Goal: Task Accomplishment & Management: Manage account settings

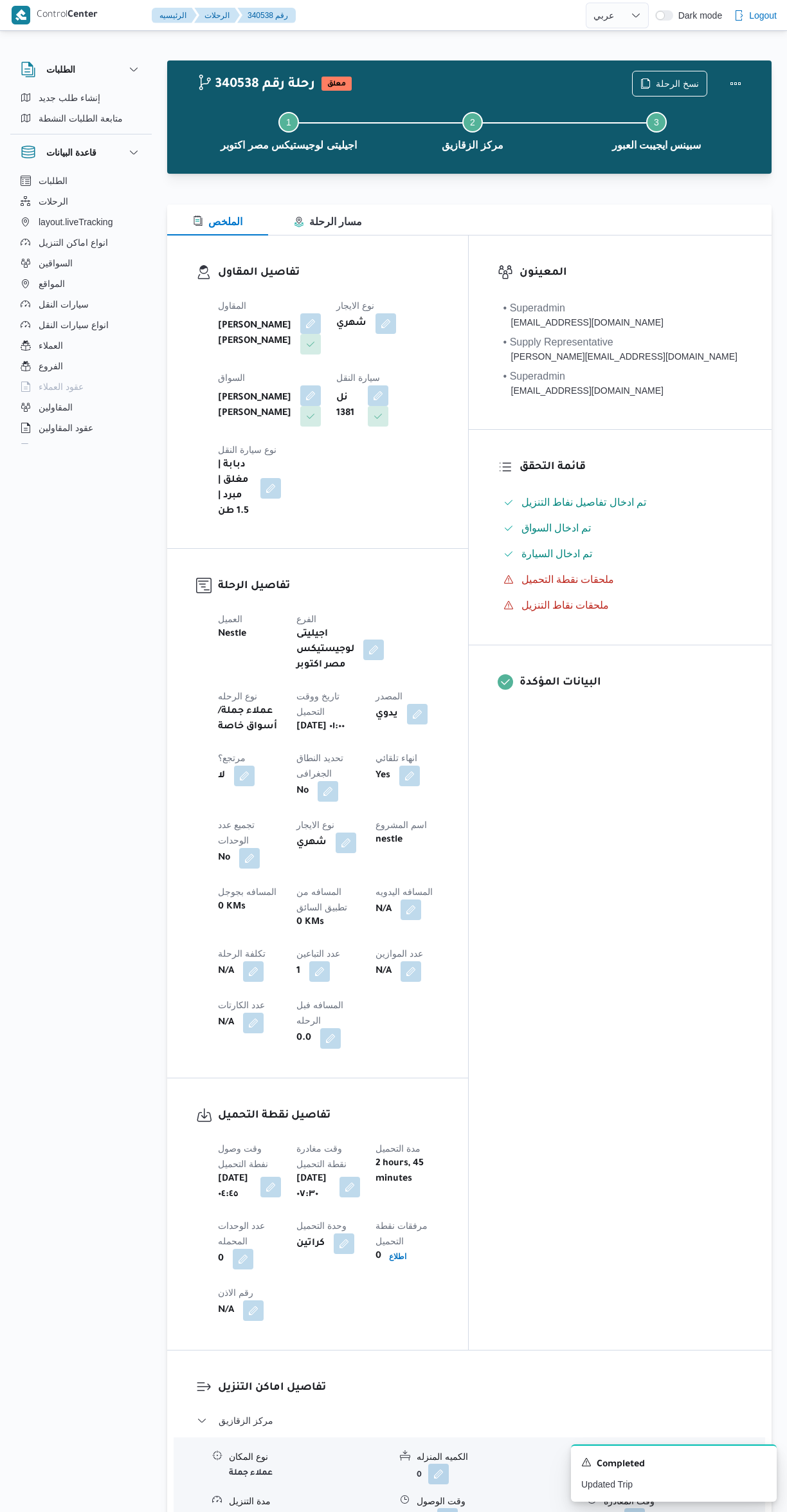
select select "ar"
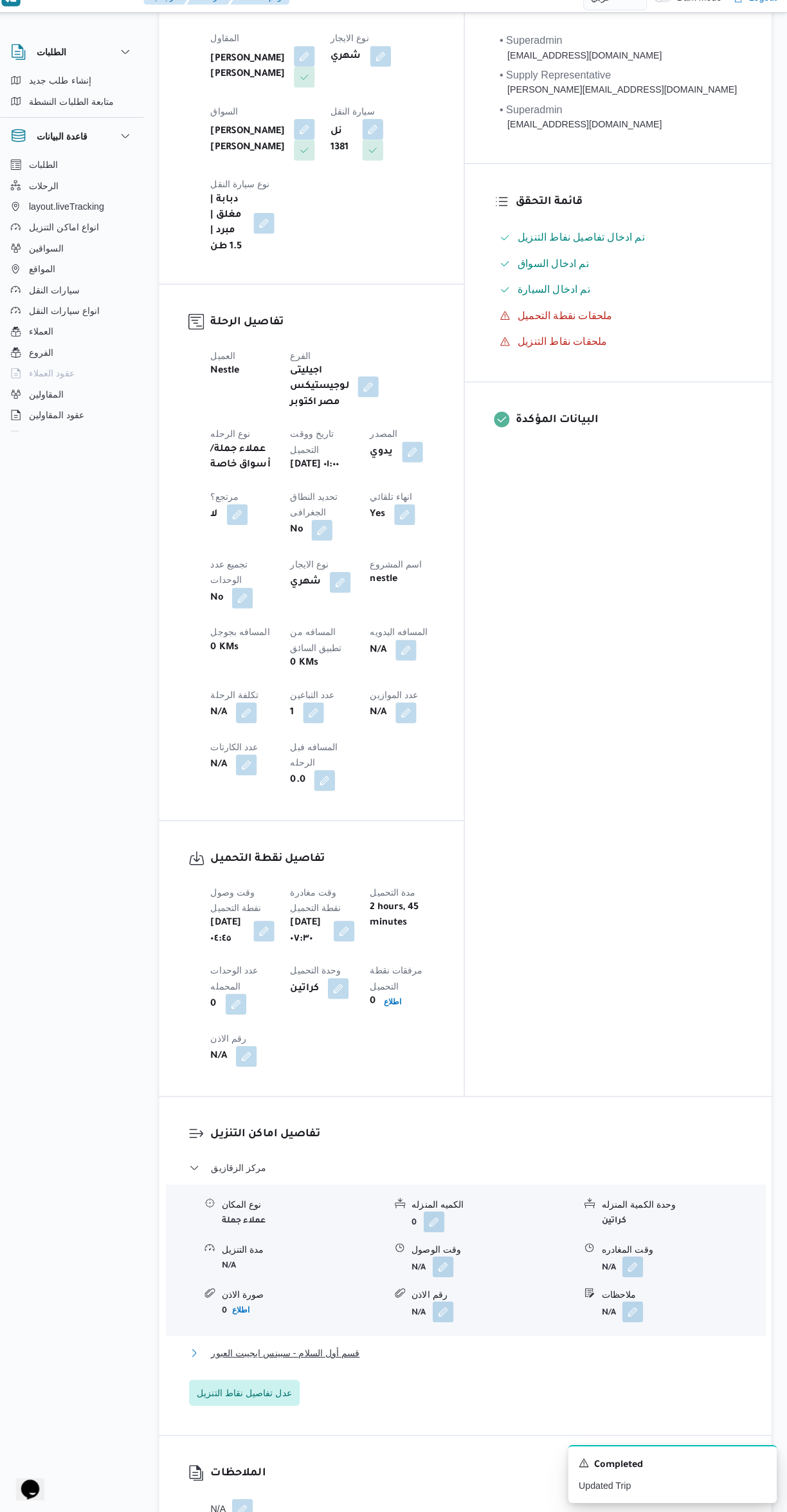
click at [474, 1346] on button "قسم أول السلام - سبينس ايجيبت العبور" at bounding box center [470, 1354] width 546 height 16
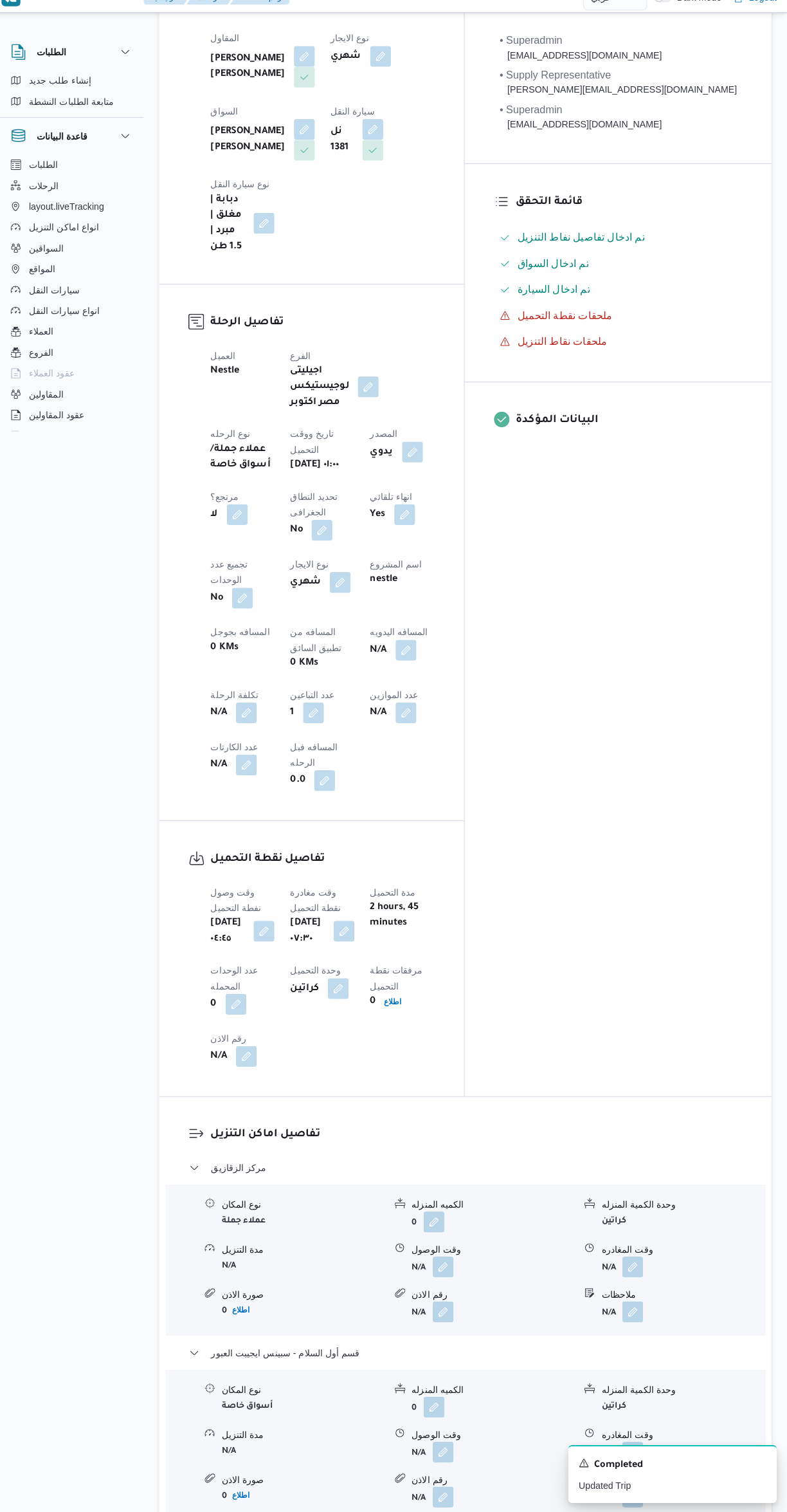
click at [636, 1441] on button "button" at bounding box center [635, 1452] width 21 height 21
click at [590, 1318] on input "وقت المغادره" at bounding box center [601, 1317] width 146 height 25
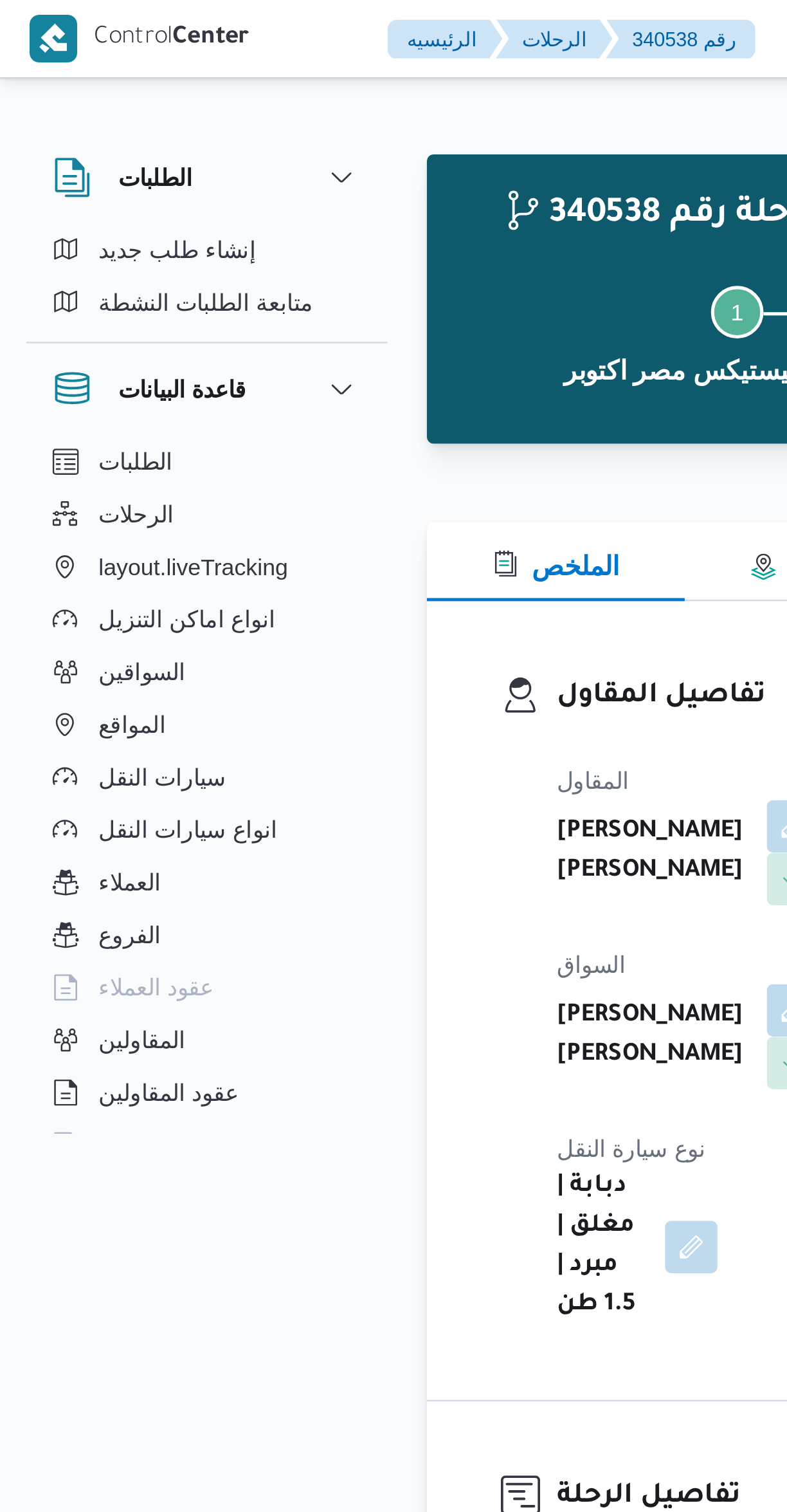
scroll to position [972, 0]
click at [253, 219] on button "الملخص" at bounding box center [217, 220] width 101 height 31
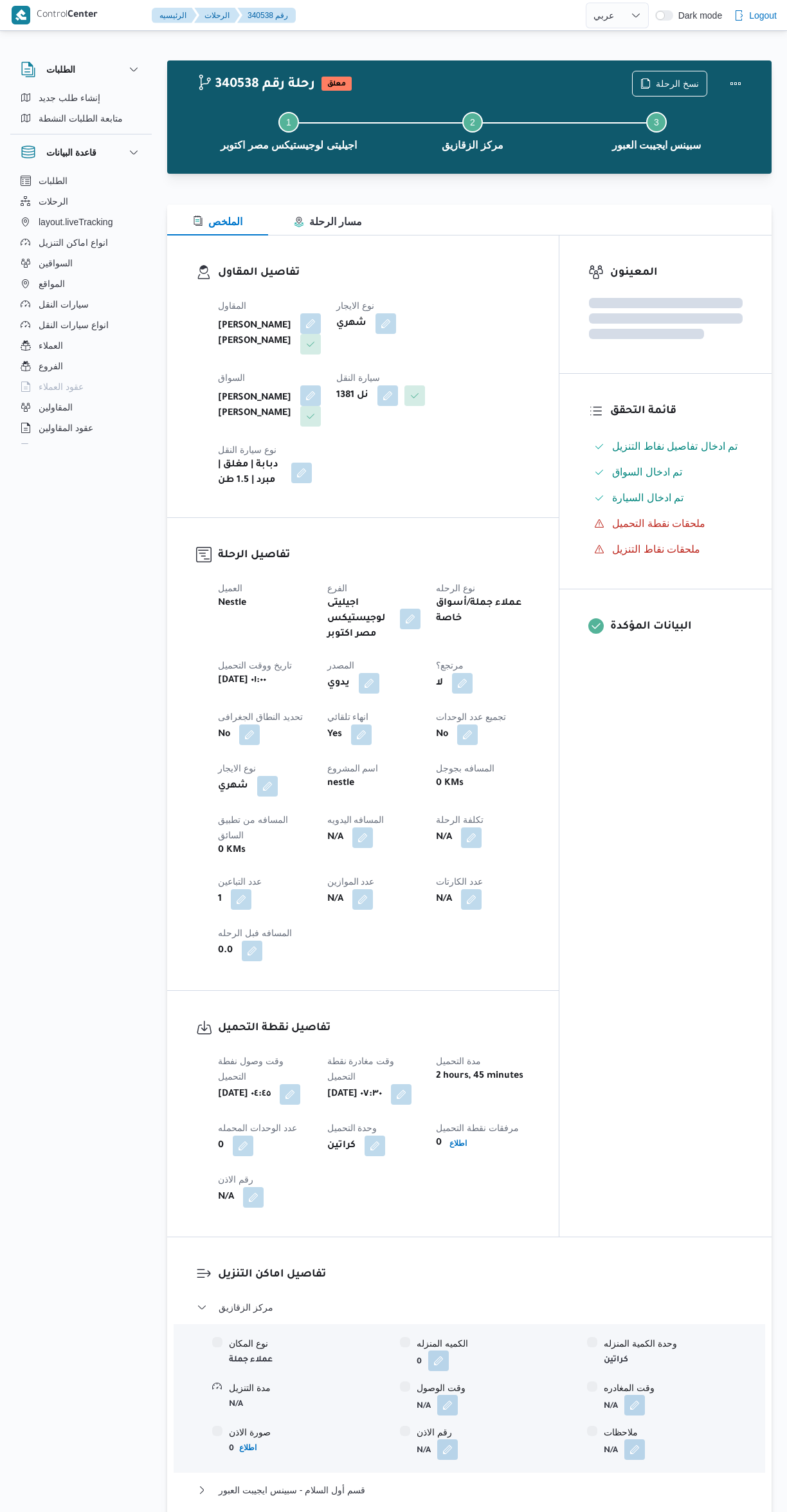
select select "ar"
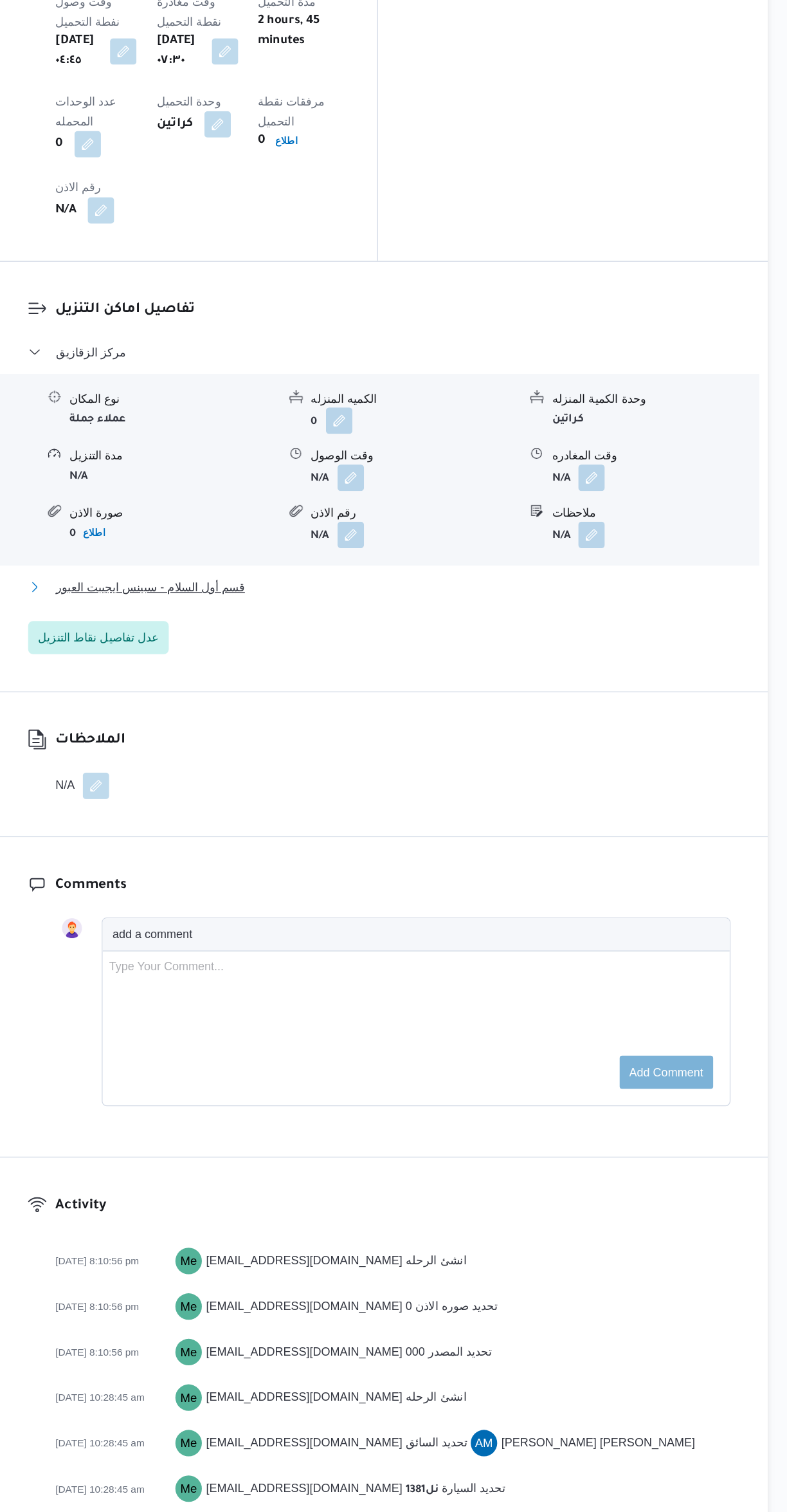
click at [579, 784] on button "قسم أول السلام - سبينس ايجيبت العبور" at bounding box center [470, 792] width 546 height 16
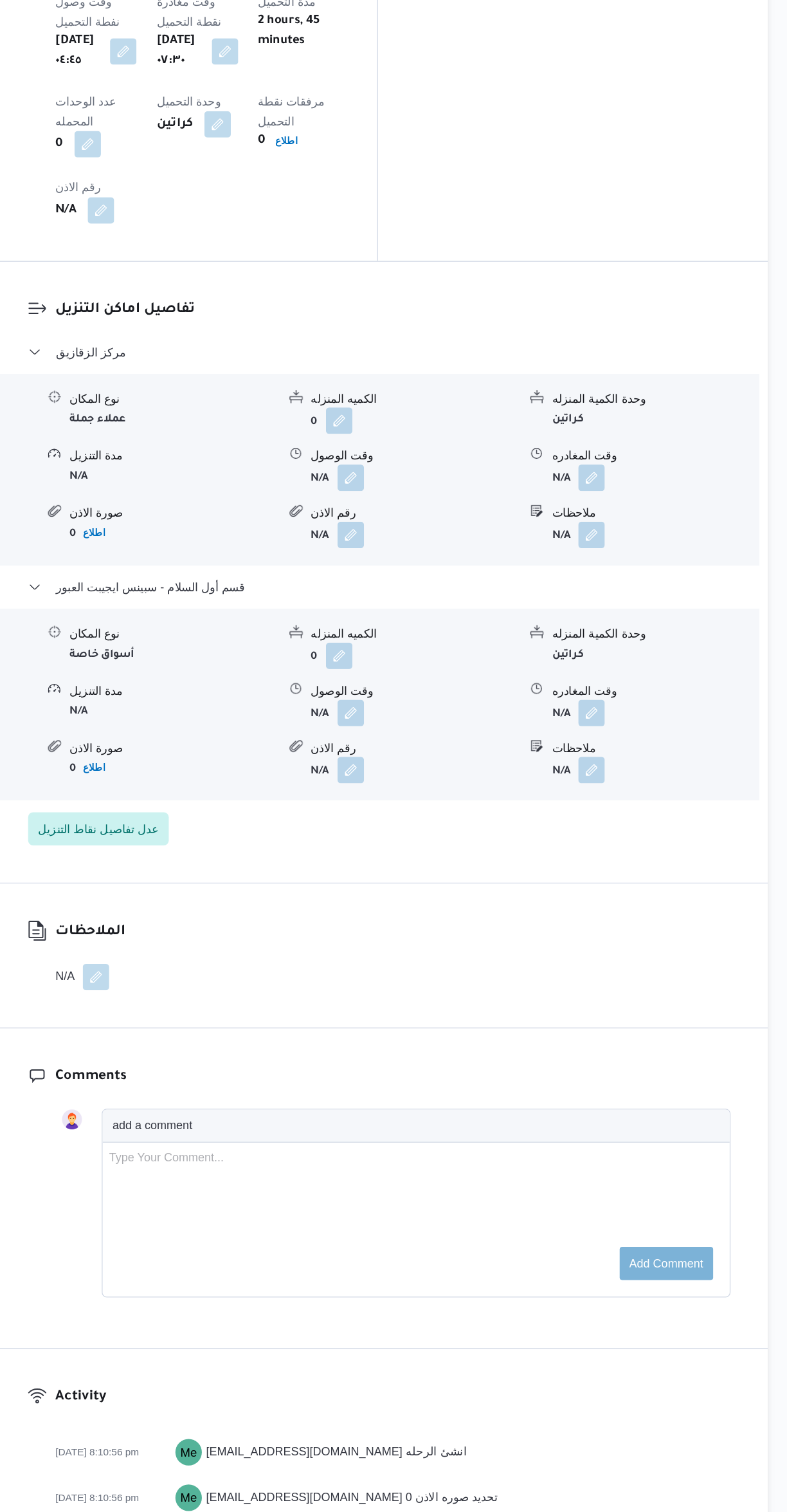
click at [642, 880] on button "button" at bounding box center [635, 890] width 21 height 21
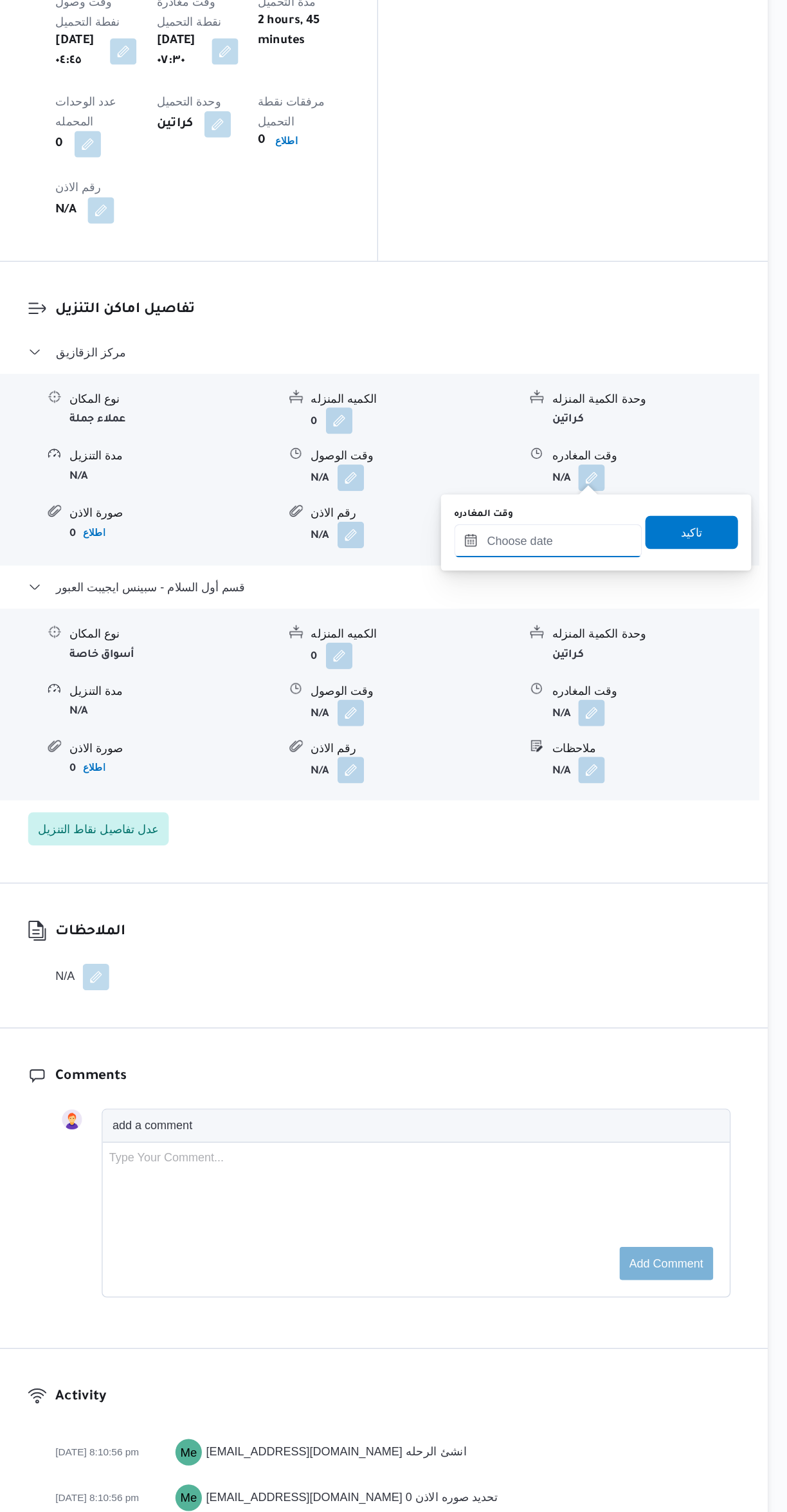
click at [590, 750] on input "وقت المغادره" at bounding box center [601, 756] width 146 height 25
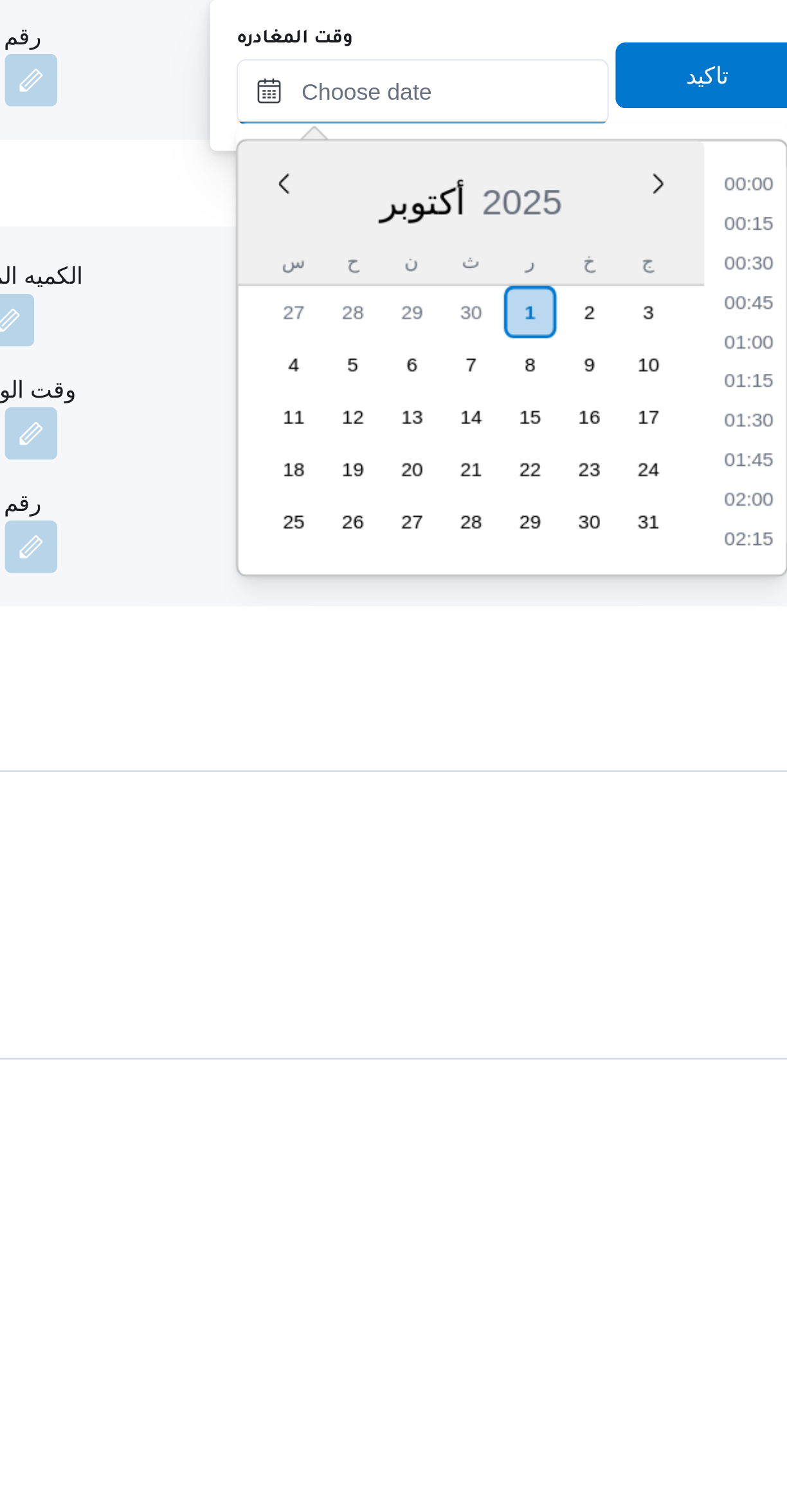
scroll to position [972, 0]
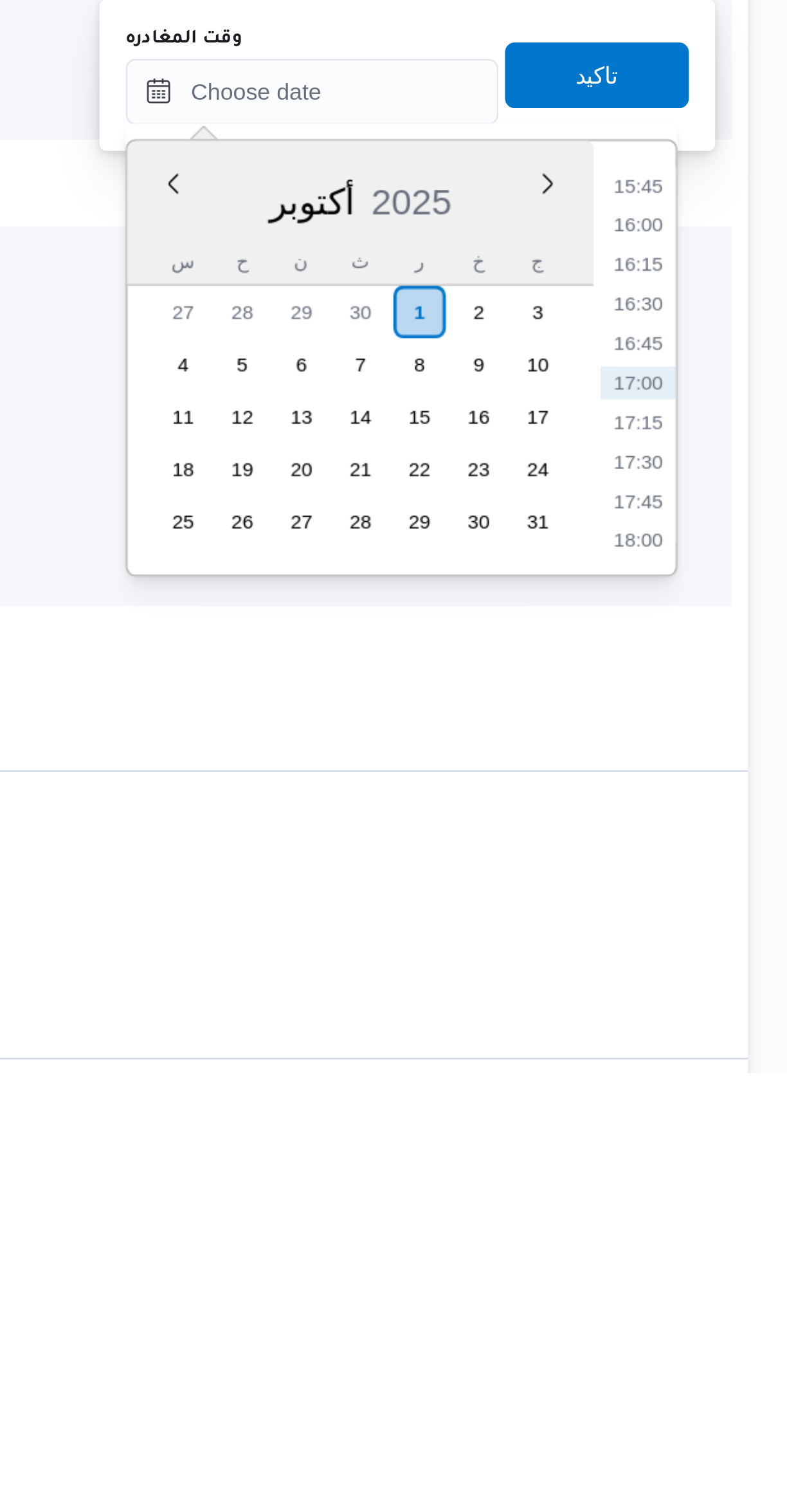
click at [728, 1161] on li "15:45" at bounding box center [729, 1164] width 30 height 13
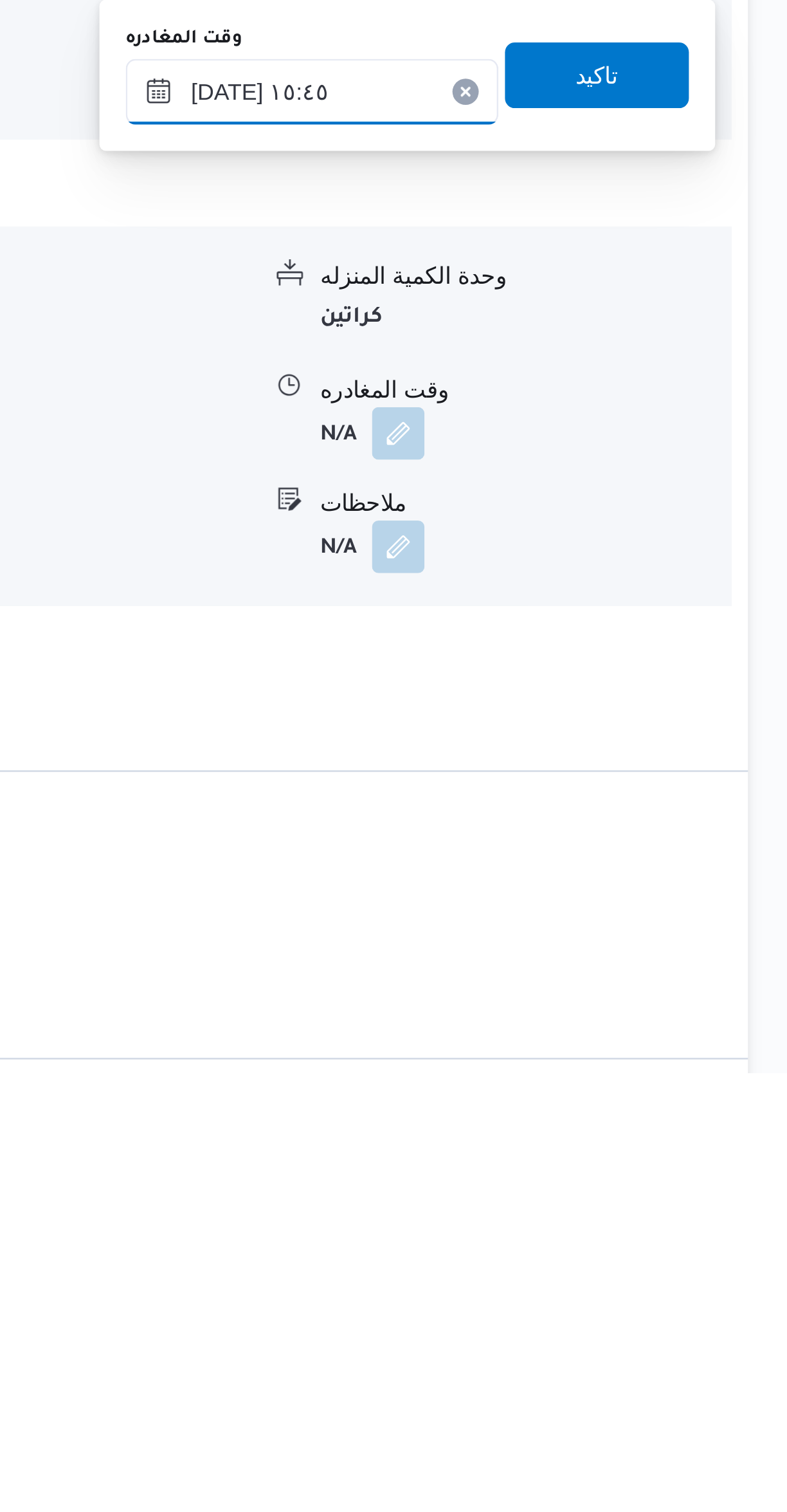
click at [624, 1127] on input "٠١/١٠/٢٠٢٥ ١٥:٤٥" at bounding box center [601, 1127] width 146 height 25
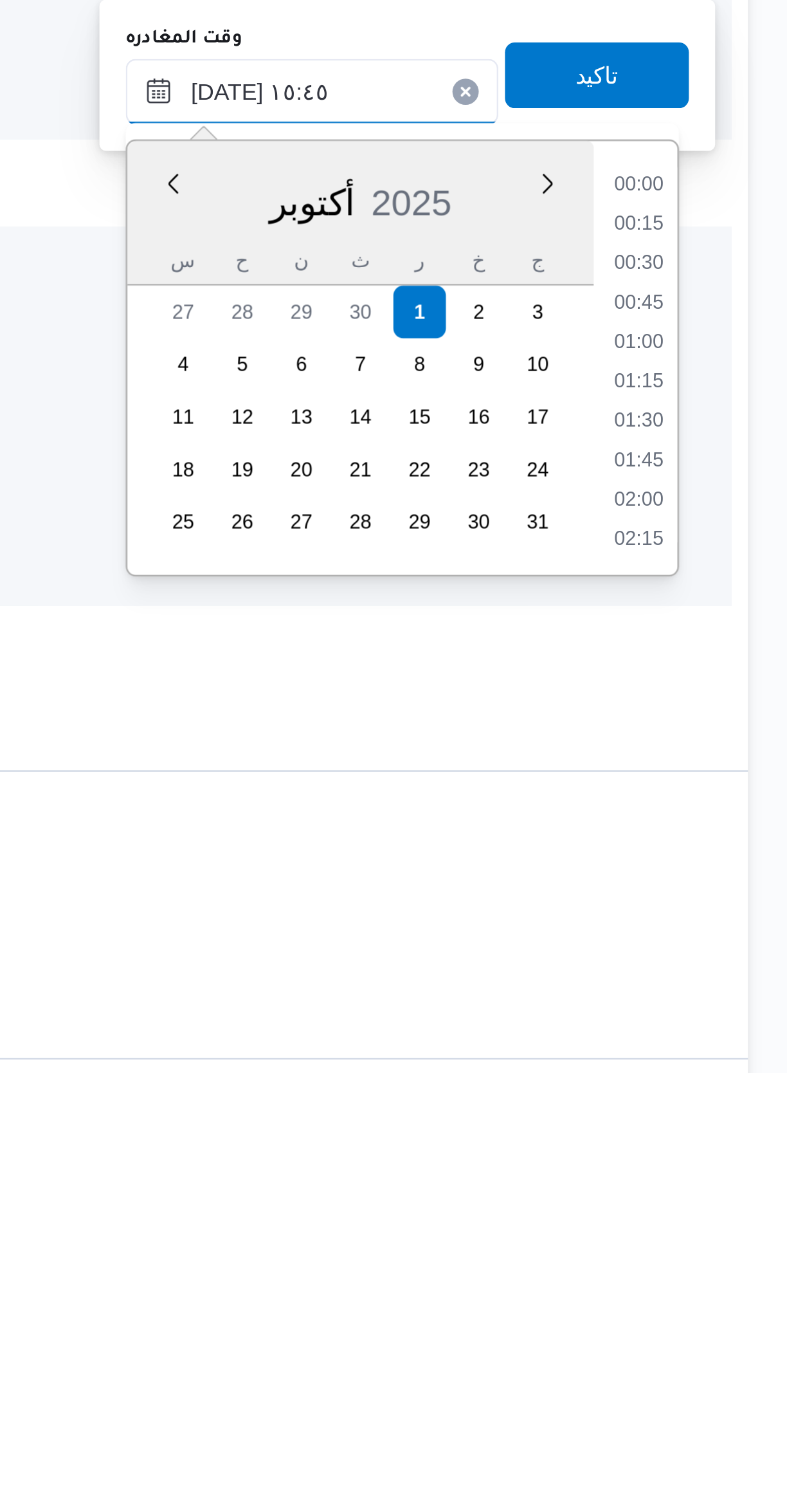
scroll to position [894, 0]
click at [725, 1168] on li "14:30" at bounding box center [729, 1164] width 30 height 13
type input "٠١/١٠/٢٠٢٥ ١٤:٣٠"
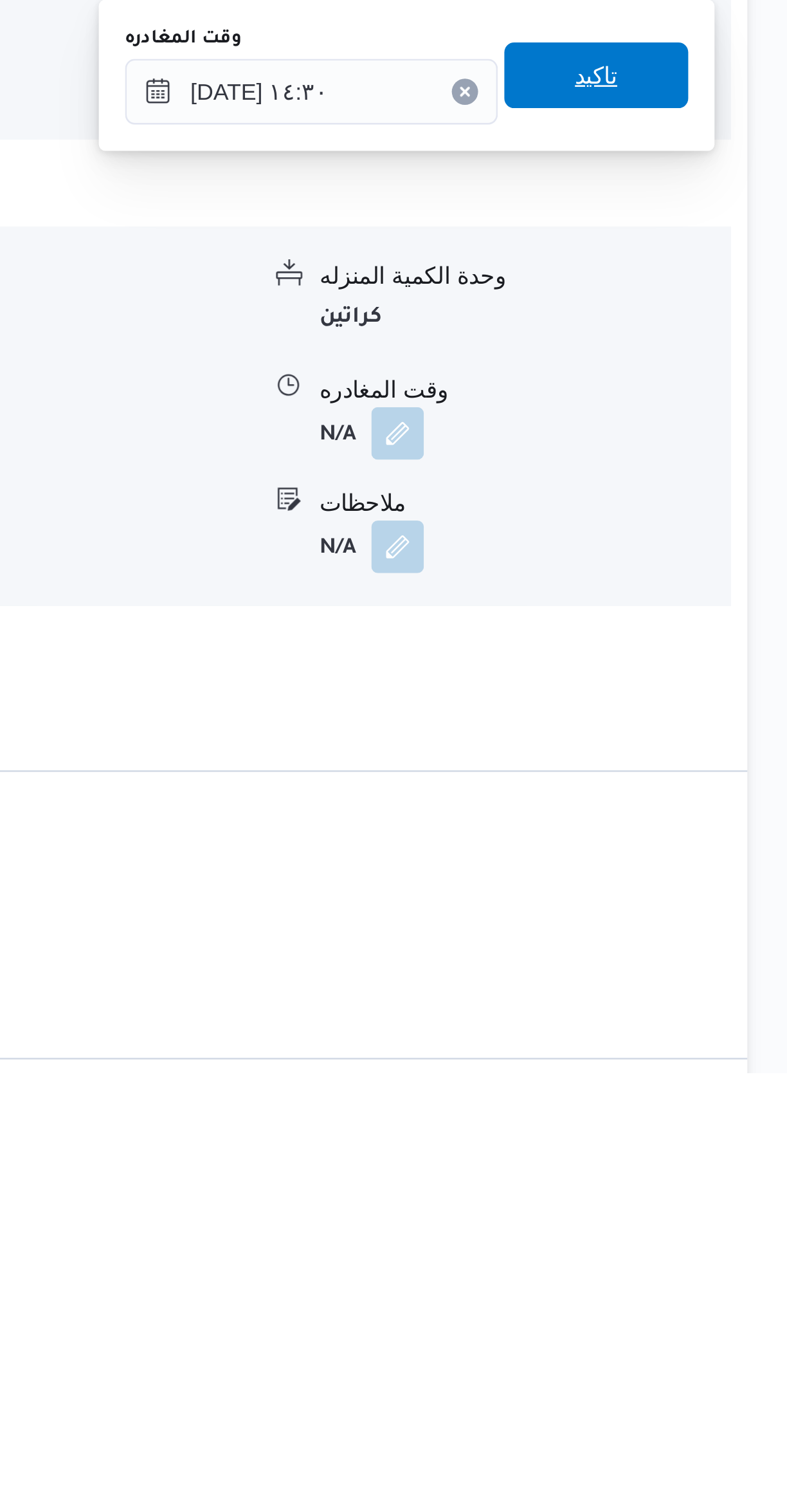
click at [724, 1129] on span "تاكيد" at bounding box center [713, 1121] width 72 height 25
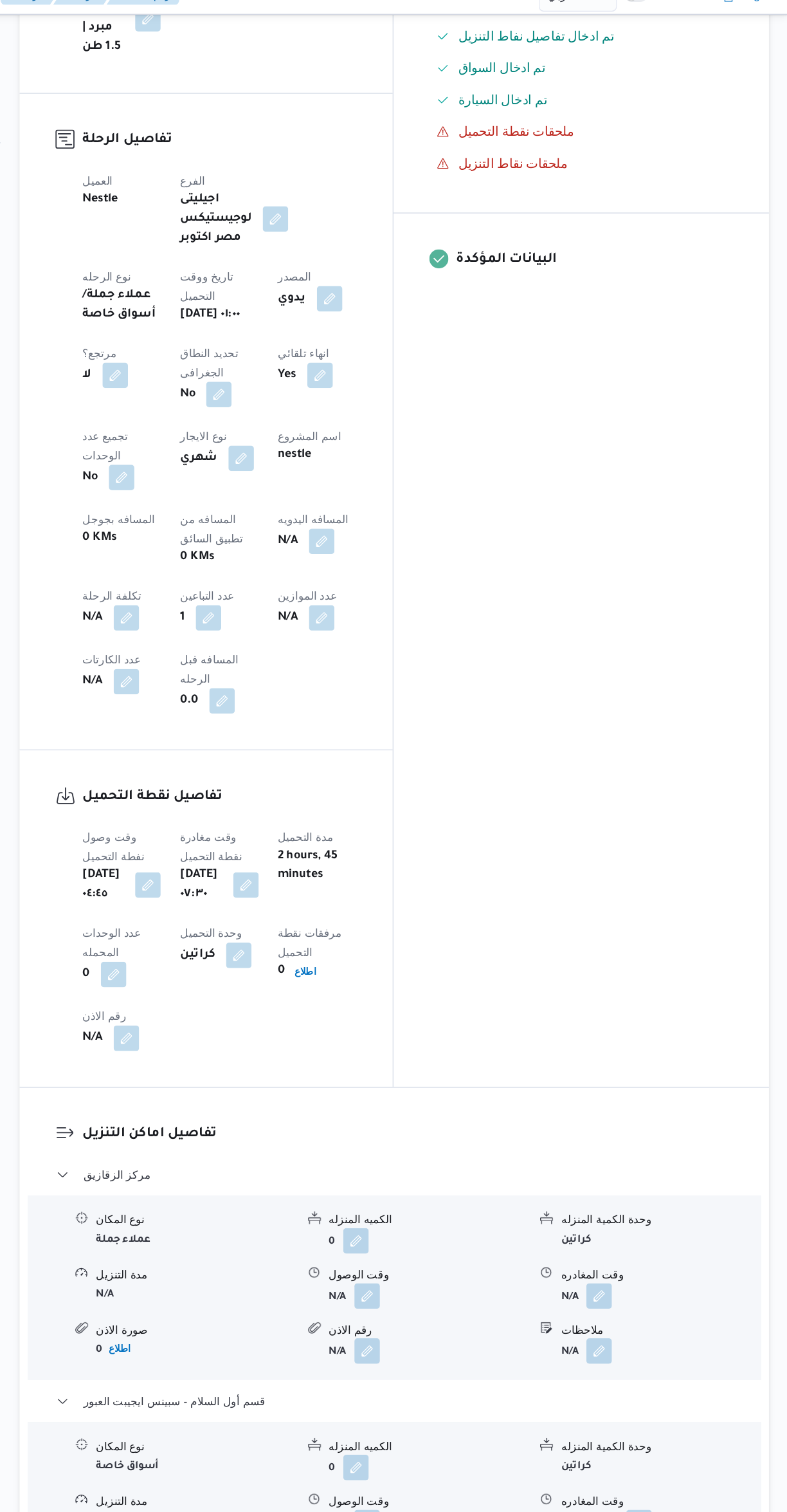
scroll to position [454, 0]
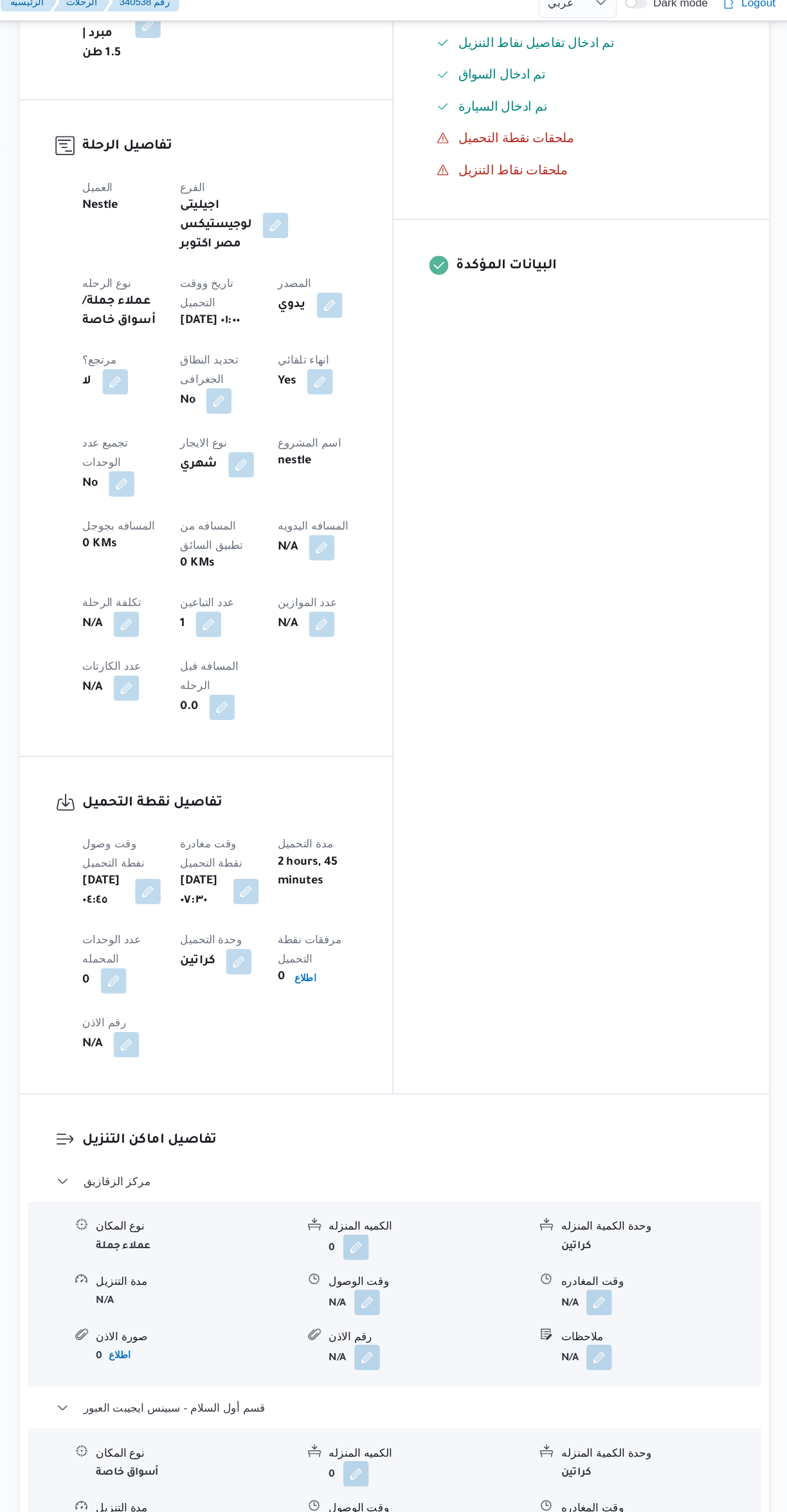
click at [401, 445] on button "button" at bounding box center [411, 455] width 21 height 21
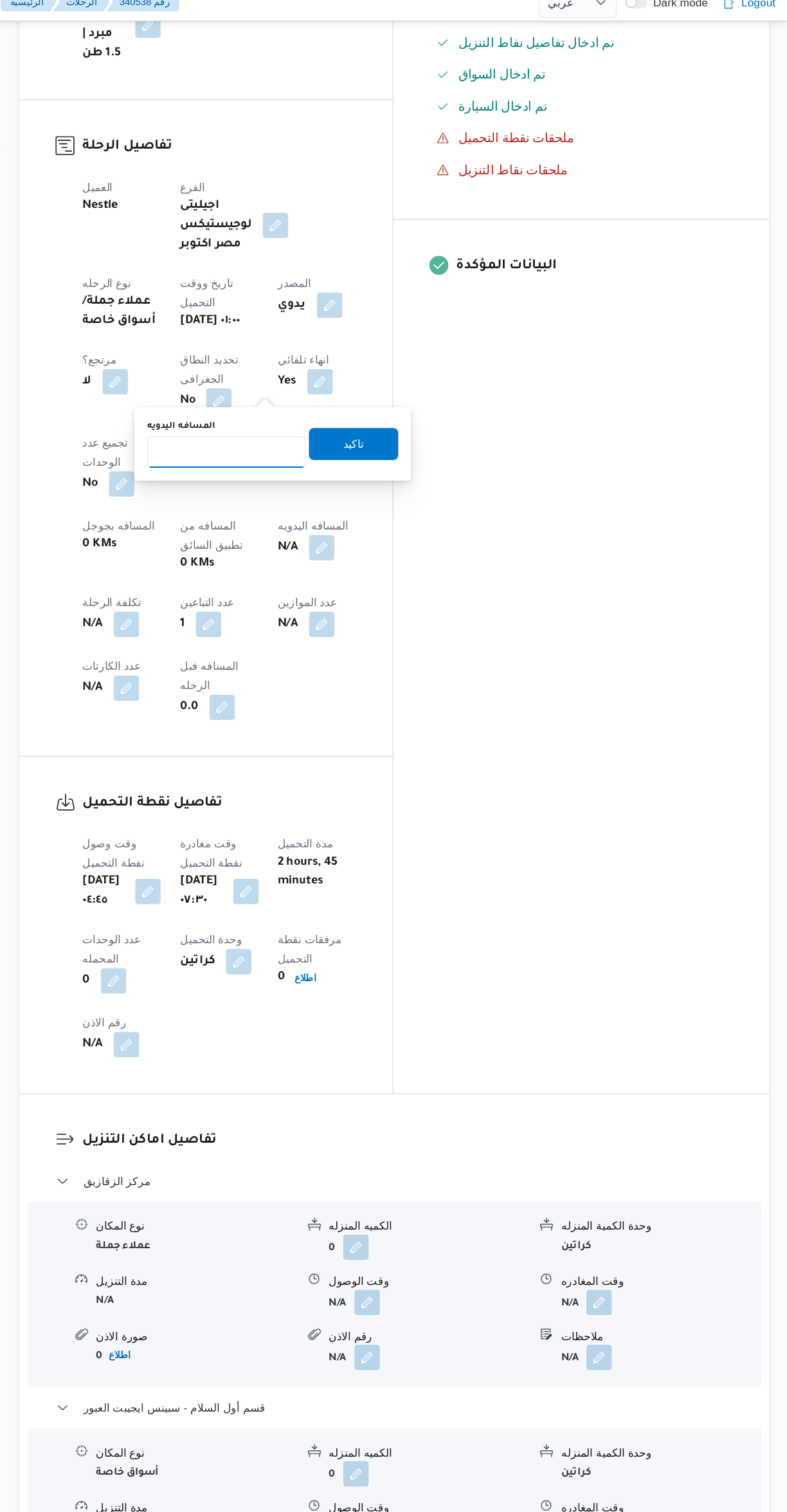
click at [336, 375] on input "المسافه اليدويه" at bounding box center [334, 377] width 128 height 25
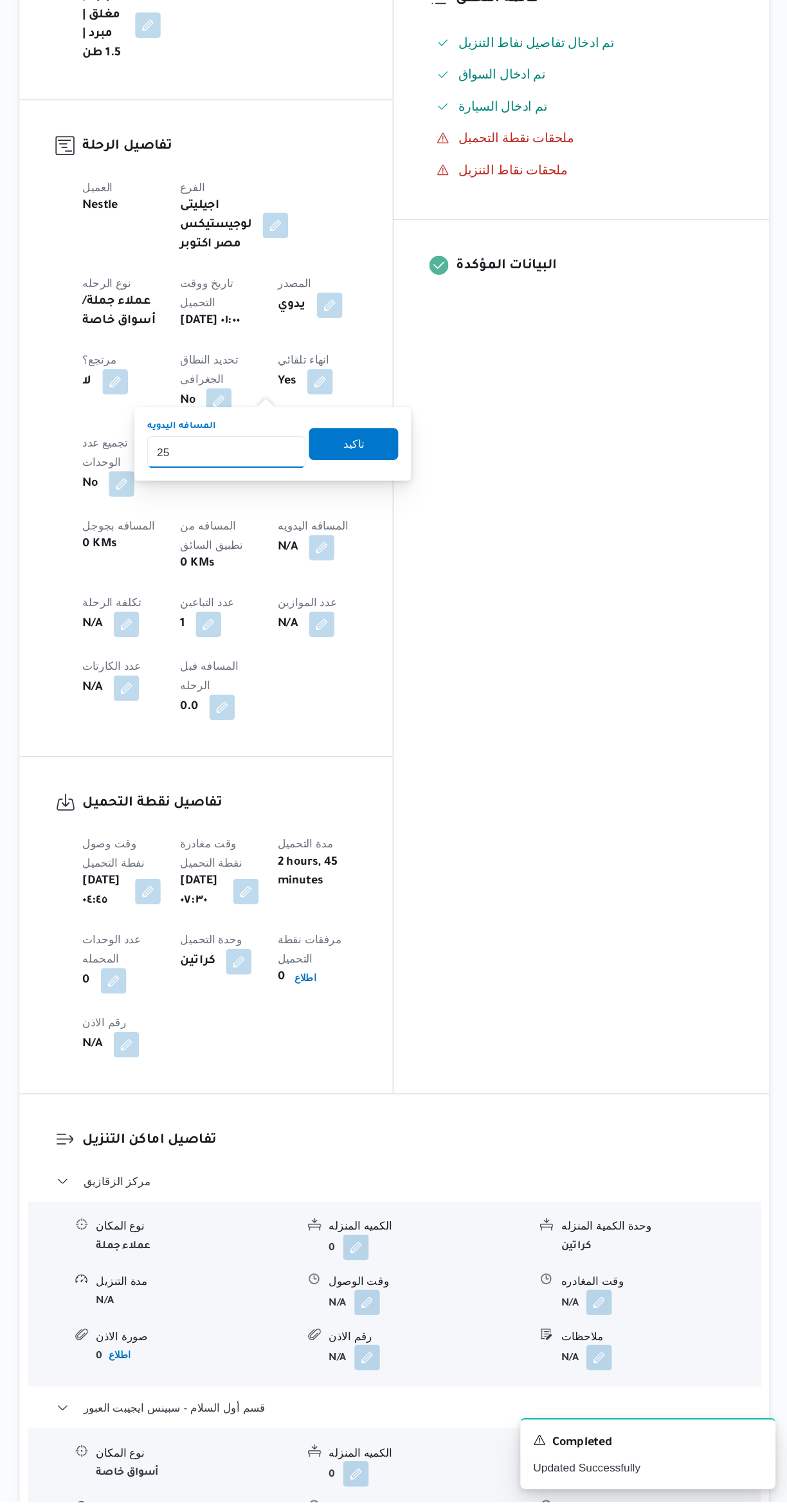
type input "250"
click at [437, 658] on span "تاكيد" at bounding box center [437, 658] width 72 height 25
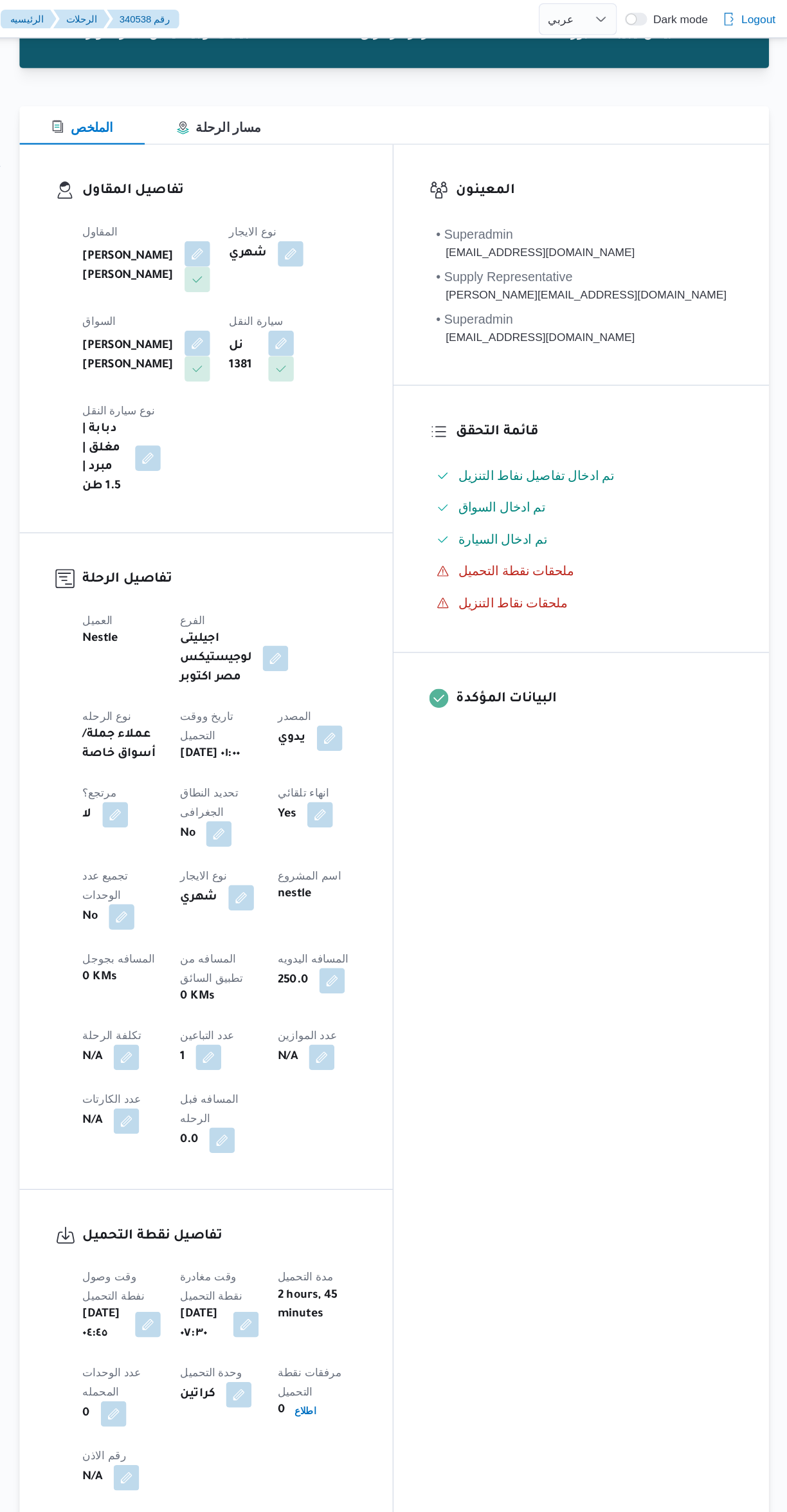
scroll to position [0, 0]
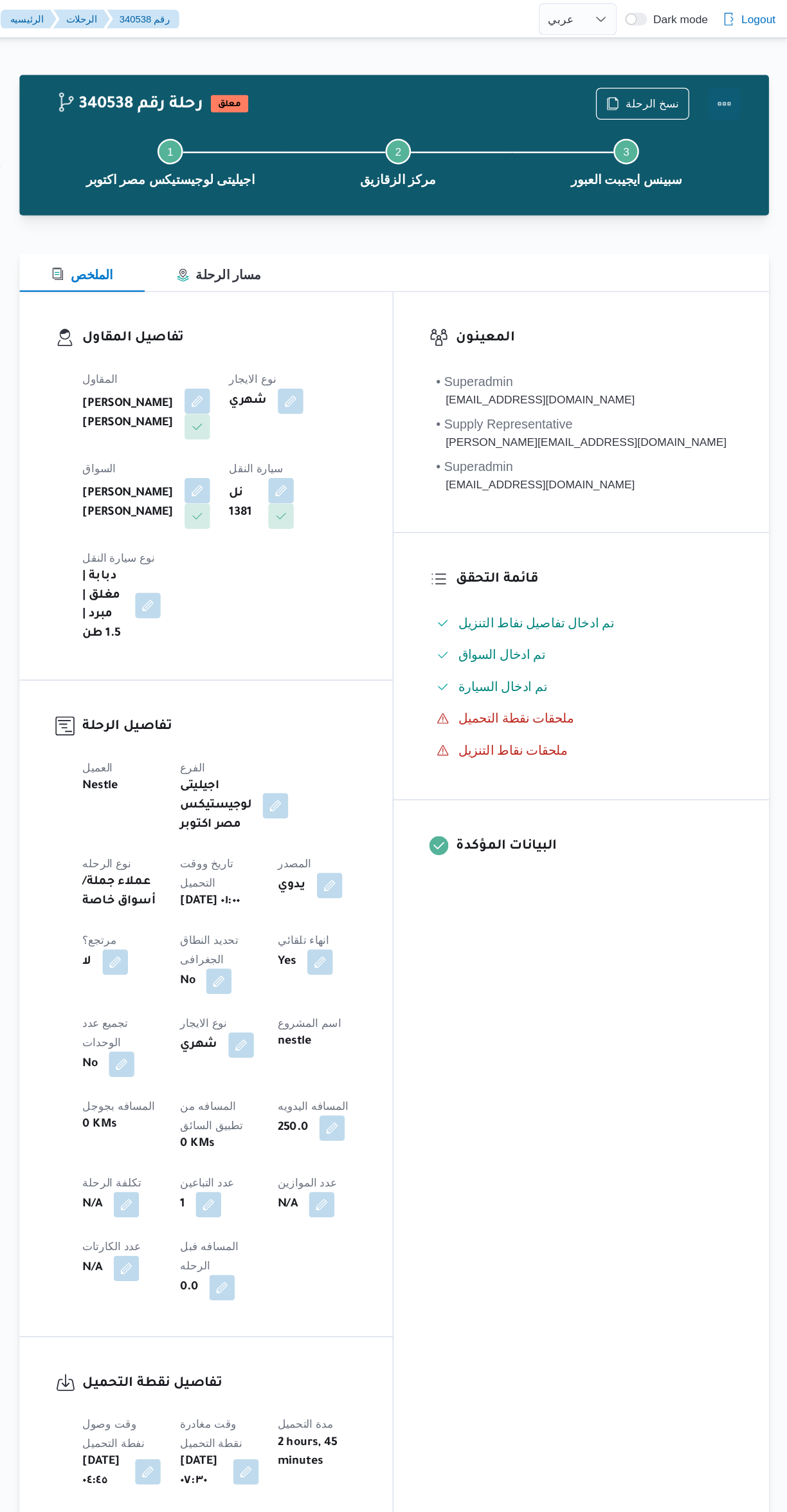
click at [741, 81] on button "Actions" at bounding box center [735, 83] width 25 height 25
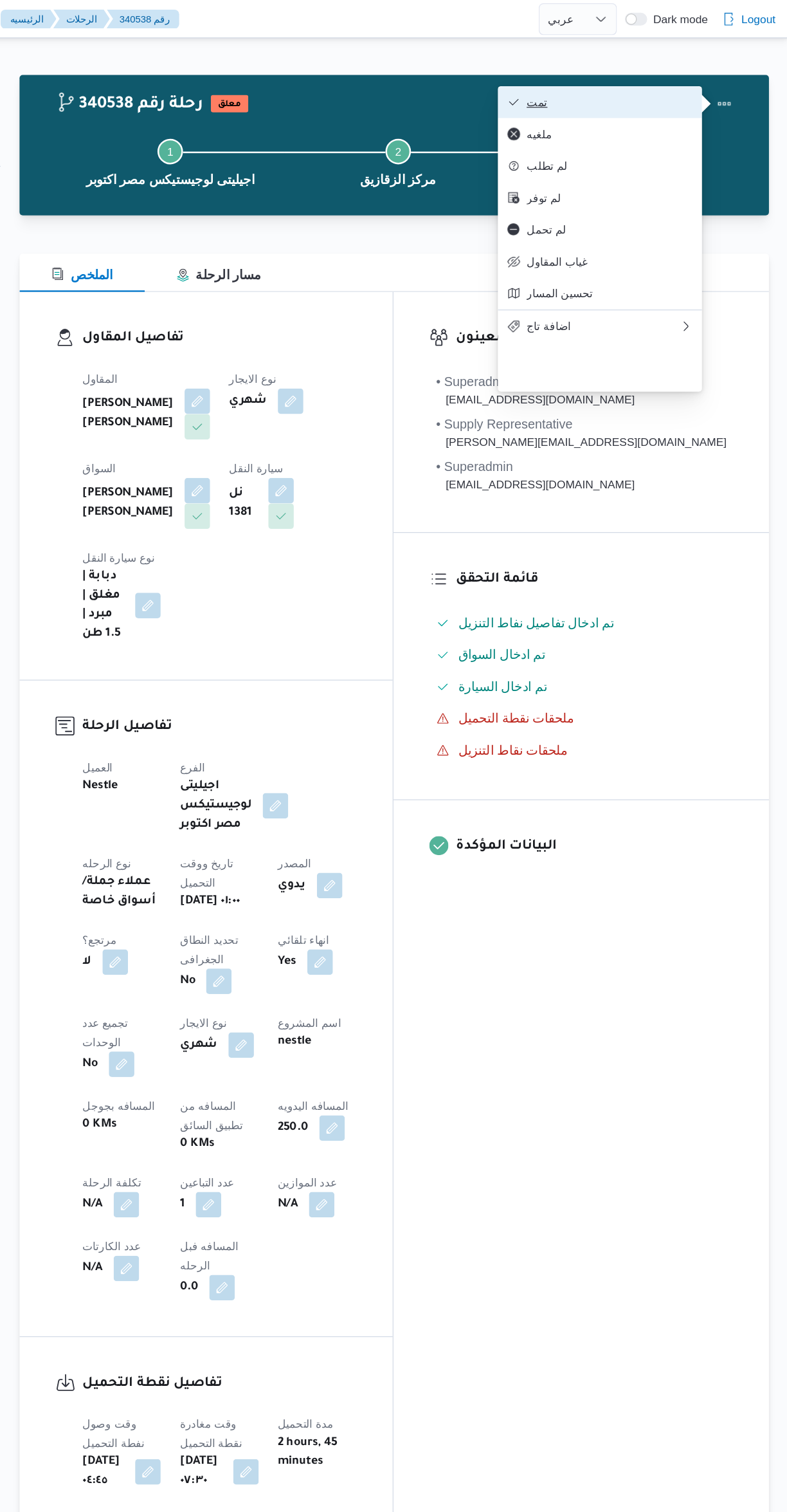
click at [669, 81] on span "تمت" at bounding box center [643, 82] width 134 height 11
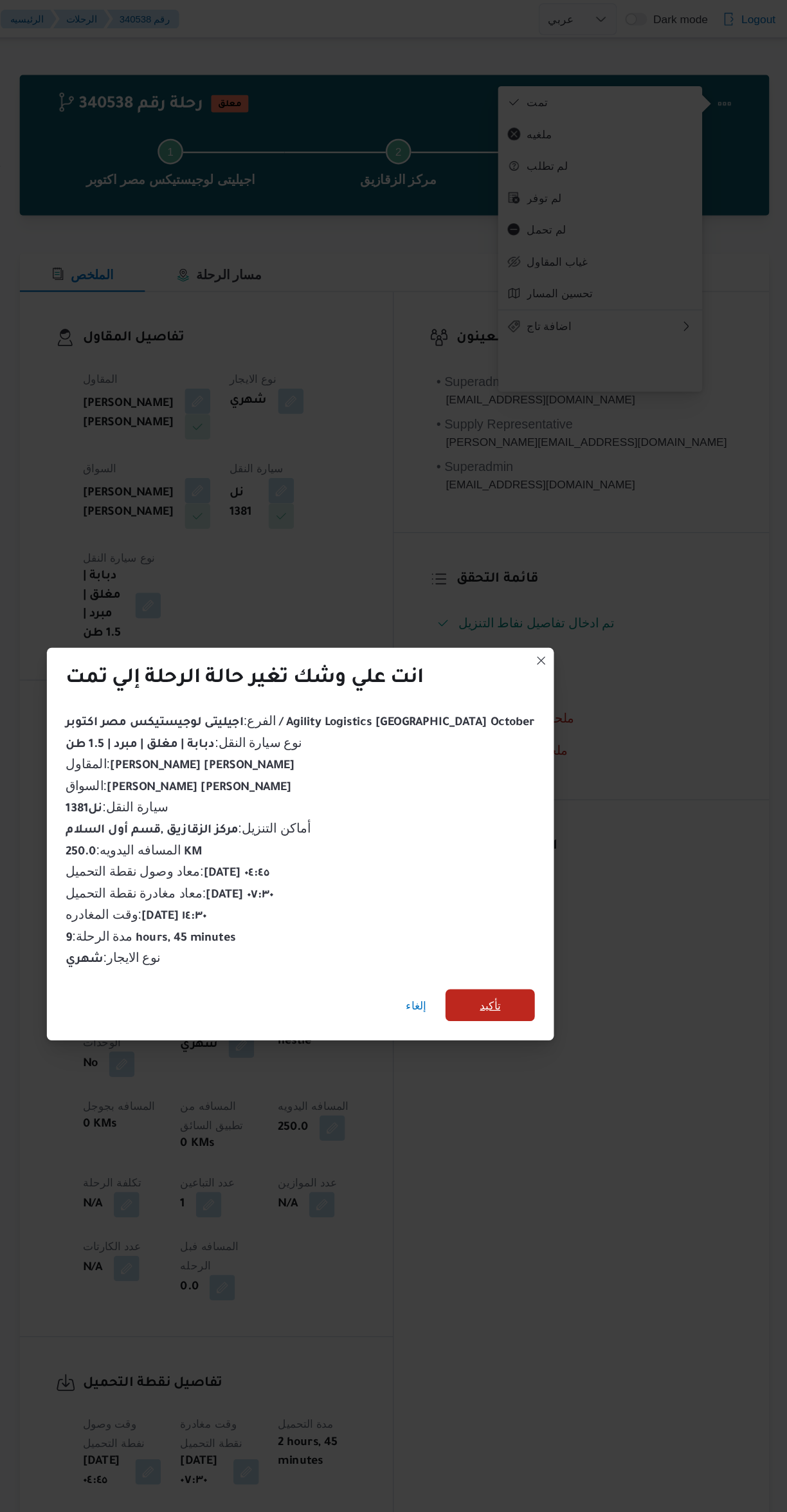
click at [538, 806] on span "تأكيد" at bounding box center [546, 810] width 72 height 25
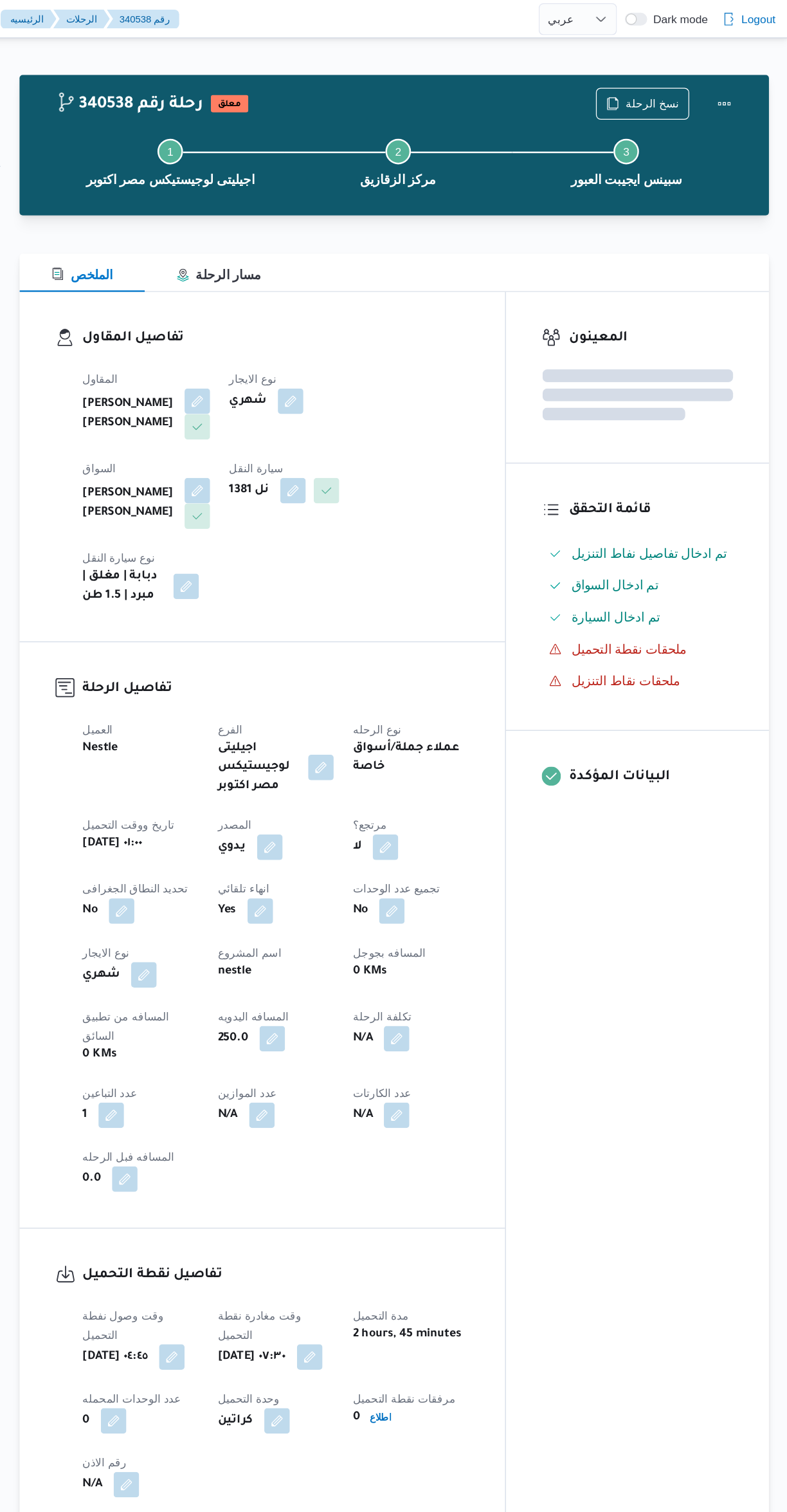
click at [651, 837] on div "المعينون قائمة التحقق تم ادخال تفاصيل نفاط التنزيل تم ادخال السواق تم ادخال الس…" at bounding box center [665, 735] width 212 height 1001
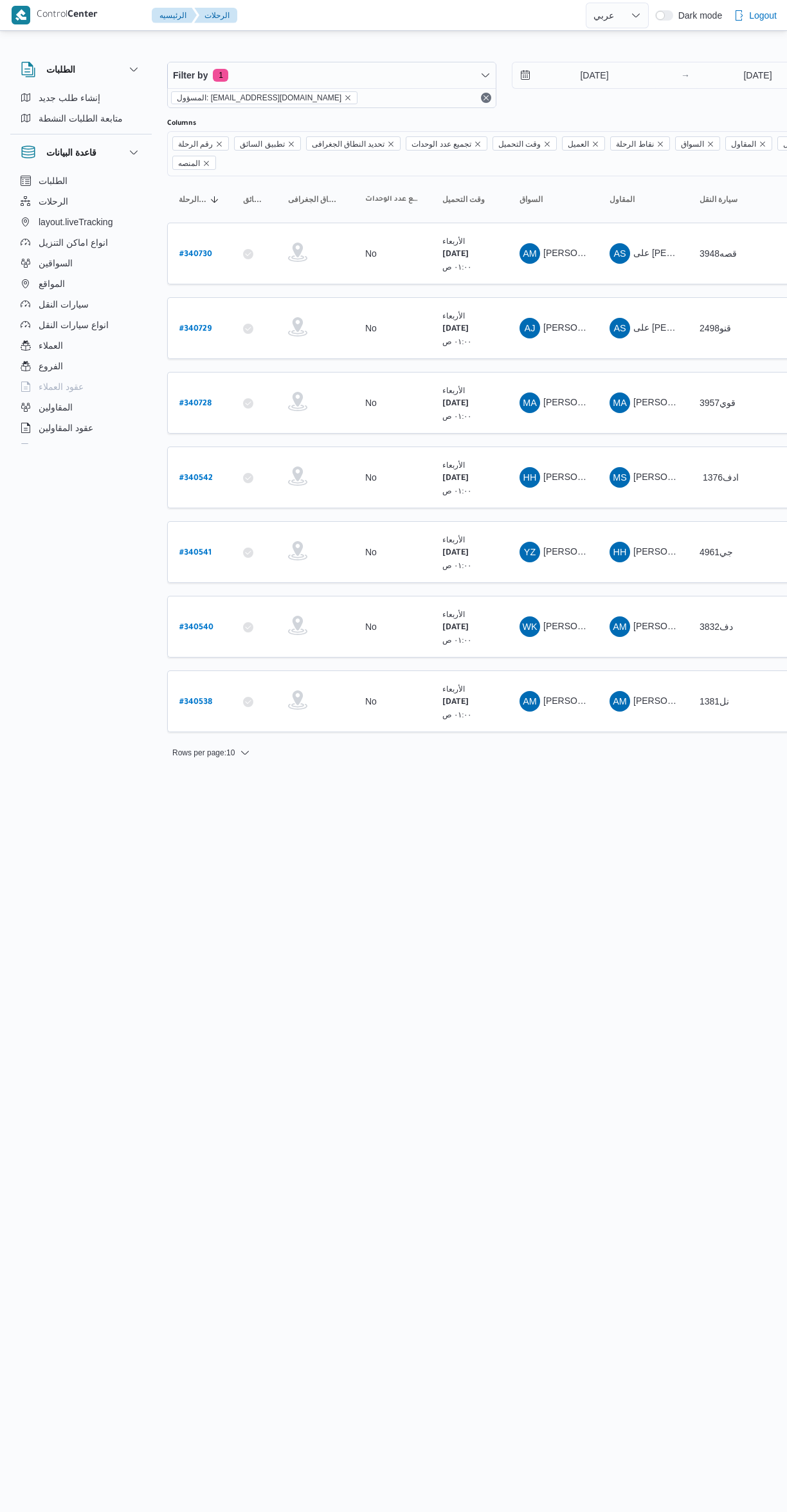
select select "ar"
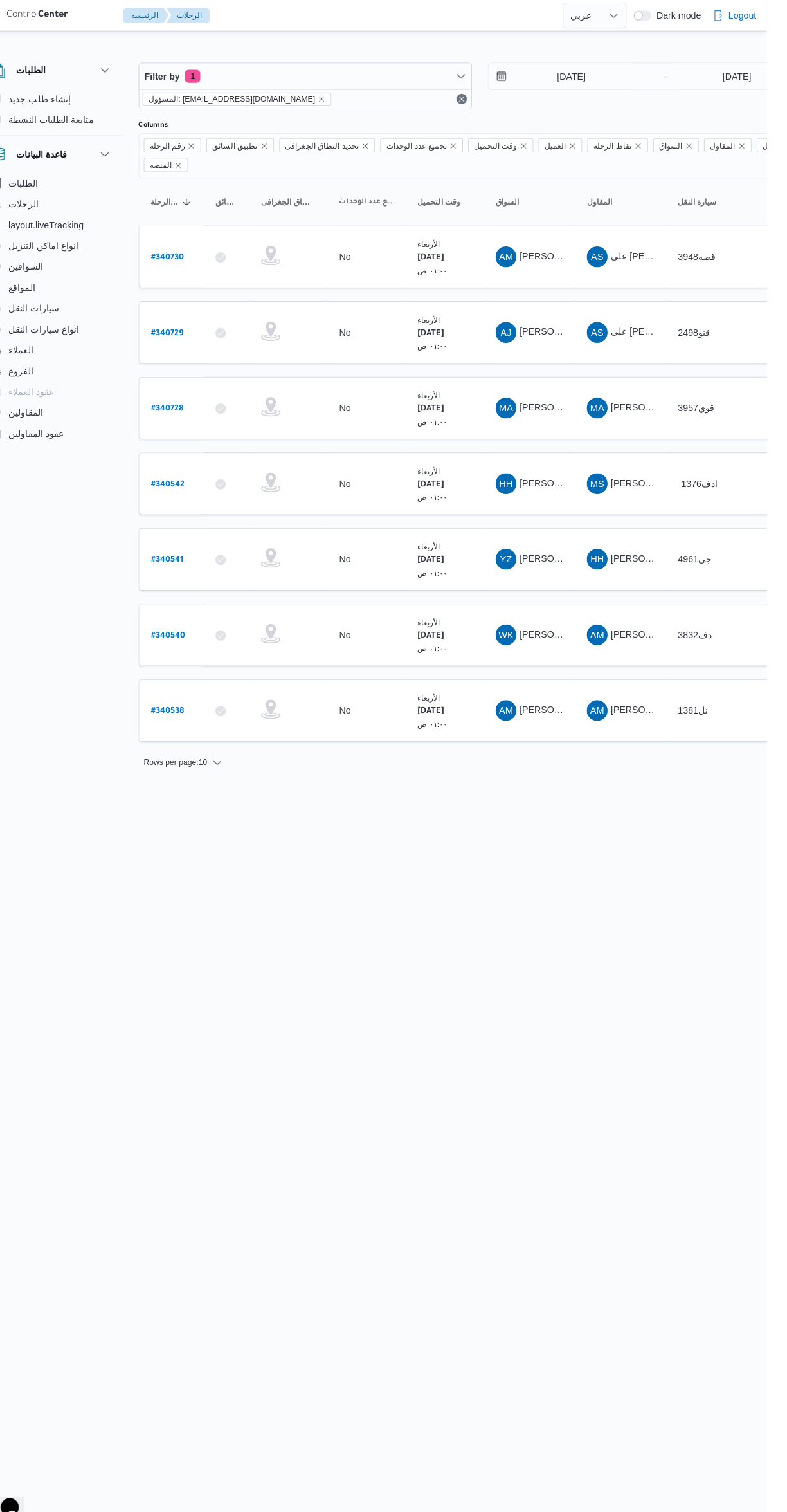
click at [198, 623] on b "# 340540" at bounding box center [196, 628] width 34 height 9
select select "ar"
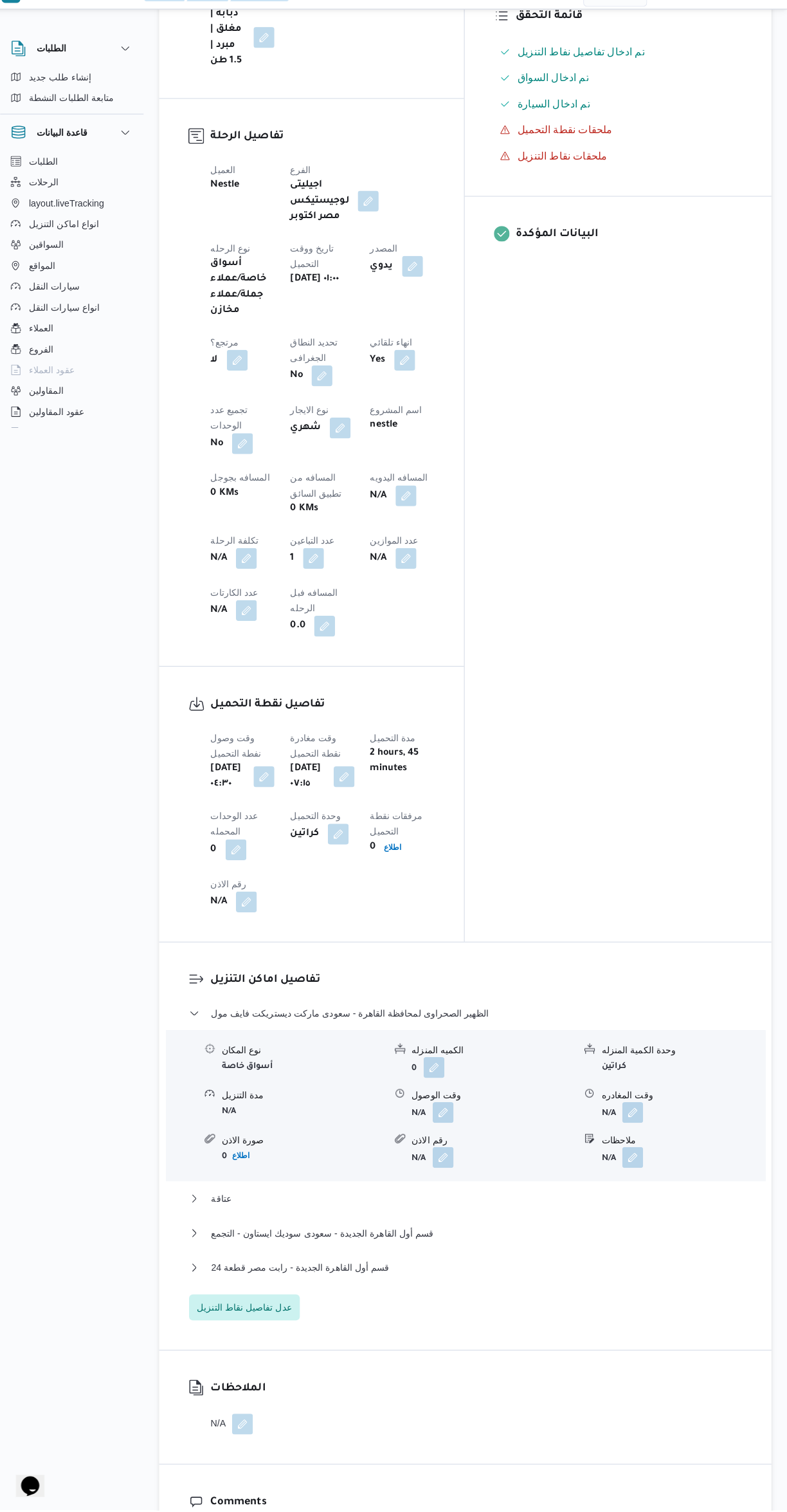
scroll to position [449, 0]
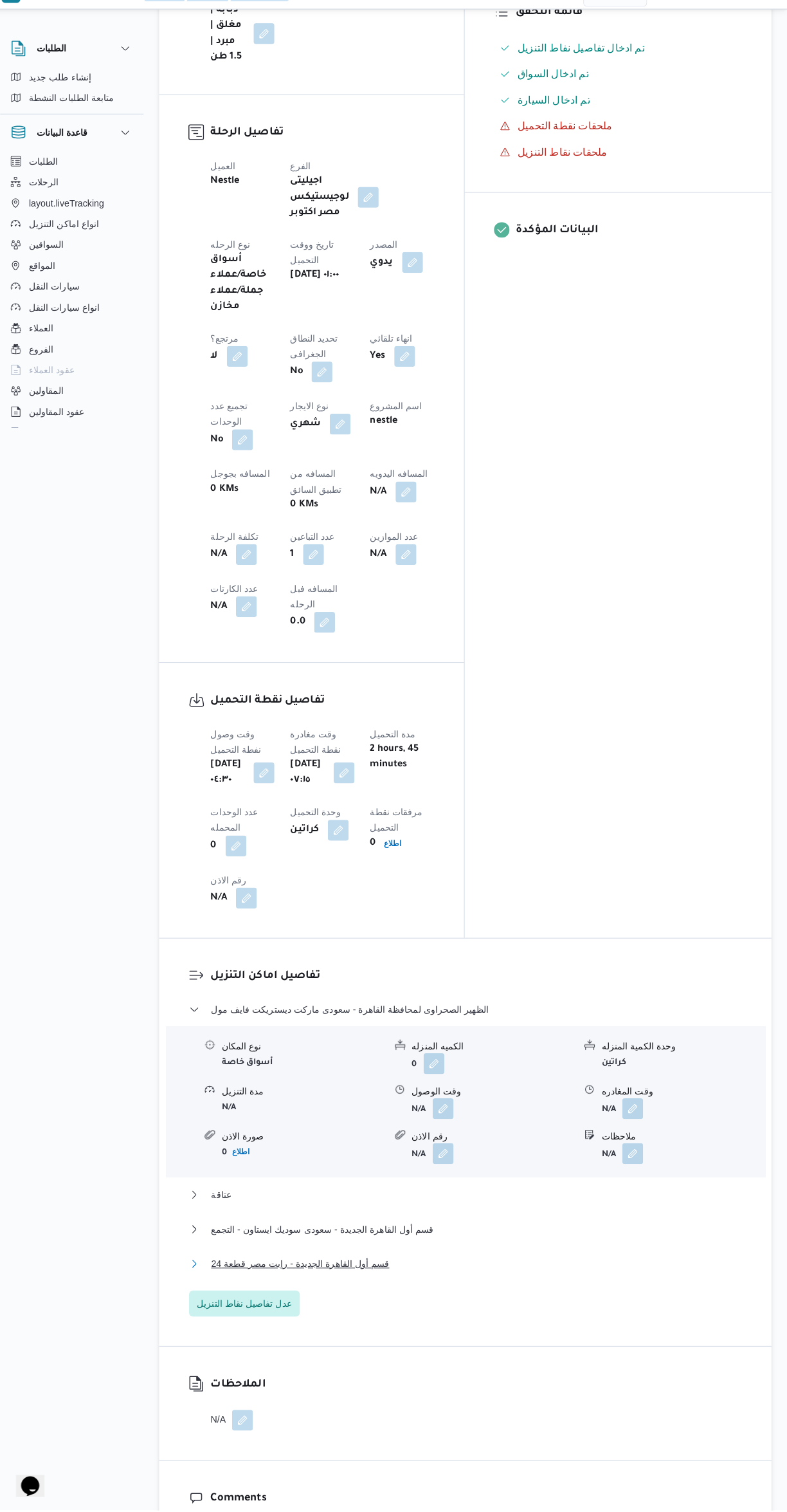
click at [478, 1261] on button "قسم أول القاهرة الجديدة - رابت مصر قطعة 24" at bounding box center [470, 1269] width 546 height 16
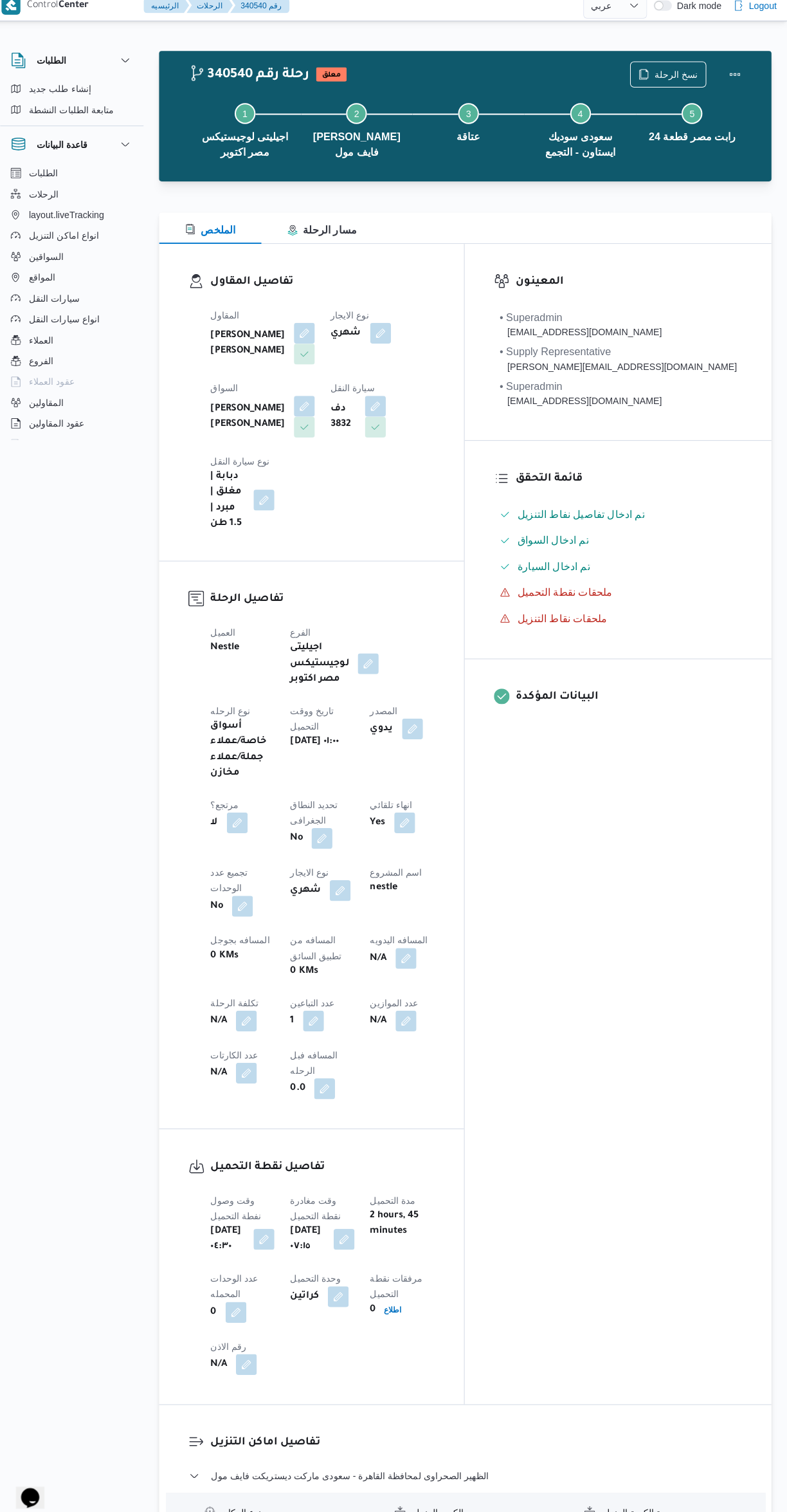
scroll to position [189, 0]
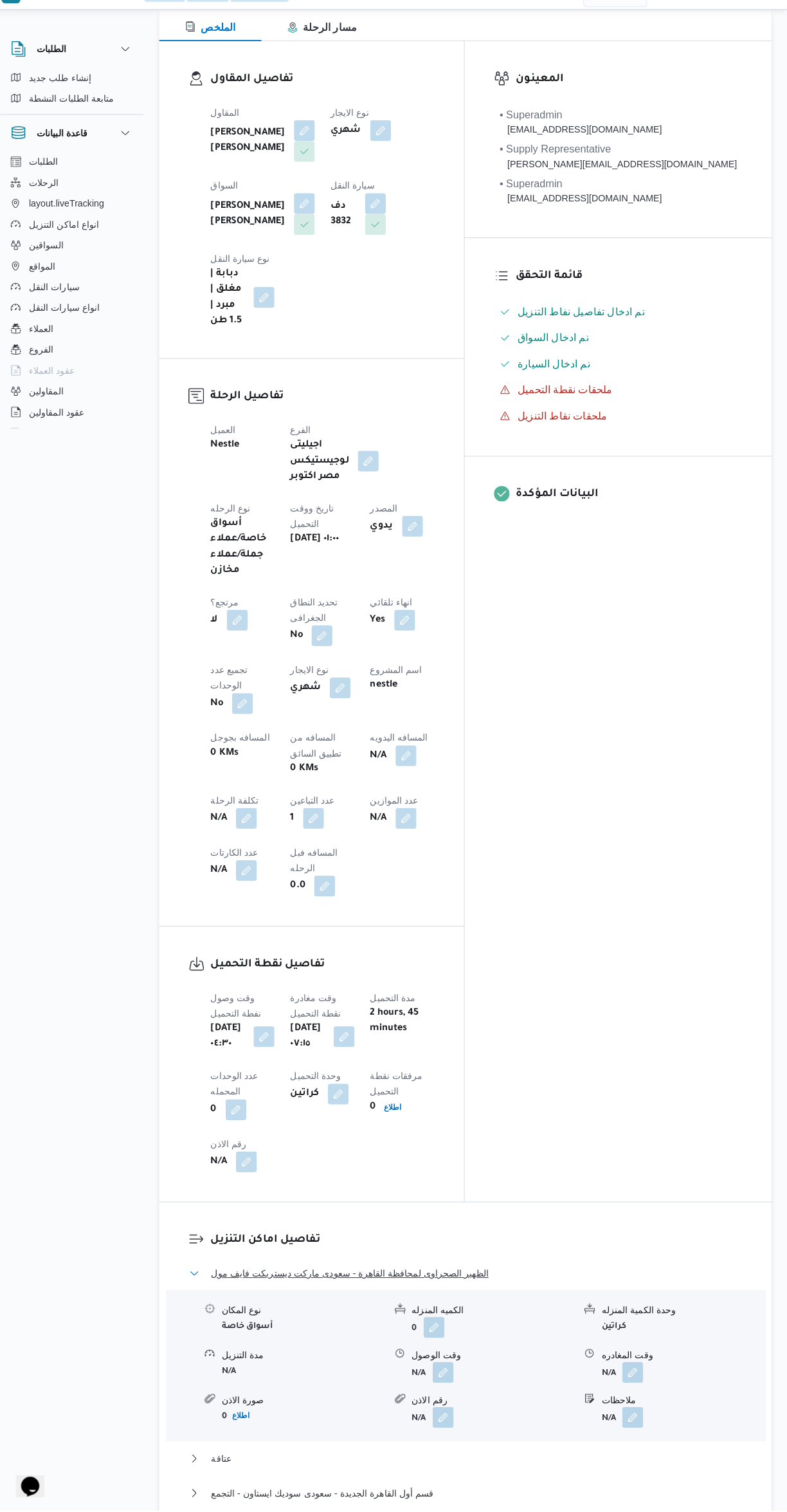
click at [464, 1269] on button "الظهير الصحراوى لمحافظة القاهرة - سعودى ماركت ديستريكت فايف مول" at bounding box center [470, 1277] width 546 height 16
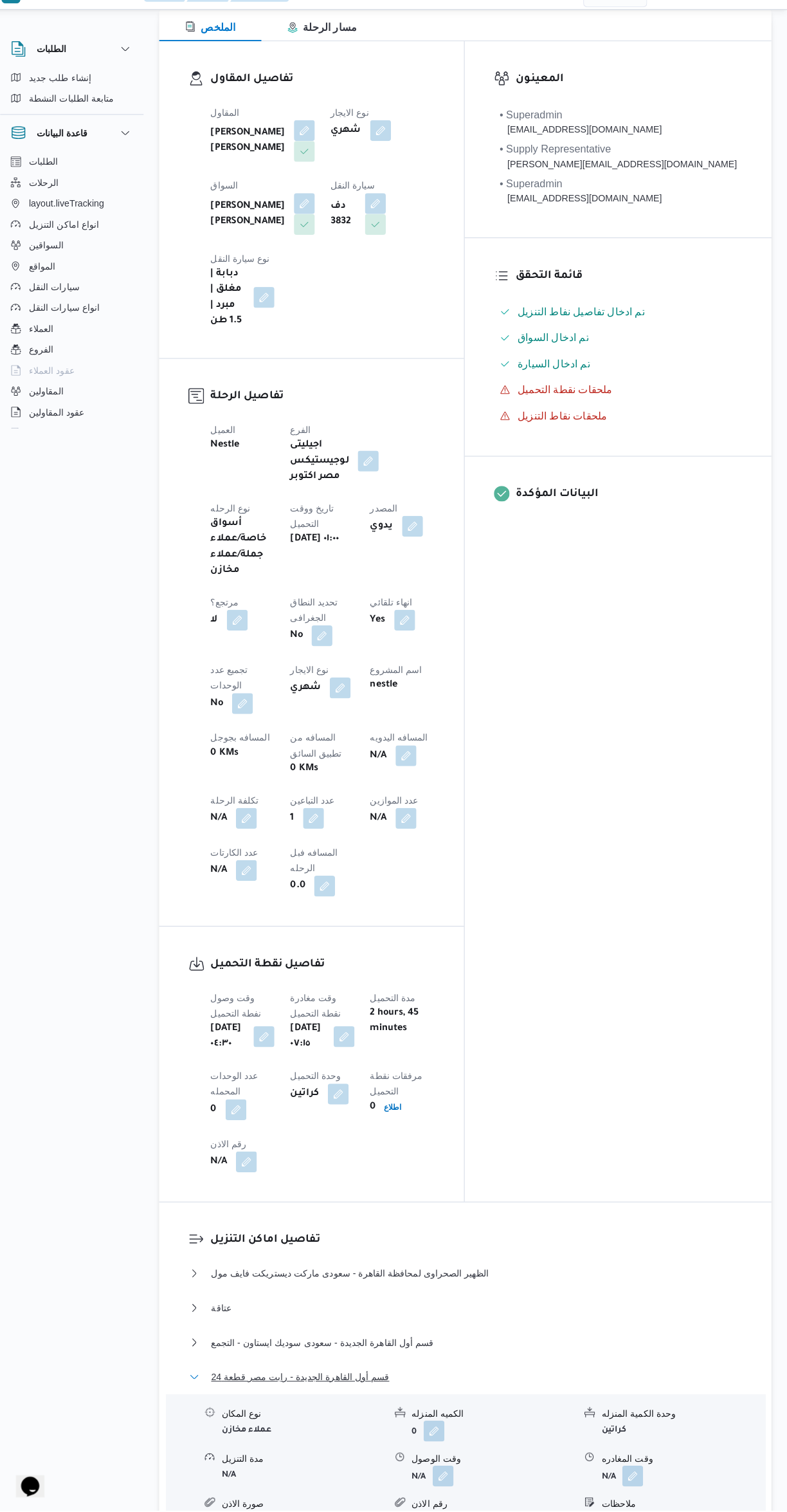
click at [476, 1372] on button "قسم أول القاهرة الجديدة - رابت مصر قطعة 24" at bounding box center [470, 1380] width 546 height 16
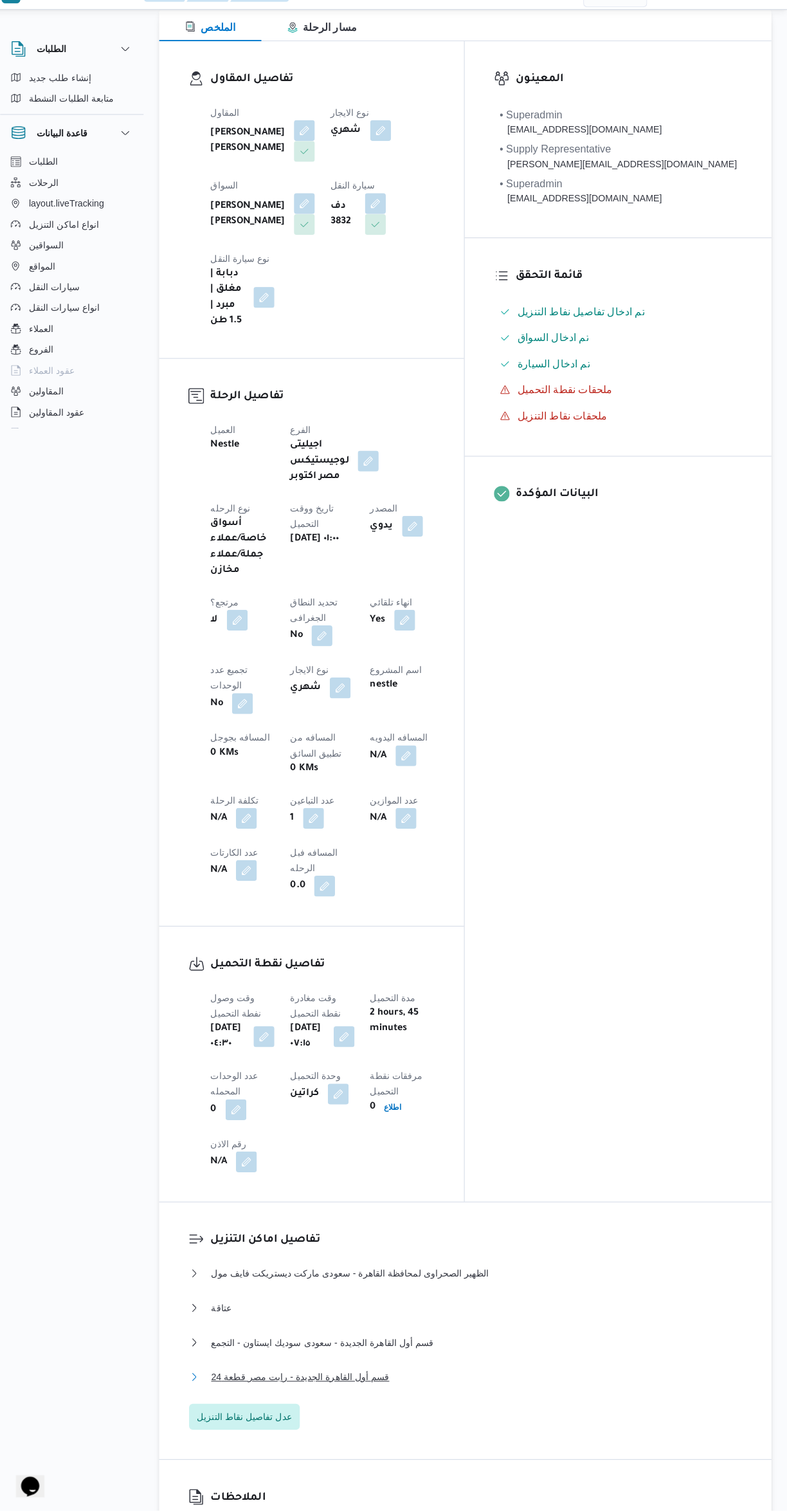
scroll to position [0, 0]
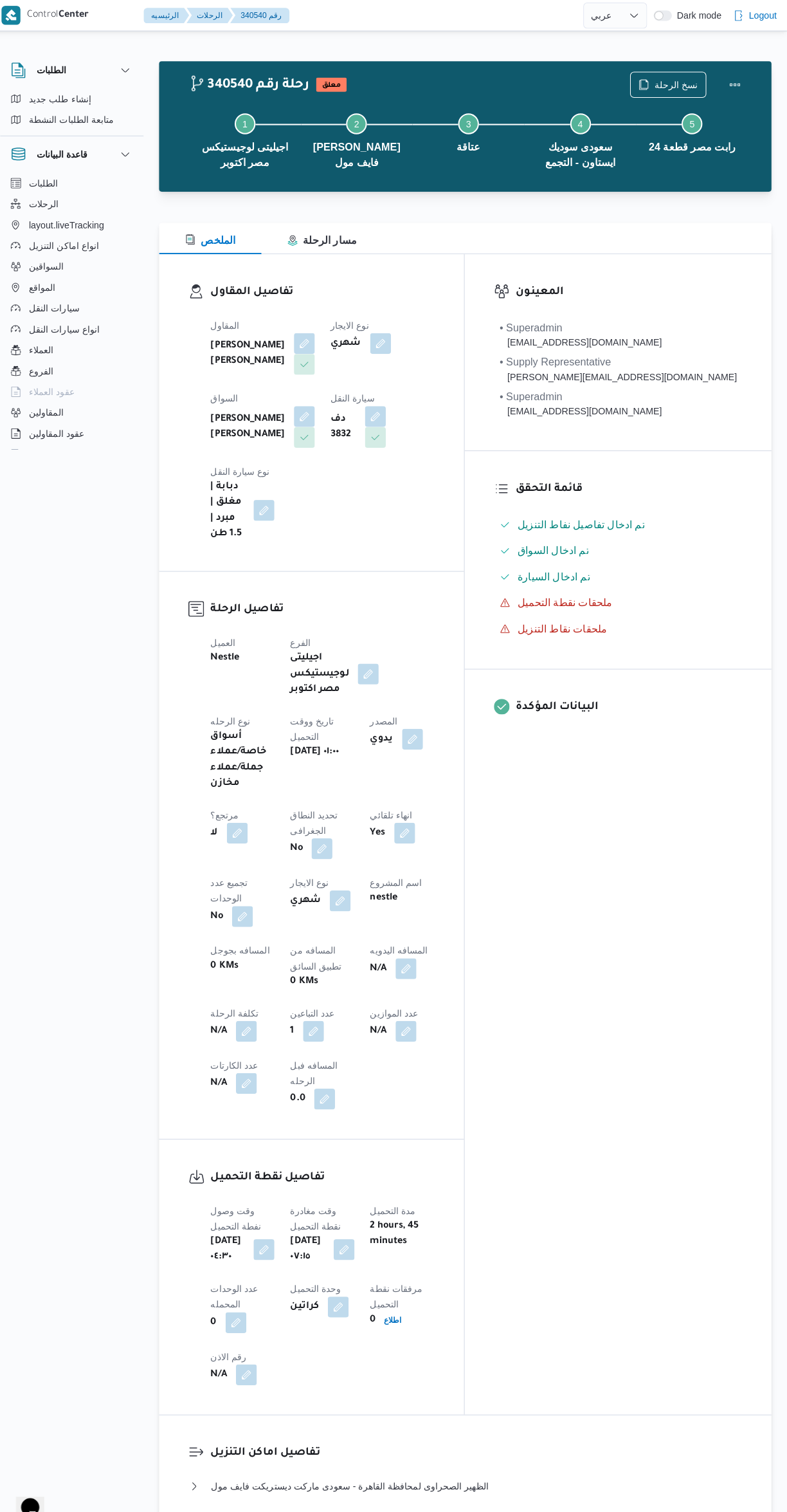
select select "ar"
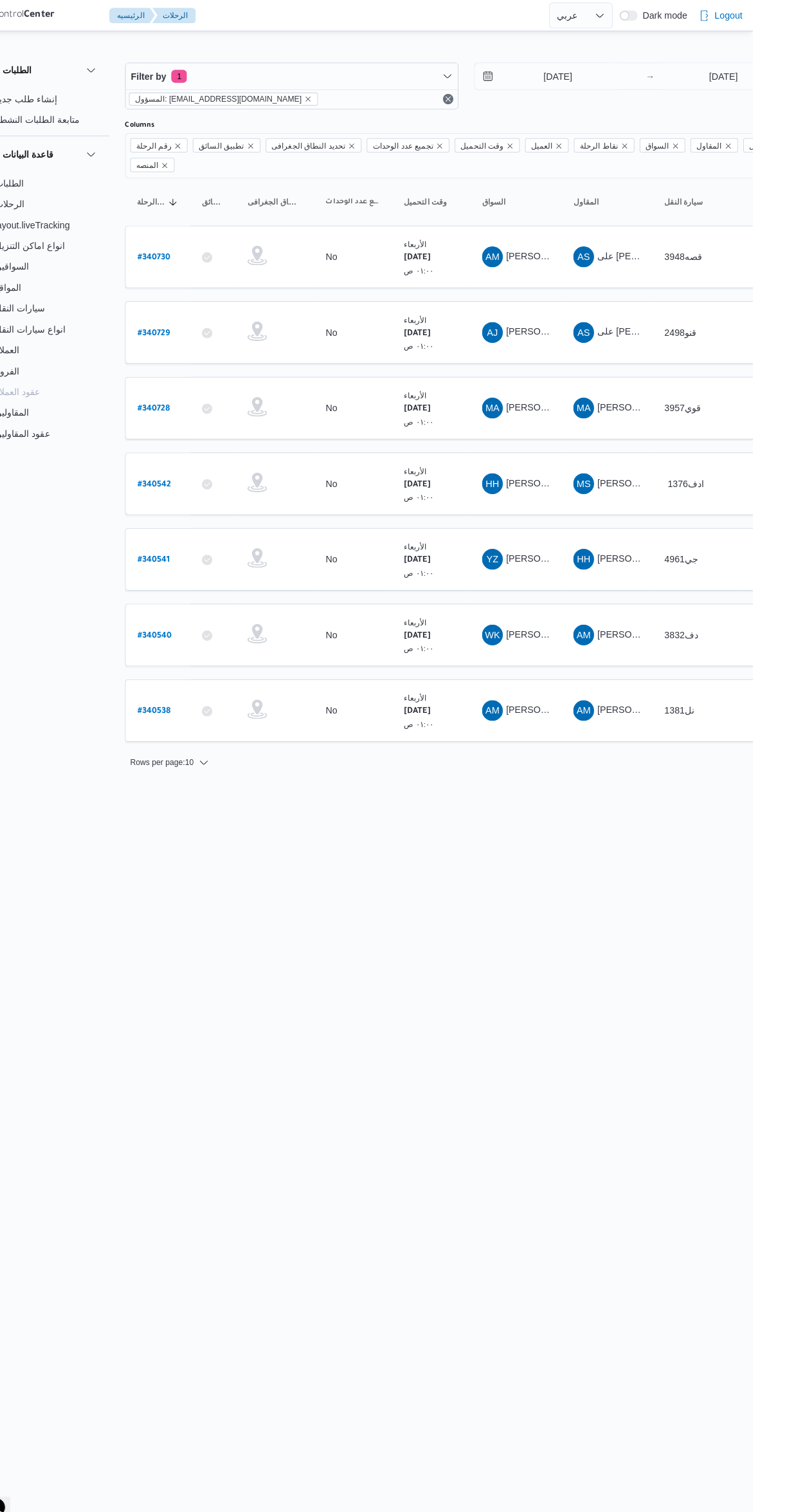
click at [200, 549] on b "# 340541" at bounding box center [195, 553] width 32 height 9
select select "ar"
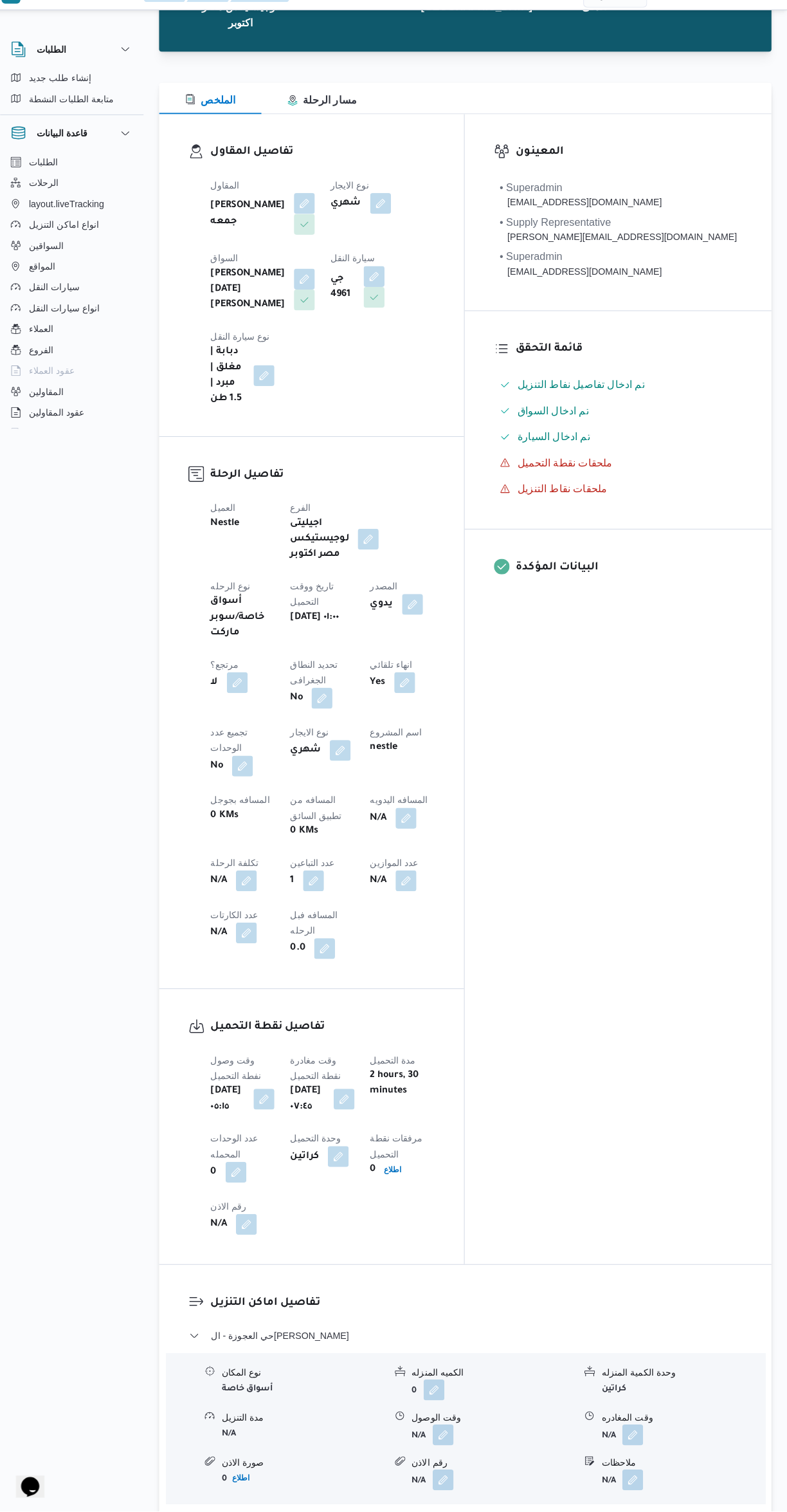
scroll to position [132, 0]
click at [475, 1332] on button "حي العجوزة - الهواري ماركت" at bounding box center [470, 1340] width 546 height 16
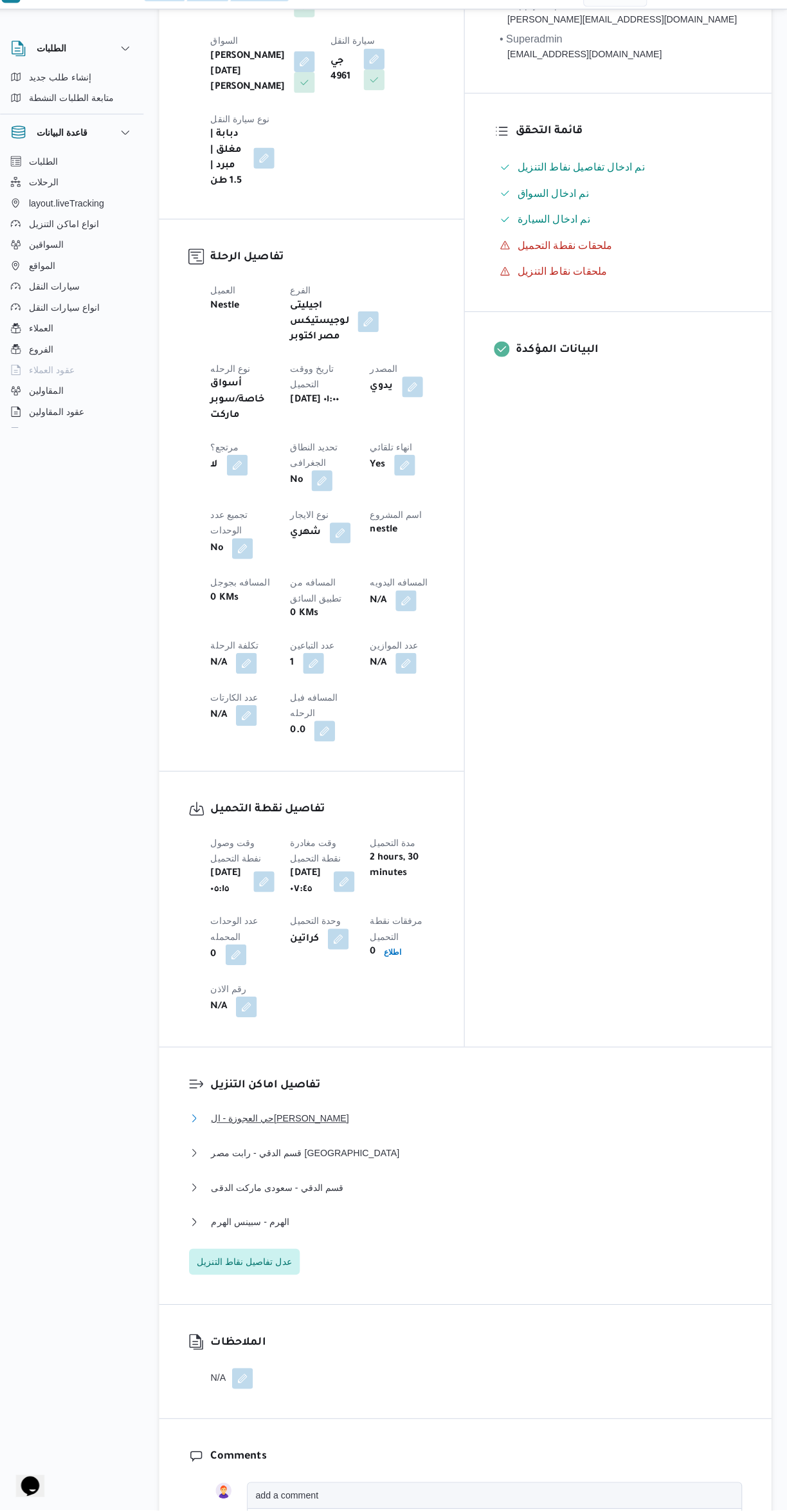
scroll to position [372, 0]
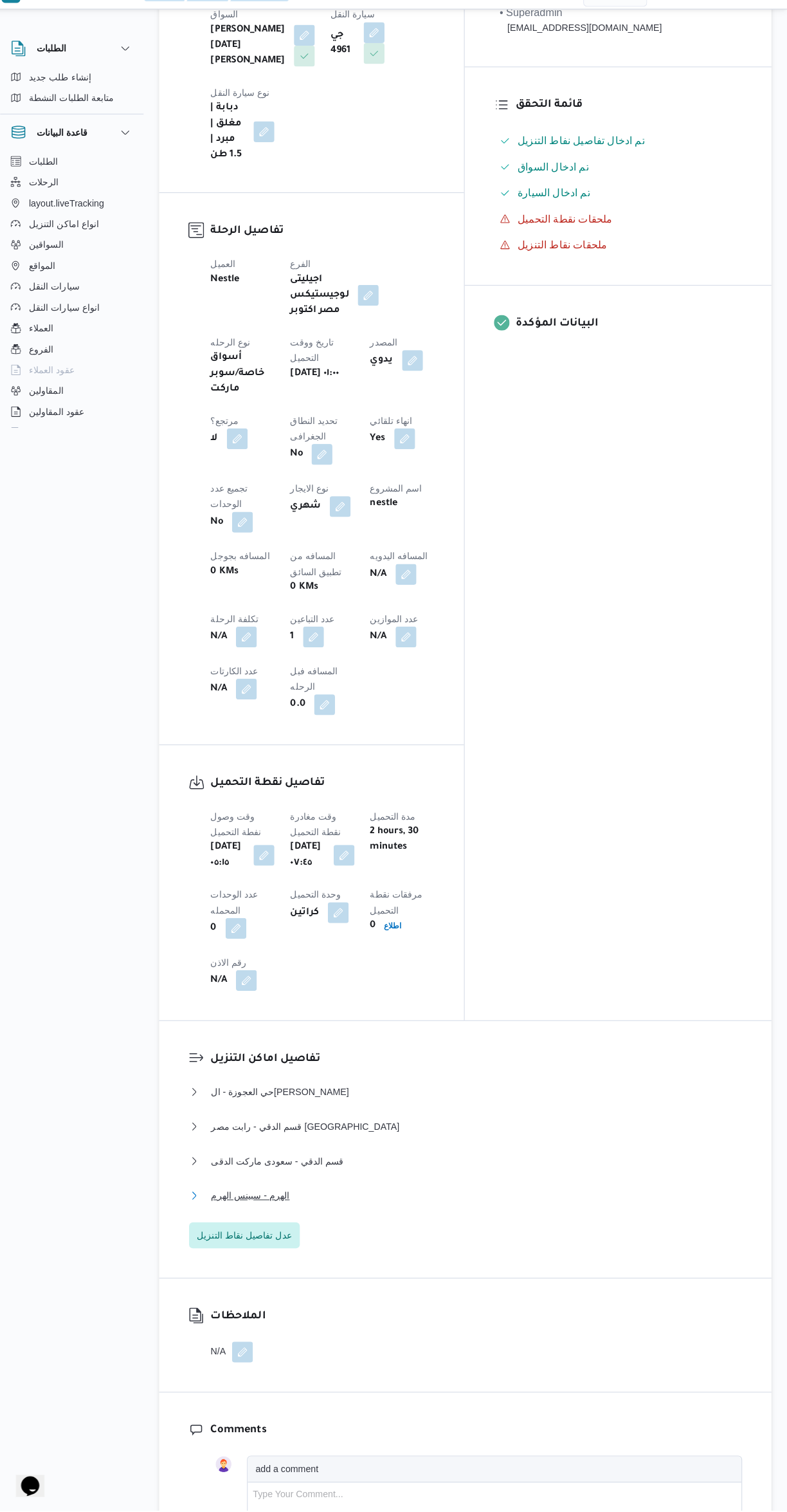
click at [512, 1194] on button "الهرم - سبينس الهرم" at bounding box center [470, 1202] width 546 height 16
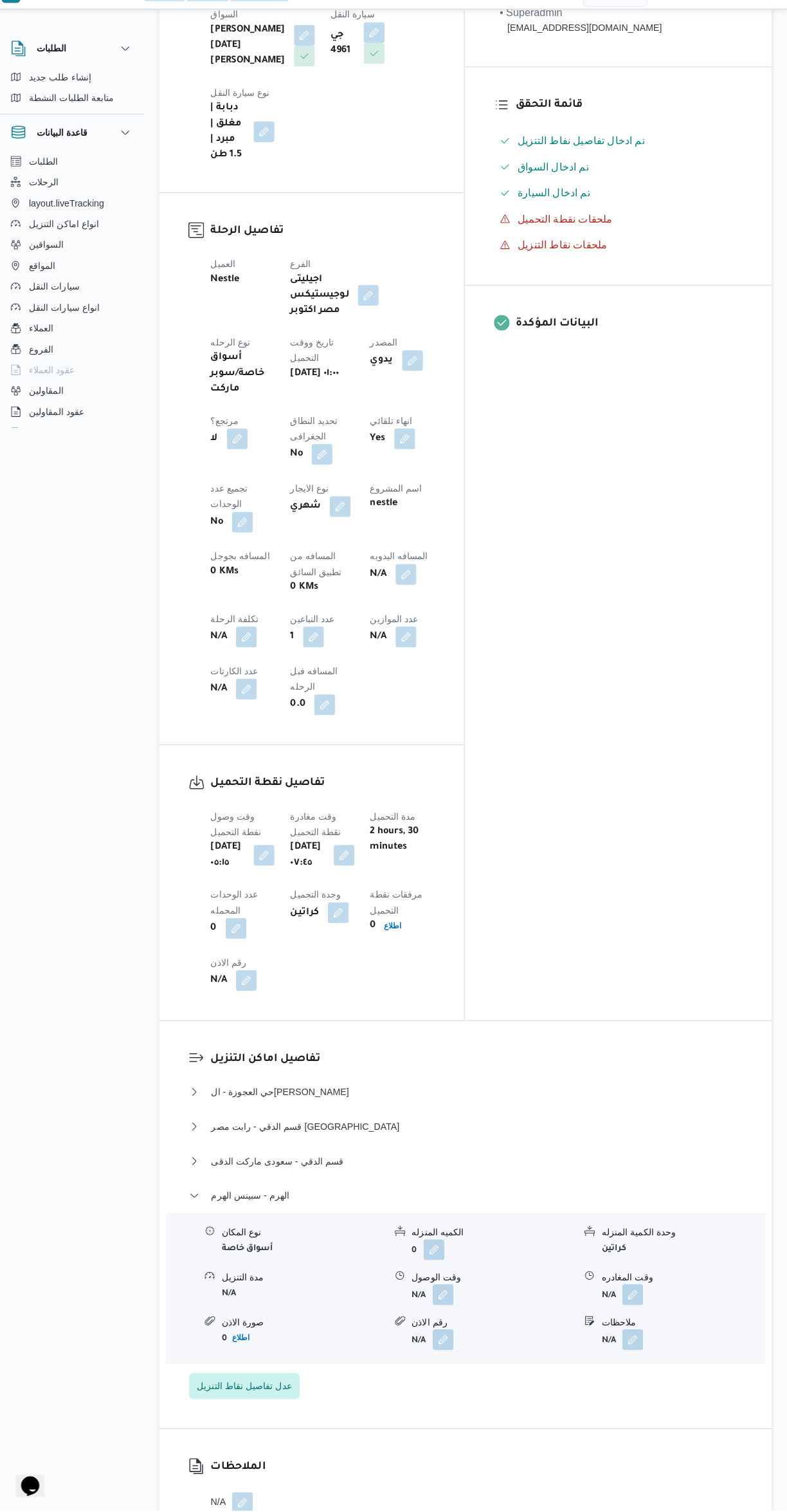
click at [671, 1276] on div "وقت المغادره" at bounding box center [685, 1282] width 161 height 13
click at [665, 1289] on form "N/A" at bounding box center [685, 1299] width 161 height 21
click at [673, 1220] on div "نوع المكان أسواق خاصة الكميه المنزله 0 وحدة الكمية المنزله كراتين مدة التنزيل N…" at bounding box center [470, 1292] width 602 height 146
click at [678, 1289] on form "N/A" at bounding box center [685, 1299] width 161 height 21
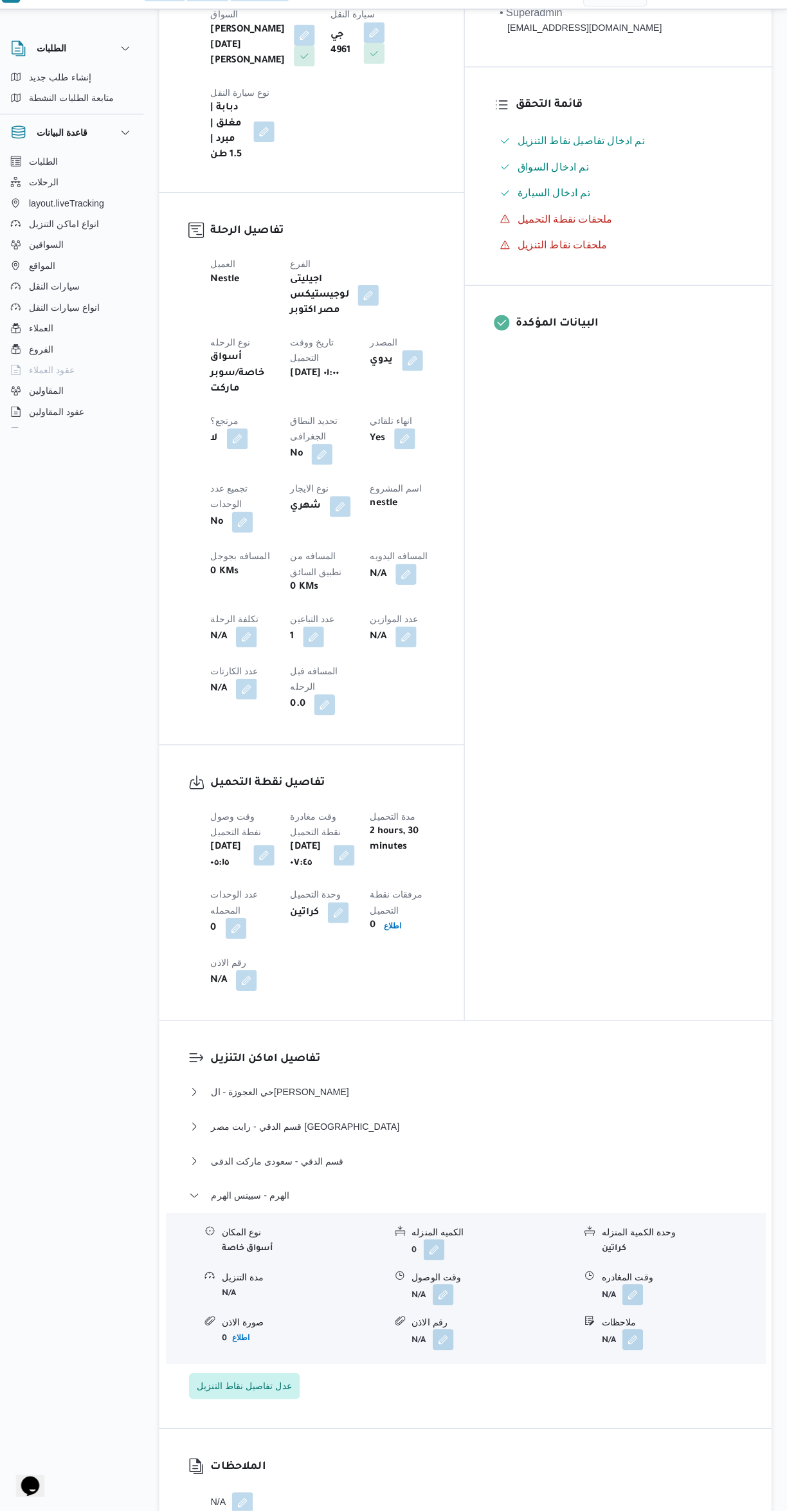
click at [671, 1220] on div "نوع المكان أسواق خاصة الكميه المنزله 0 وحدة الكمية المنزله كراتين مدة التنزيل N…" at bounding box center [470, 1292] width 602 height 146
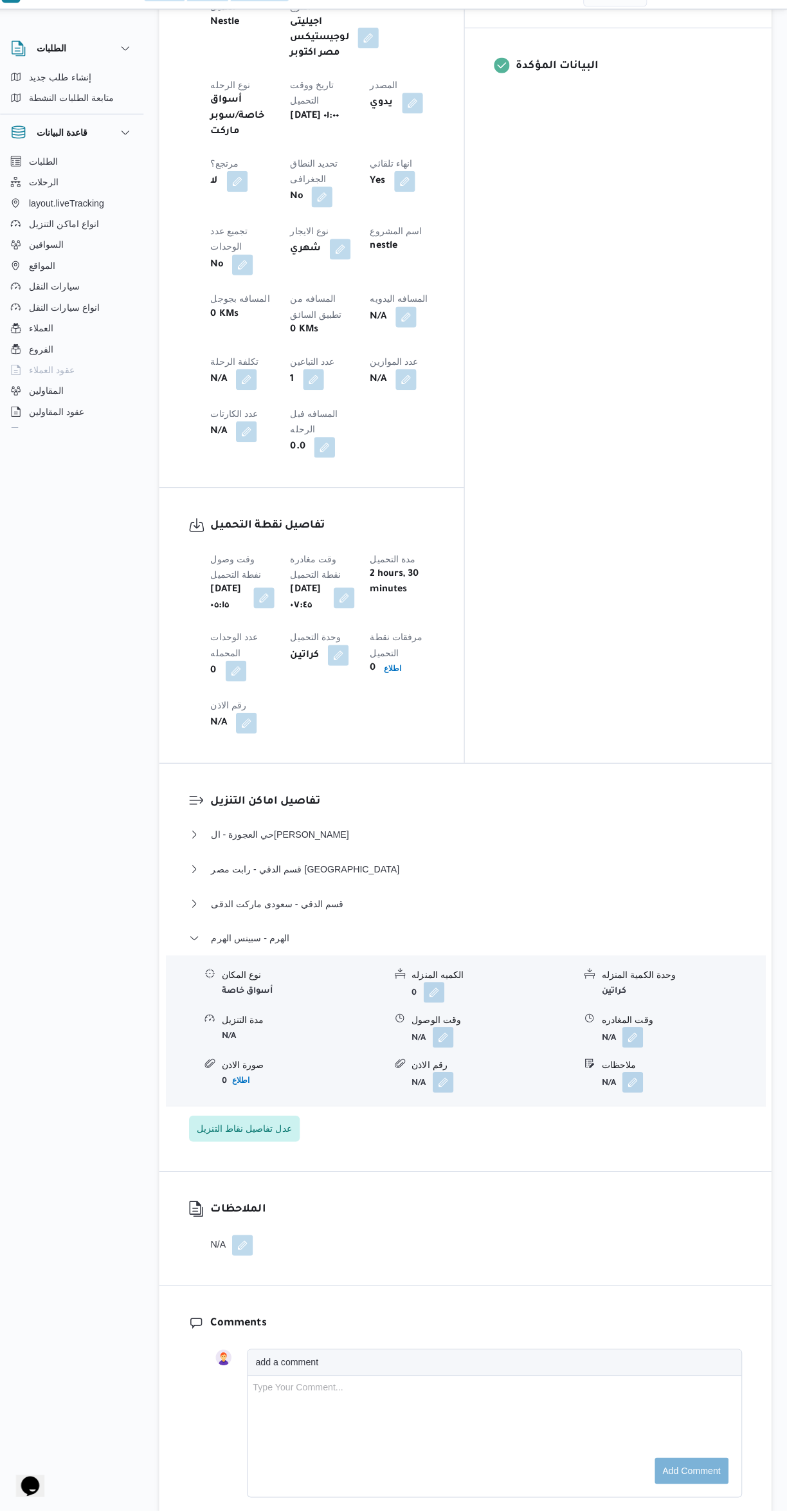
scroll to position [649, 0]
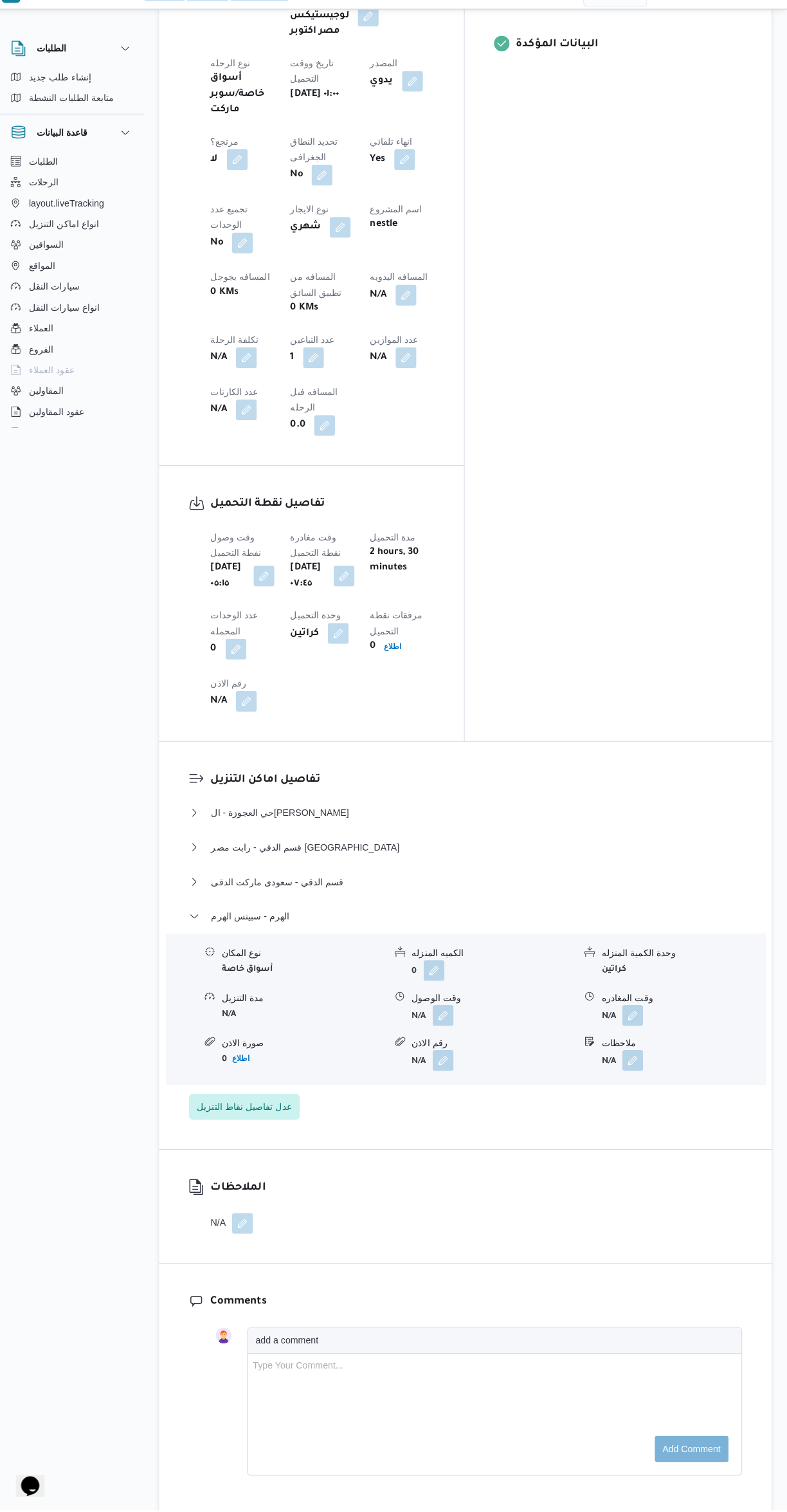
click at [673, 944] on div "نوع المكان أسواق خاصة الكميه المنزله 0 وحدة الكمية المنزله كراتين مدة التنزيل N…" at bounding box center [470, 1016] width 602 height 146
click at [638, 1013] on button "button" at bounding box center [635, 1023] width 21 height 21
click at [617, 843] on input "وقت المغادره" at bounding box center [601, 847] width 146 height 25
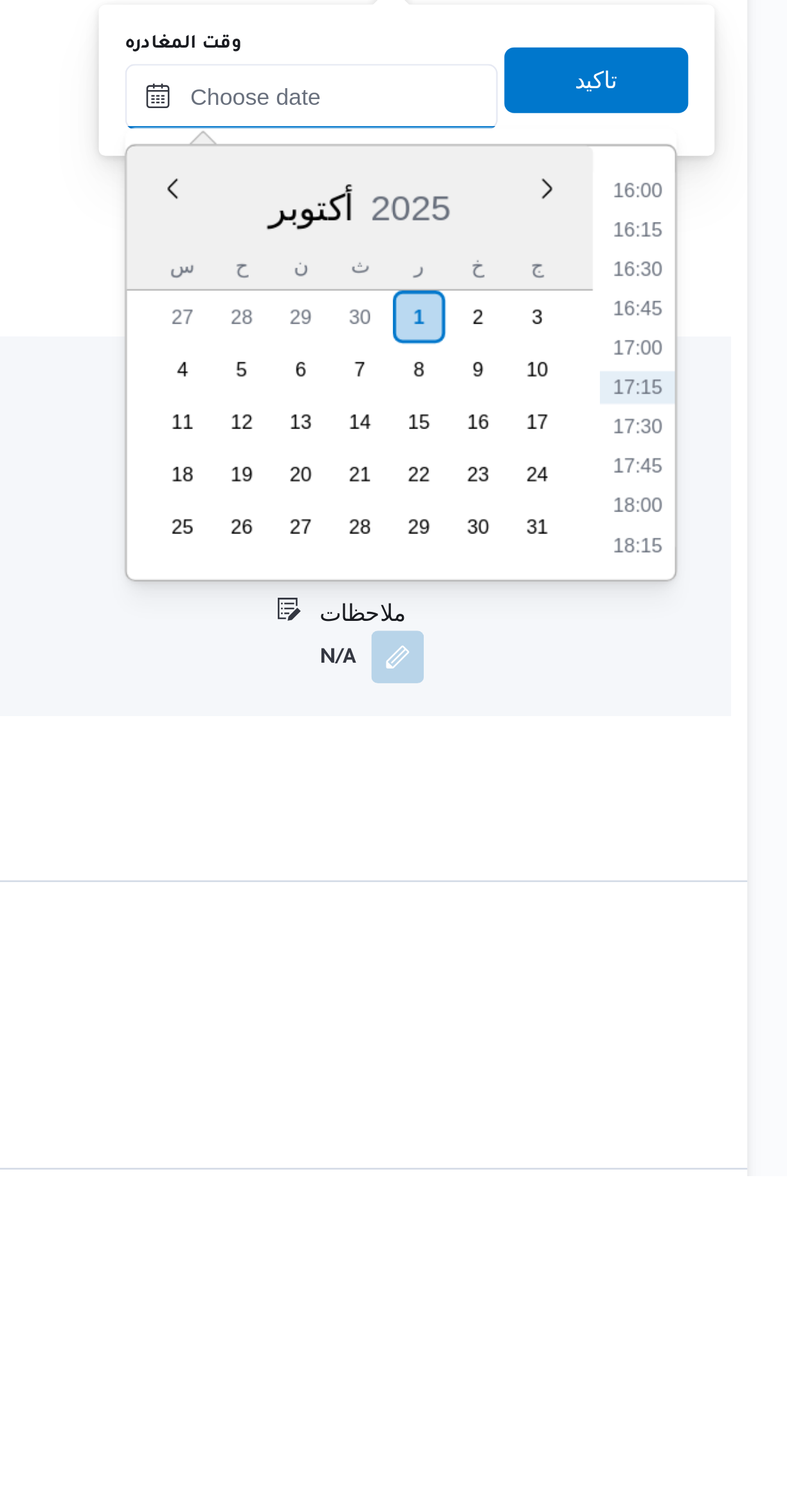
scroll to position [408, 0]
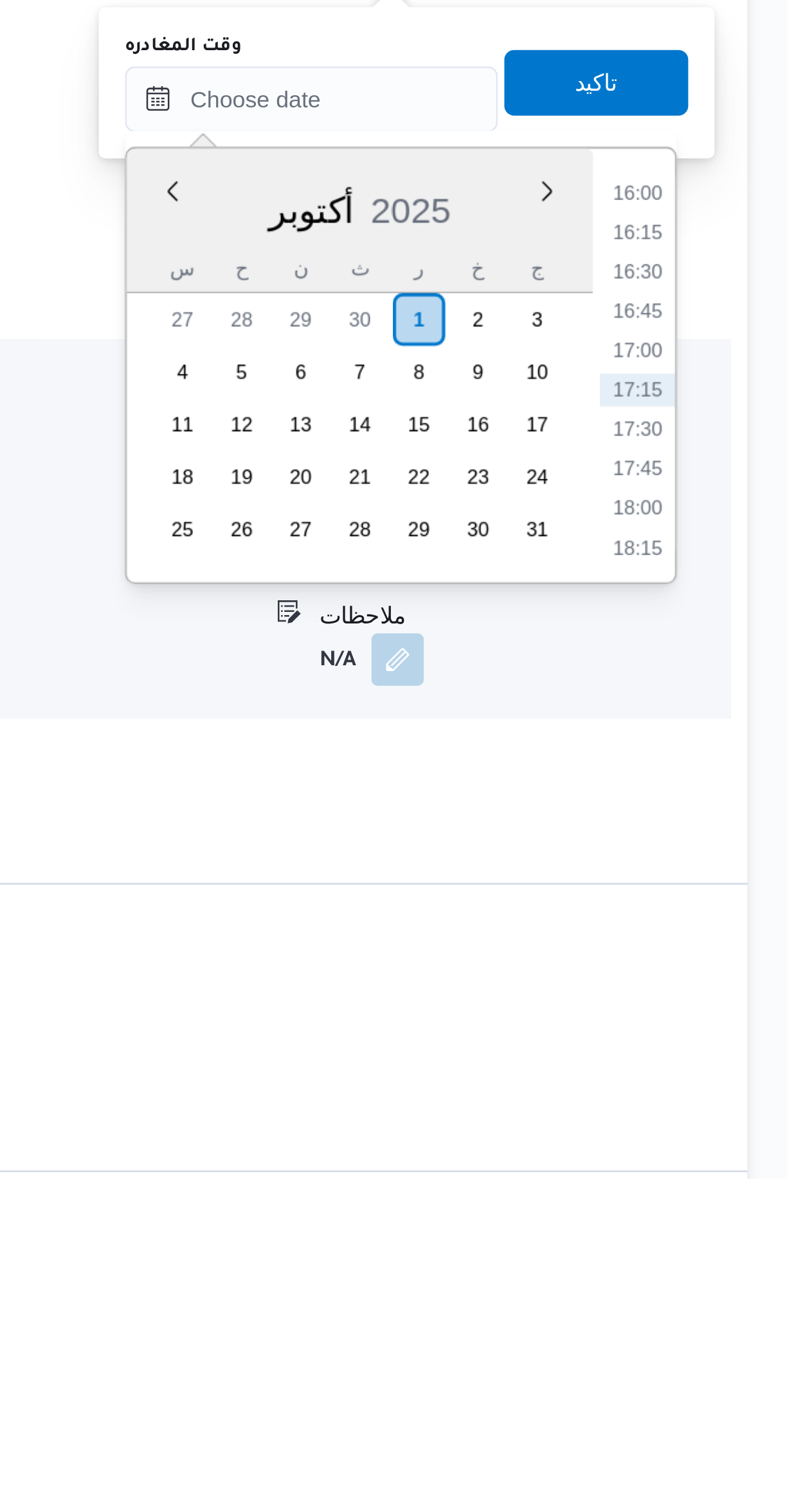
click at [734, 1128] on li "16:00" at bounding box center [729, 1125] width 30 height 13
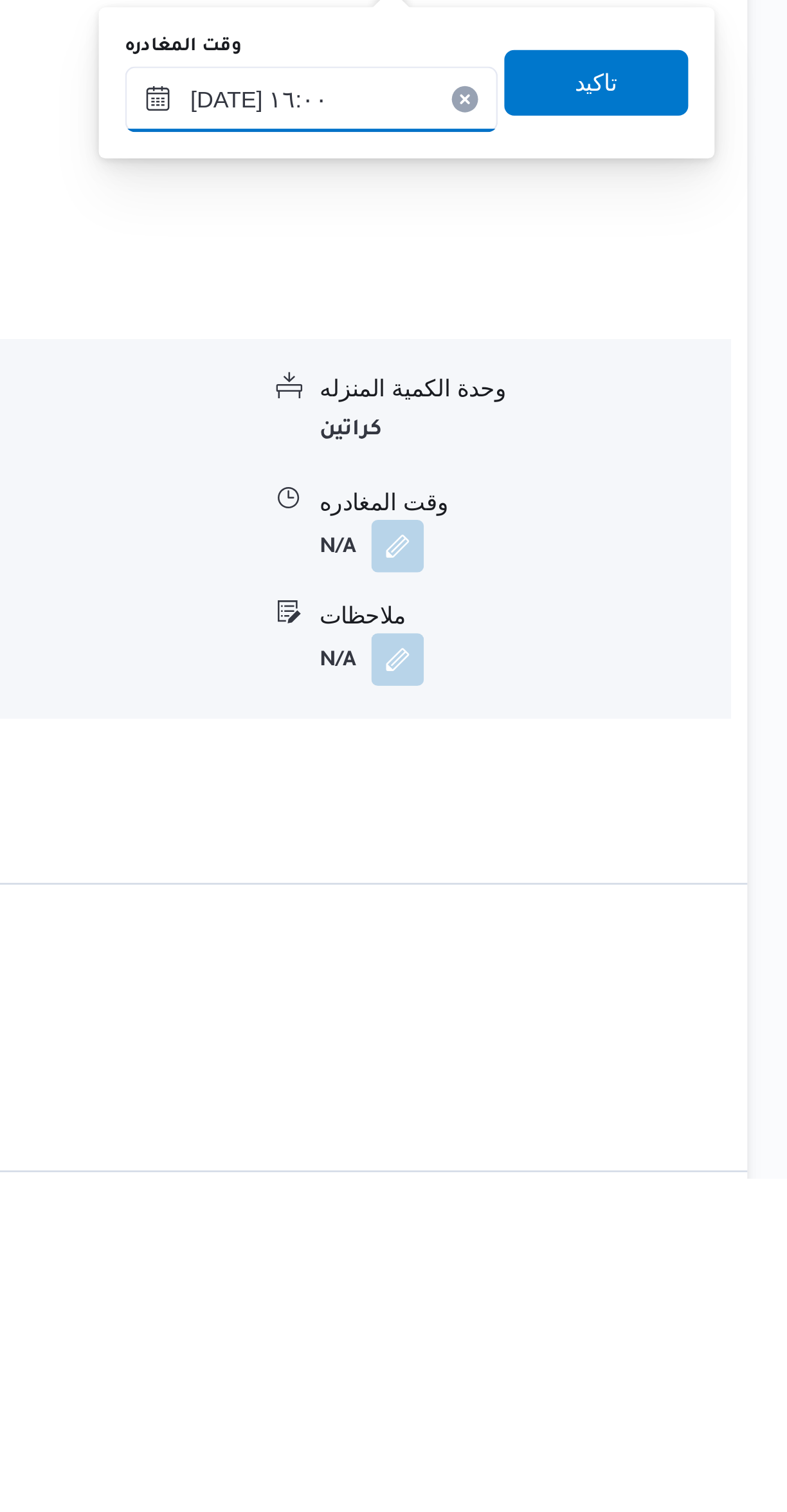
click at [598, 1083] on input "٠١/١٠/٢٠٢٥ ١٦:٠٠" at bounding box center [601, 1088] width 146 height 25
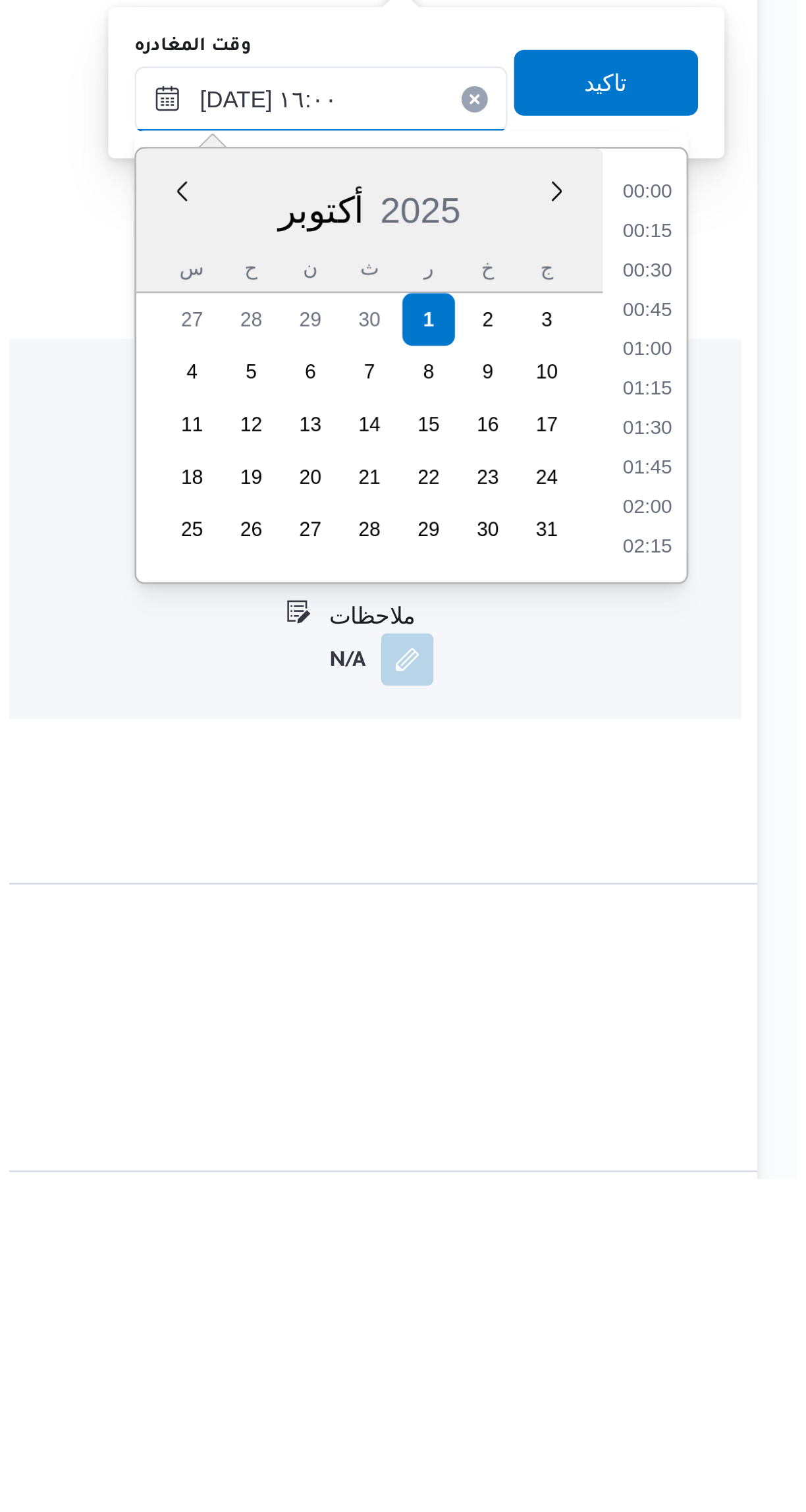
scroll to position [931, 0]
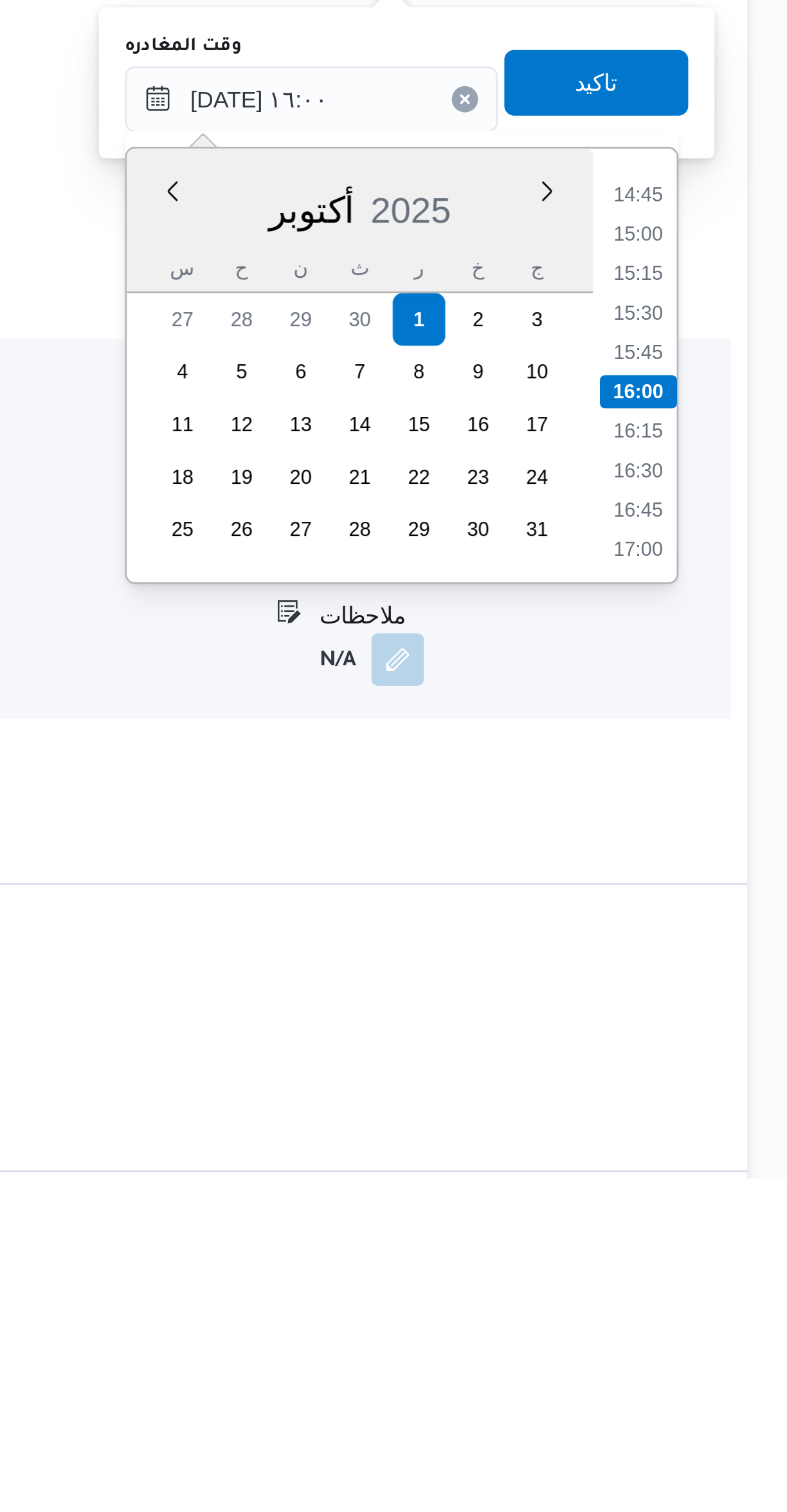
click at [731, 1175] on li "15:30" at bounding box center [729, 1172] width 30 height 13
type input "٠١/١٠/٢٠٢٥ ١٥:٣٠"
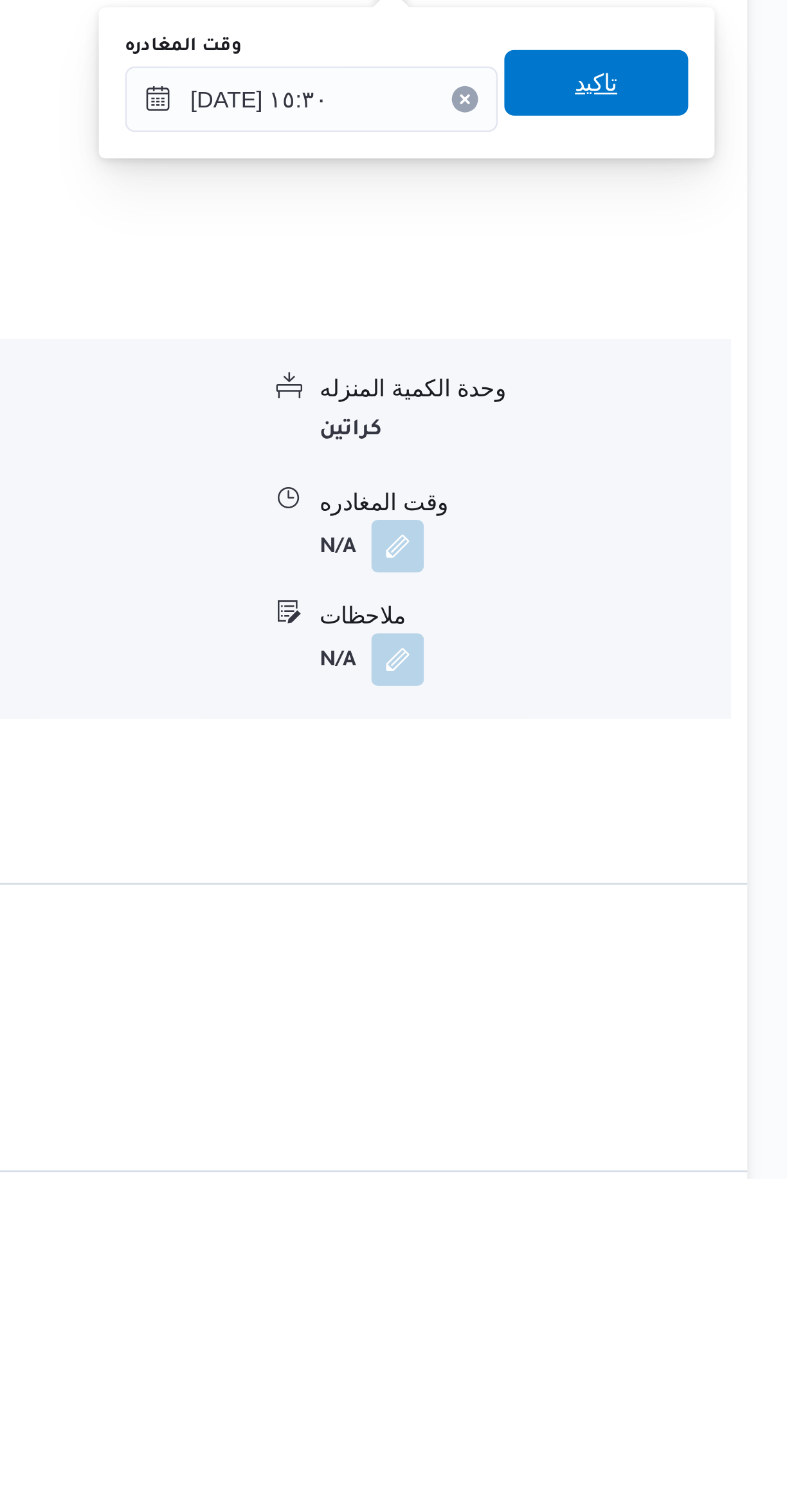
click at [714, 1080] on span "تاكيد" at bounding box center [713, 1082] width 72 height 25
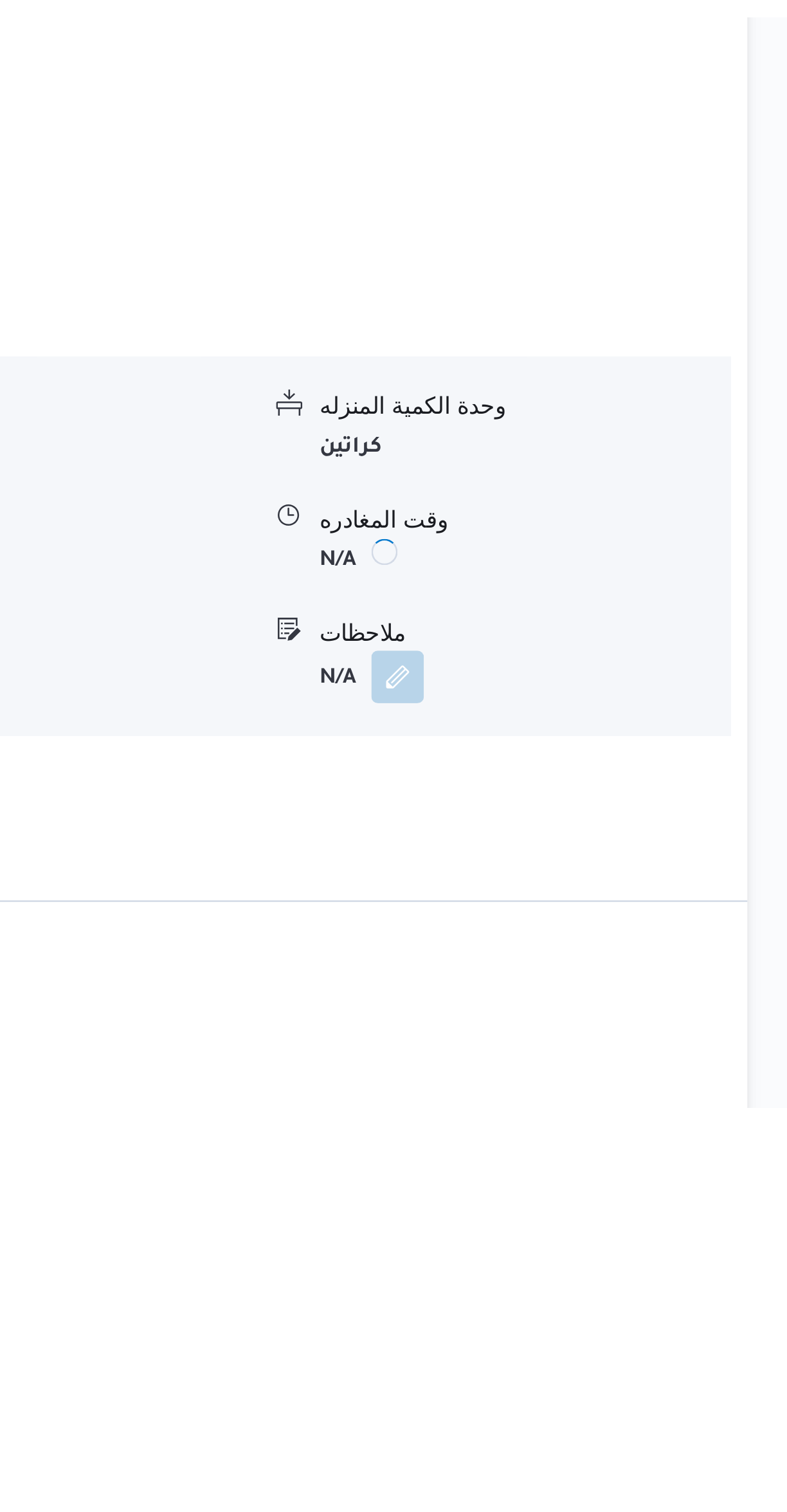
scroll to position [409, 0]
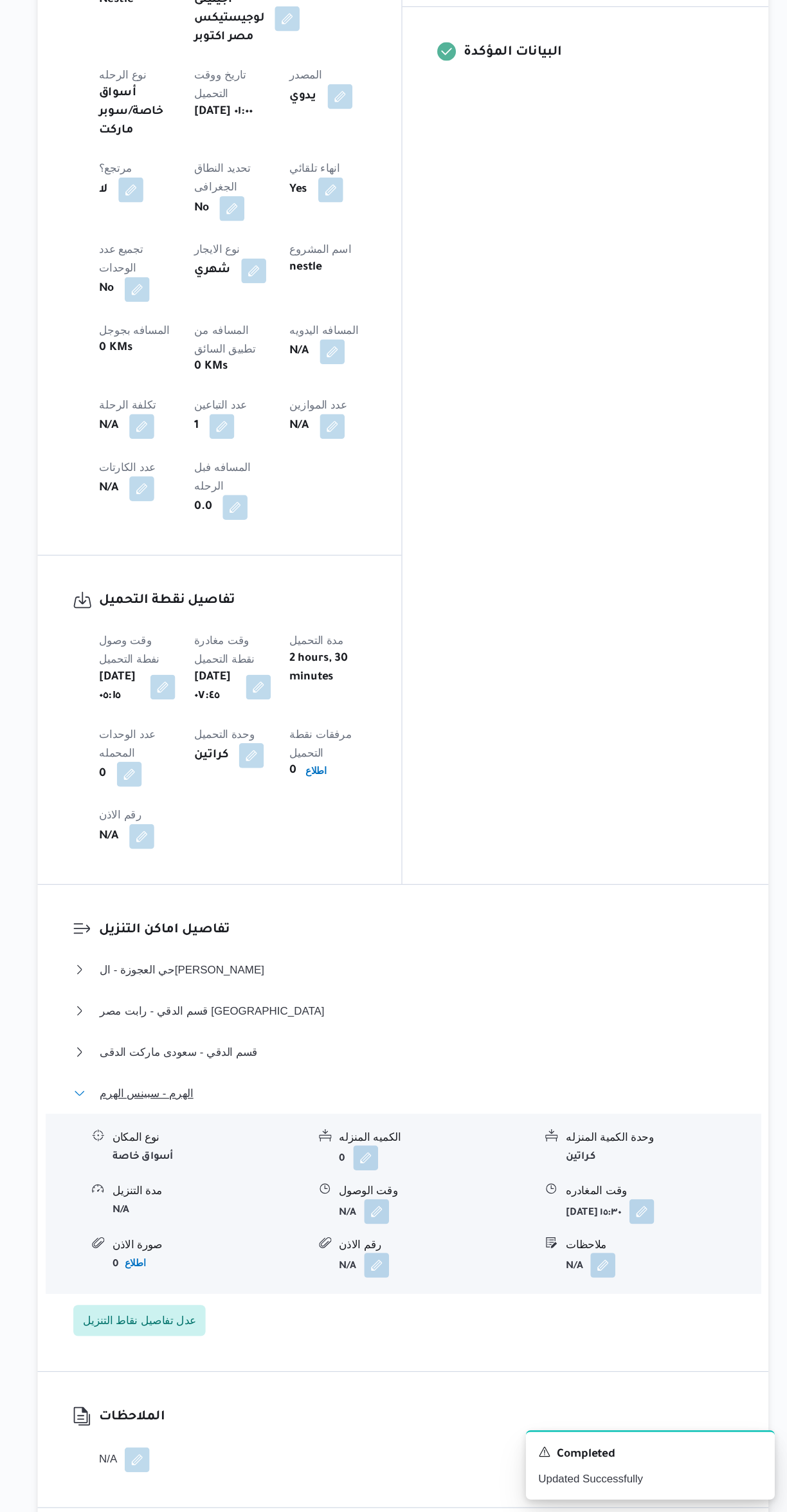
click at [232, 1158] on span "الهرم - سبينس الهرم" at bounding box center [257, 1166] width 77 height 16
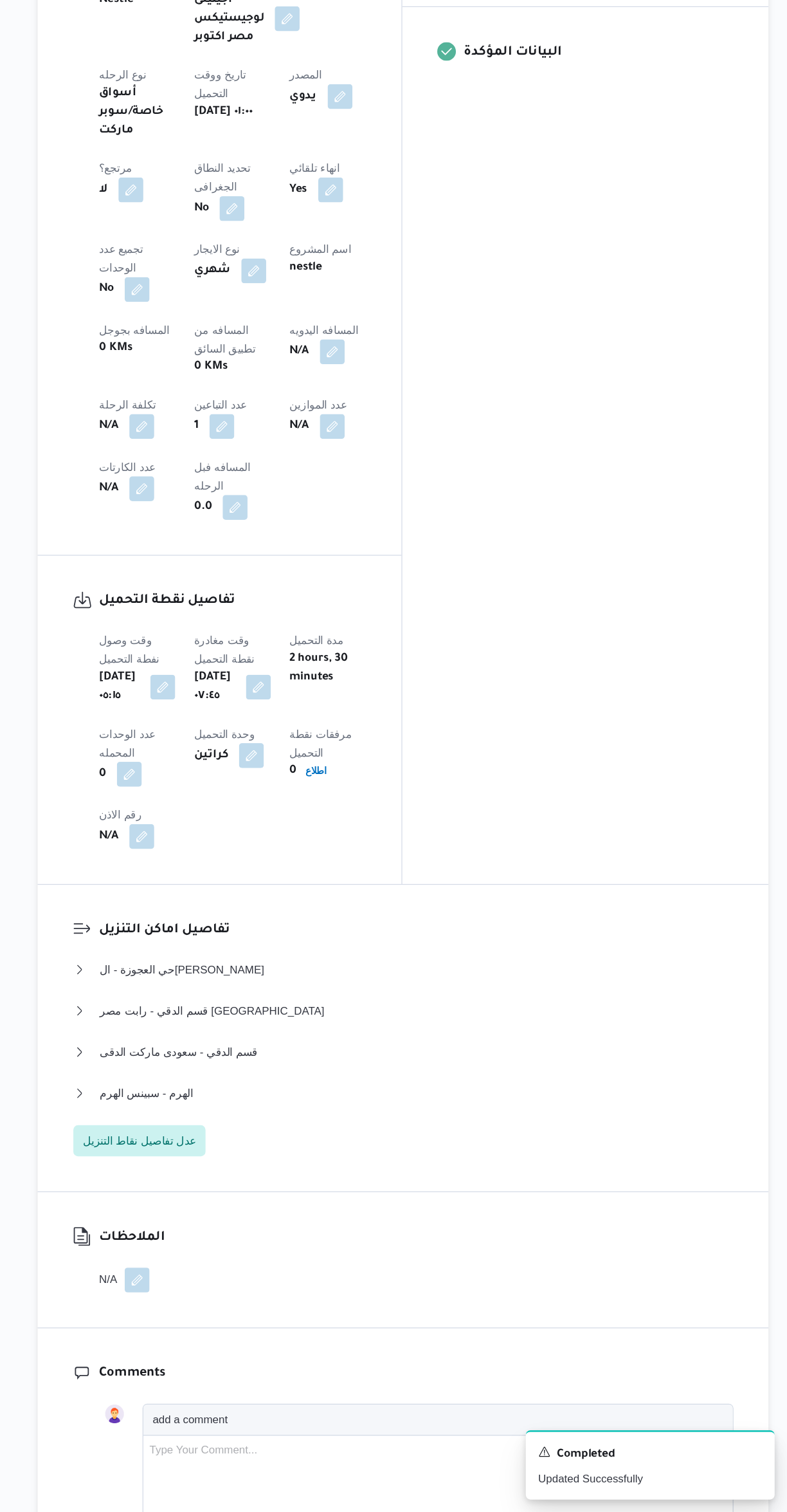
click at [401, 542] on button "button" at bounding box center [411, 552] width 21 height 21
click at [338, 431] on input "المسافه اليدويه" at bounding box center [334, 433] width 128 height 25
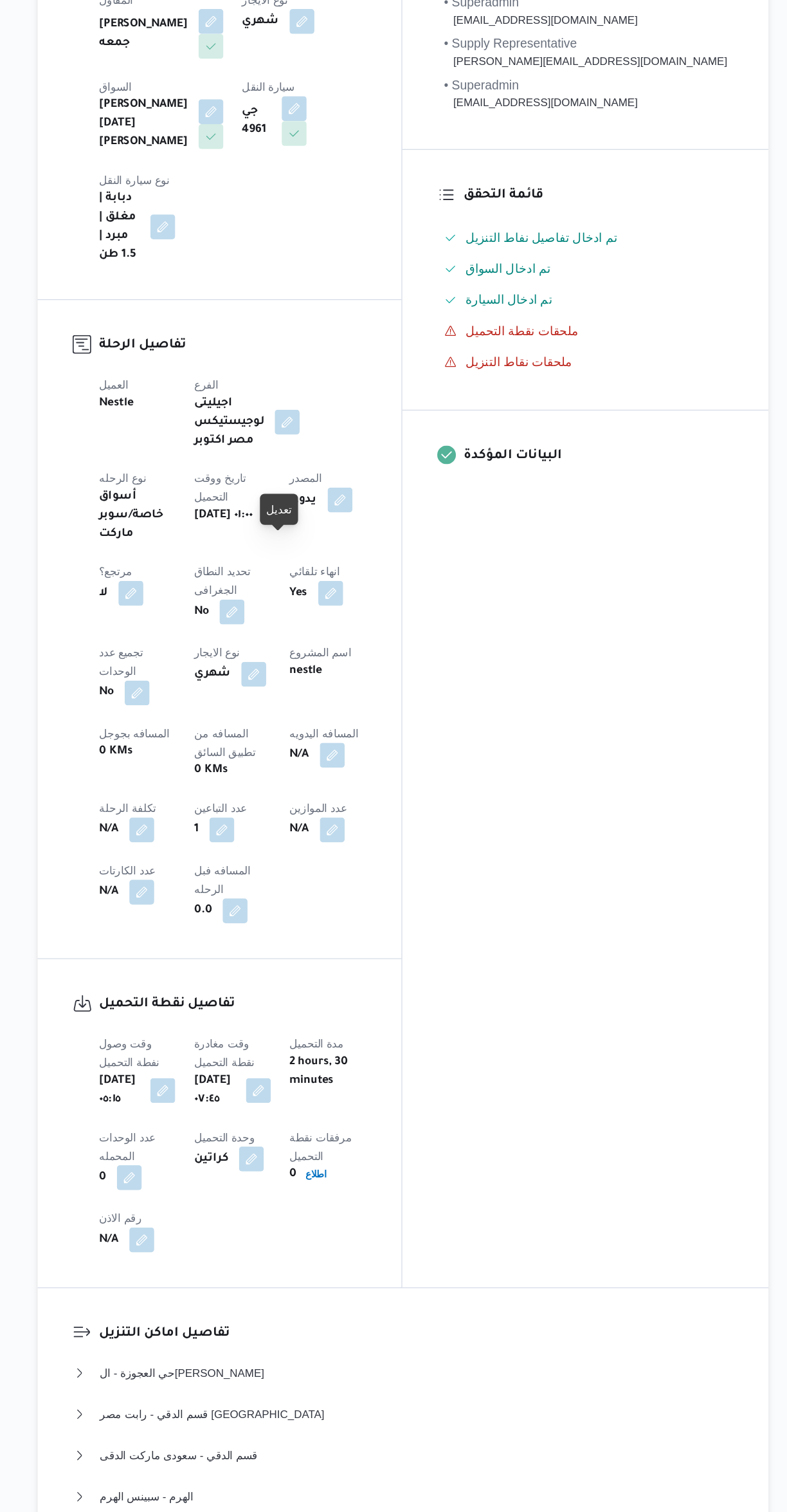
click at [401, 769] on button "button" at bounding box center [411, 779] width 21 height 21
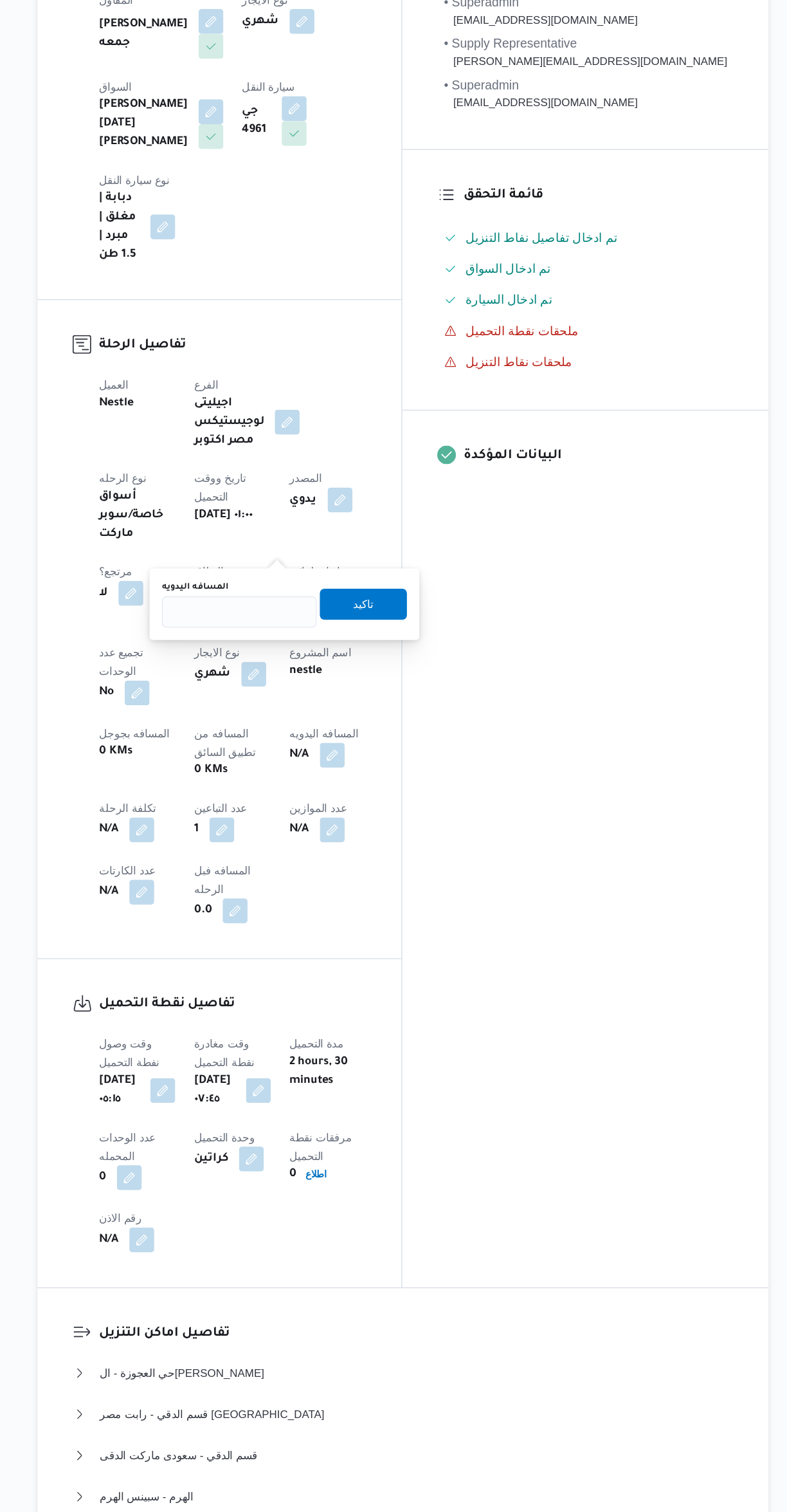
click at [320, 639] on label "المسافه اليدويه" at bounding box center [298, 640] width 55 height 11
click at [320, 648] on input "المسافه اليدويه" at bounding box center [334, 660] width 128 height 25
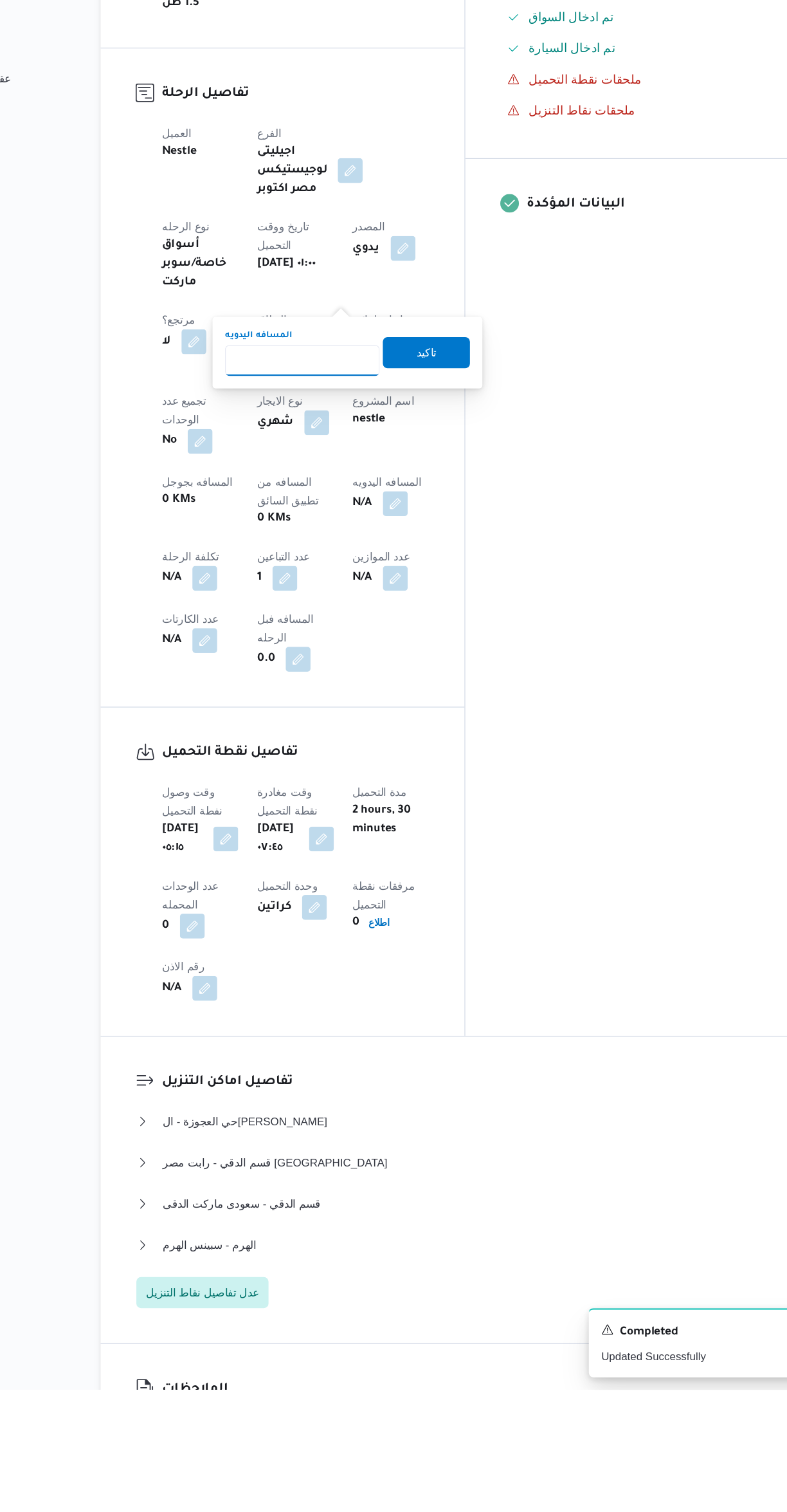
scroll to position [182, 0]
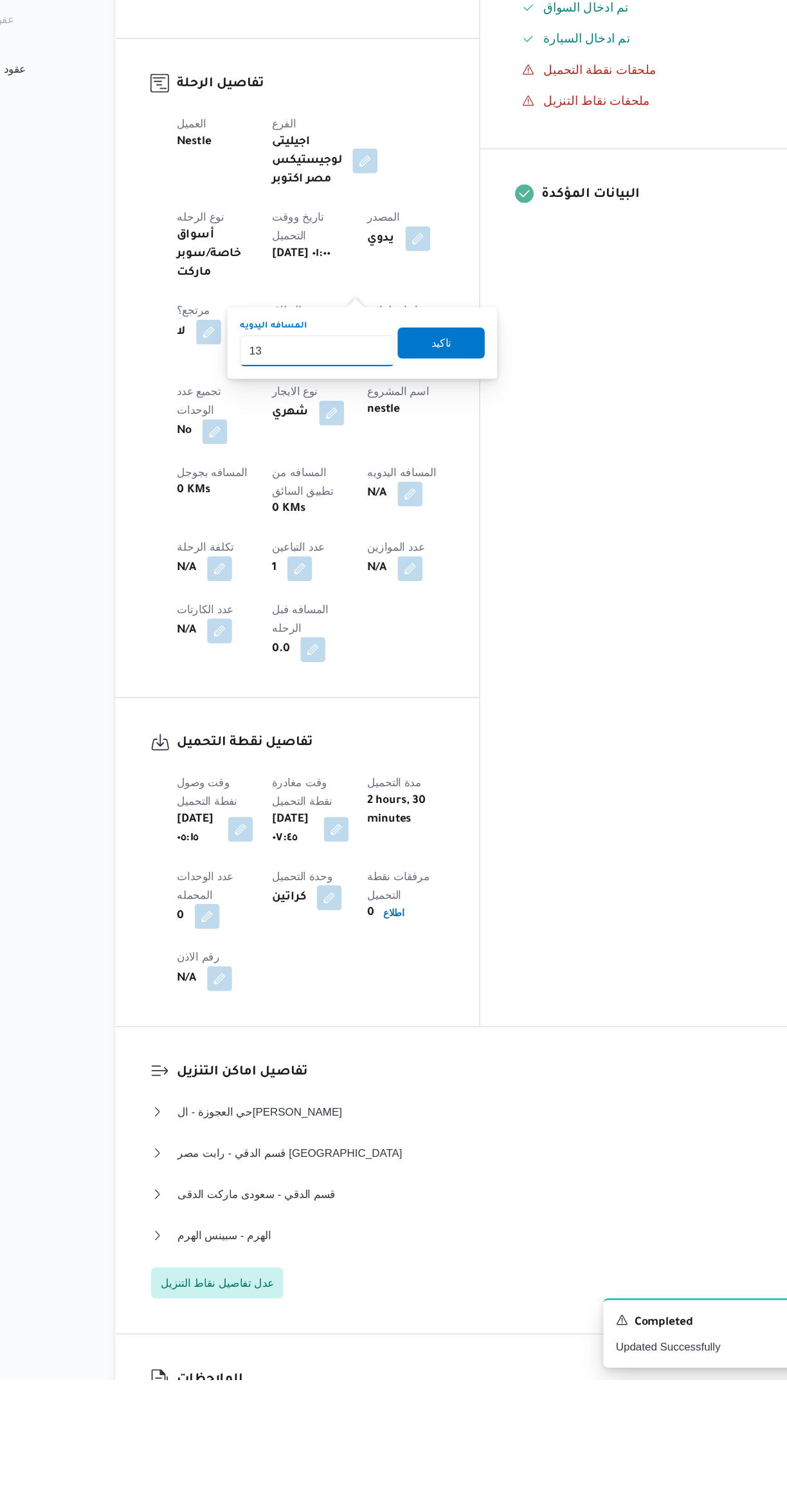
type input "135"
click at [413, 658] on span "تاكيد" at bounding box center [437, 654] width 72 height 25
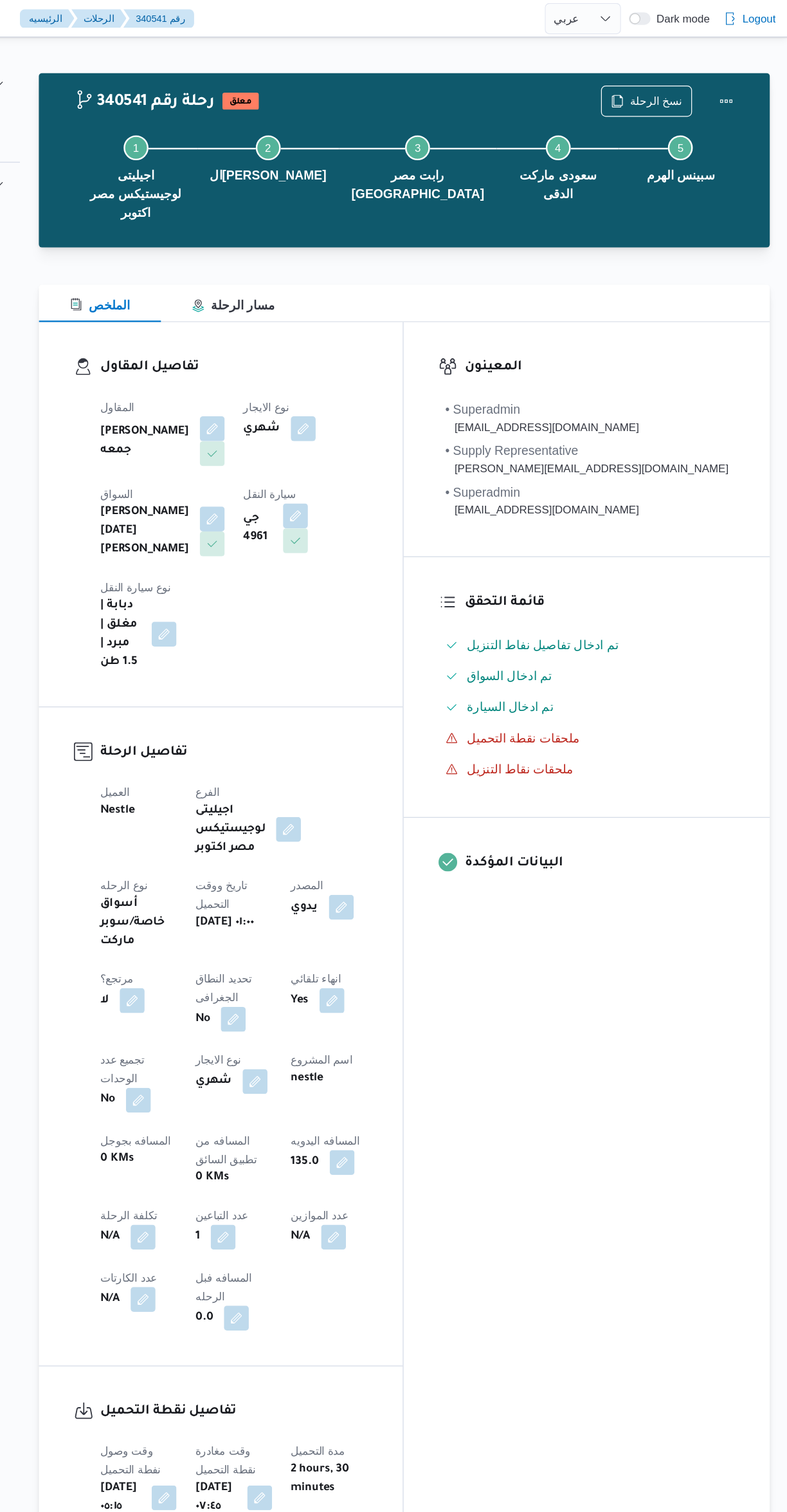
scroll to position [0, 0]
click at [736, 91] on button "Actions" at bounding box center [735, 83] width 25 height 25
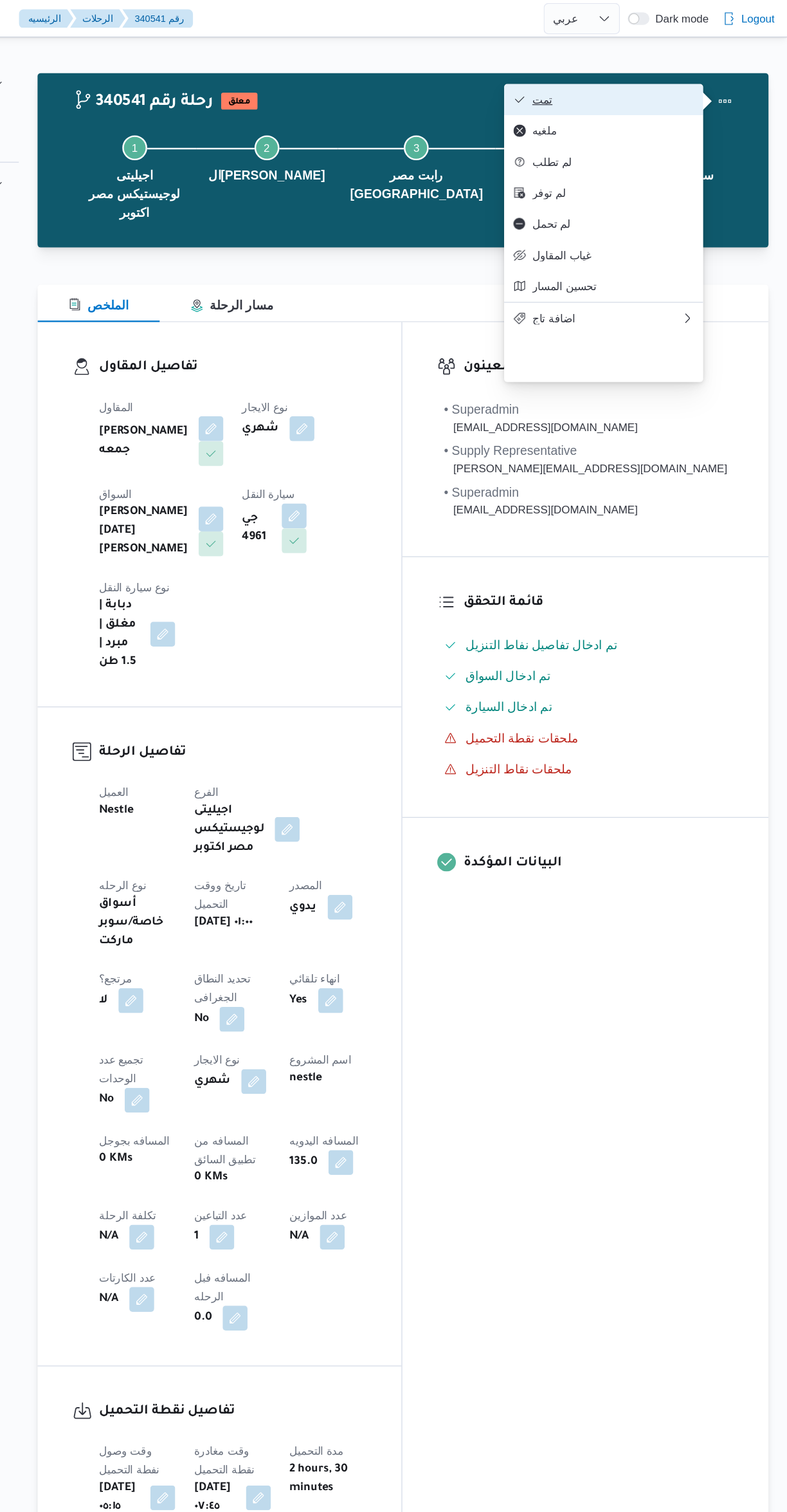
click at [561, 76] on button "تمت" at bounding box center [636, 81] width 165 height 25
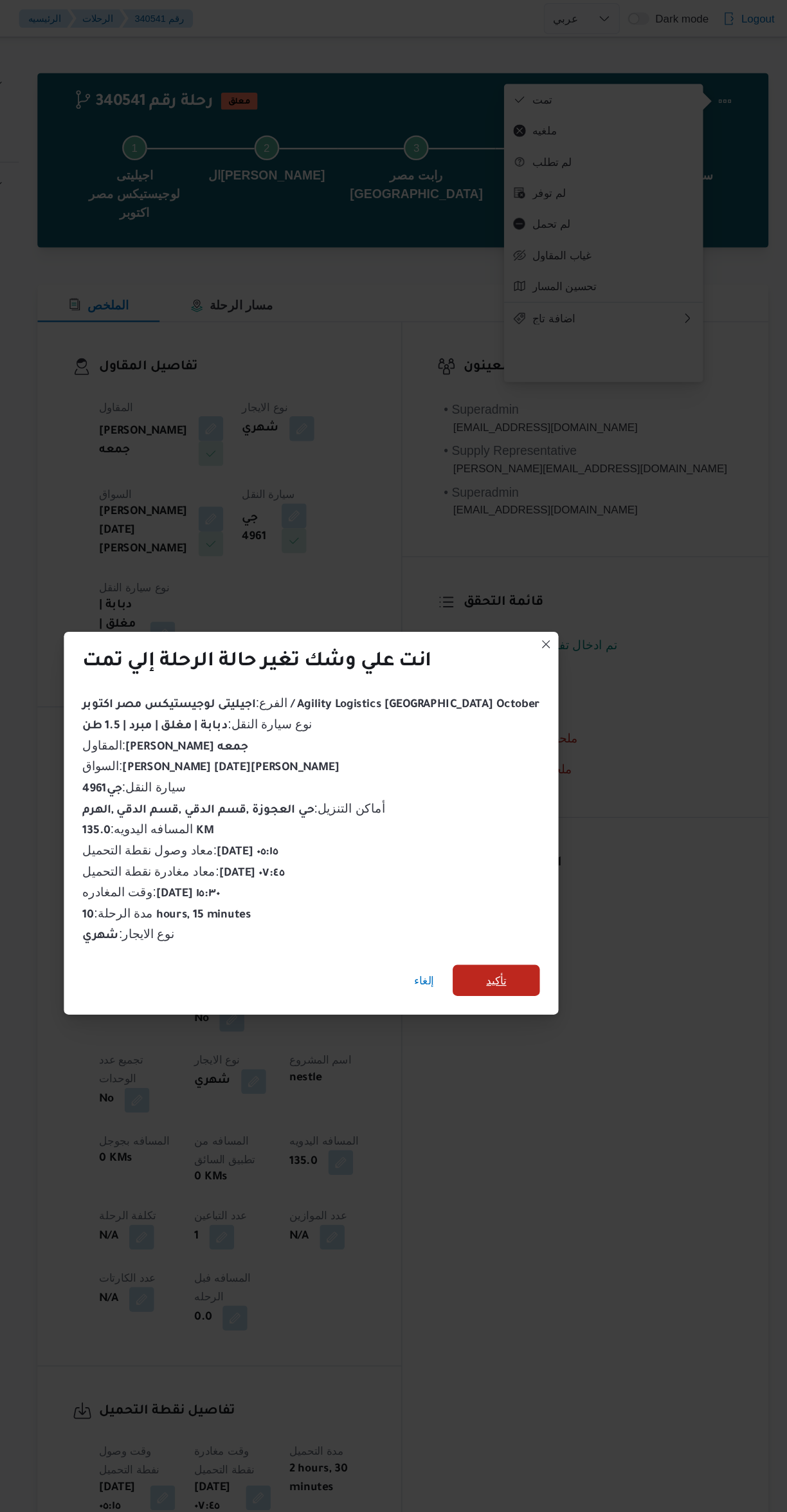
click at [538, 803] on span "تأكيد" at bounding box center [546, 811] width 17 height 16
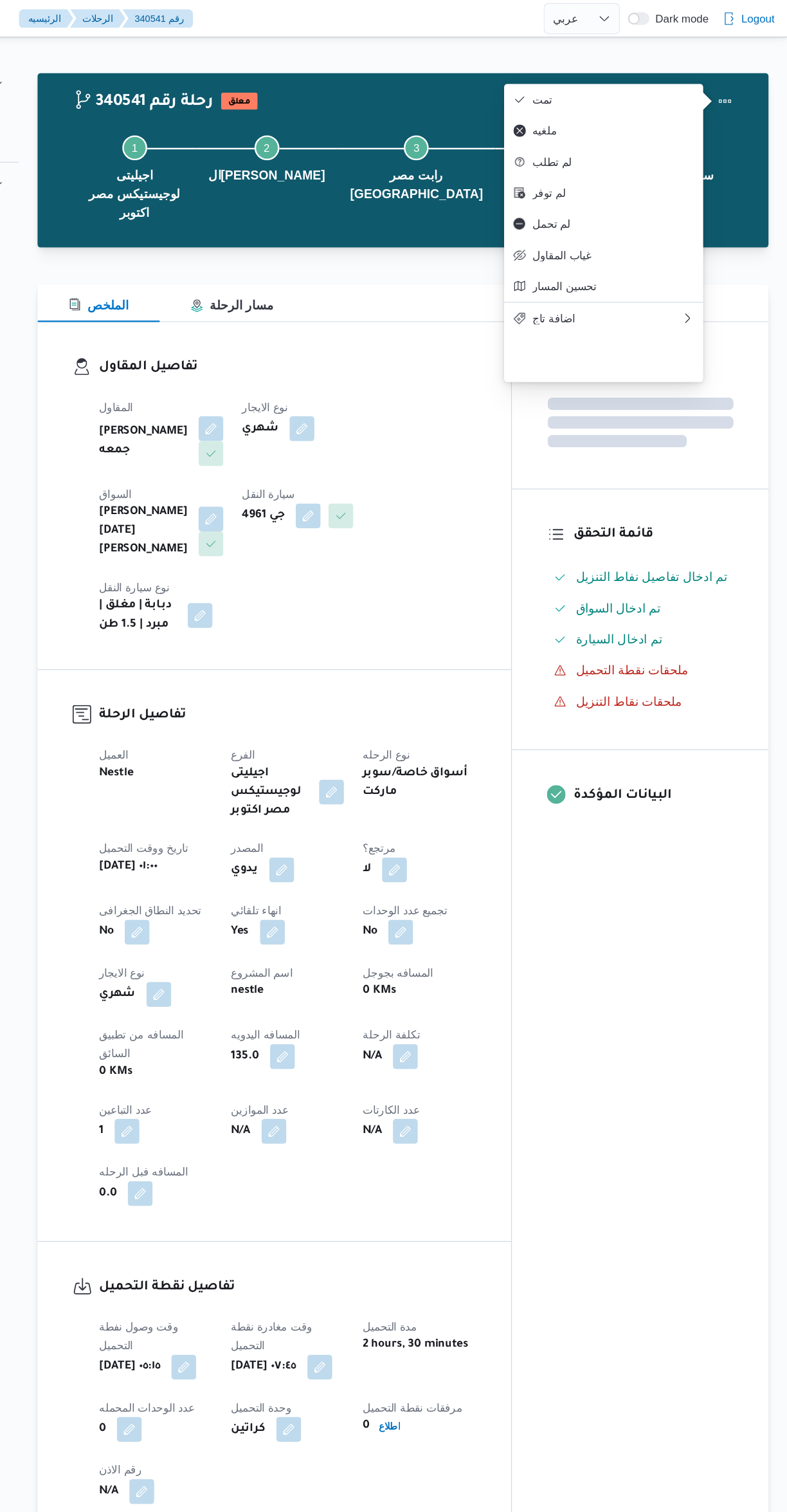
click at [559, 904] on div "تفاصيل الرحلة العميل Nestle الفرع اجيليتى لوجيستيكس مصر اكتوبر نوع الرحله أسواق…" at bounding box center [362, 790] width 391 height 472
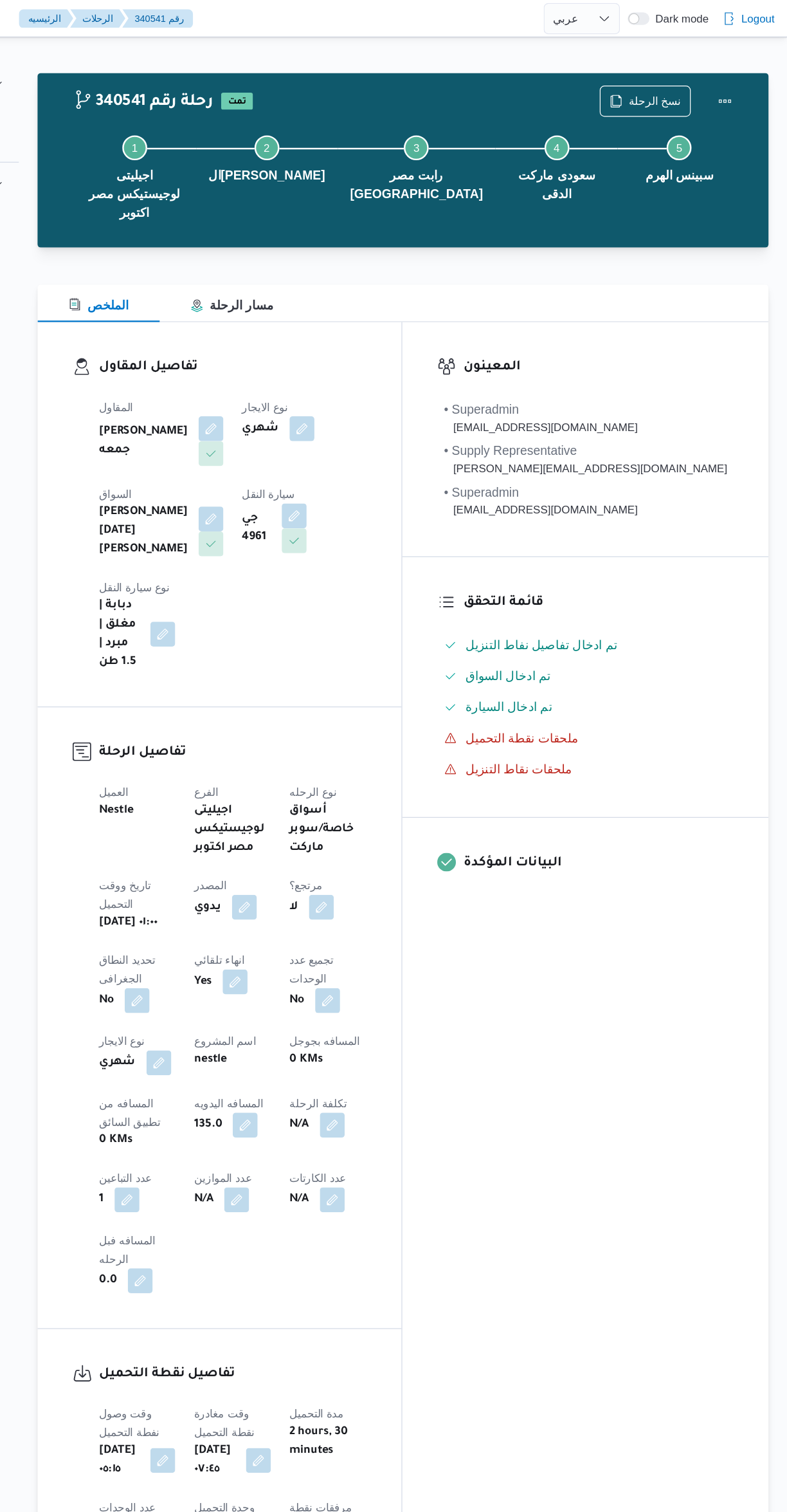
select select "ar"
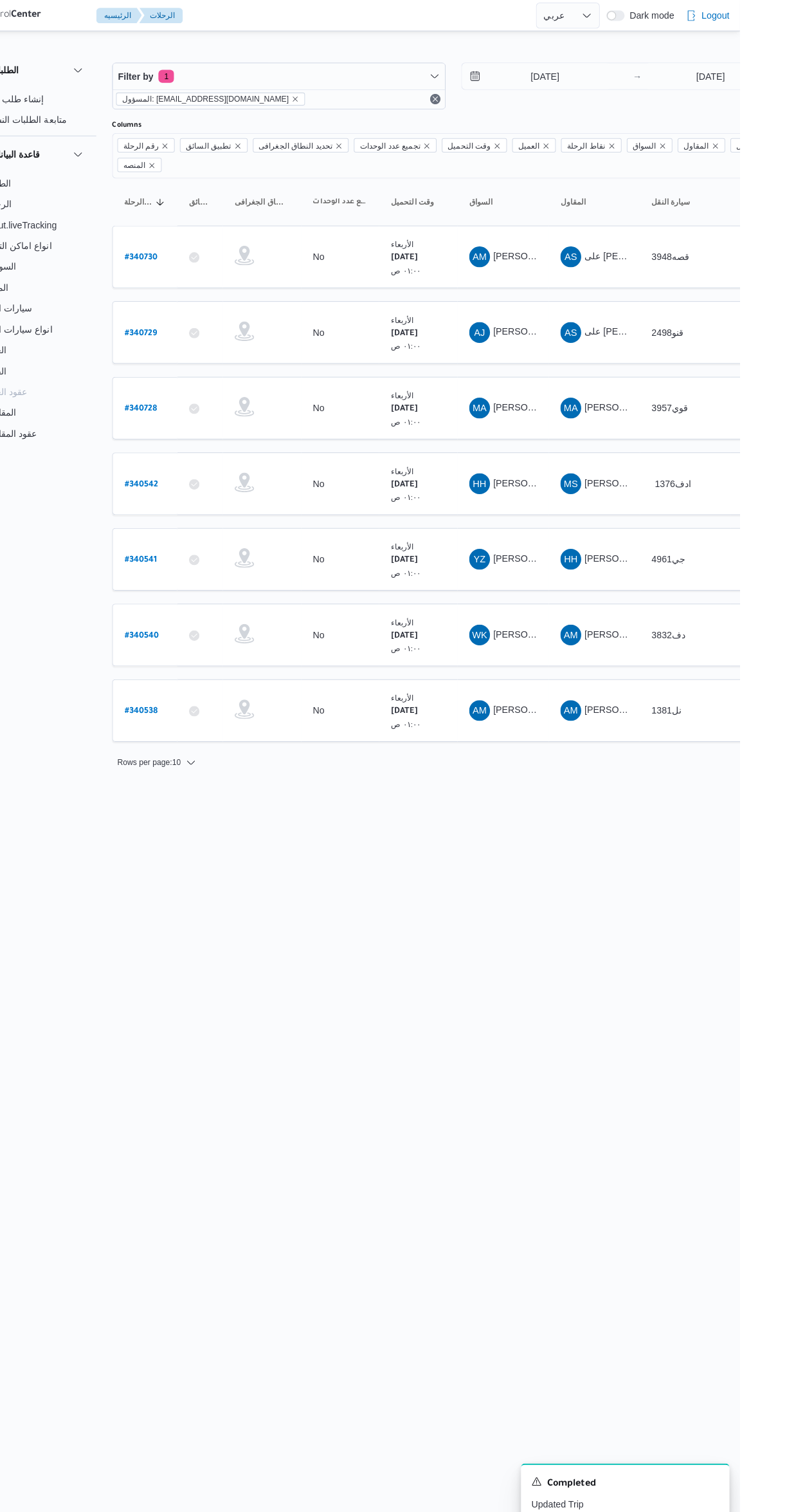
click at [195, 475] on b "# 340542" at bounding box center [196, 479] width 33 height 9
select select "ar"
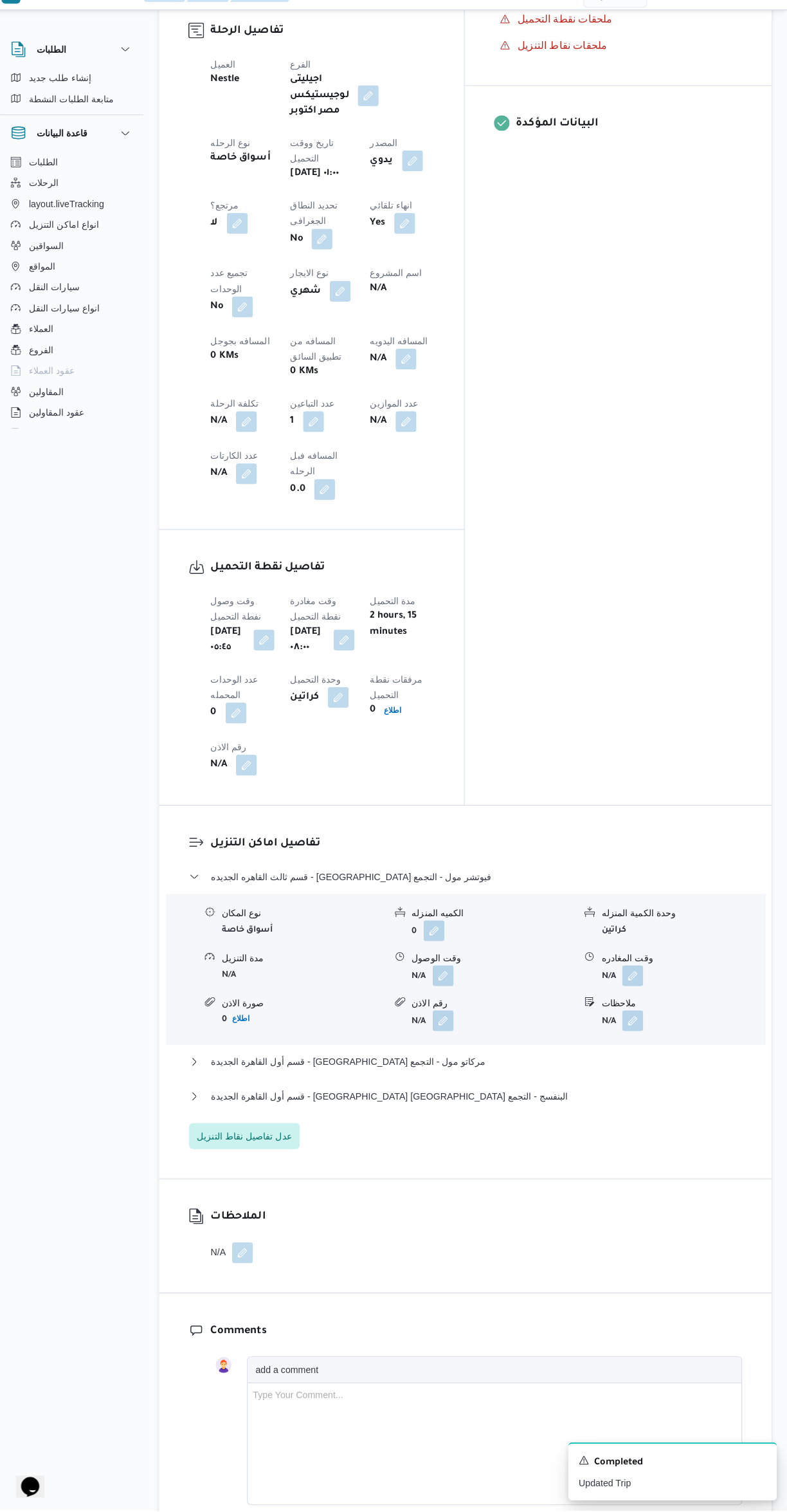
scroll to position [555, 0]
click at [547, 1095] on button "قسم أول القاهرة الجديدة - كارفور نيو كايرو البنفسج - التجمع" at bounding box center [470, 1103] width 546 height 16
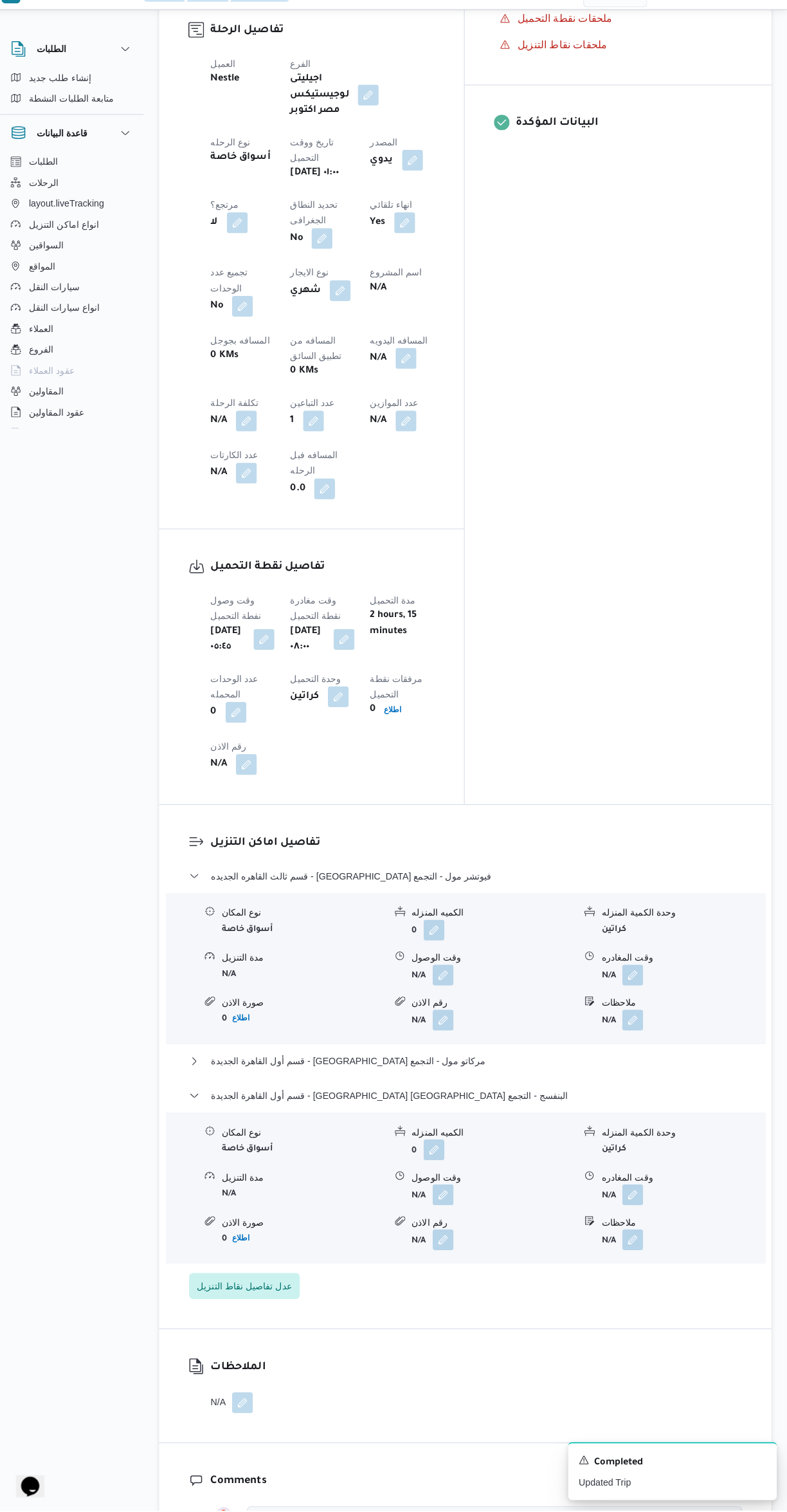
click at [634, 1190] on button "button" at bounding box center [635, 1200] width 21 height 21
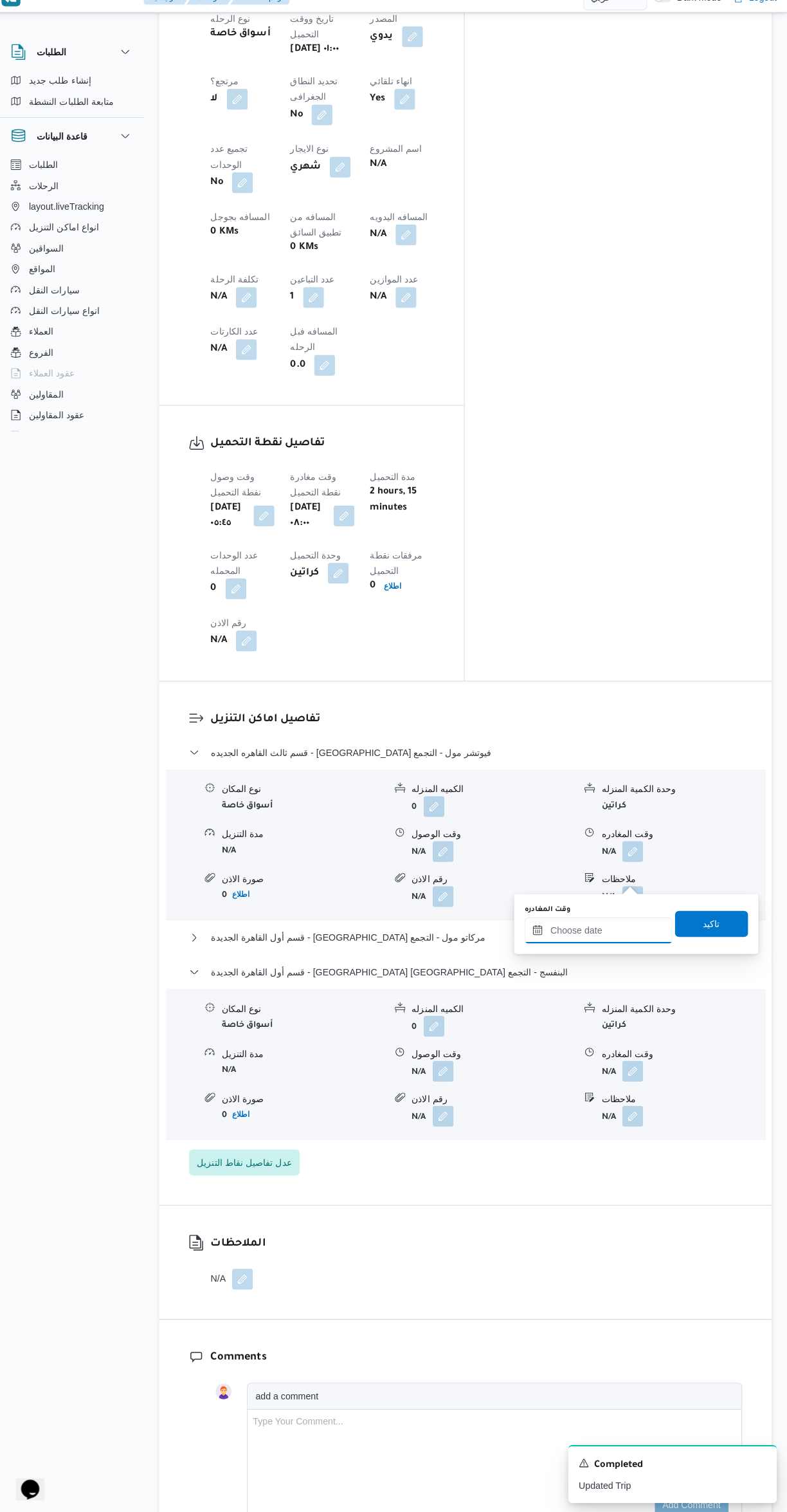
click at [594, 936] on input "وقت المغادره" at bounding box center [601, 936] width 146 height 25
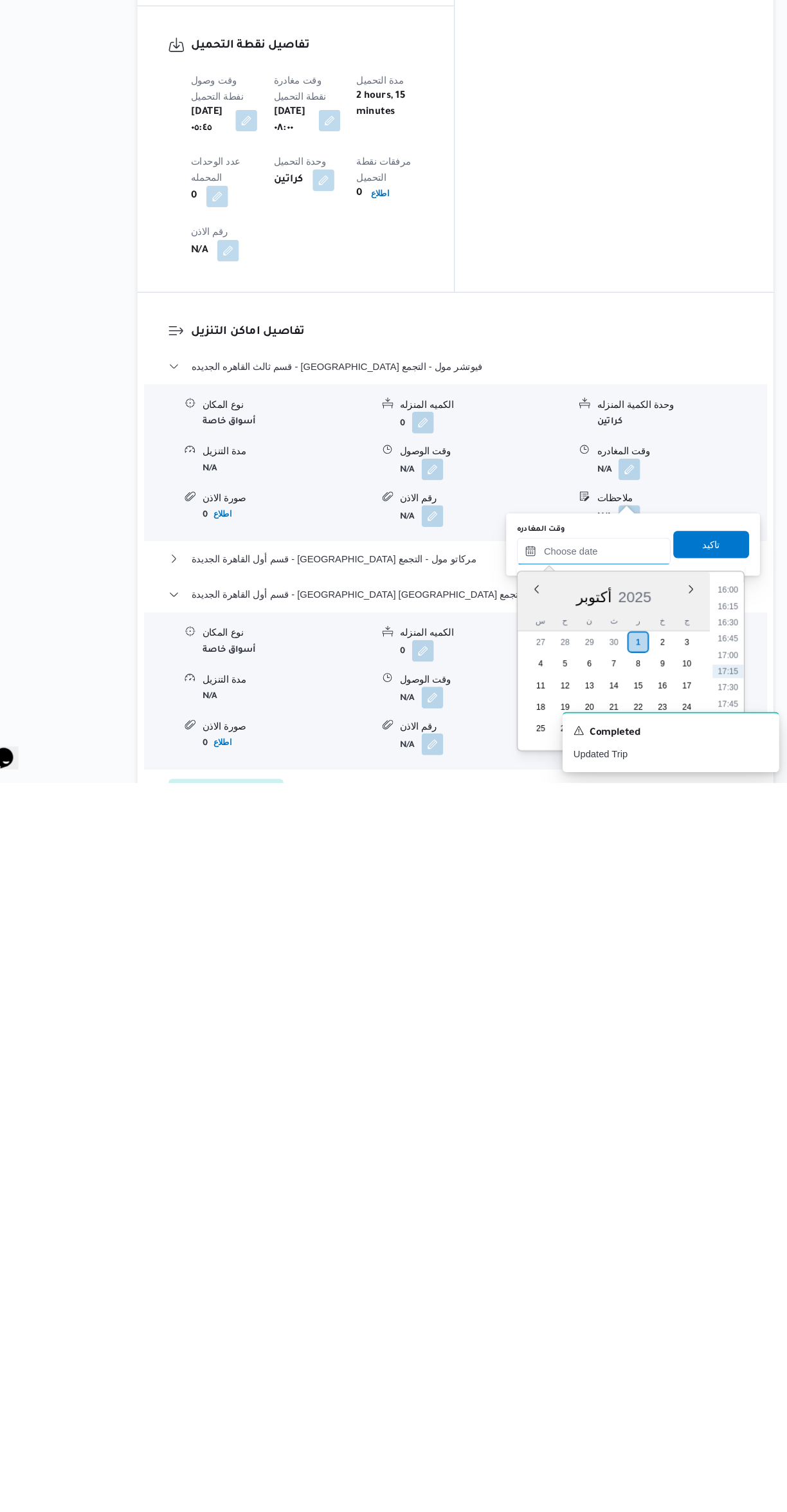
scroll to position [325, 0]
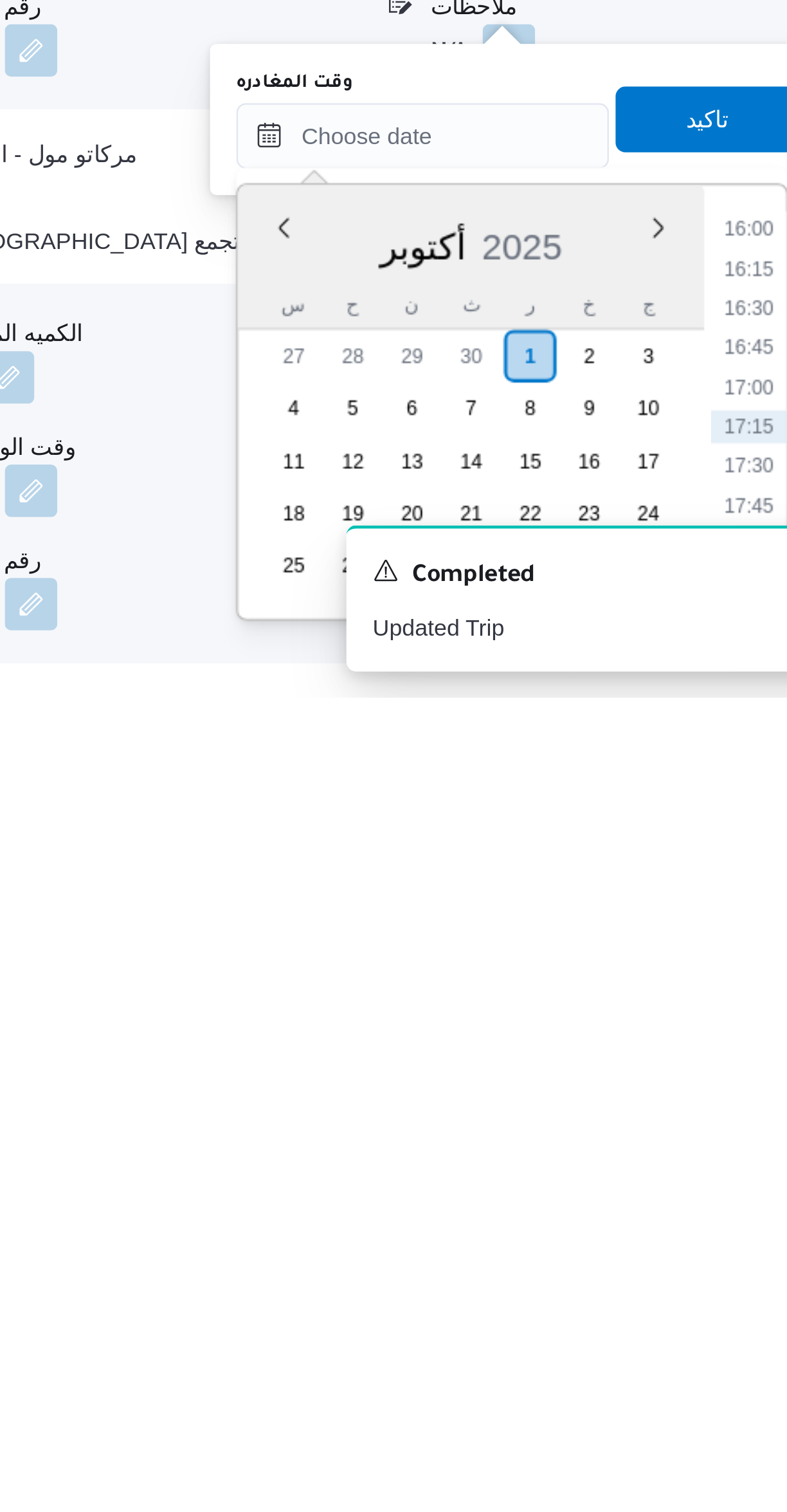
click at [719, 1331] on li "16:00" at bounding box center [729, 1328] width 30 height 13
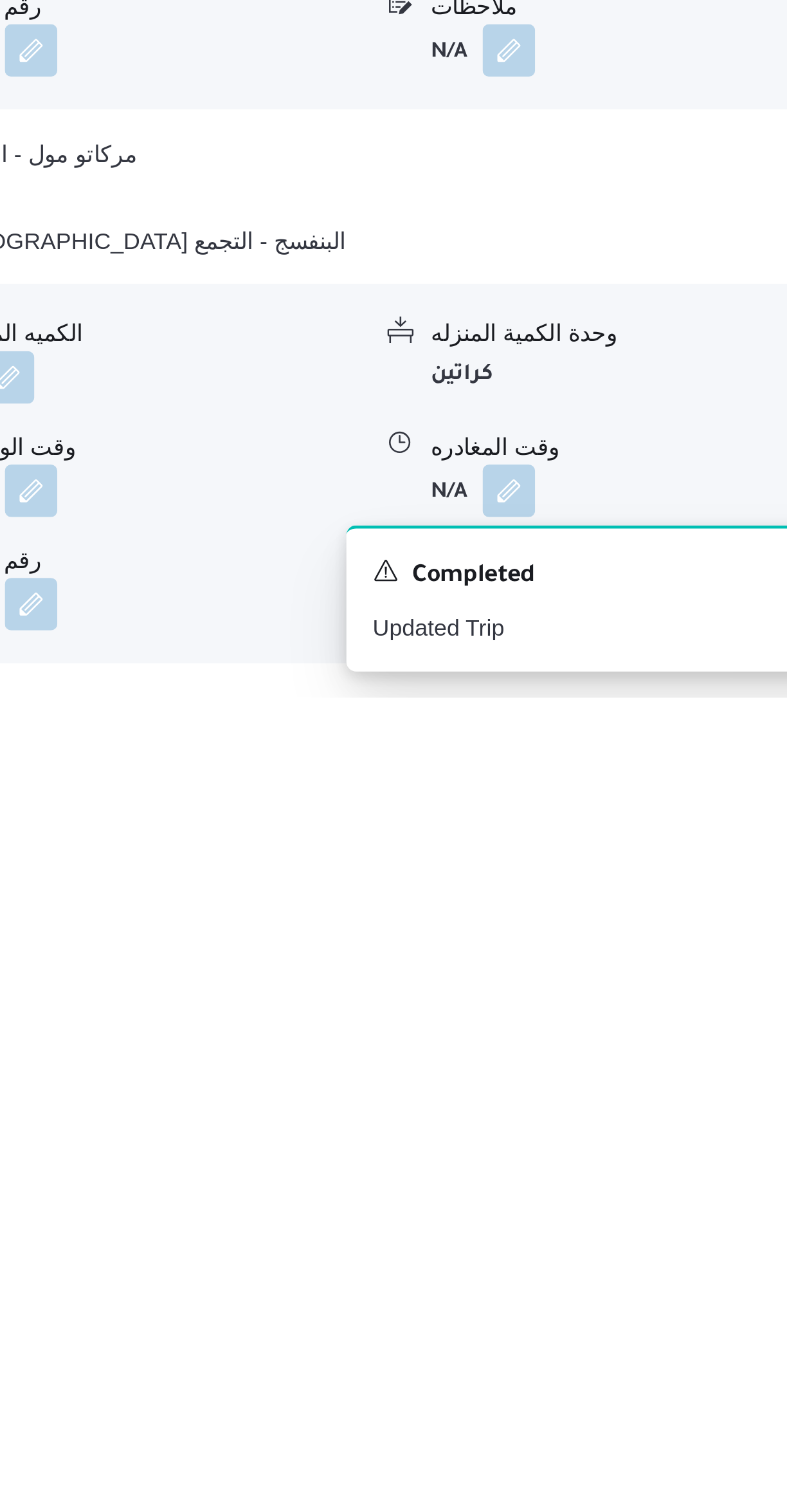
scroll to position [347, 0]
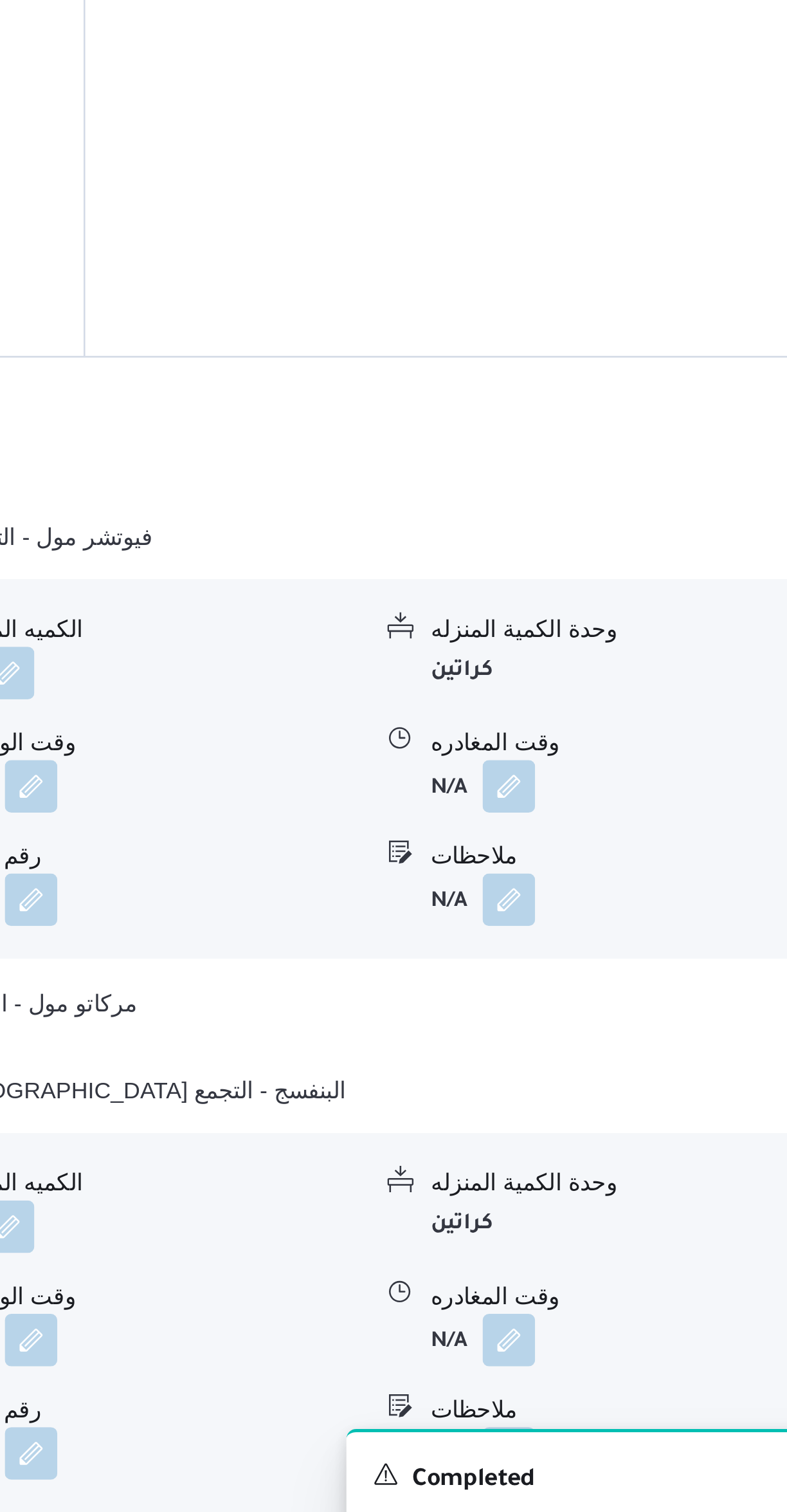
click at [719, 1124] on div "وحدة الكمية المنزله" at bounding box center [685, 1130] width 161 height 13
click at [643, 1398] on button "button" at bounding box center [635, 1409] width 21 height 21
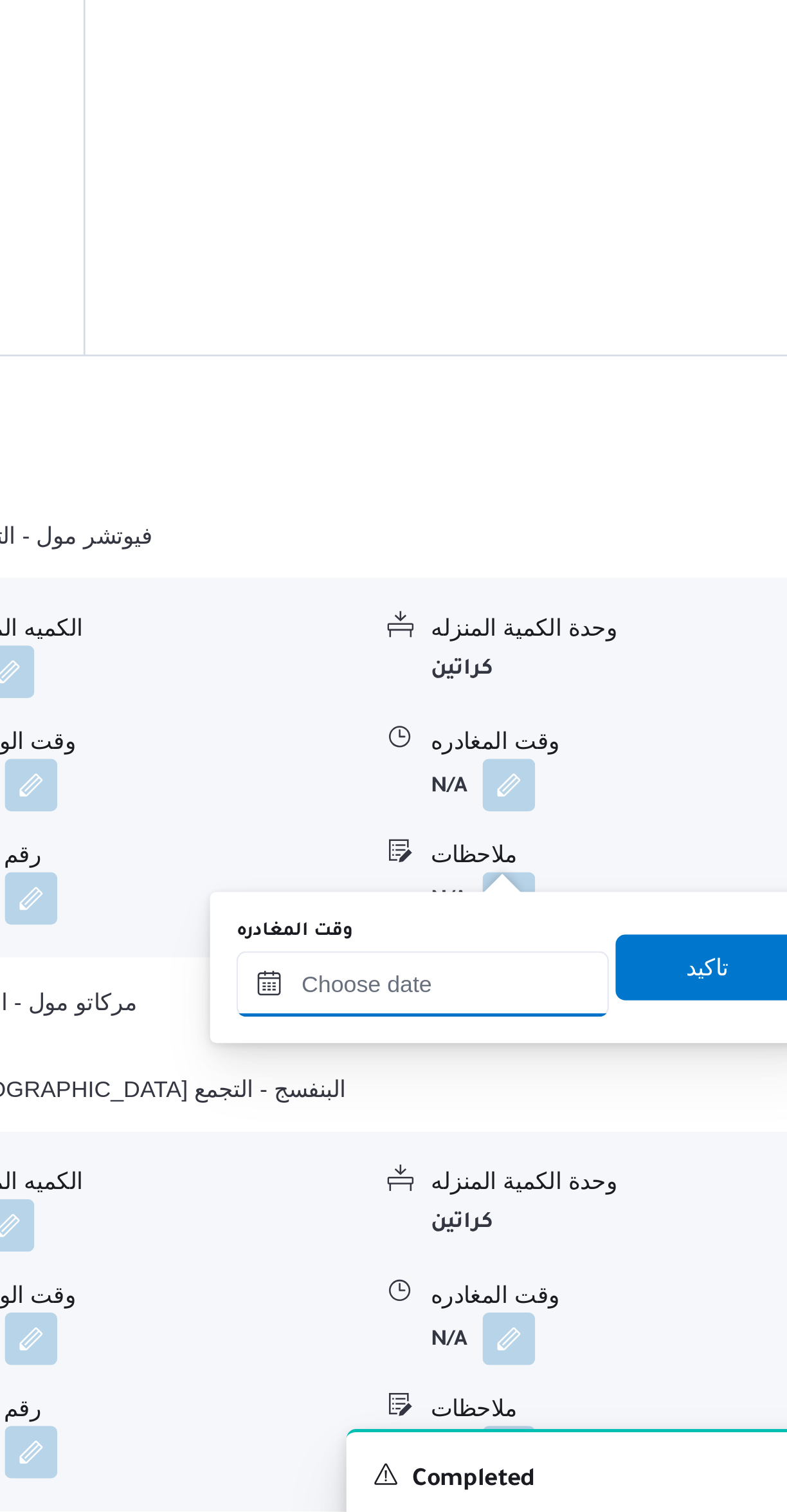
click at [598, 1269] on input "وقت المغادره" at bounding box center [601, 1269] width 146 height 25
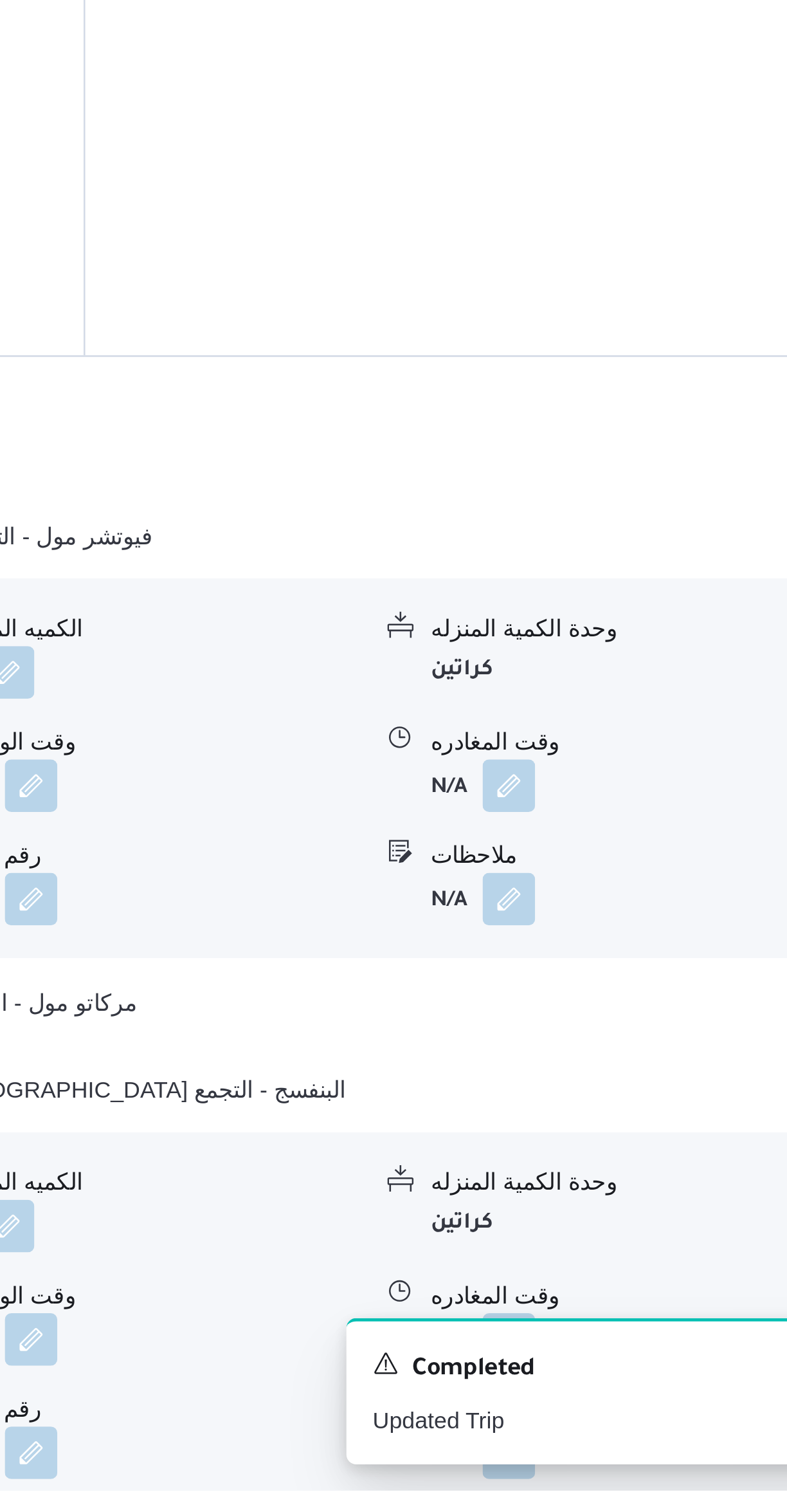
scroll to position [303, 0]
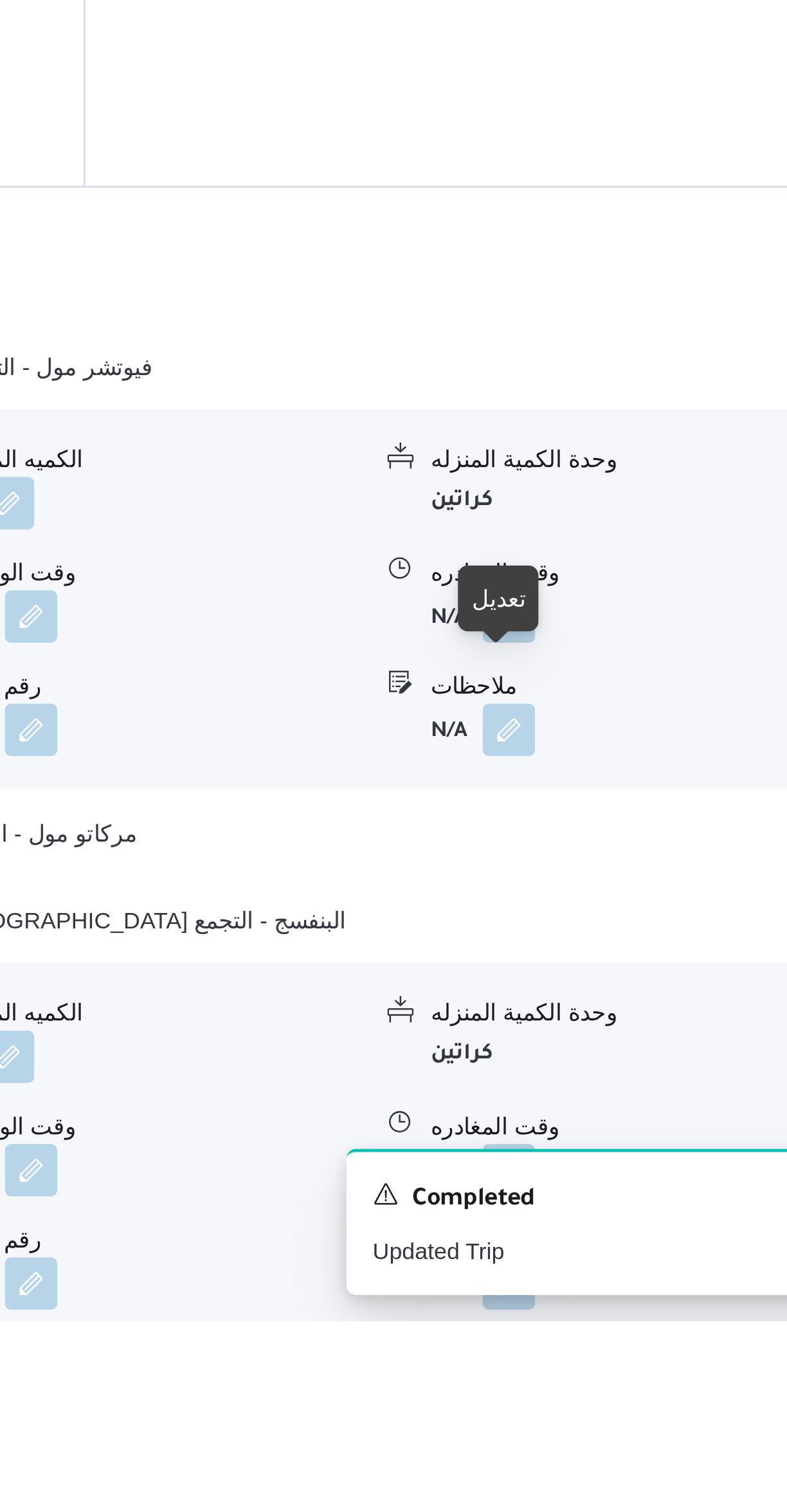
click at [639, 1442] on button "button" at bounding box center [635, 1452] width 21 height 21
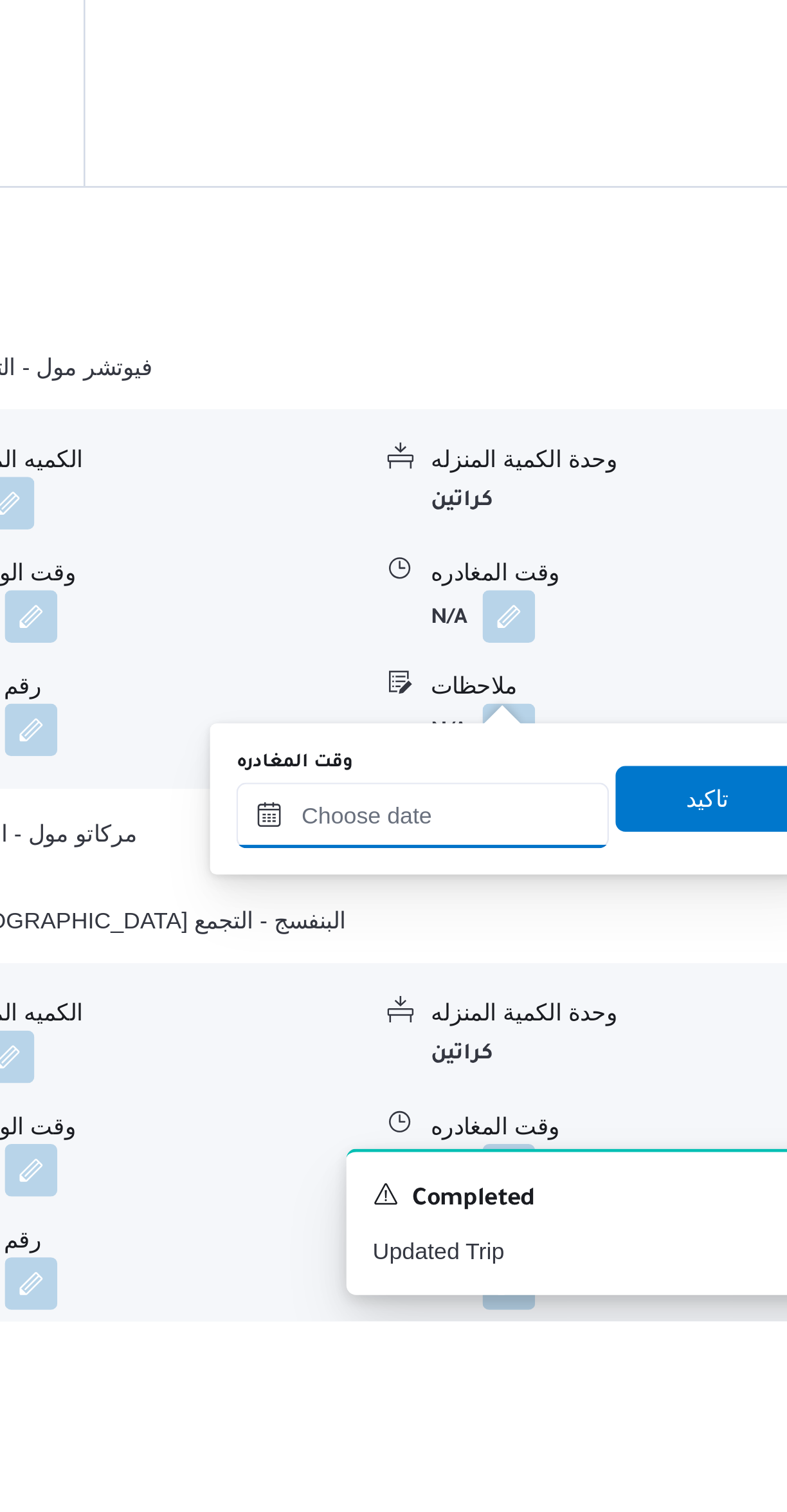
click at [622, 1311] on input "وقت المغادره" at bounding box center [601, 1313] width 146 height 25
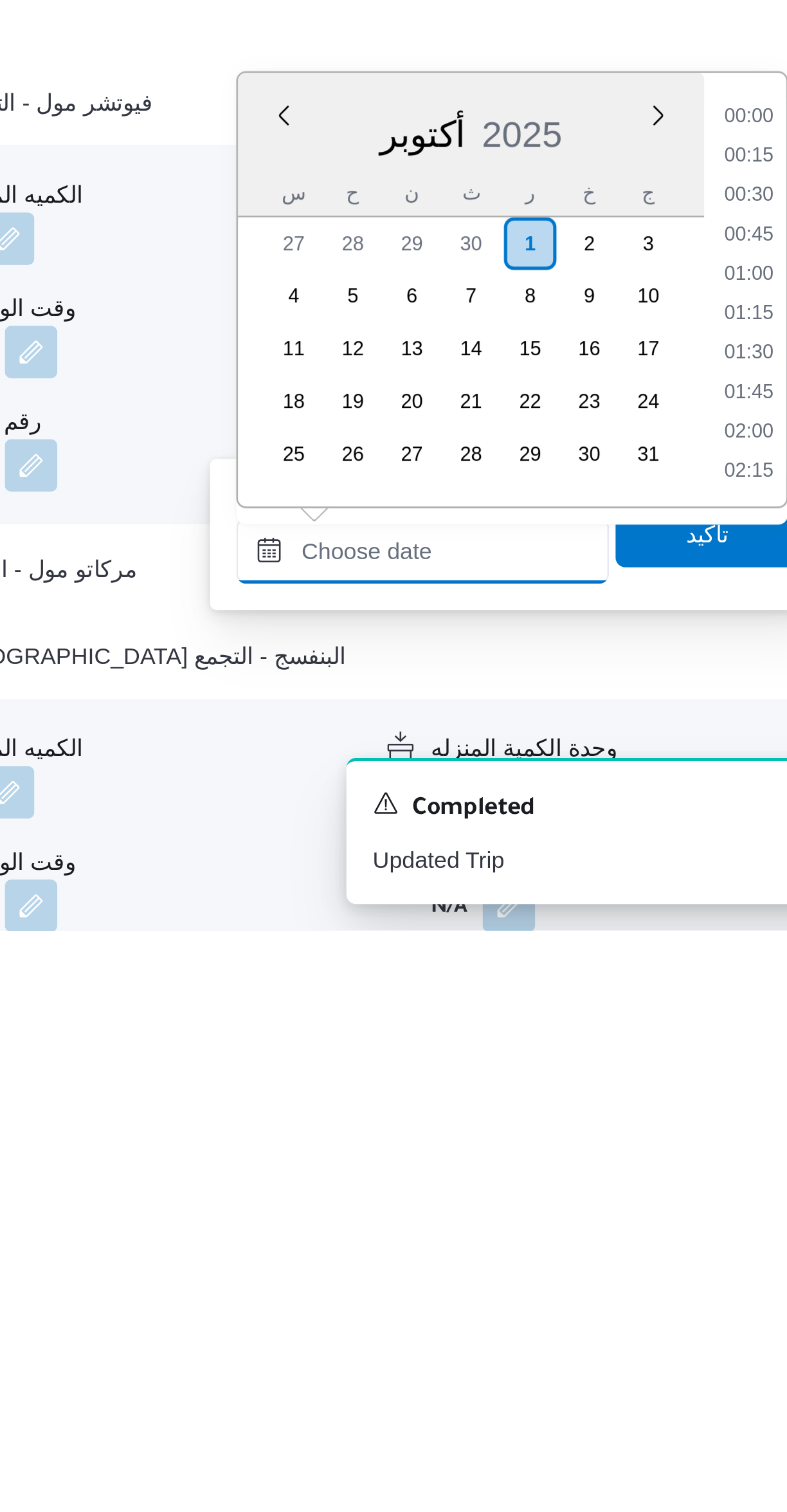
scroll to position [988, 0]
click at [727, 1191] on li "16:00" at bounding box center [729, 1193] width 30 height 13
type input "٠١/١٠/٢٠٢٥ ١٦:٠٠"
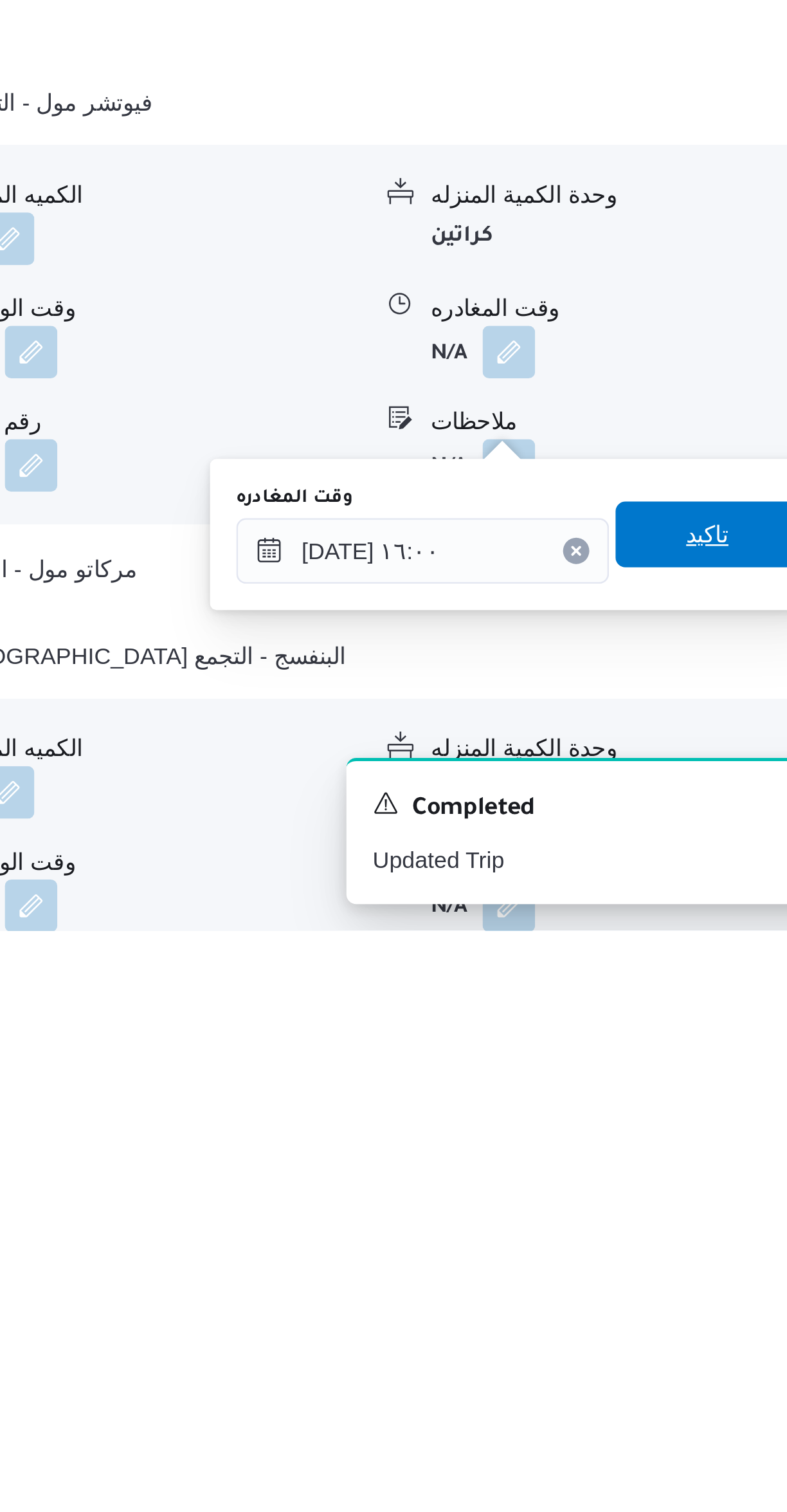
click at [705, 1360] on span "تاكيد" at bounding box center [713, 1357] width 17 height 16
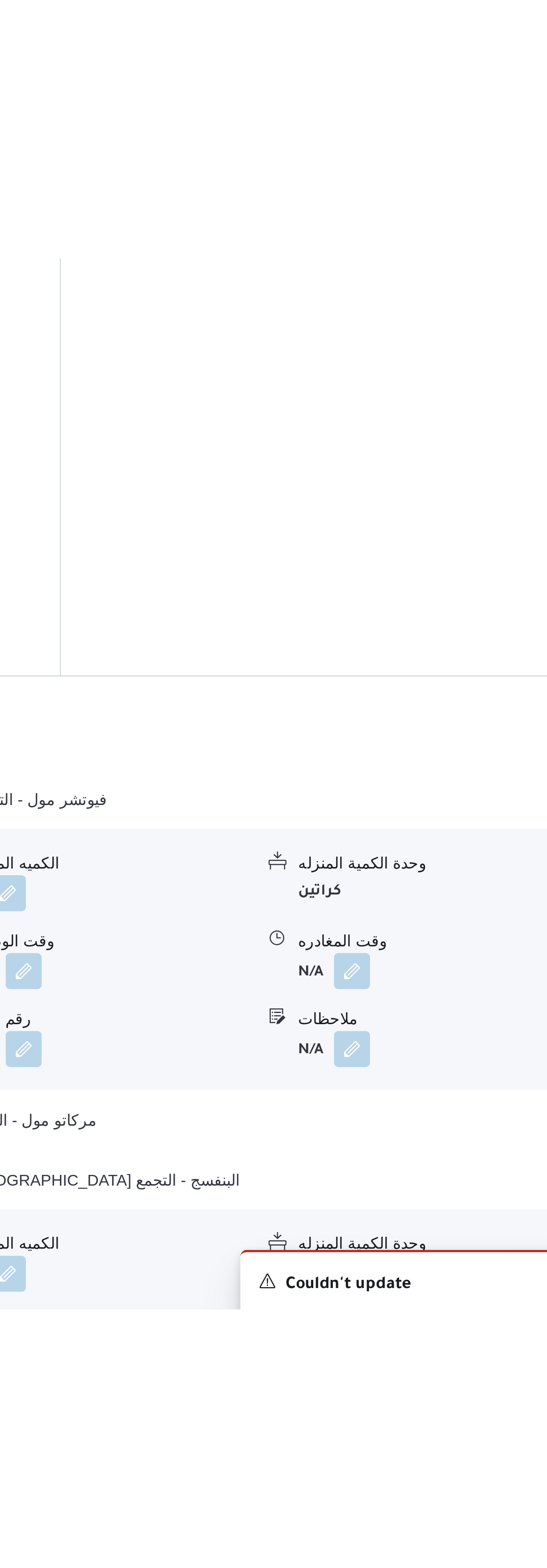
scroll to position [207, 0]
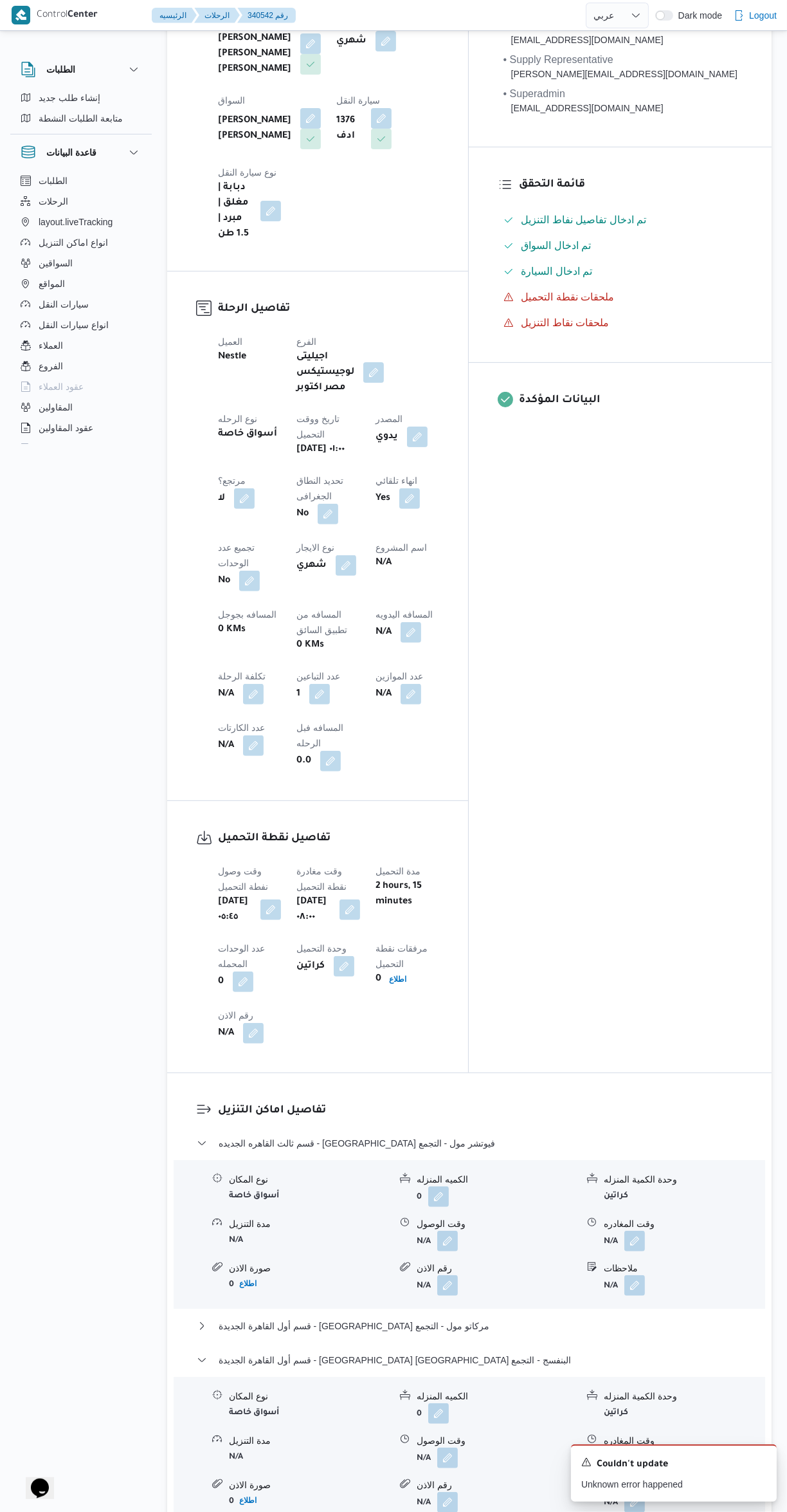
click at [666, 1447] on form "N/A" at bounding box center [685, 1458] width 161 height 21
click at [636, 1447] on button "button" at bounding box center [635, 1458] width 21 height 21
click at [584, 1304] on div "وقت المغادره" at bounding box center [601, 1312] width 146 height 39
click at [587, 1316] on input "وقت المغادره" at bounding box center [601, 1319] width 146 height 25
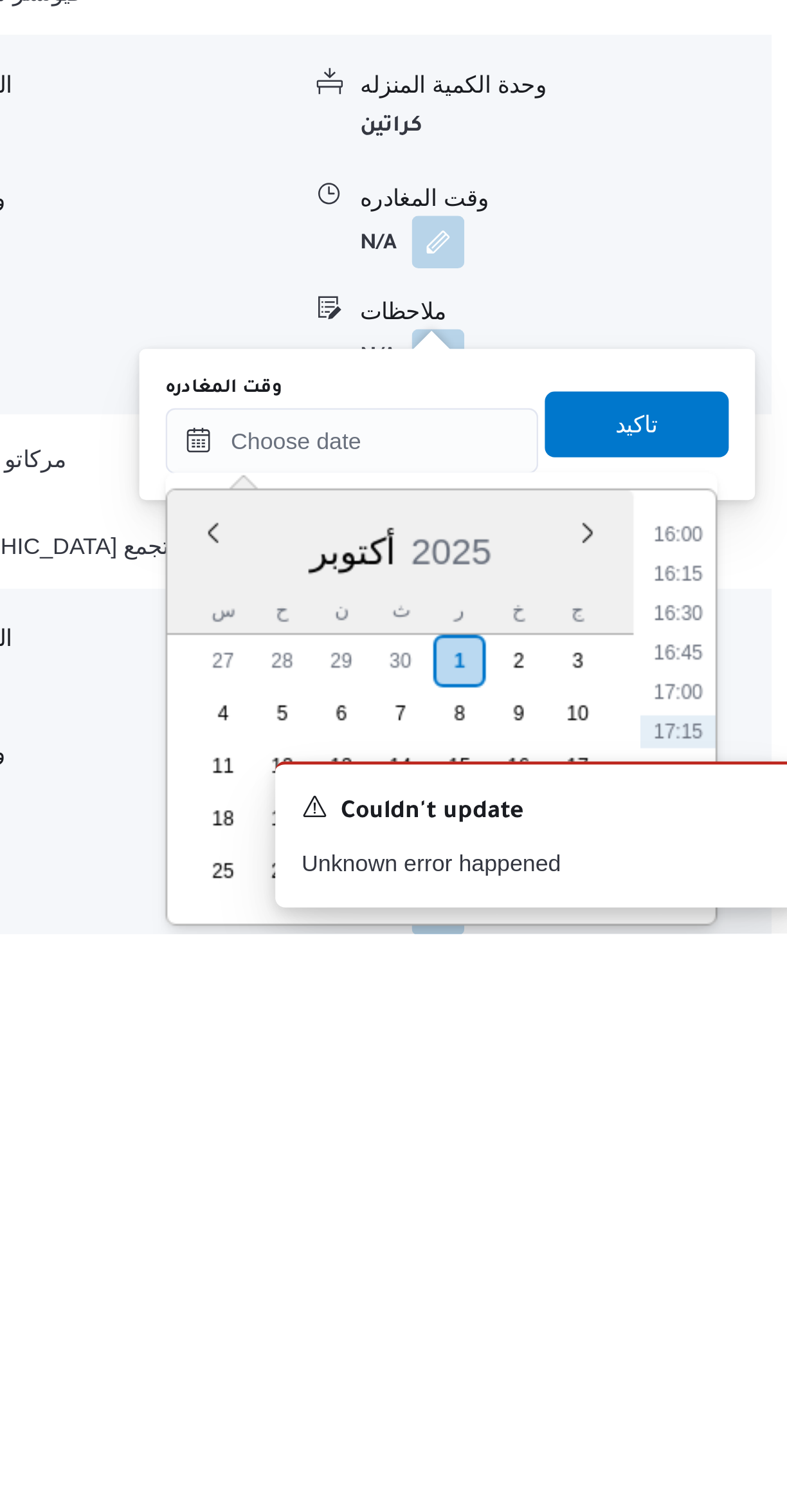
click at [725, 1352] on li "16:00" at bounding box center [729, 1355] width 30 height 13
type input "٠١/١٠/٢٠٢٥ ١٦:٠٠"
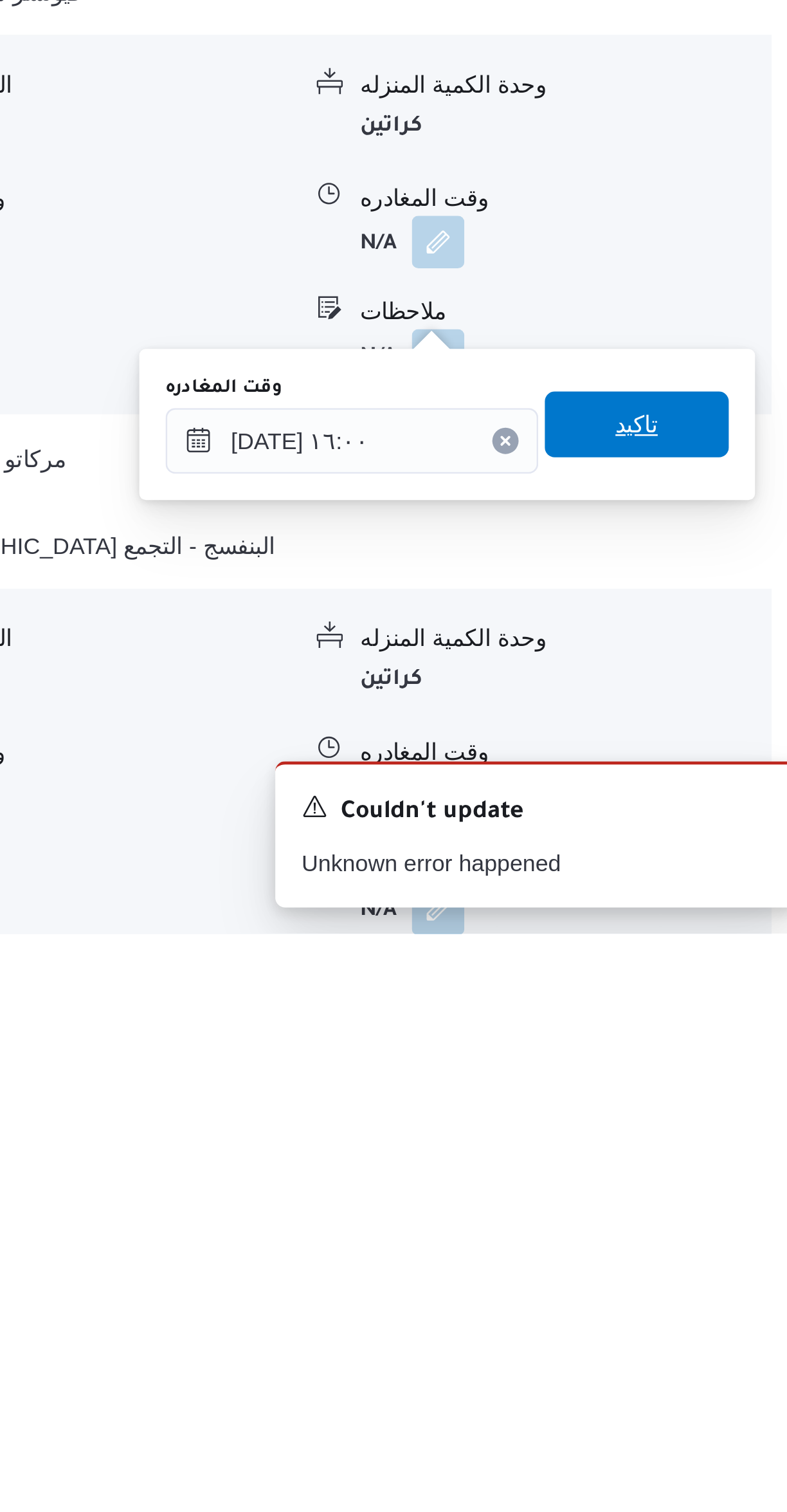
click at [712, 1310] on span "تاكيد" at bounding box center [713, 1312] width 72 height 25
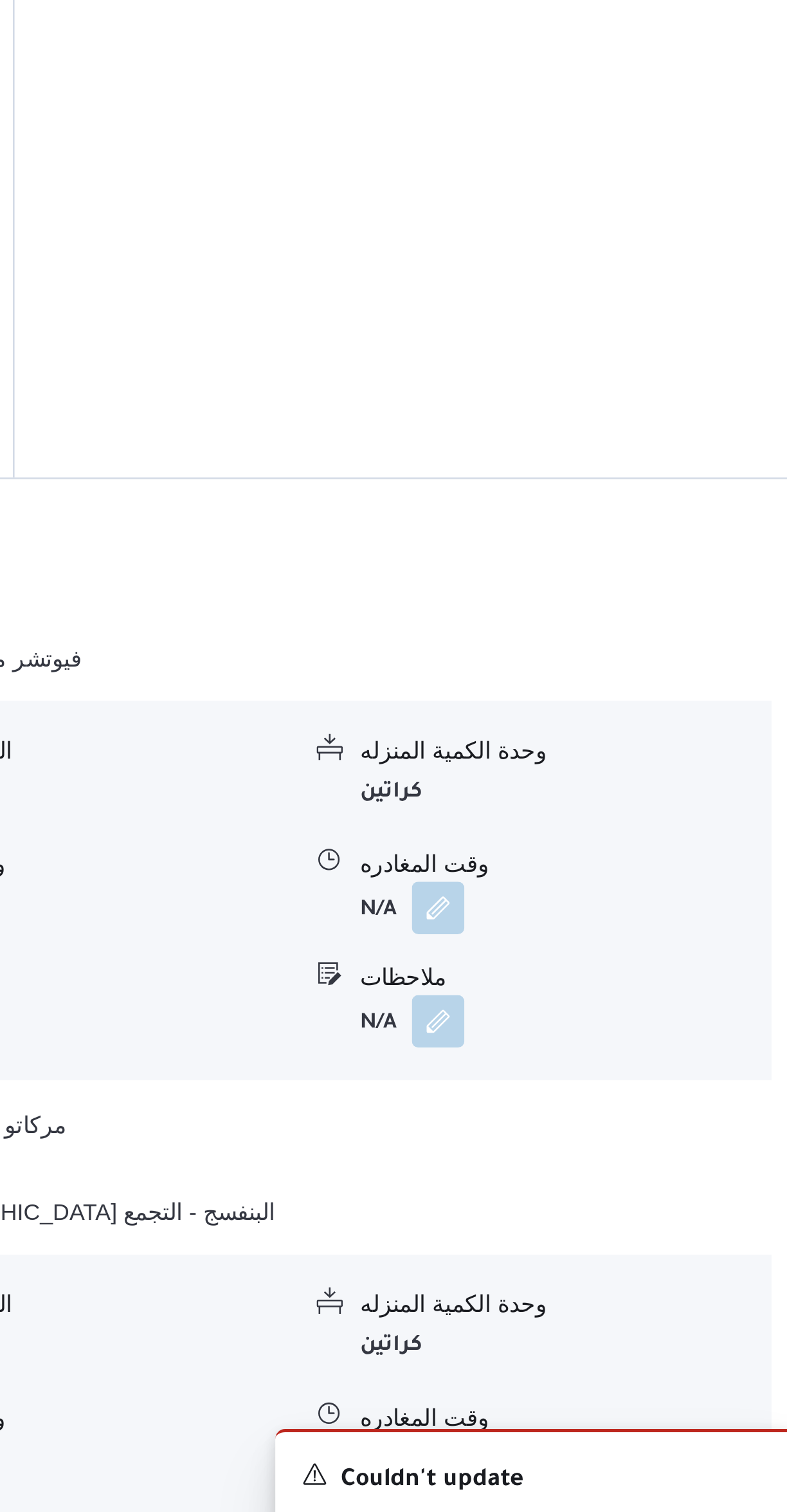
scroll to position [277, 0]
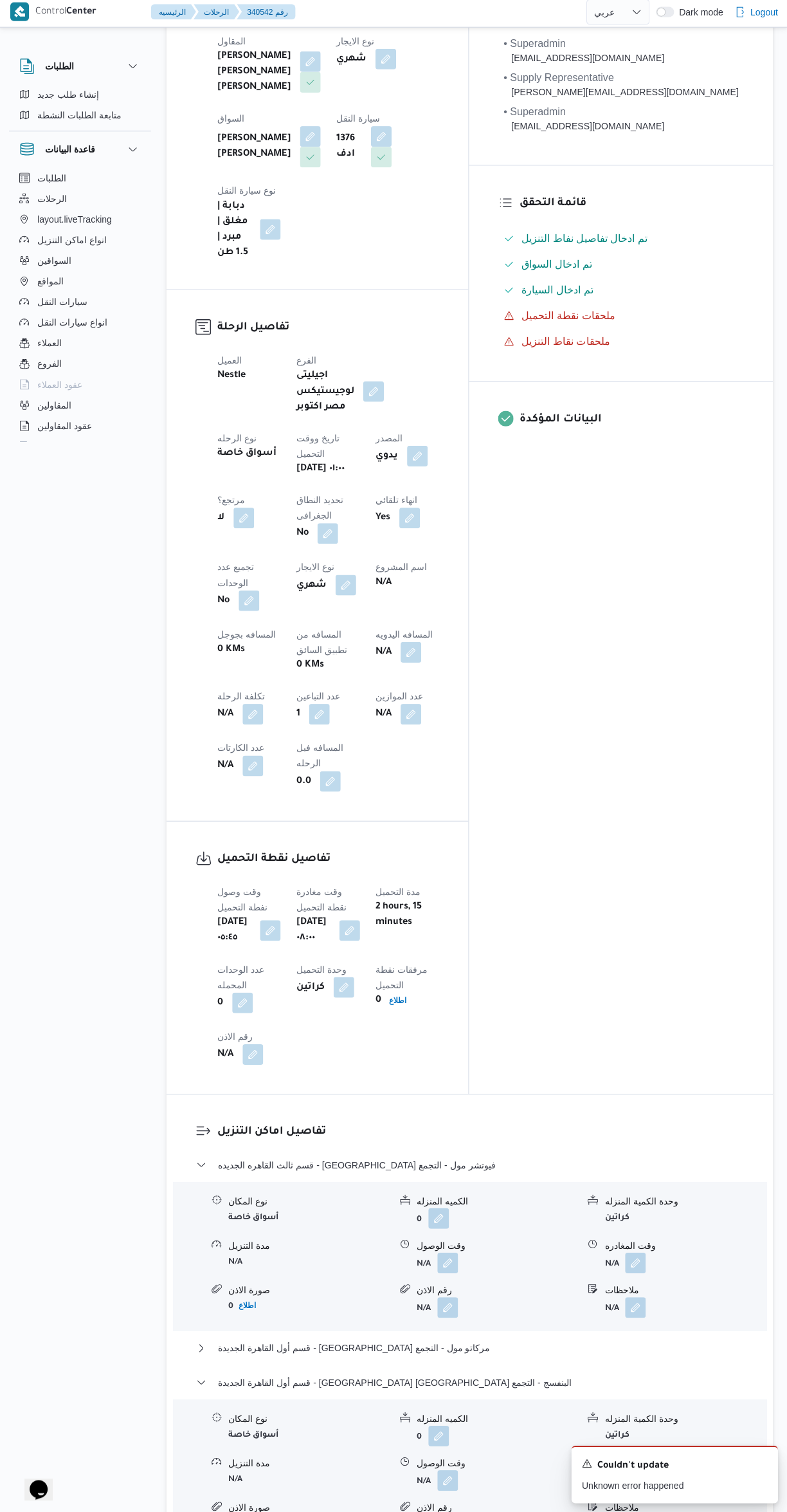
click at [401, 643] on button "button" at bounding box center [411, 654] width 21 height 21
click at [327, 571] on input "المسافه اليدويه" at bounding box center [334, 571] width 128 height 25
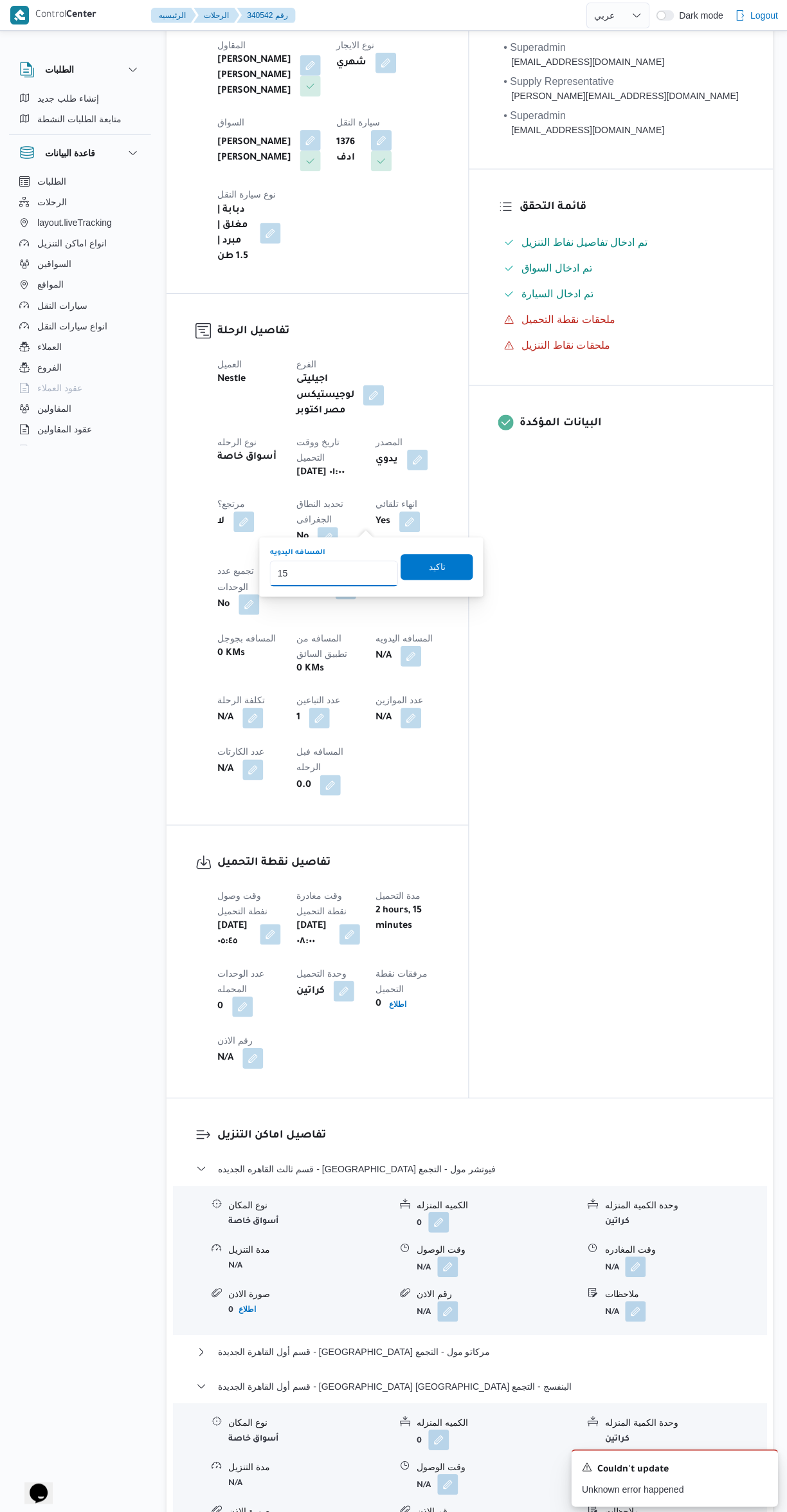
type input "155"
click at [446, 553] on span "تاكيد" at bounding box center [437, 564] width 72 height 25
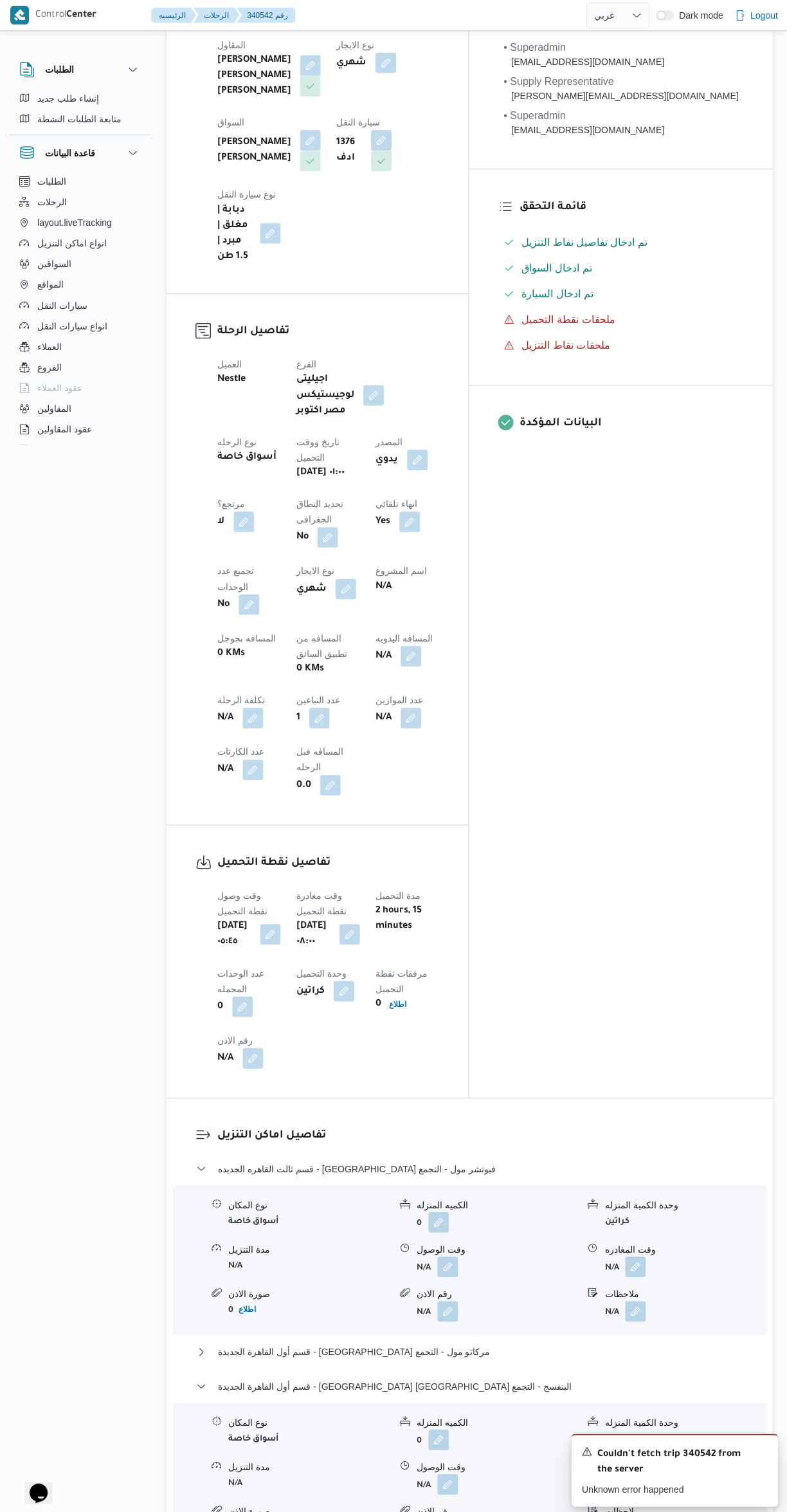
click at [647, 766] on div "المعينون • Superadmin [EMAIL_ADDRESS][DOMAIN_NAME] • Supply Representative [PER…" at bounding box center [621, 534] width 303 height 1119
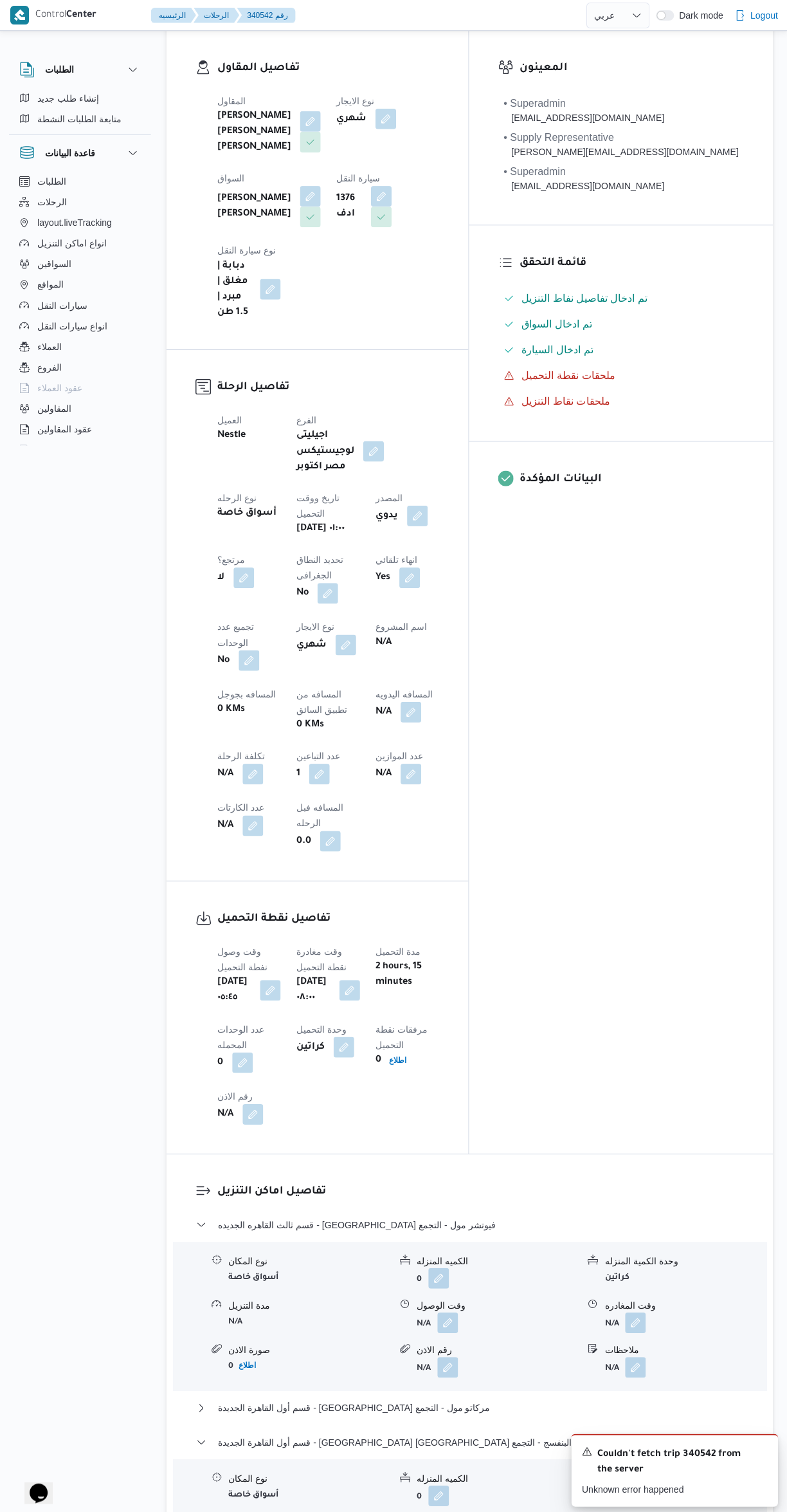
scroll to position [0, 0]
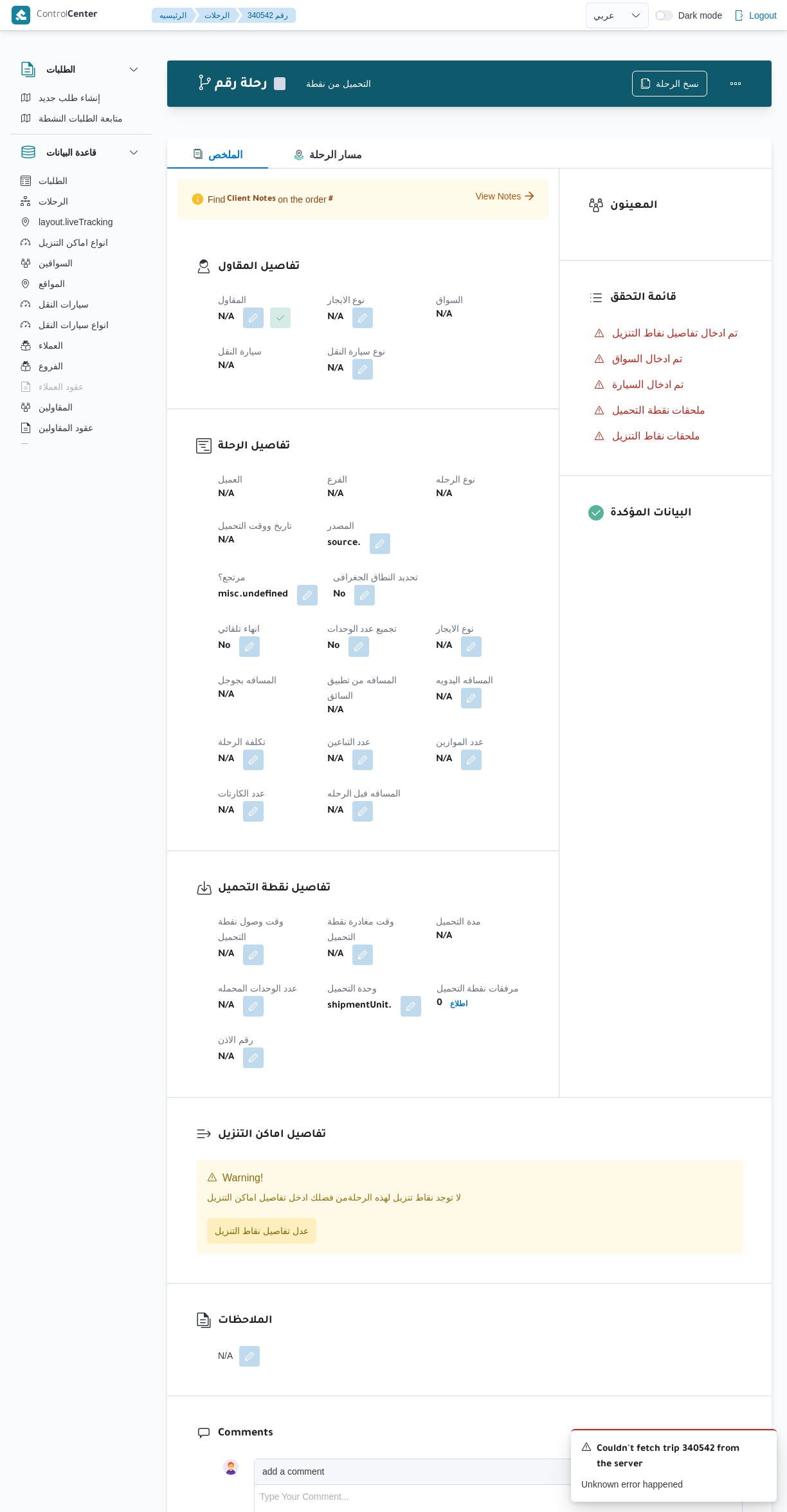
select select "ar"
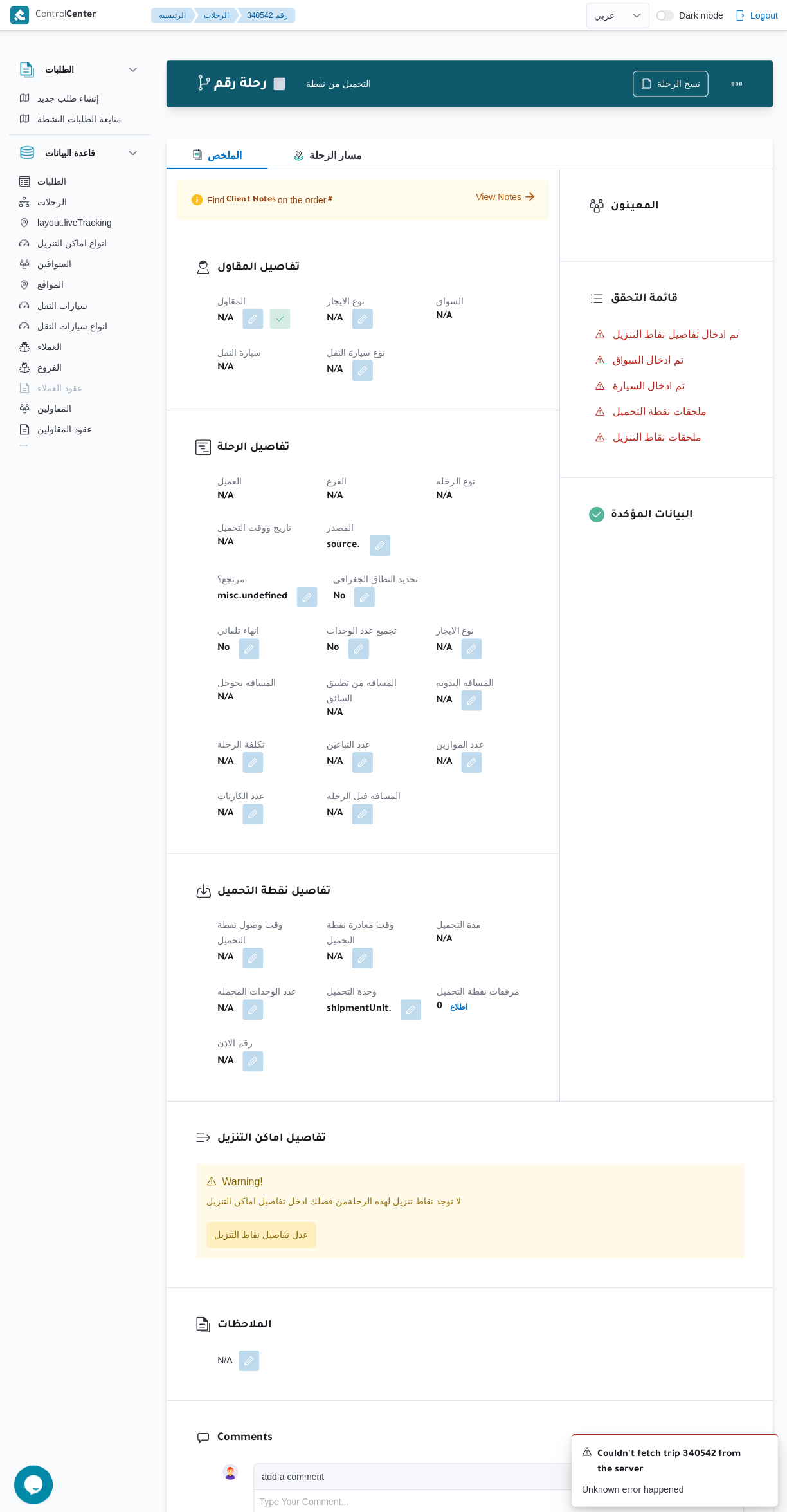
click at [642, 813] on div "المعينون قائمة التحقق تم ادخال تفاصيل نفاط التنزيل تم ادخال السواق تم ادخال الس…" at bounding box center [665, 633] width 212 height 928
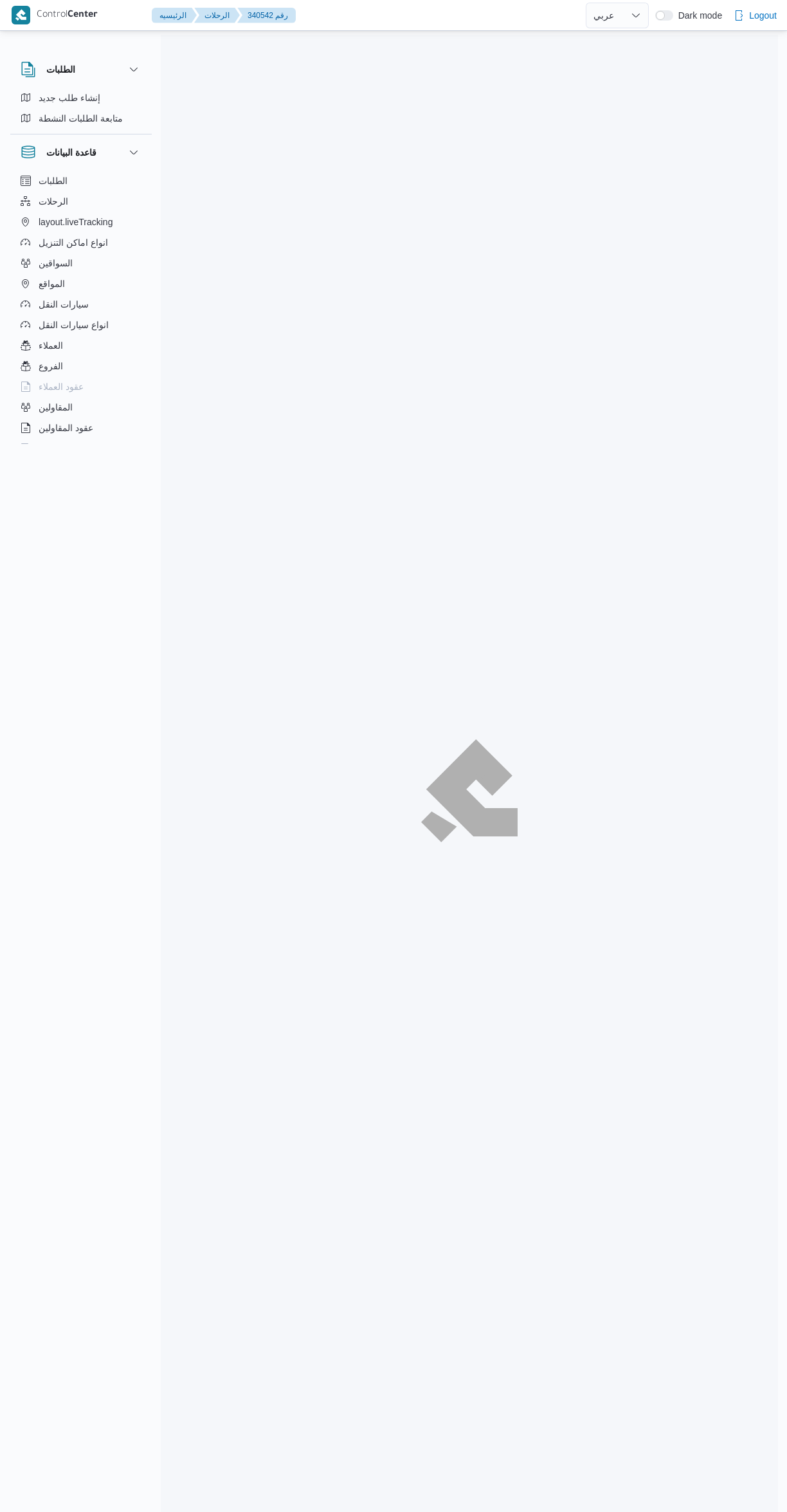
select select "ar"
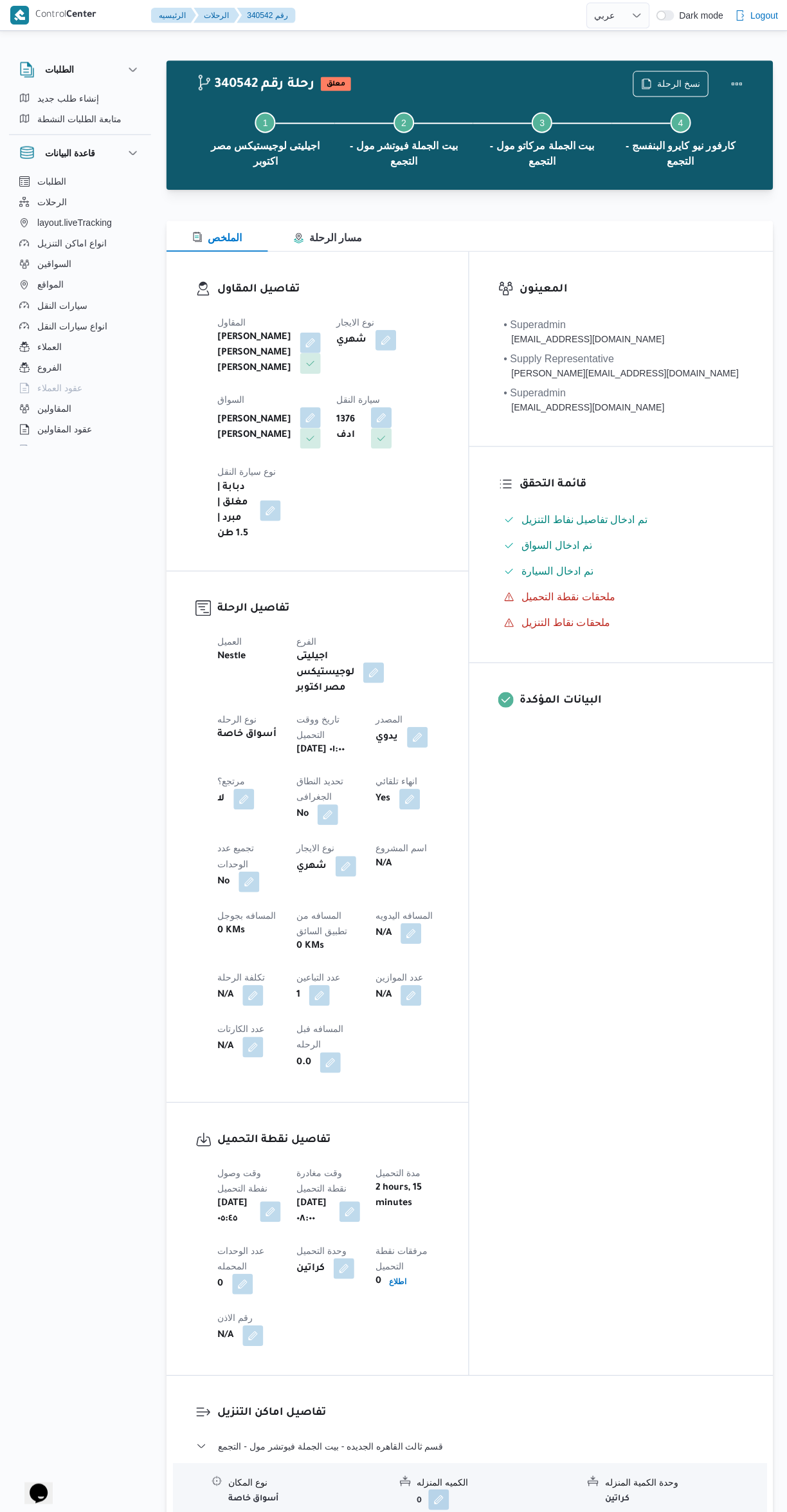
scroll to position [171, 0]
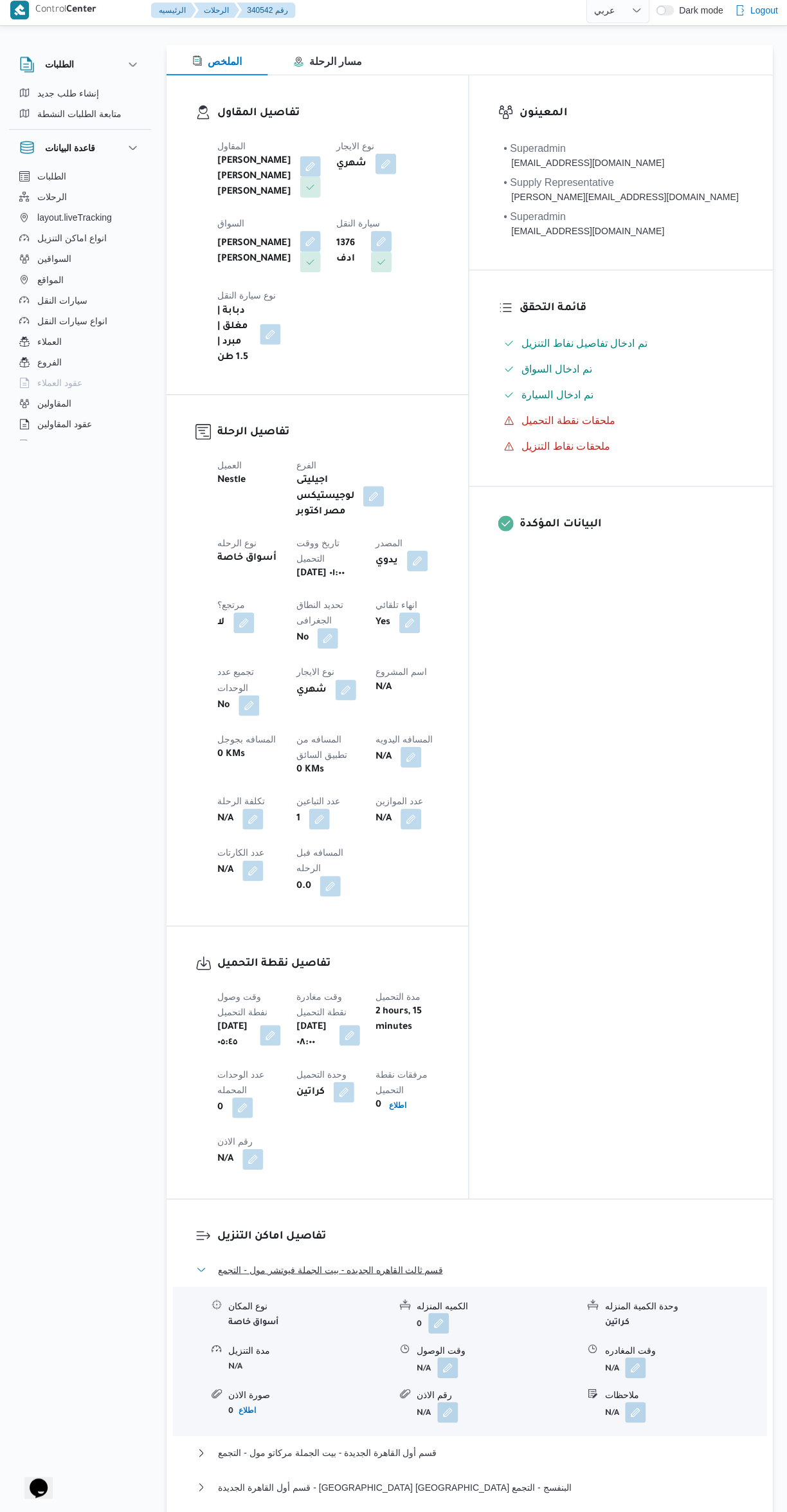
click at [508, 1262] on button "قسم ثالث القاهره الجديده - بيت الجملة فيوتشر مول - التجمع" at bounding box center [470, 1270] width 546 height 16
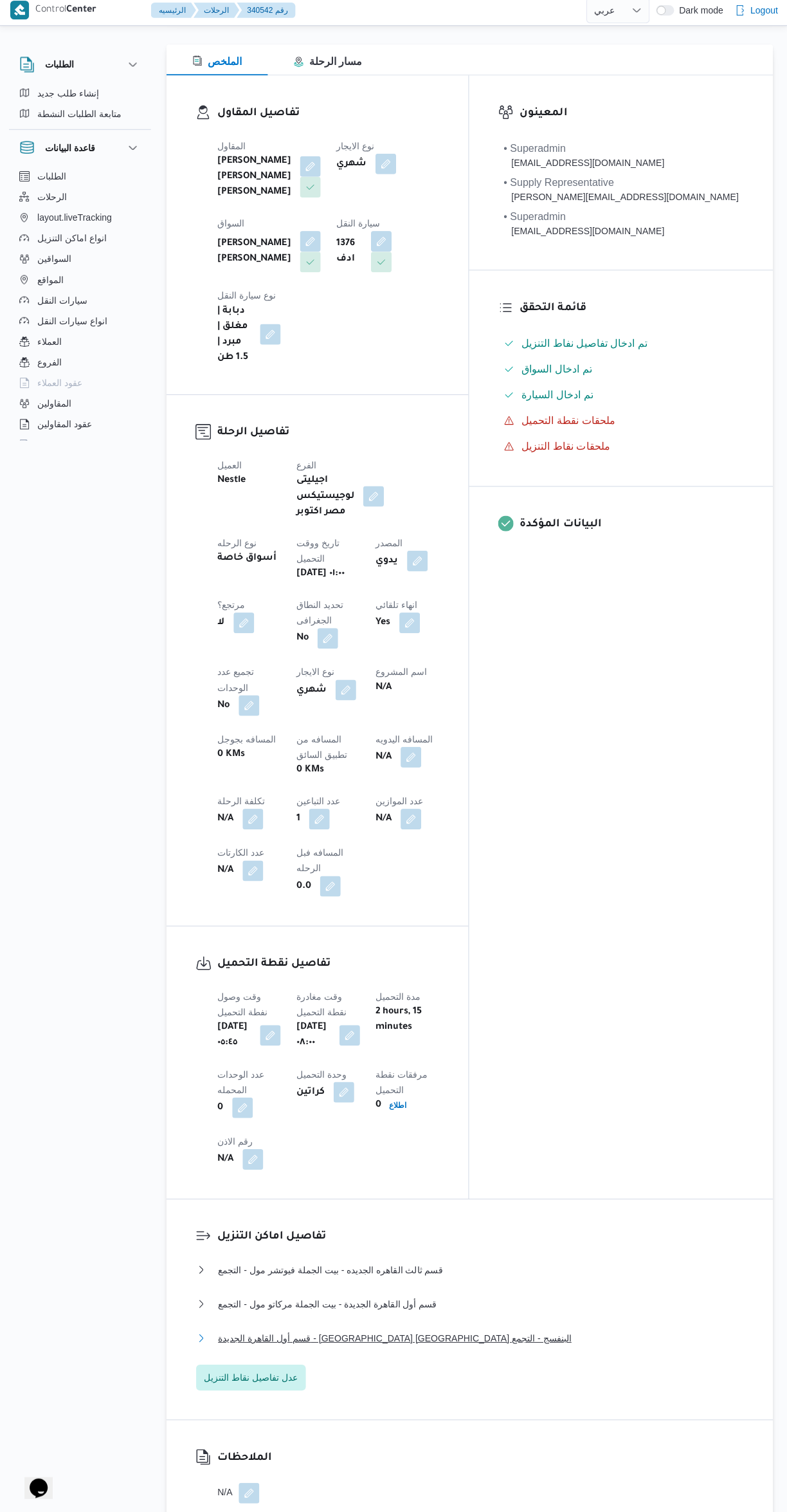
click at [547, 1331] on button "قسم أول القاهرة الجديدة - كارفور نيو كايرو البنفسج - التجمع" at bounding box center [470, 1339] width 546 height 16
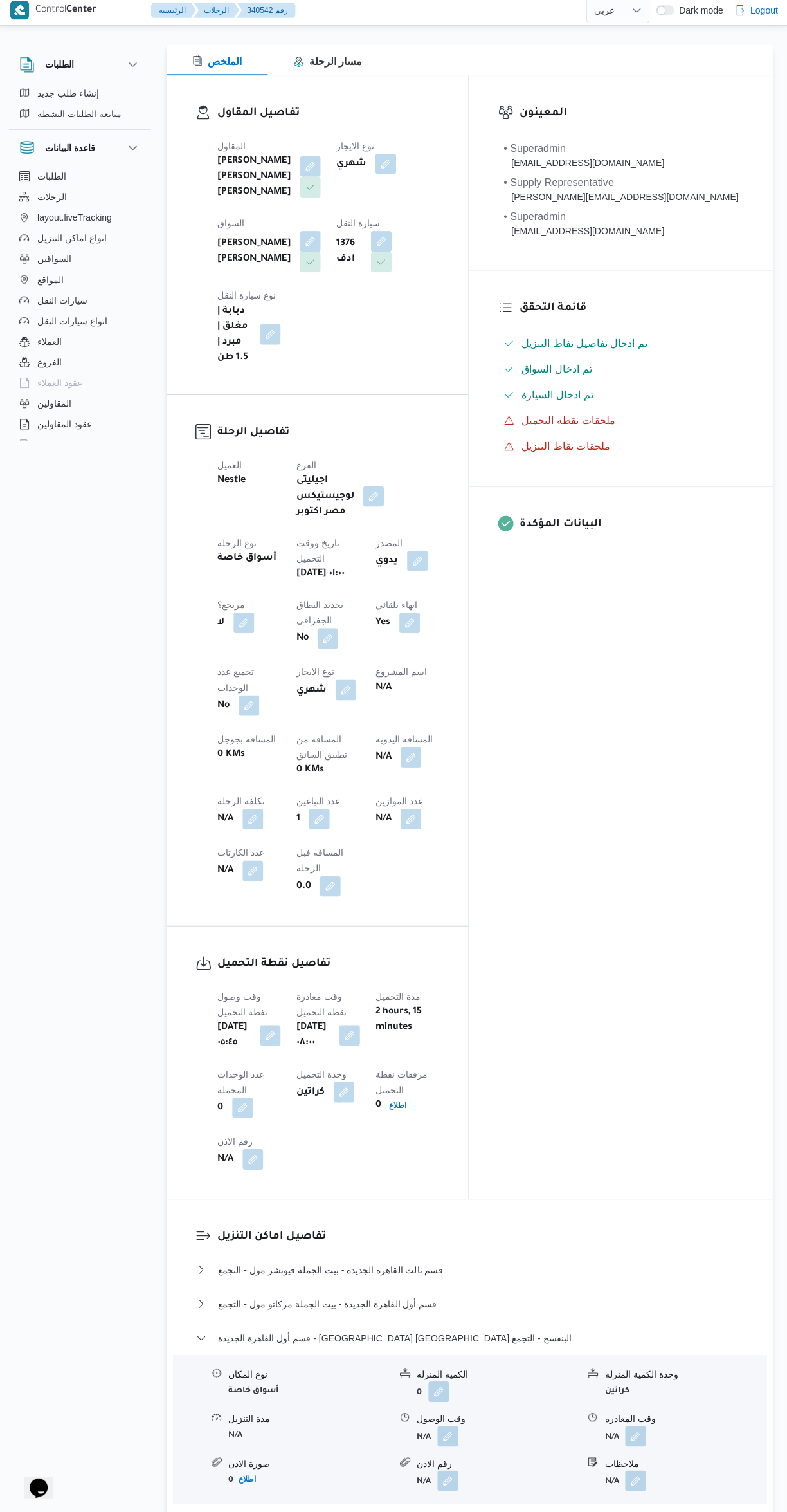
click at [641, 1426] on button "button" at bounding box center [635, 1437] width 21 height 21
click at [580, 1294] on input "وقت المغادره" at bounding box center [601, 1297] width 146 height 25
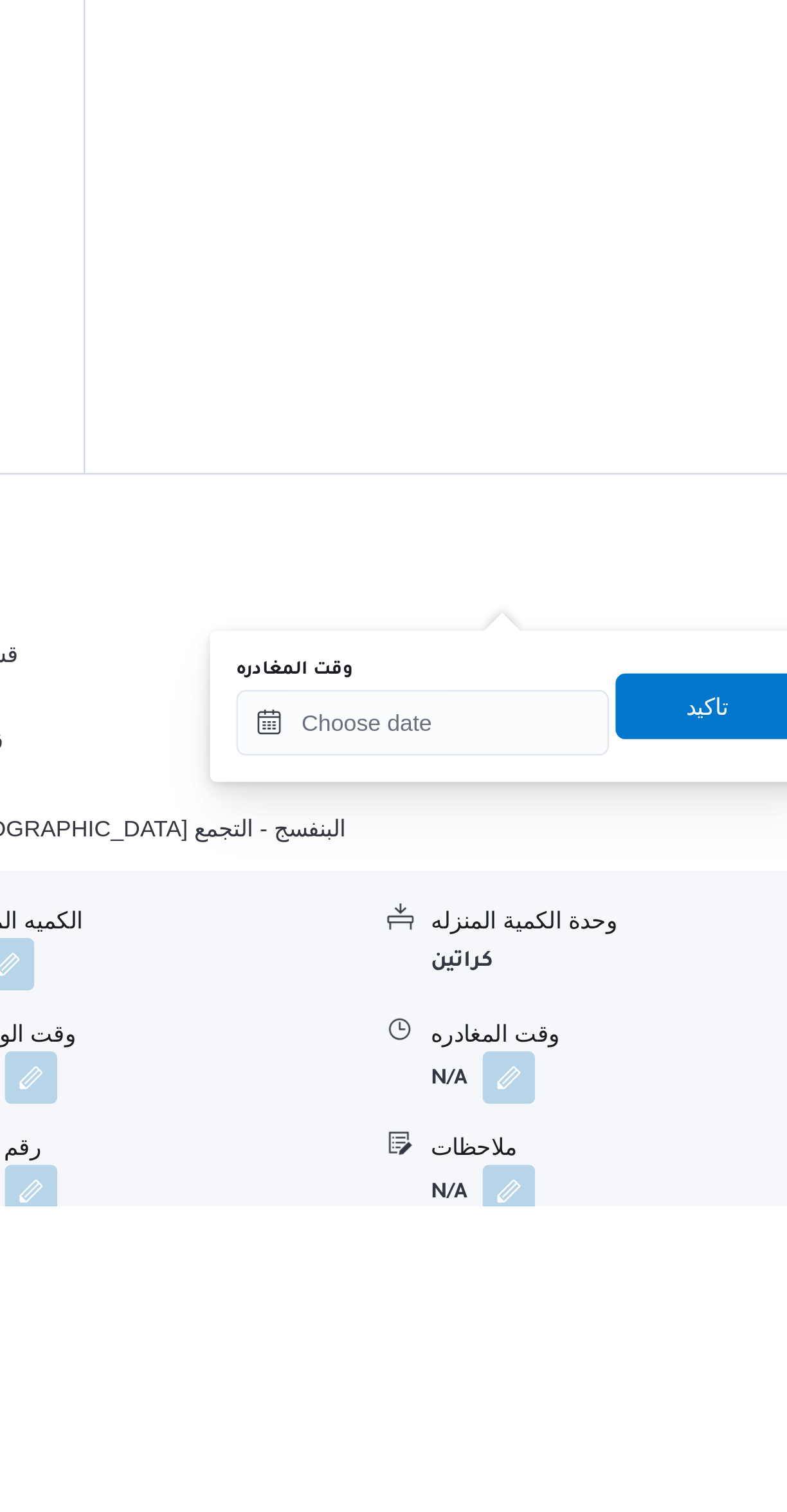
scroll to position [145, 0]
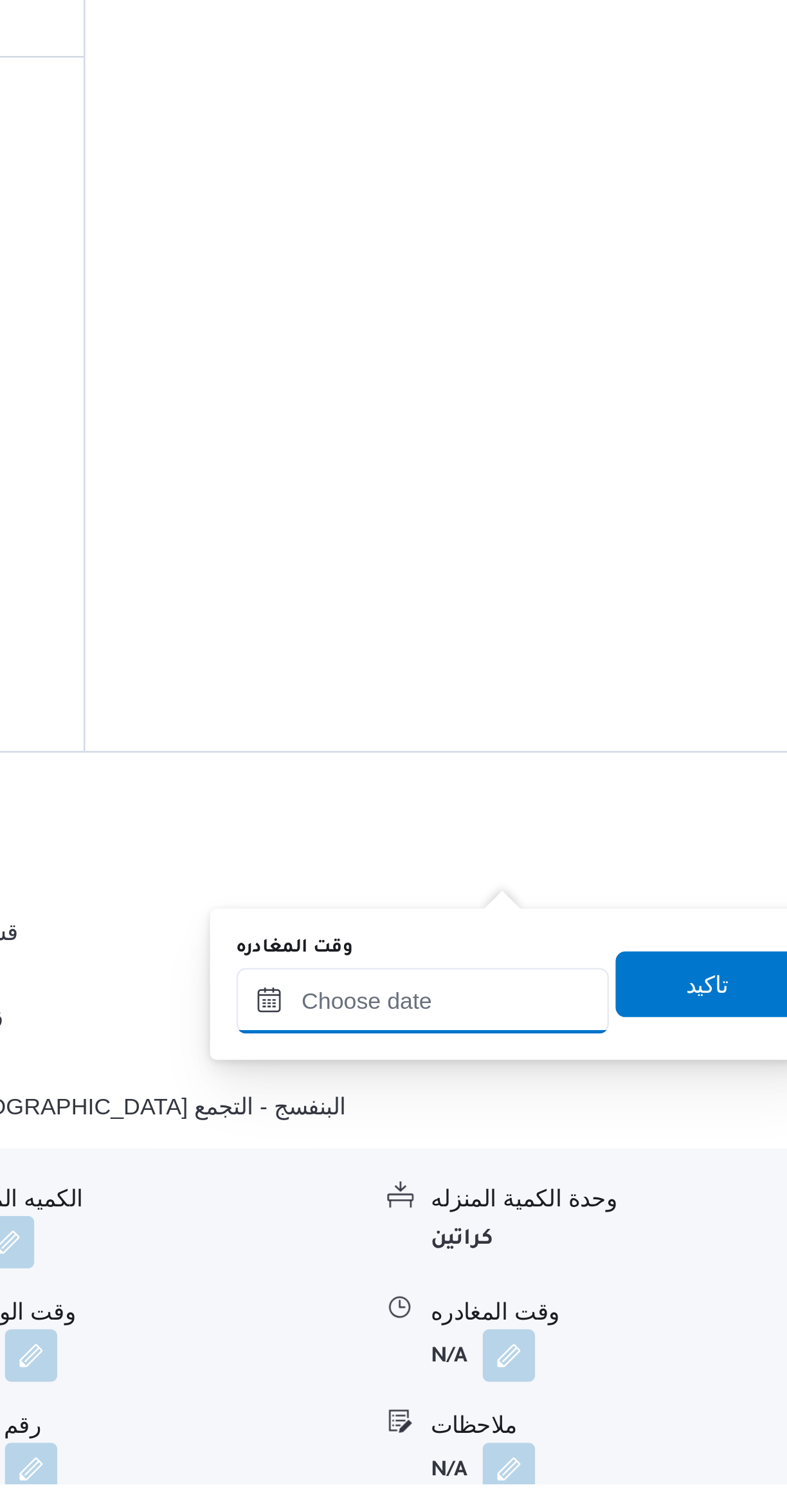
click at [613, 1320] on input "وقت المغادره" at bounding box center [601, 1322] width 146 height 25
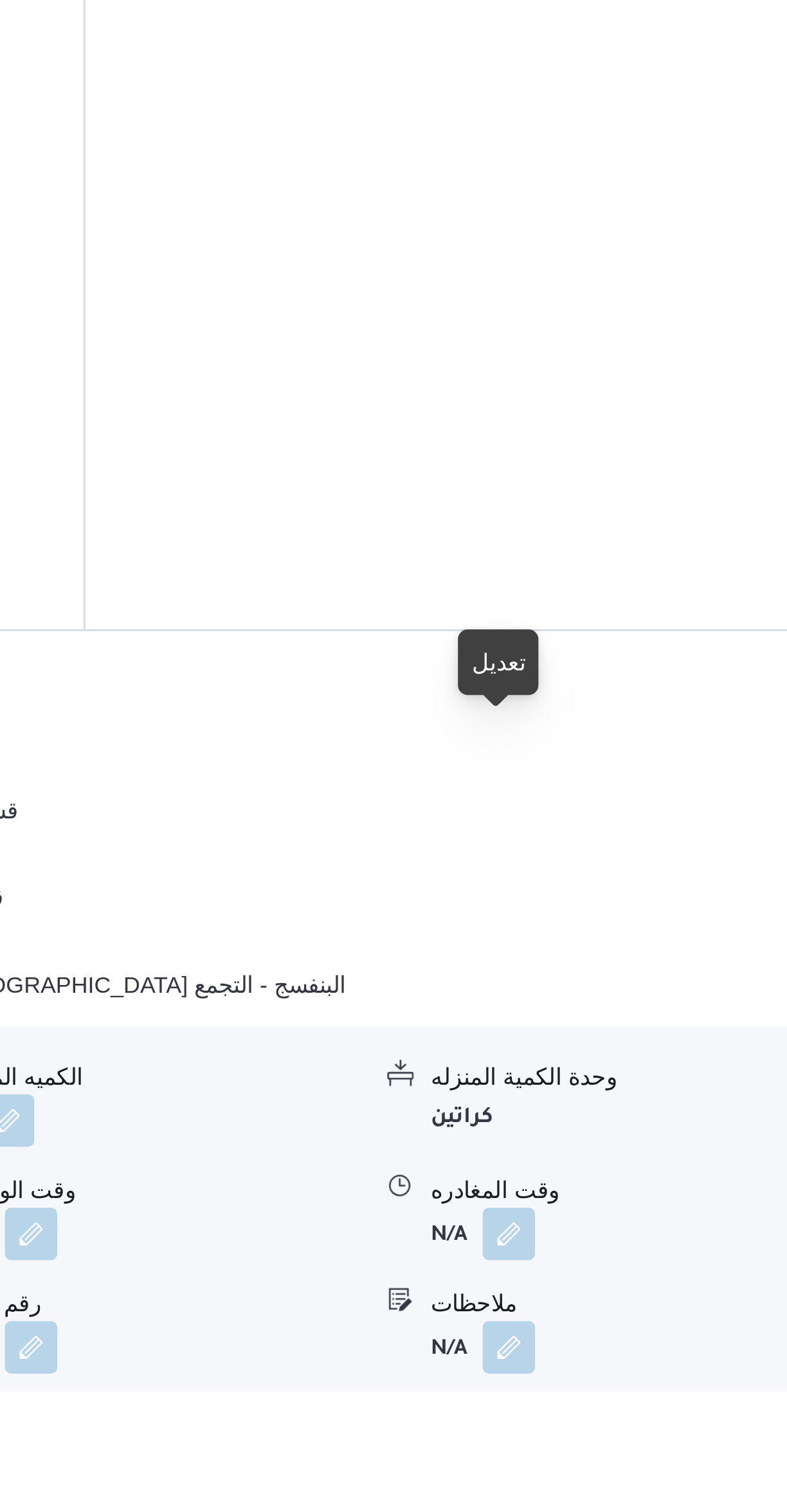
scroll to position [158, 0]
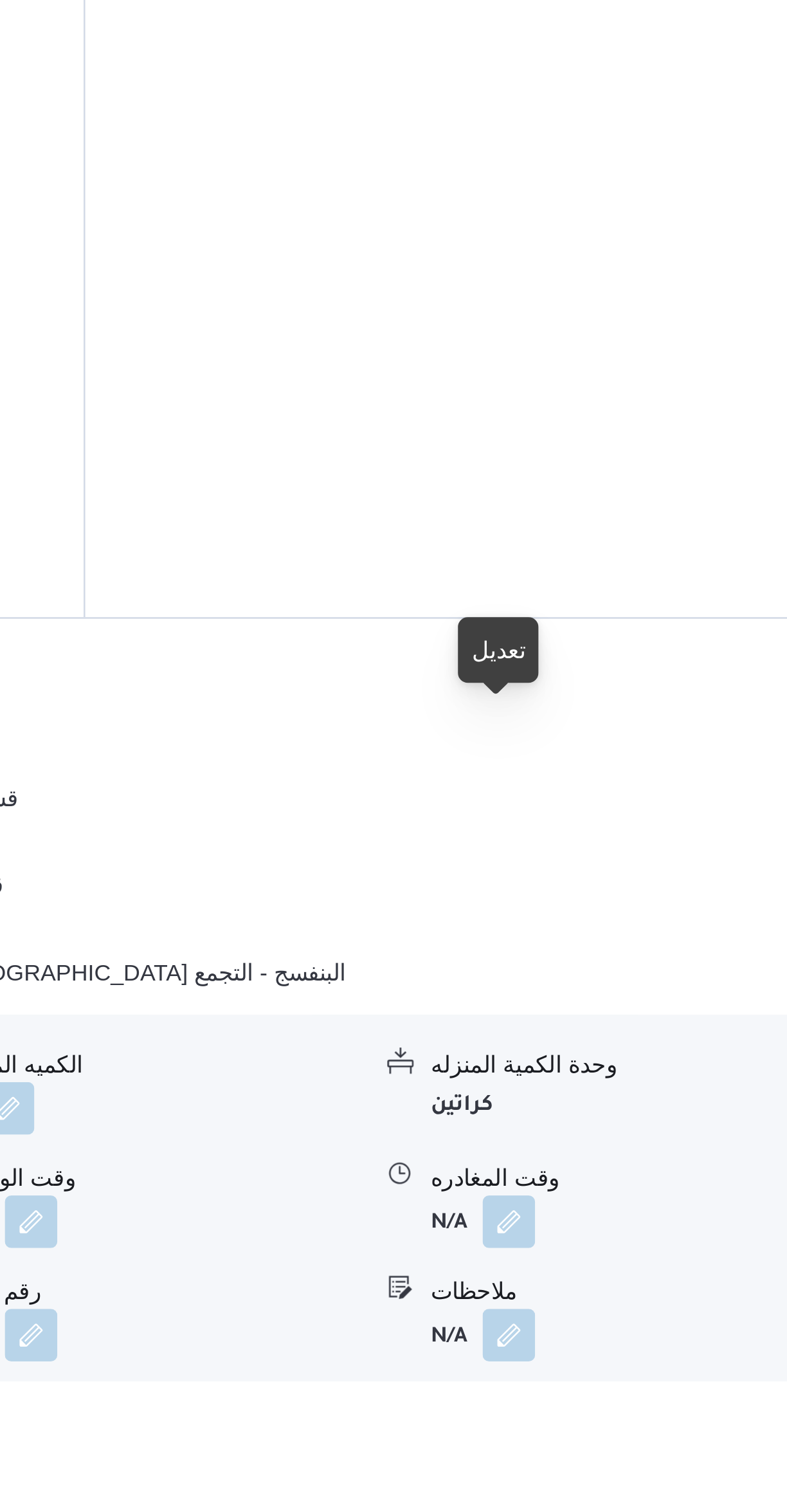
click at [634, 1439] on button "button" at bounding box center [635, 1450] width 21 height 21
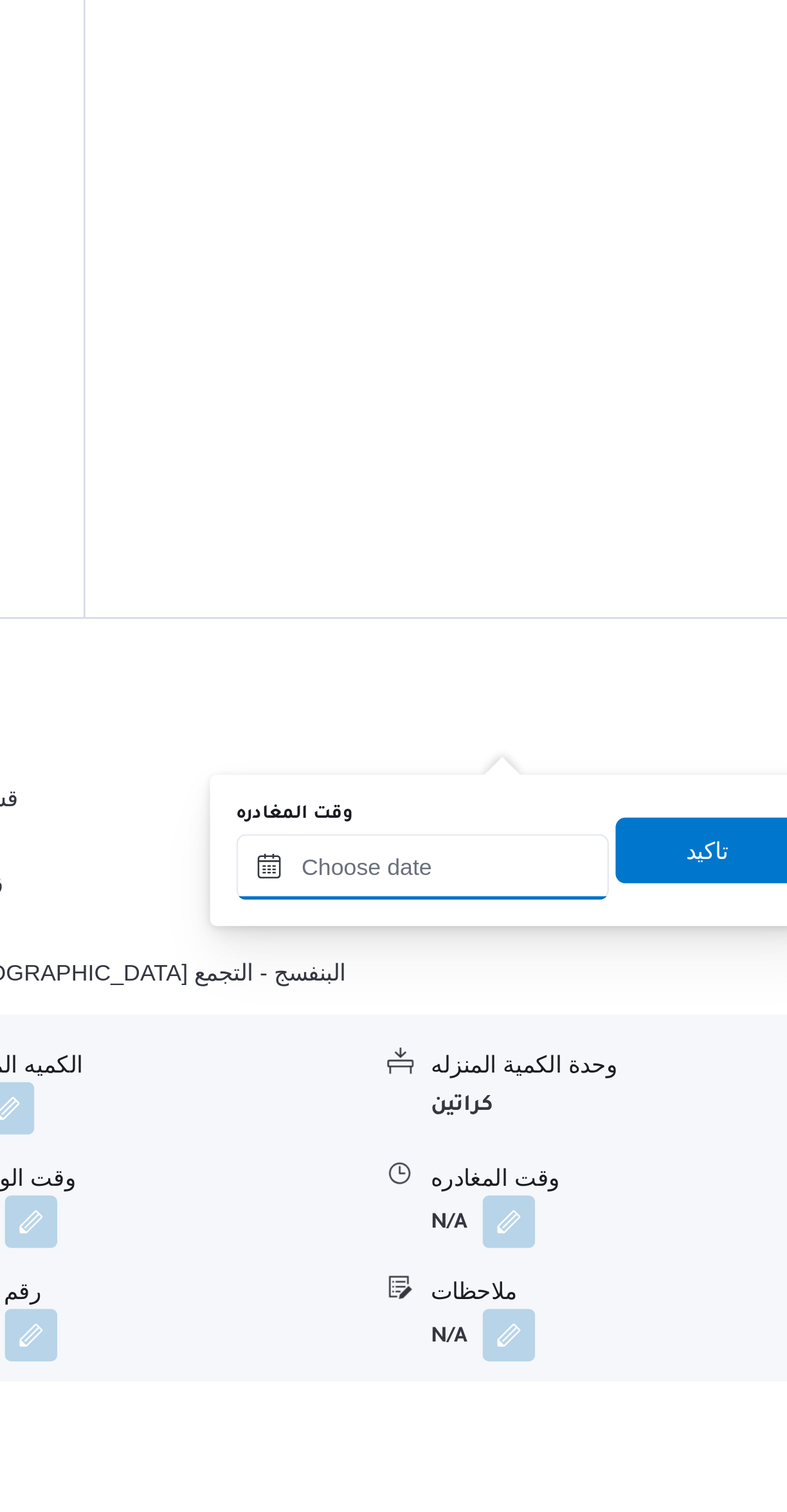
click at [603, 1308] on input "وقت المغادره" at bounding box center [601, 1310] width 146 height 25
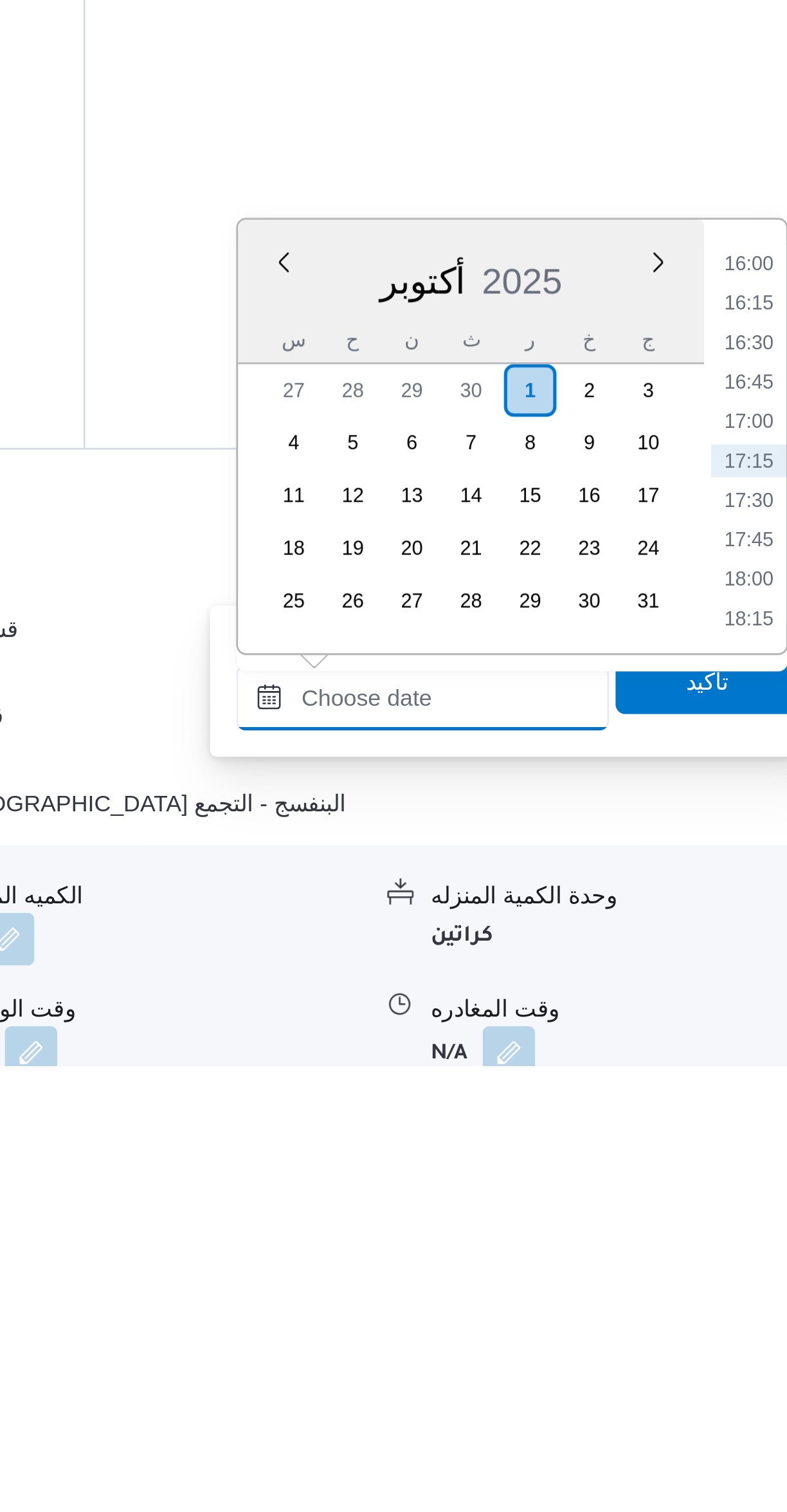
scroll to position [101, 0]
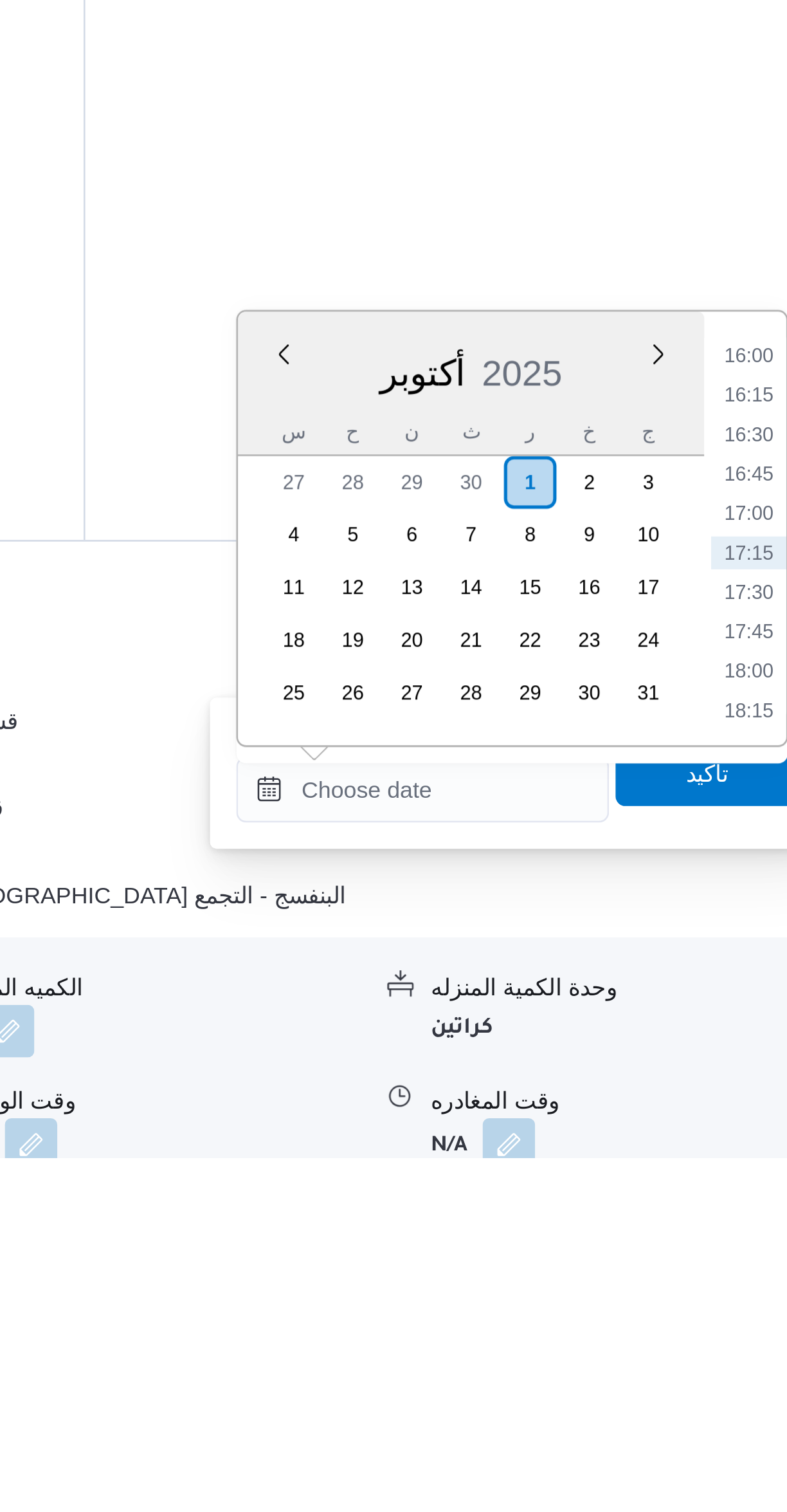
click at [727, 1199] on li "16:00" at bounding box center [729, 1198] width 30 height 13
type input "٠١/١٠/٢٠٢٥ ١٦:٠٠"
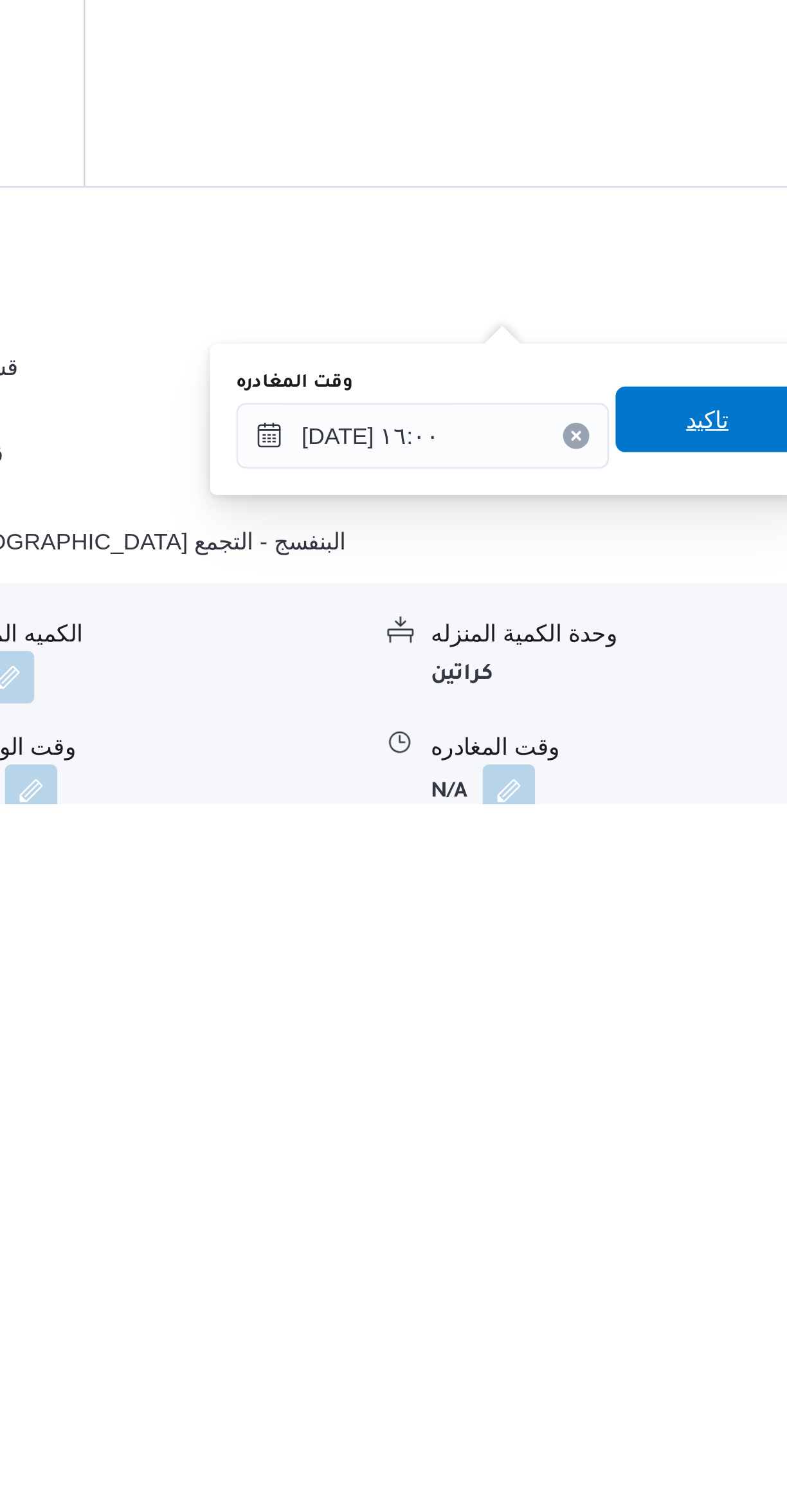
click at [714, 1360] on span "تاكيد" at bounding box center [713, 1361] width 72 height 25
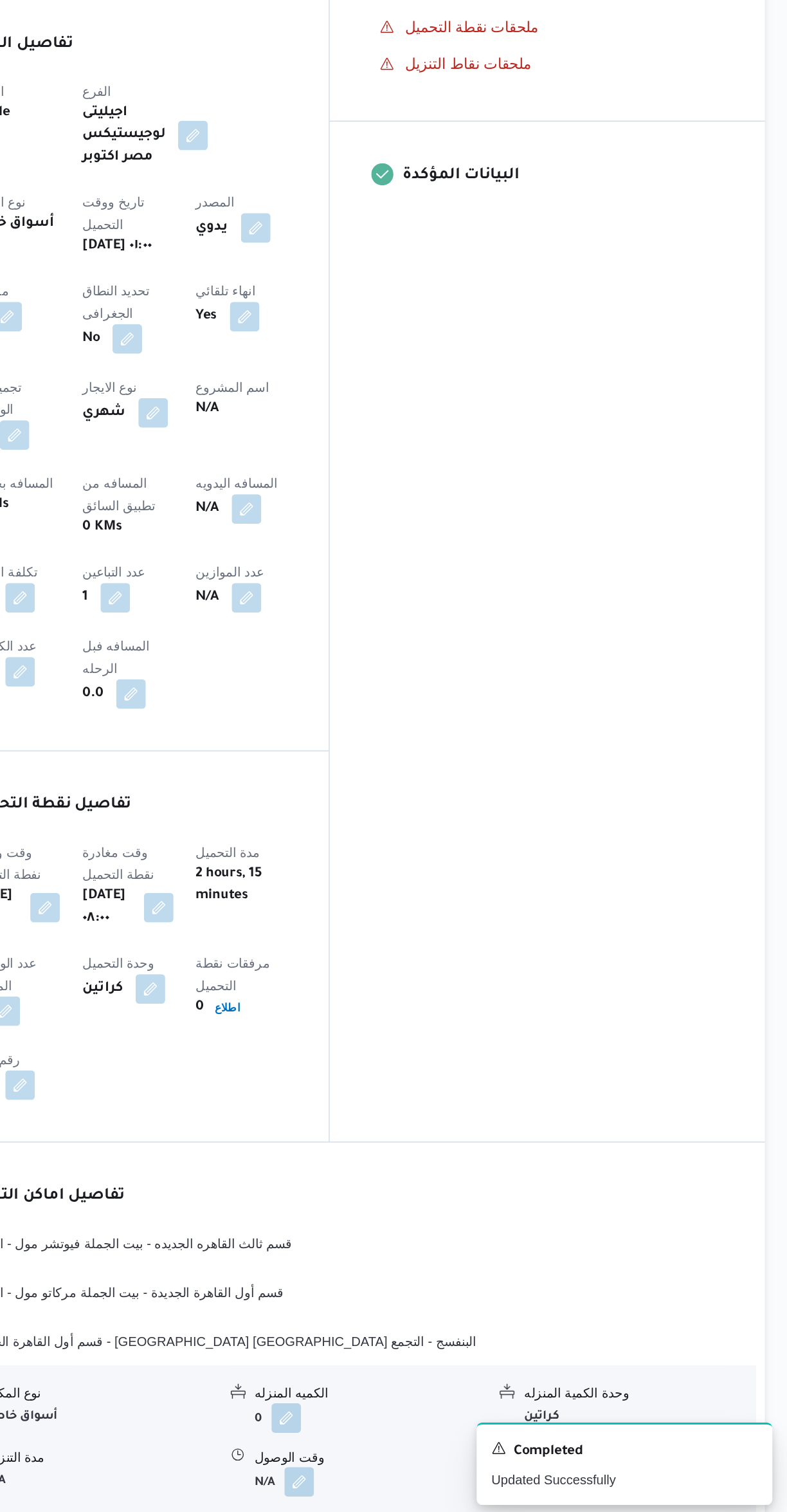
scroll to position [122, 0]
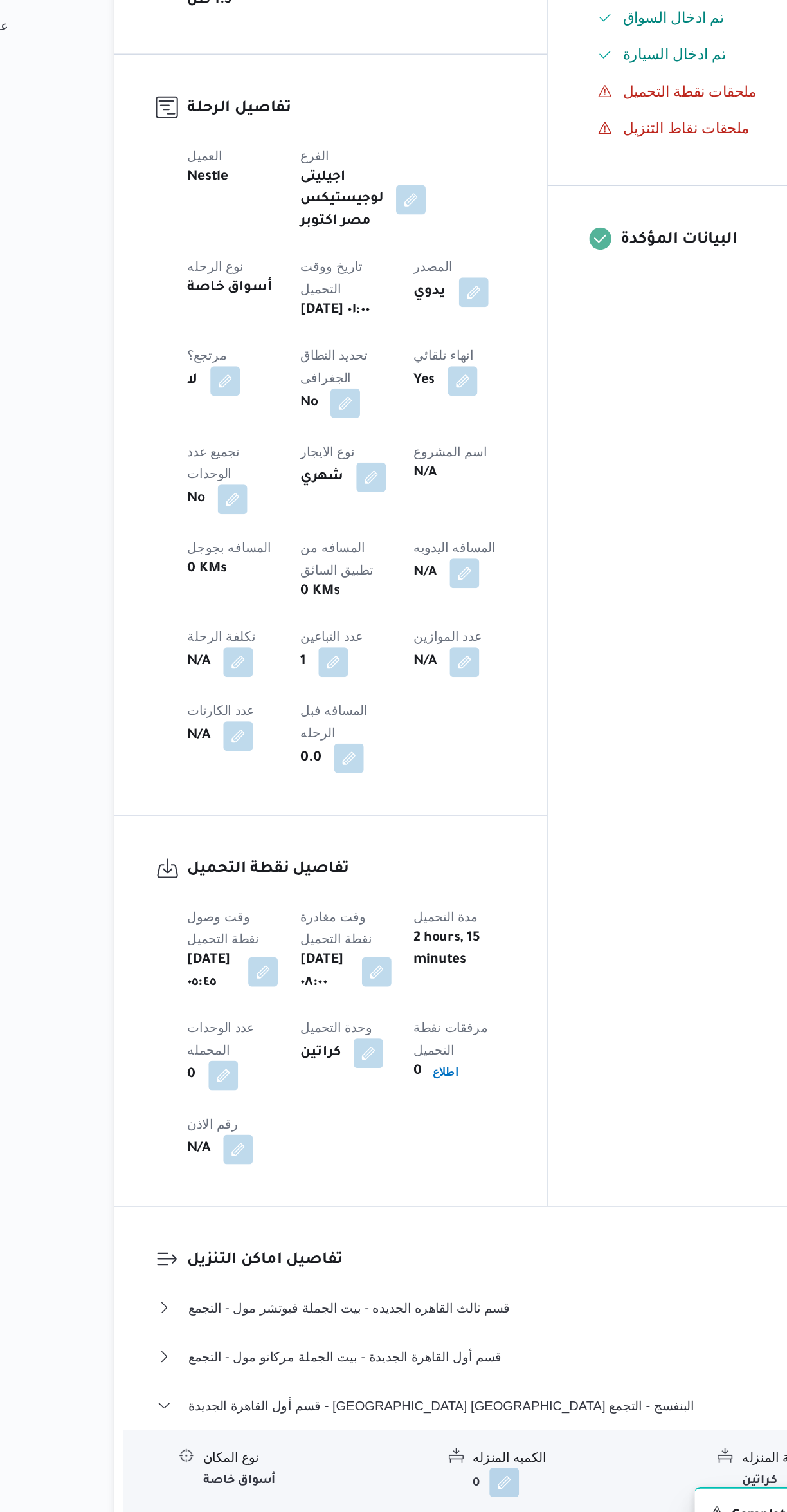
click at [401, 798] on button "button" at bounding box center [411, 809] width 21 height 21
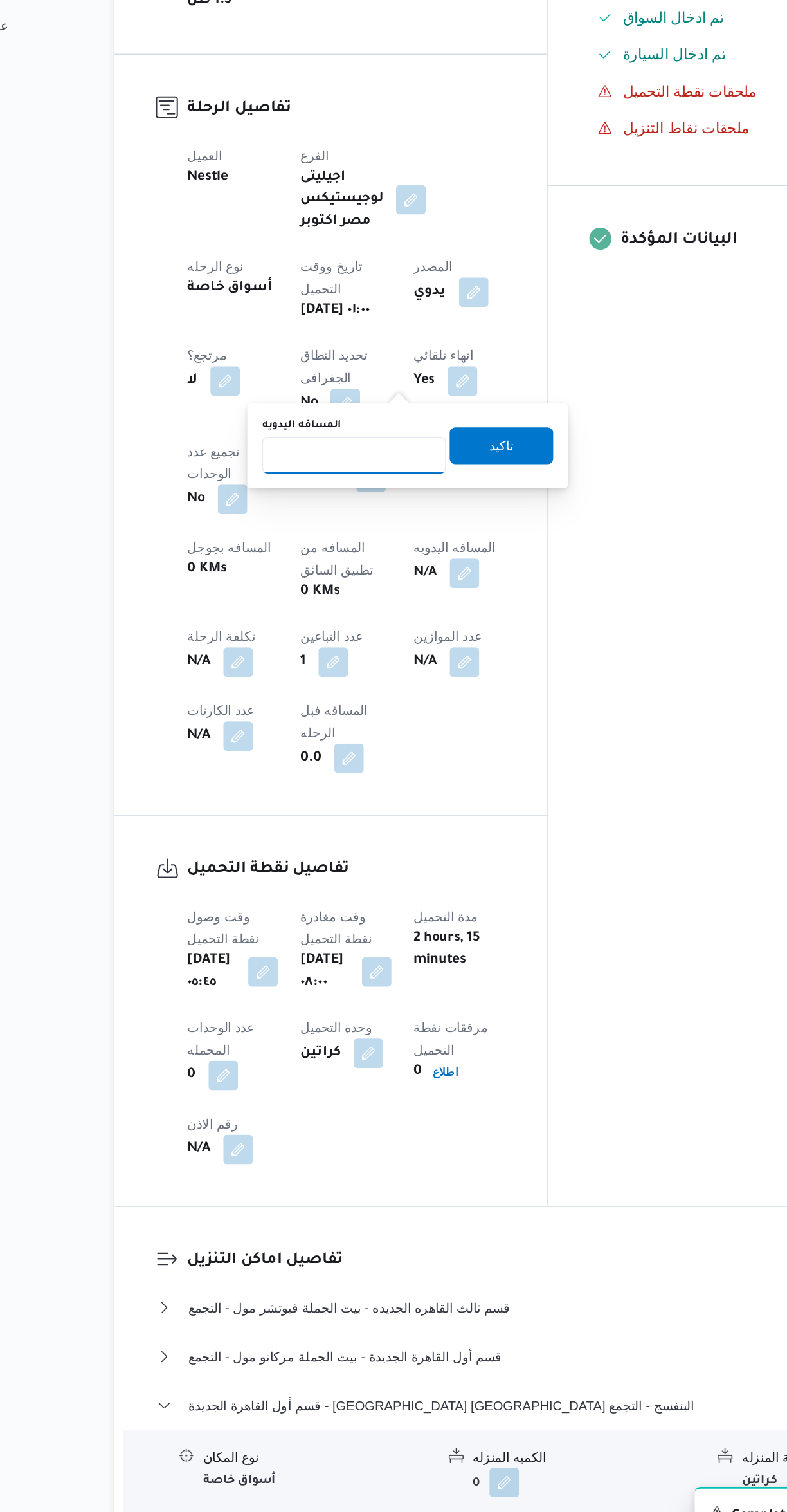
click at [321, 726] on input "المسافه اليدويه" at bounding box center [334, 726] width 128 height 25
type input "155"
click at [453, 721] on span "تاكيد" at bounding box center [437, 719] width 72 height 25
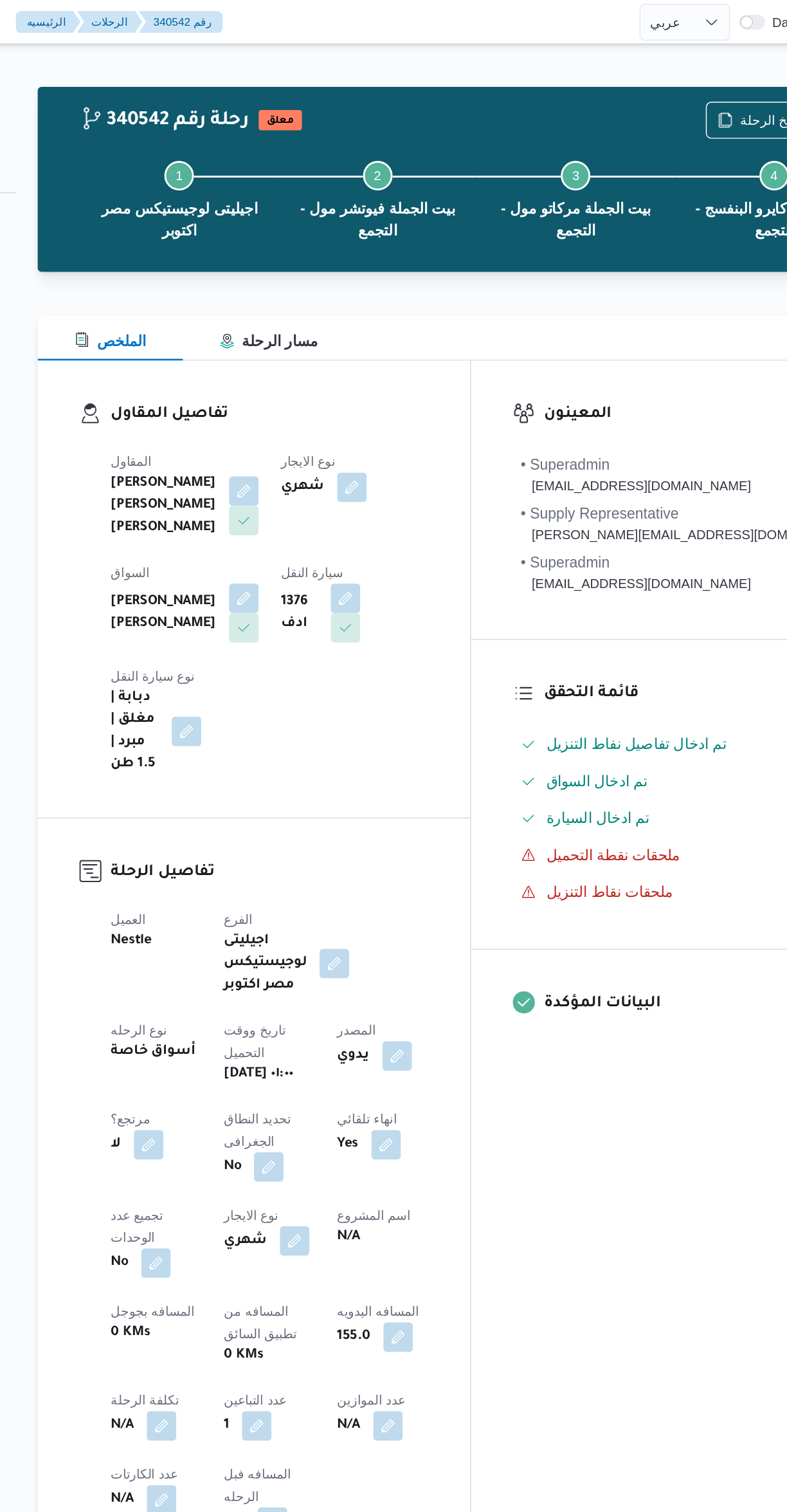
scroll to position [0, 0]
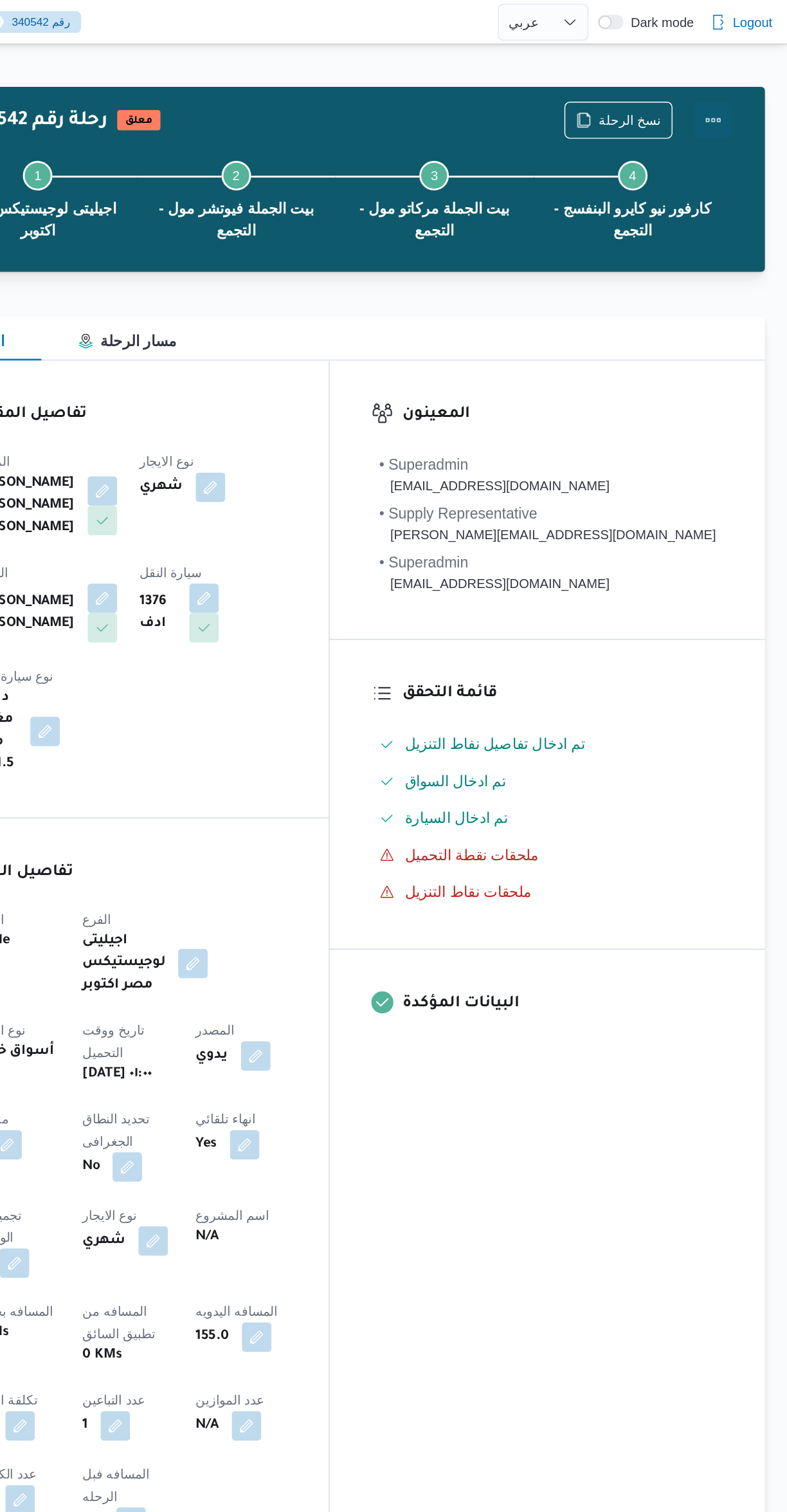
click at [746, 82] on button "Actions" at bounding box center [735, 83] width 25 height 25
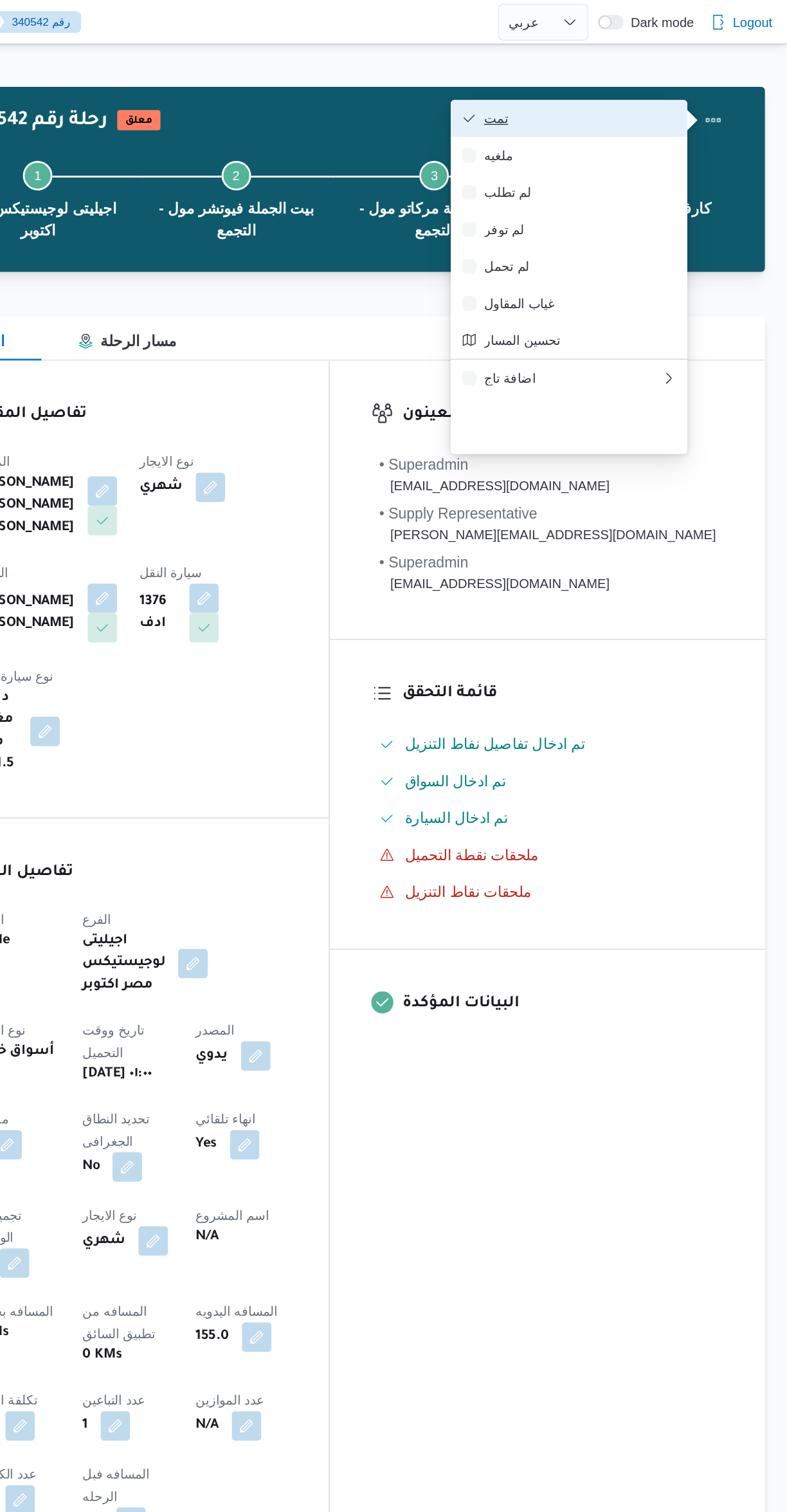
click at [664, 72] on button "تمت" at bounding box center [636, 81] width 165 height 25
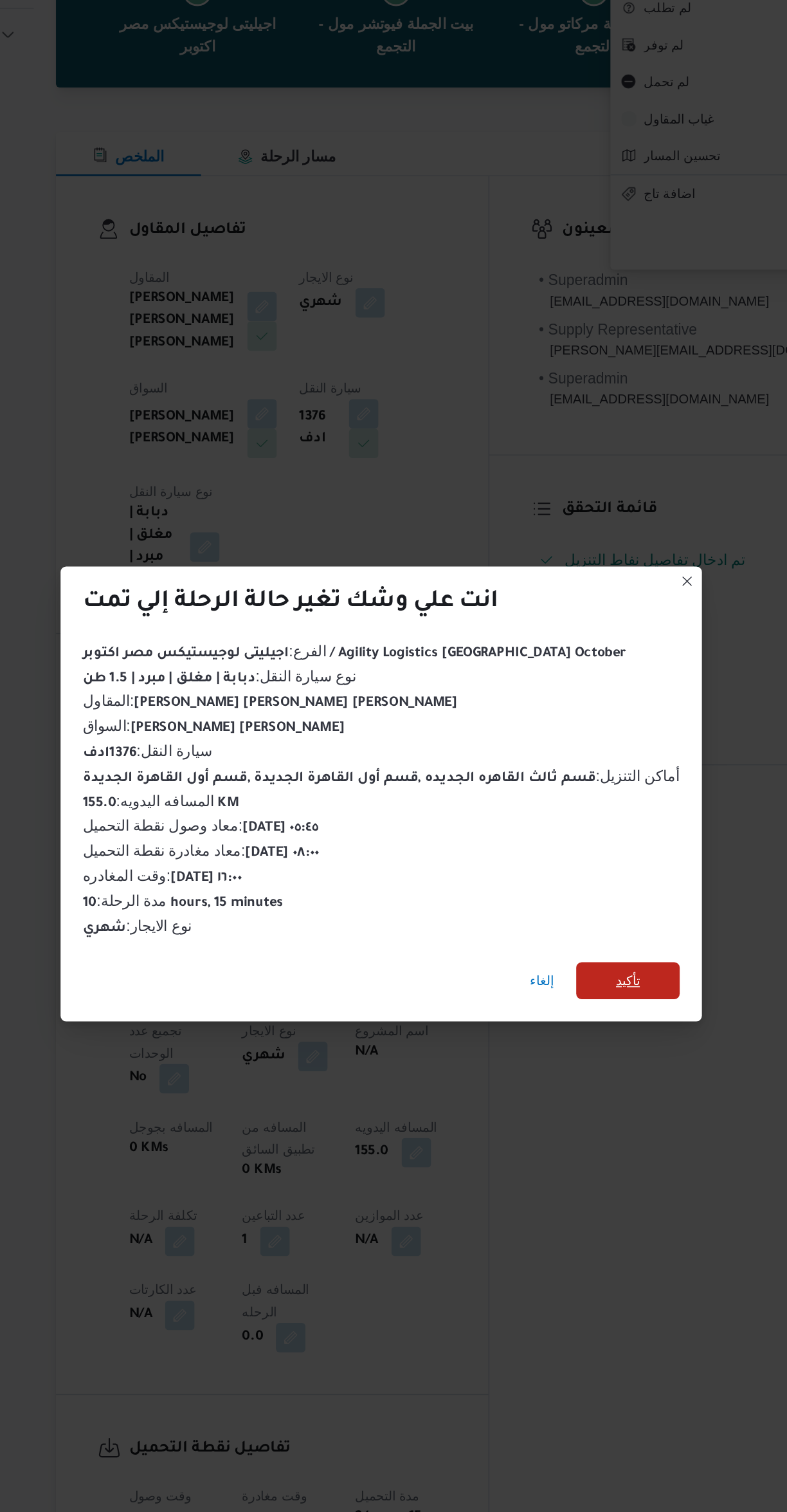
click at [582, 823] on span "تأكيد" at bounding box center [566, 810] width 72 height 25
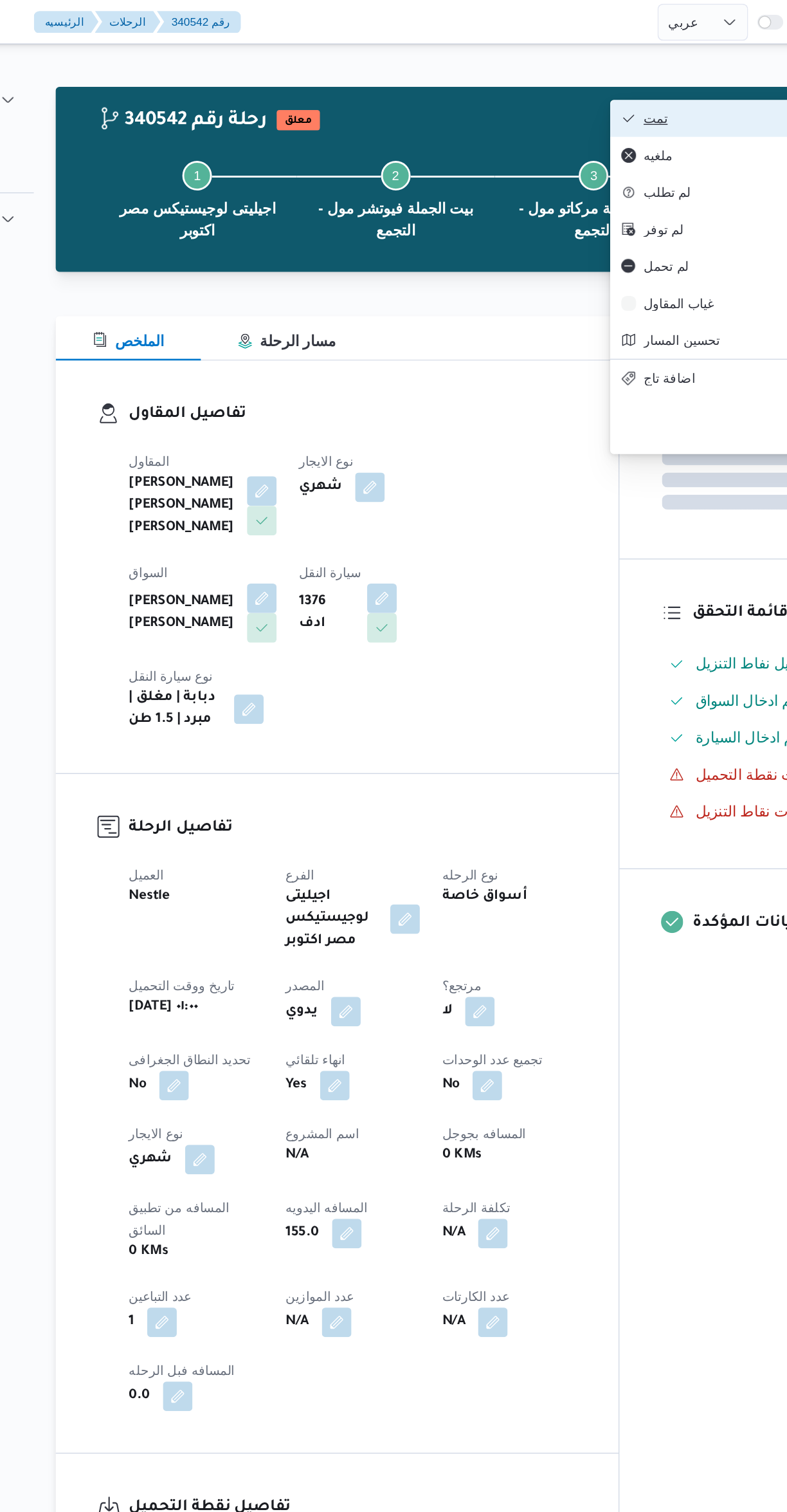
click at [588, 84] on span "تمت" at bounding box center [643, 82] width 134 height 11
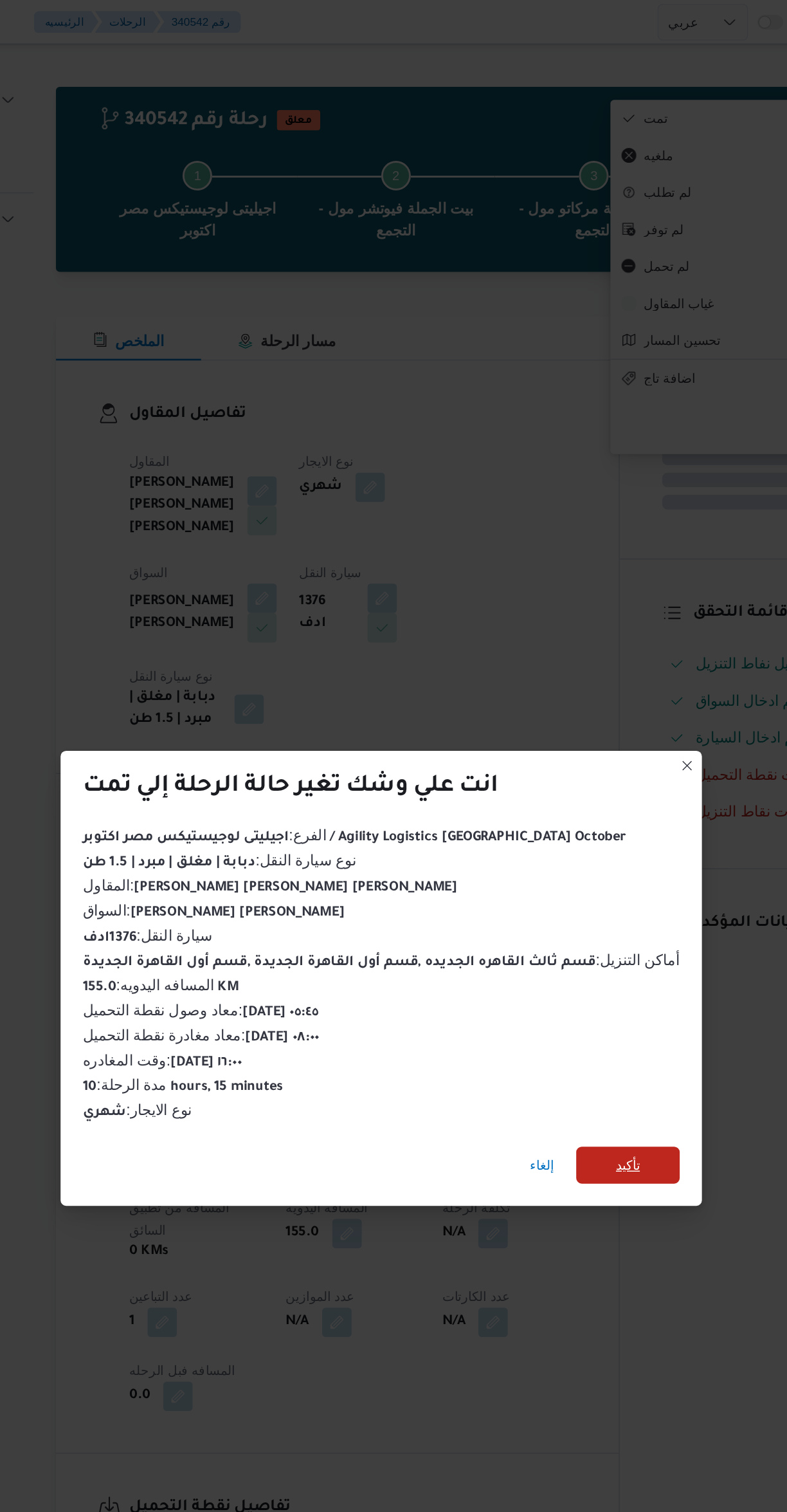
click at [578, 823] on span "تأكيد" at bounding box center [566, 810] width 72 height 25
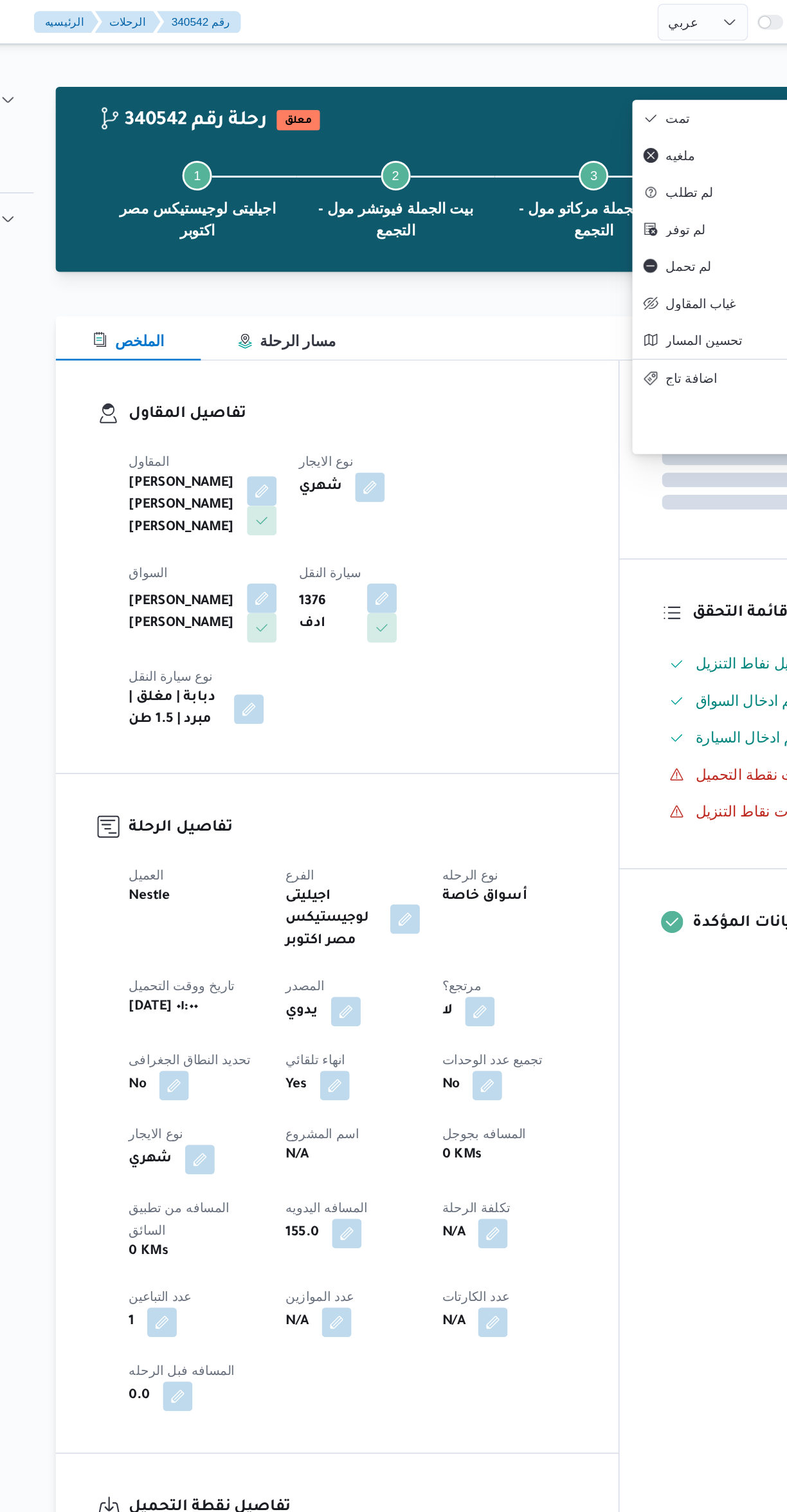
click at [591, 904] on div "المعينون قائمة التحقق تم ادخال تفاصيل نفاط التنزيل تم ادخال السواق تم ادخال الس…" at bounding box center [665, 754] width 212 height 1006
click at [629, 823] on div "المعينون قائمة التحقق تم ادخال تفاصيل نفاط التنزيل تم ادخال السواق تم ادخال الس…" at bounding box center [665, 754] width 212 height 1006
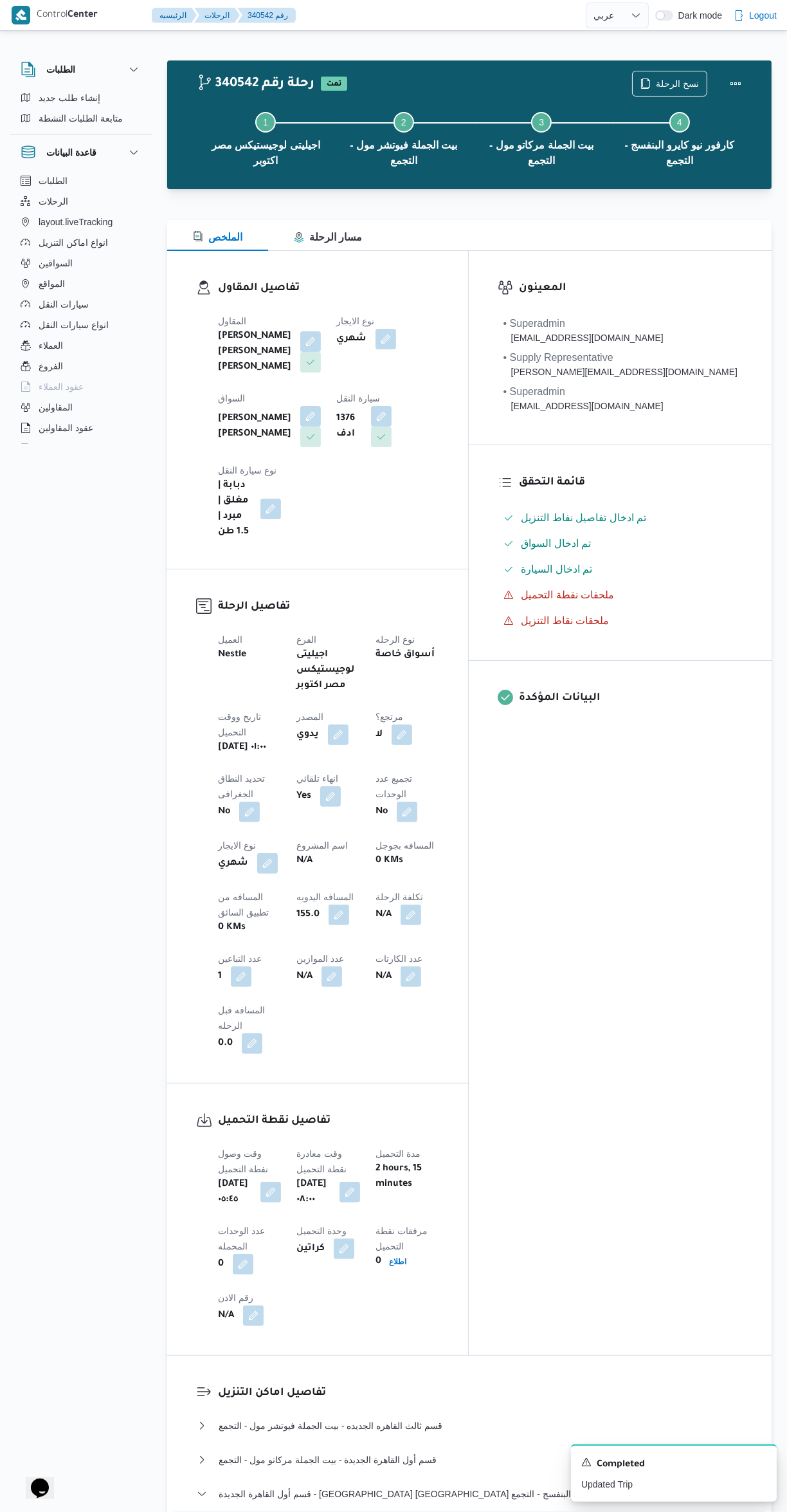
select select "ar"
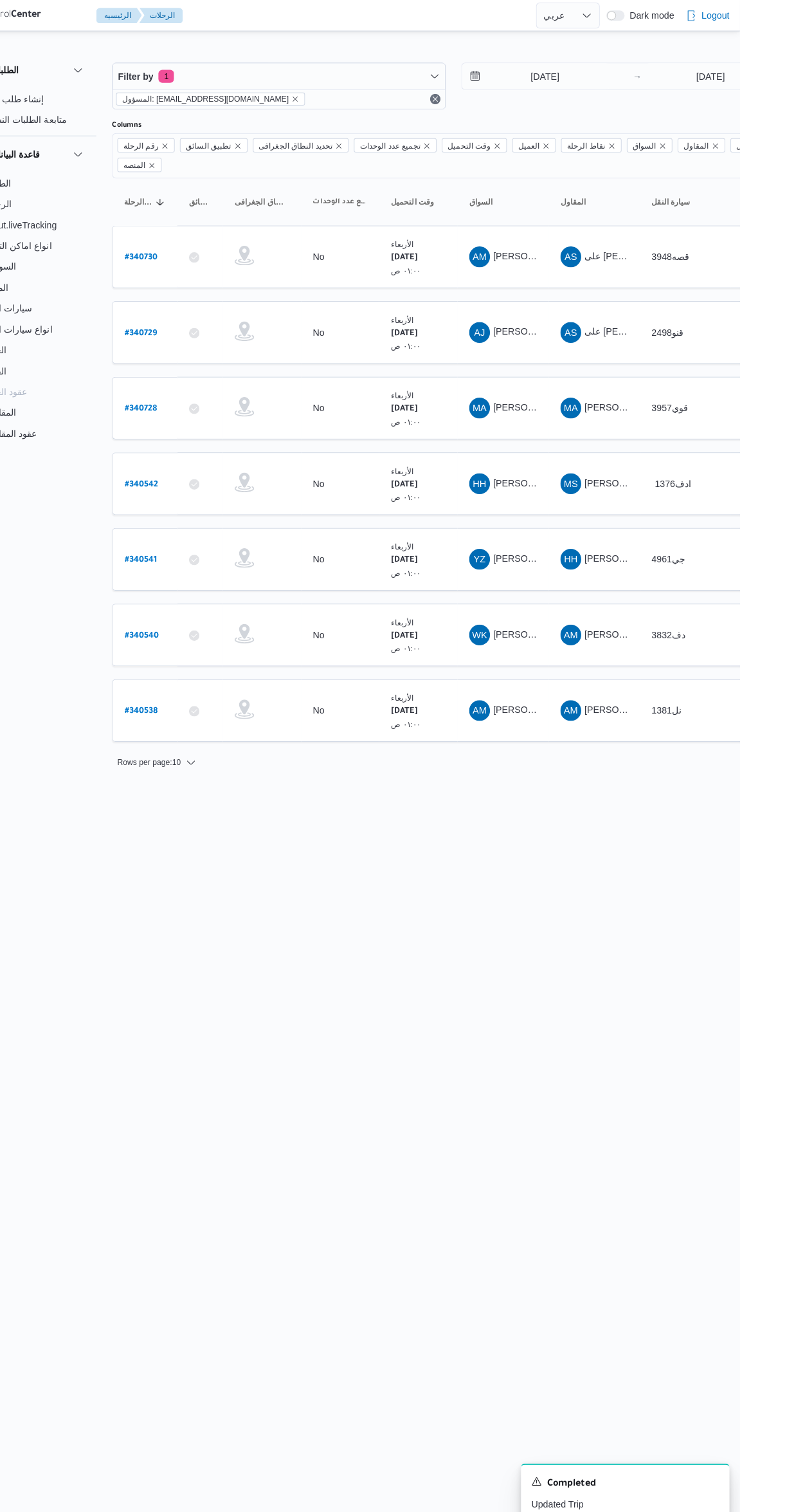
click at [201, 399] on b "# 340728" at bounding box center [195, 404] width 32 height 9
select select "ar"
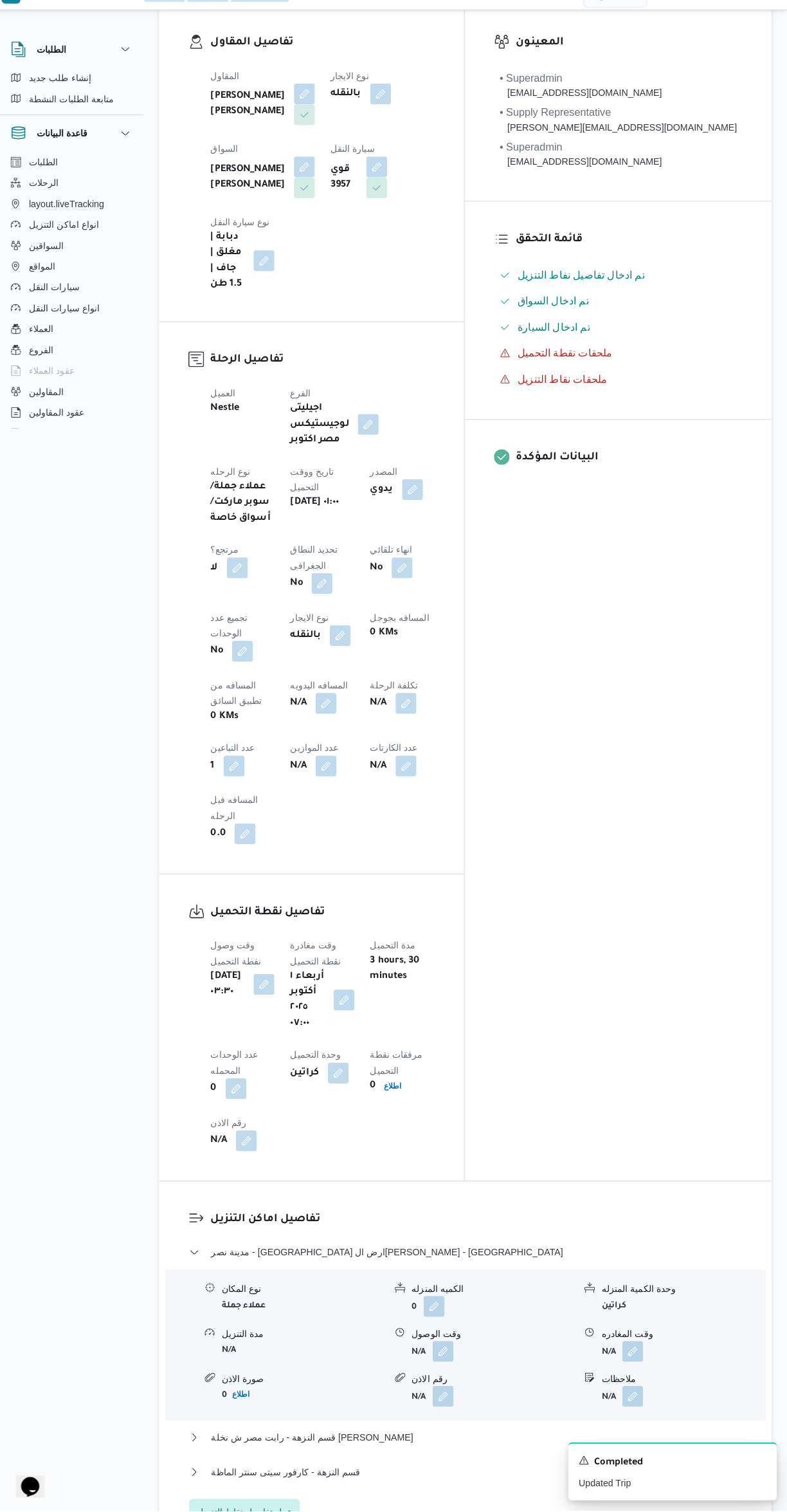
scroll to position [227, 0]
click at [456, 1464] on button "قسم النزهة - كارفور سيتى سنتر الماظة" at bounding box center [470, 1472] width 546 height 16
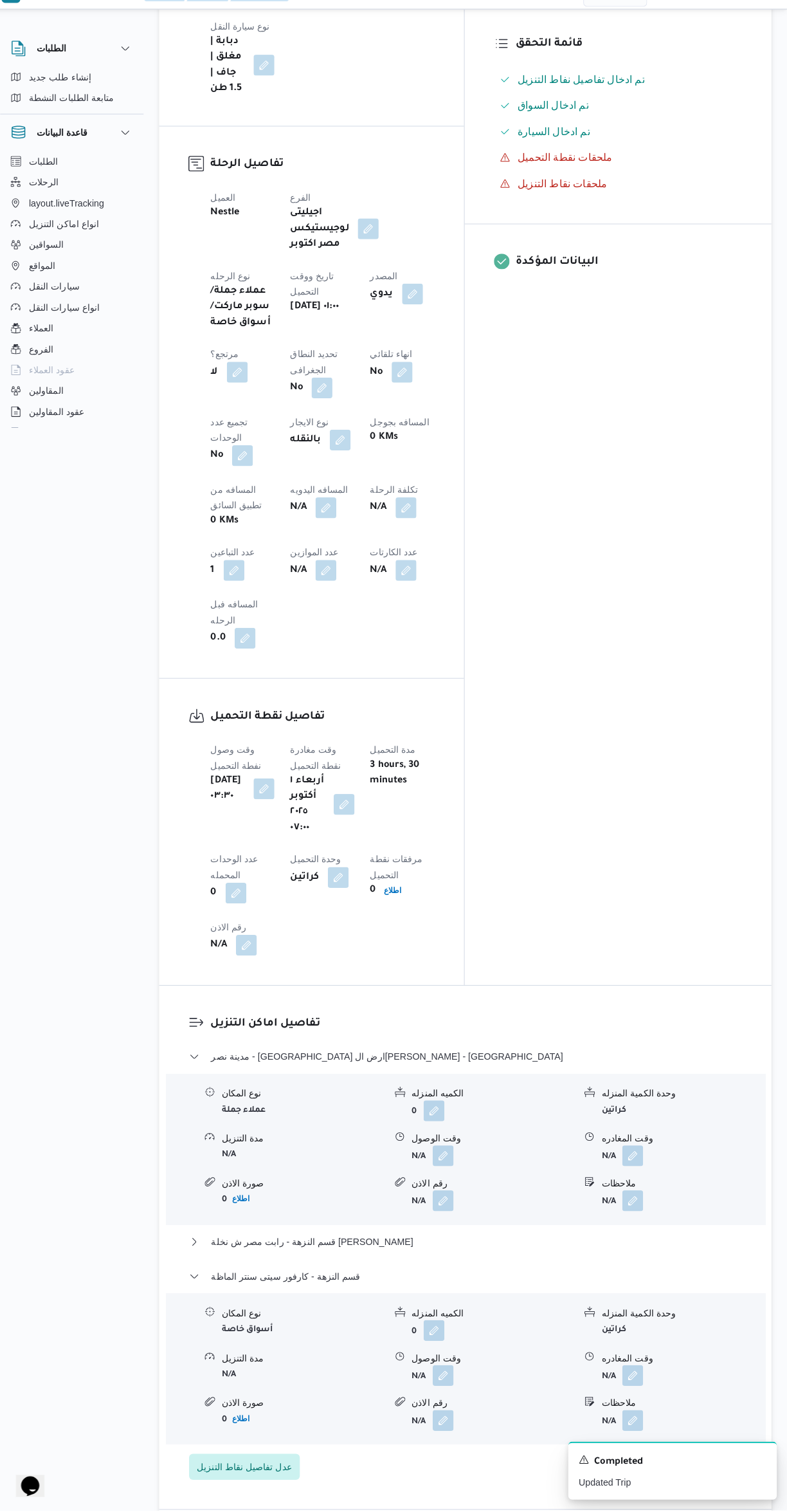
scroll to position [626, 0]
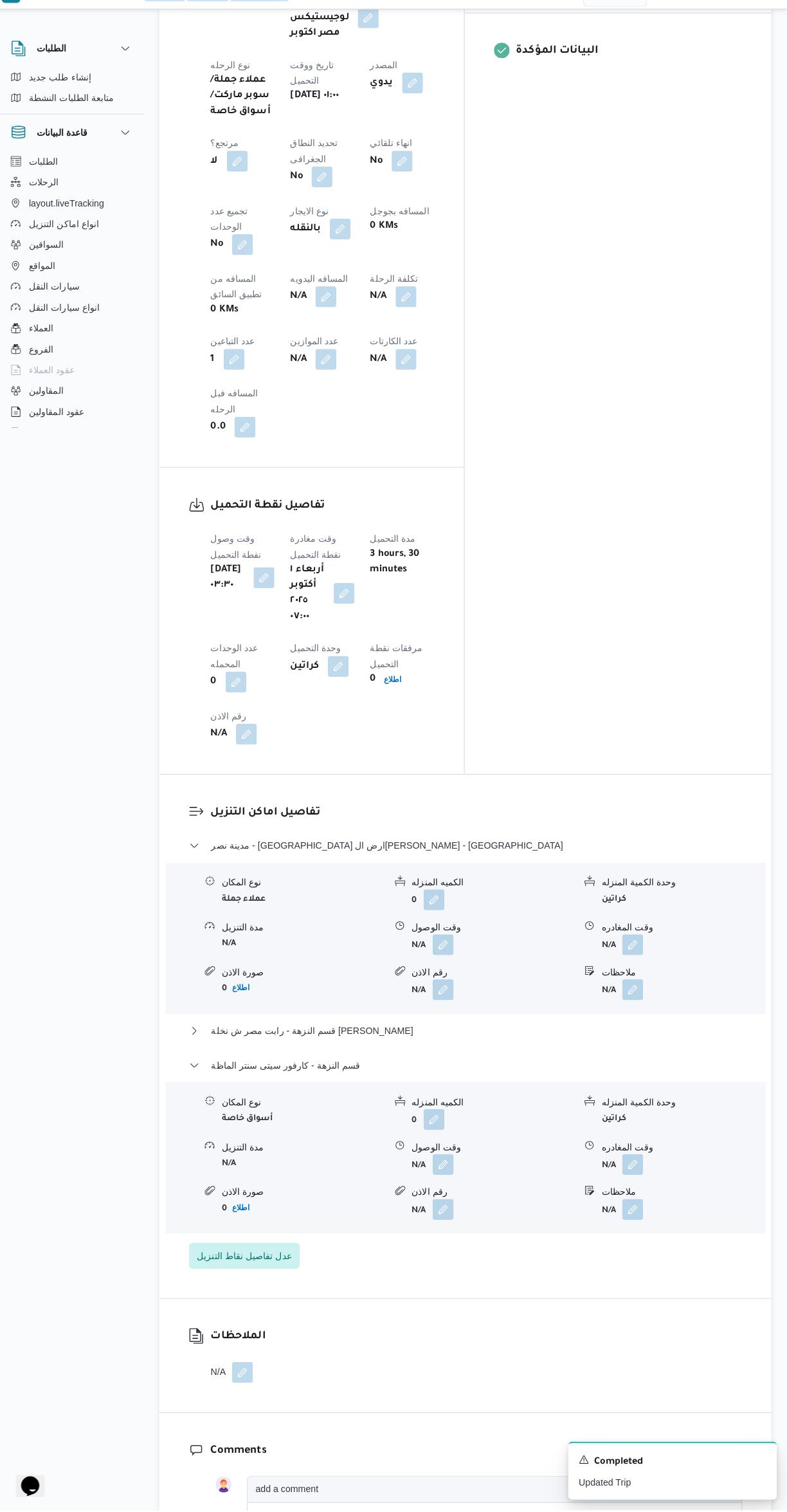
click at [629, 1160] on button "button" at bounding box center [635, 1171] width 21 height 21
click at [576, 967] on input "وقت المغادره" at bounding box center [601, 964] width 146 height 25
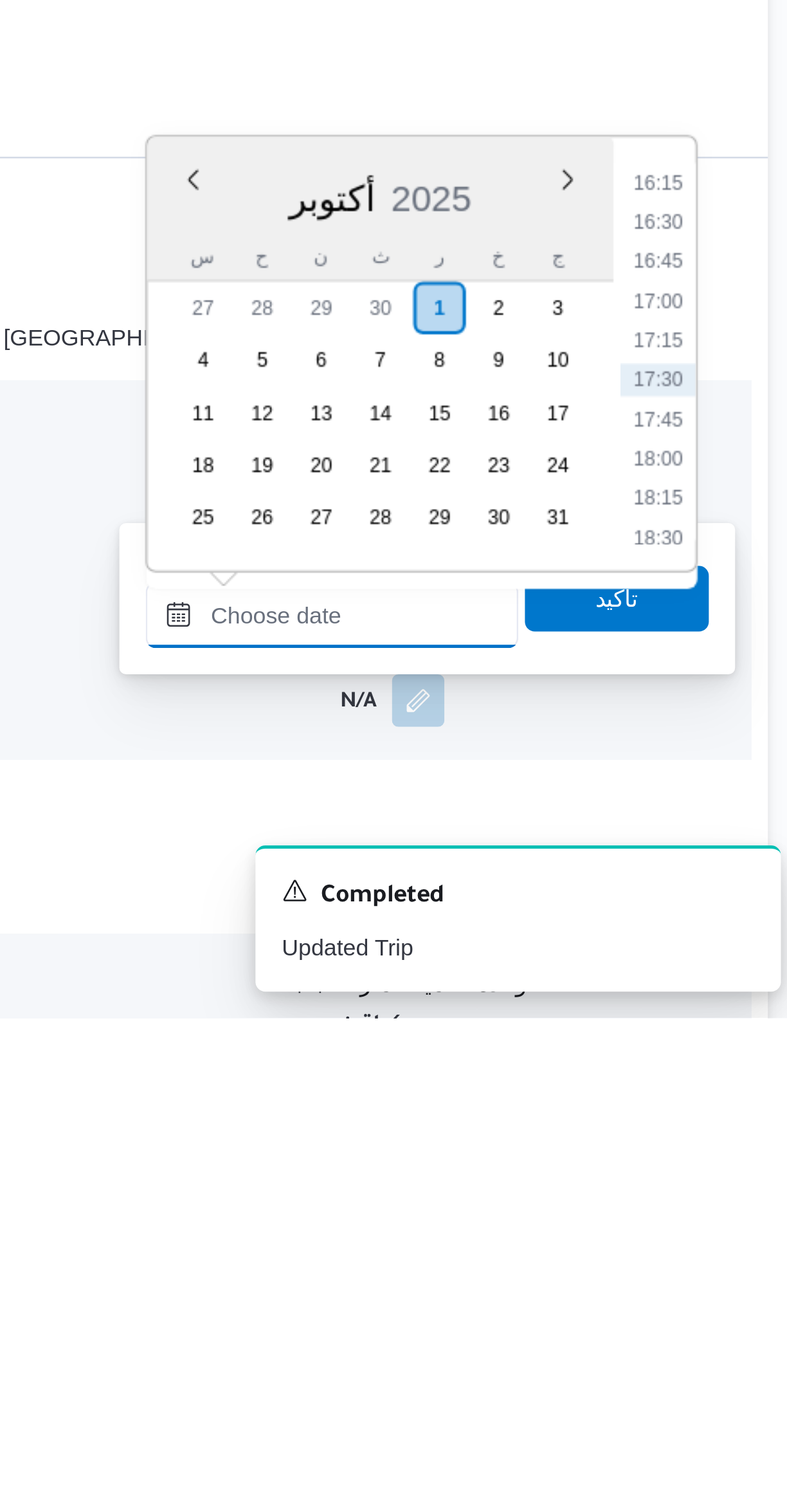
scroll to position [236, 0]
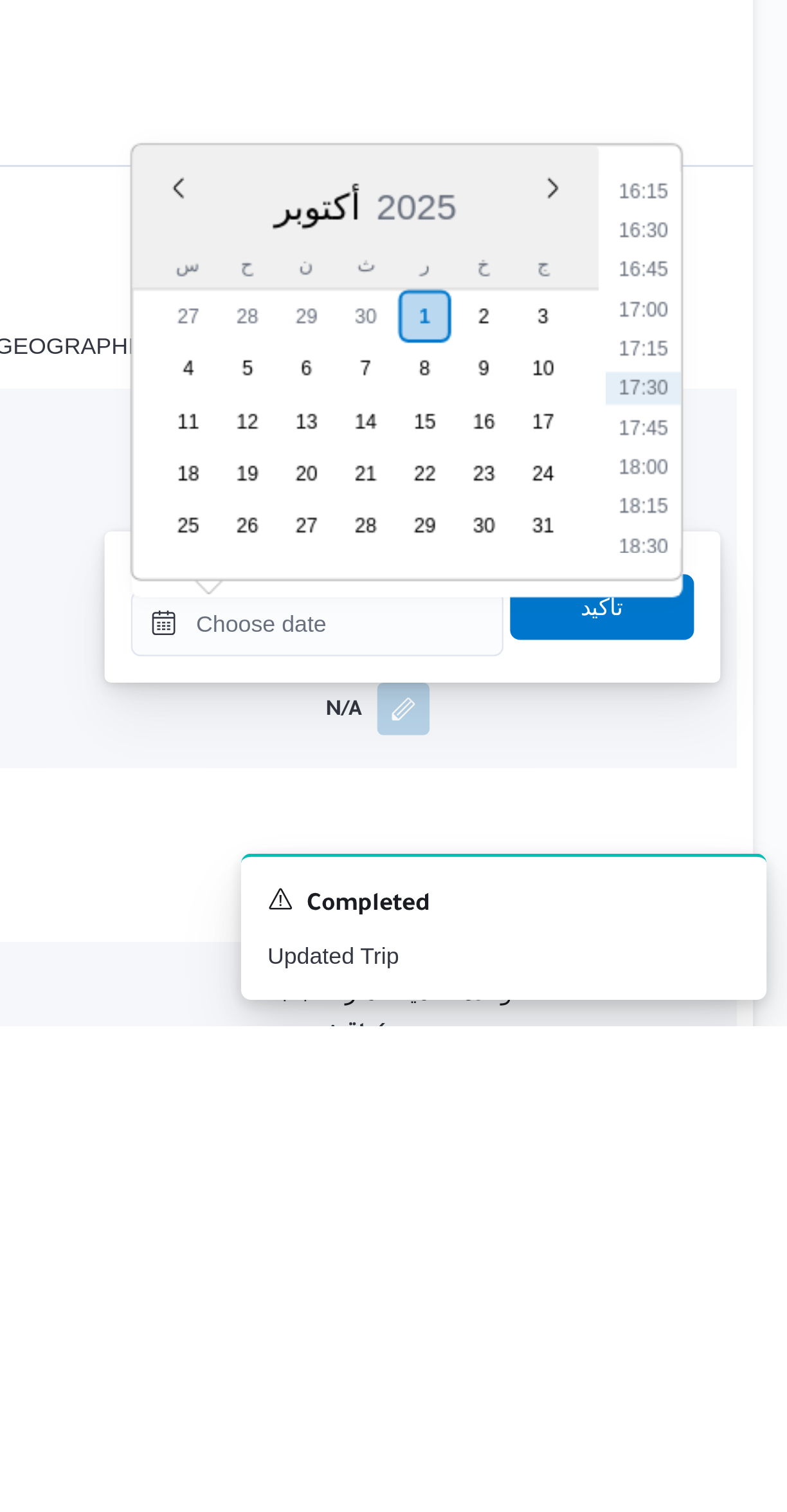
click at [729, 1184] on li "16:15" at bounding box center [729, 1185] width 30 height 13
type input "٠١/١٠/٢٠٢٥ ١٦:١٥"
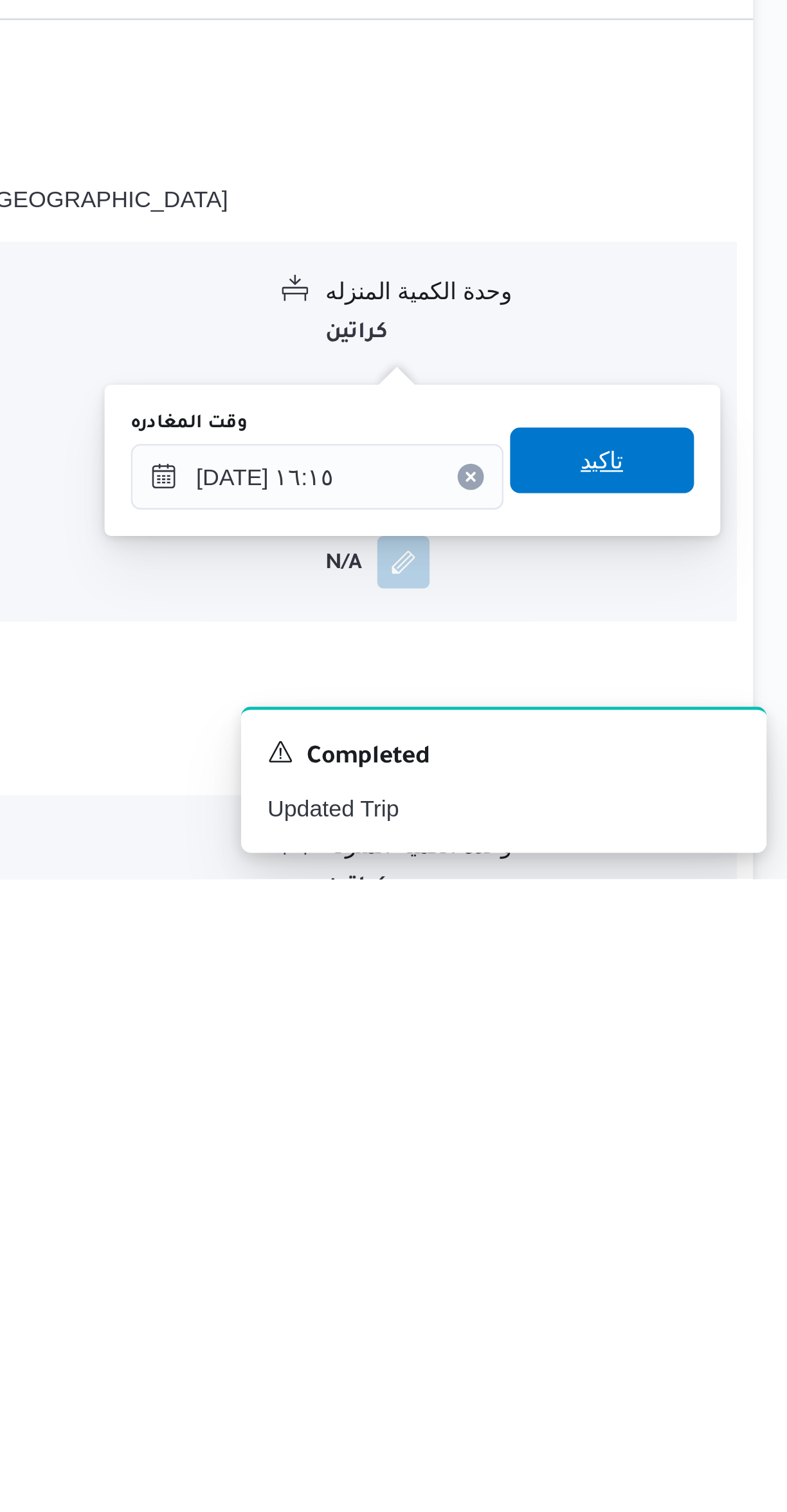
click at [714, 1353] on span "تاكيد" at bounding box center [713, 1347] width 72 height 25
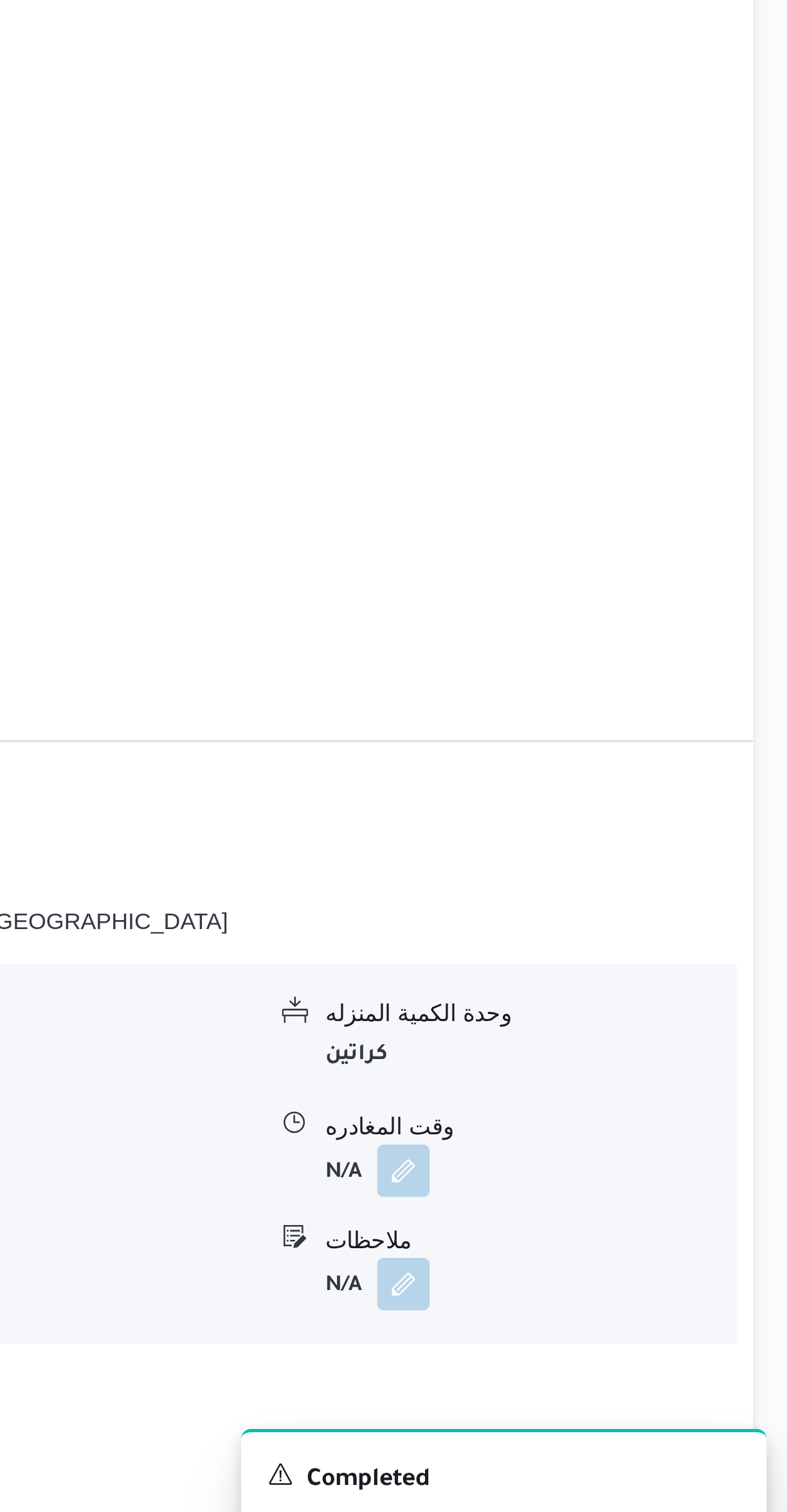
scroll to position [226, 0]
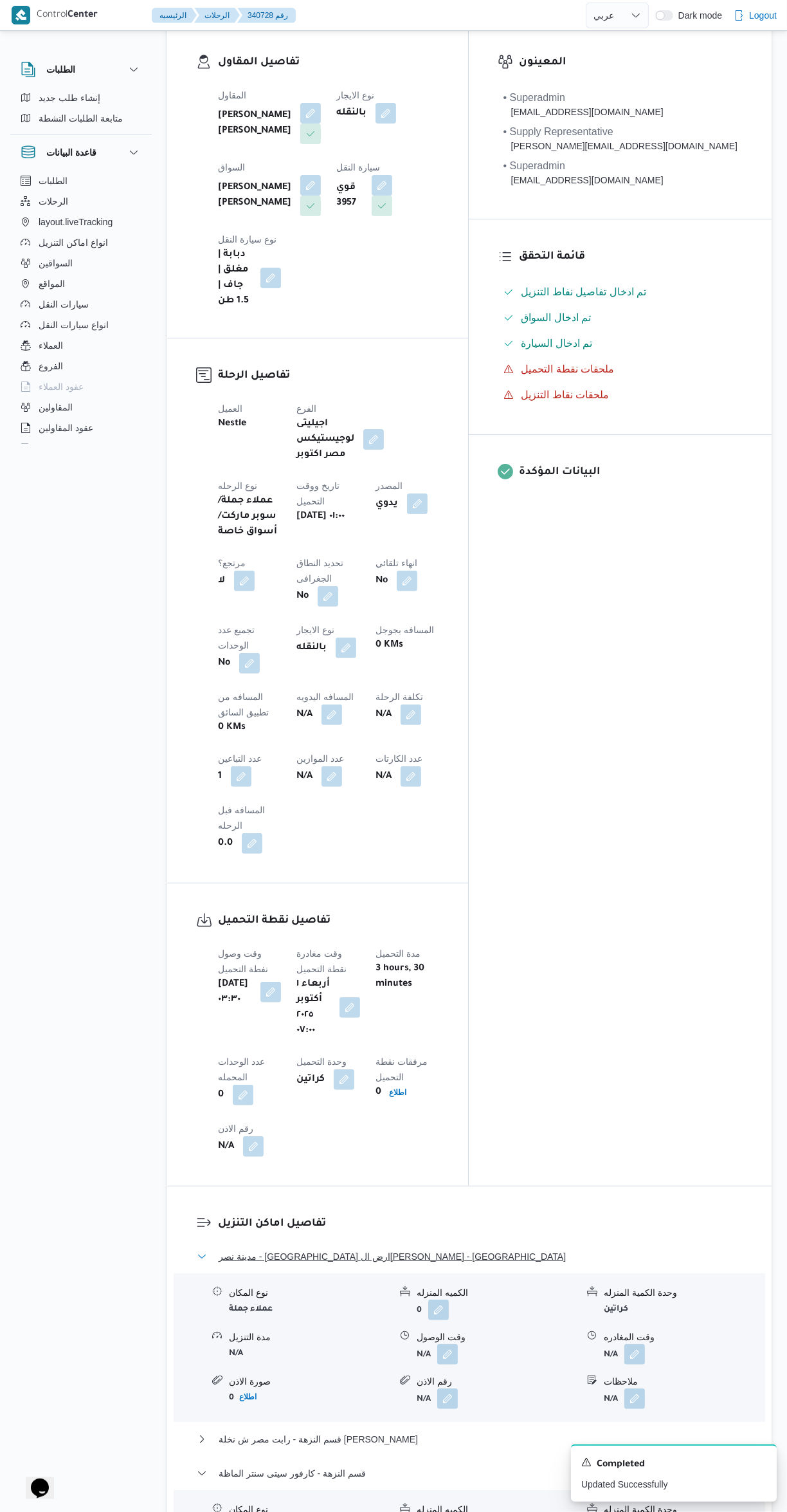
click at [404, 1248] on span "مدينة نصر - [GEOGRAPHIC_DATA] ارض ال[PERSON_NAME] - [GEOGRAPHIC_DATA]" at bounding box center [392, 1256] width 348 height 16
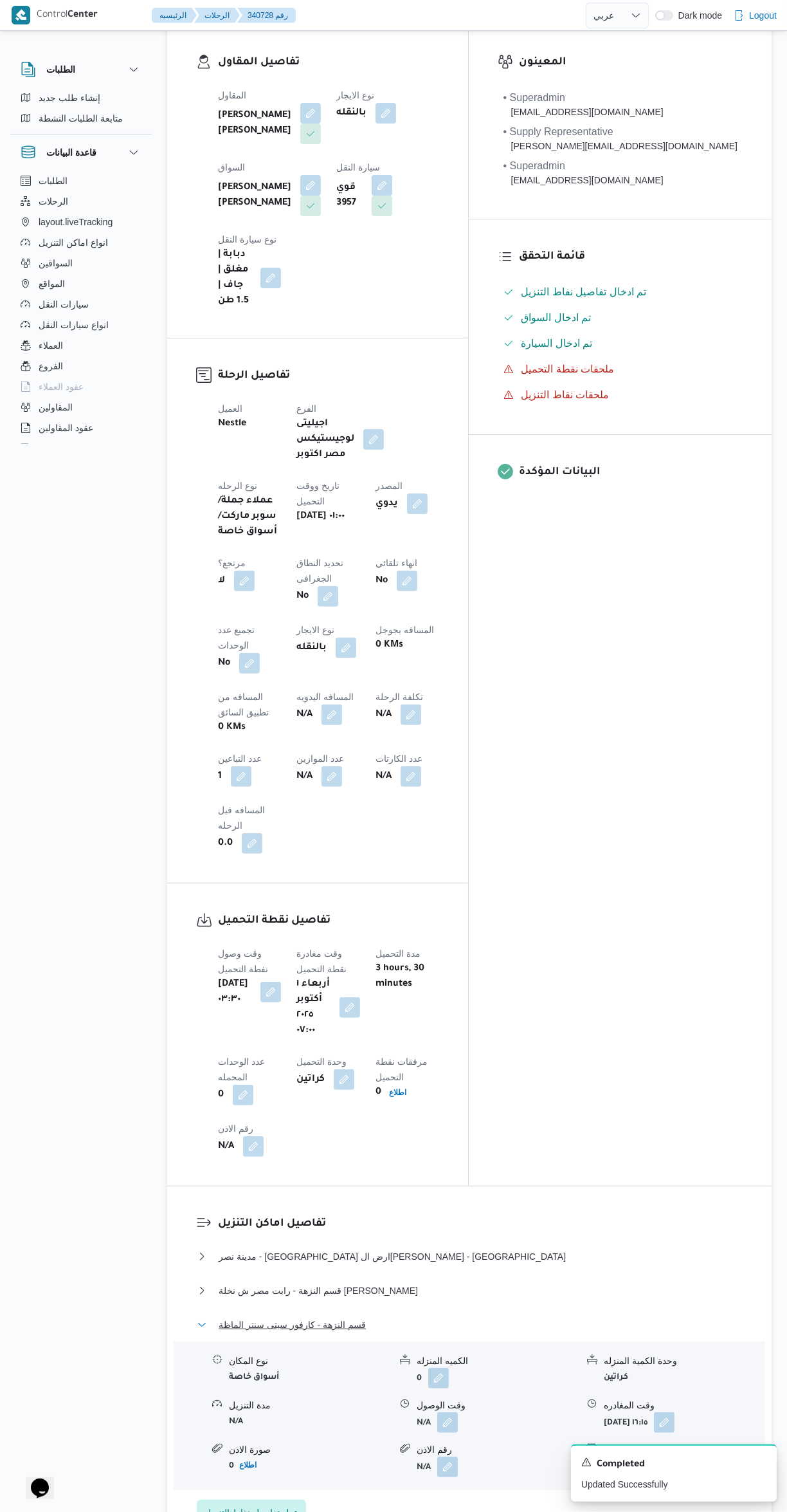
click at [371, 1317] on button "قسم النزهة - كارفور سيتى سنتر الماظة" at bounding box center [470, 1325] width 546 height 16
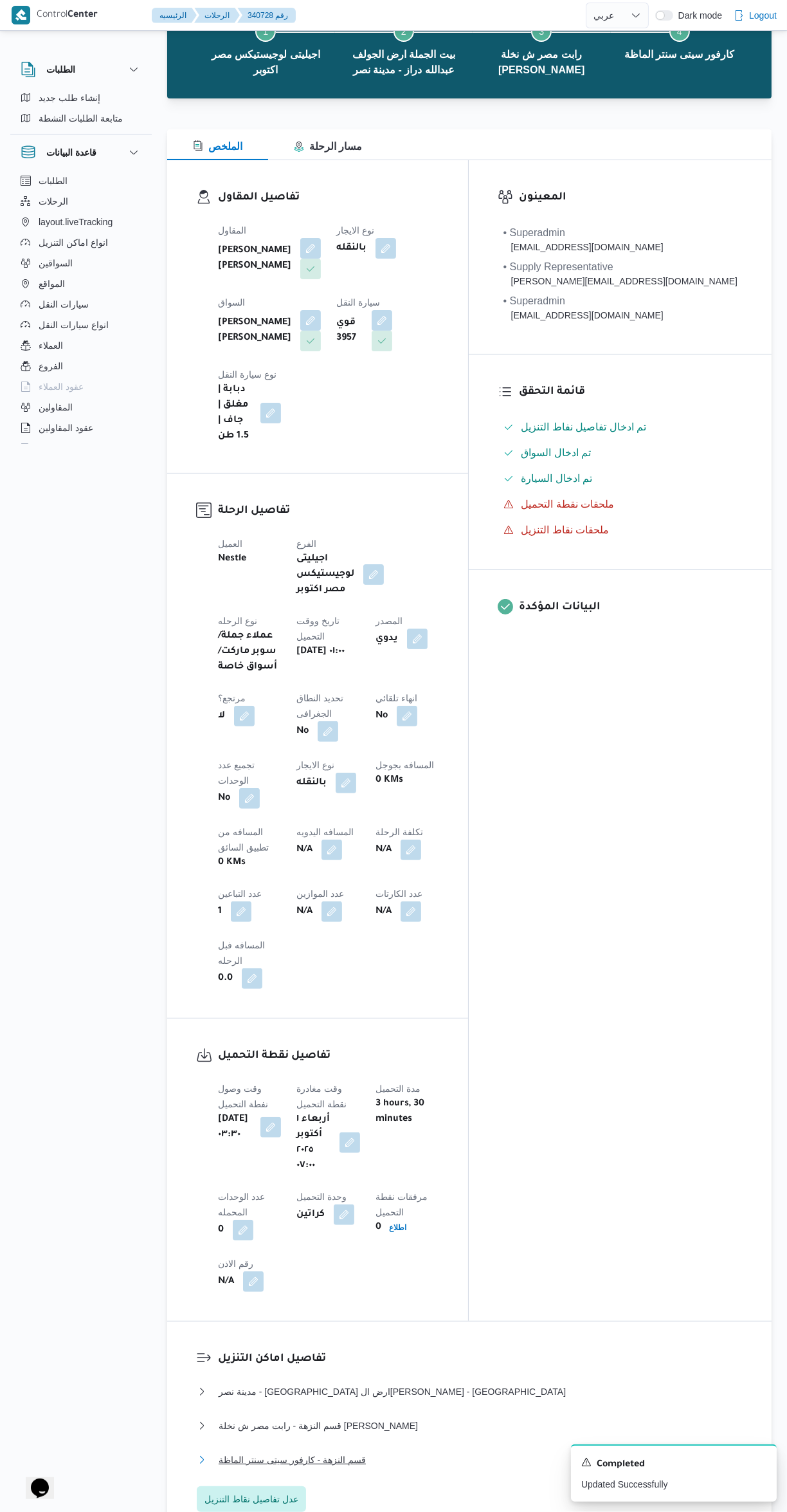
scroll to position [0, 0]
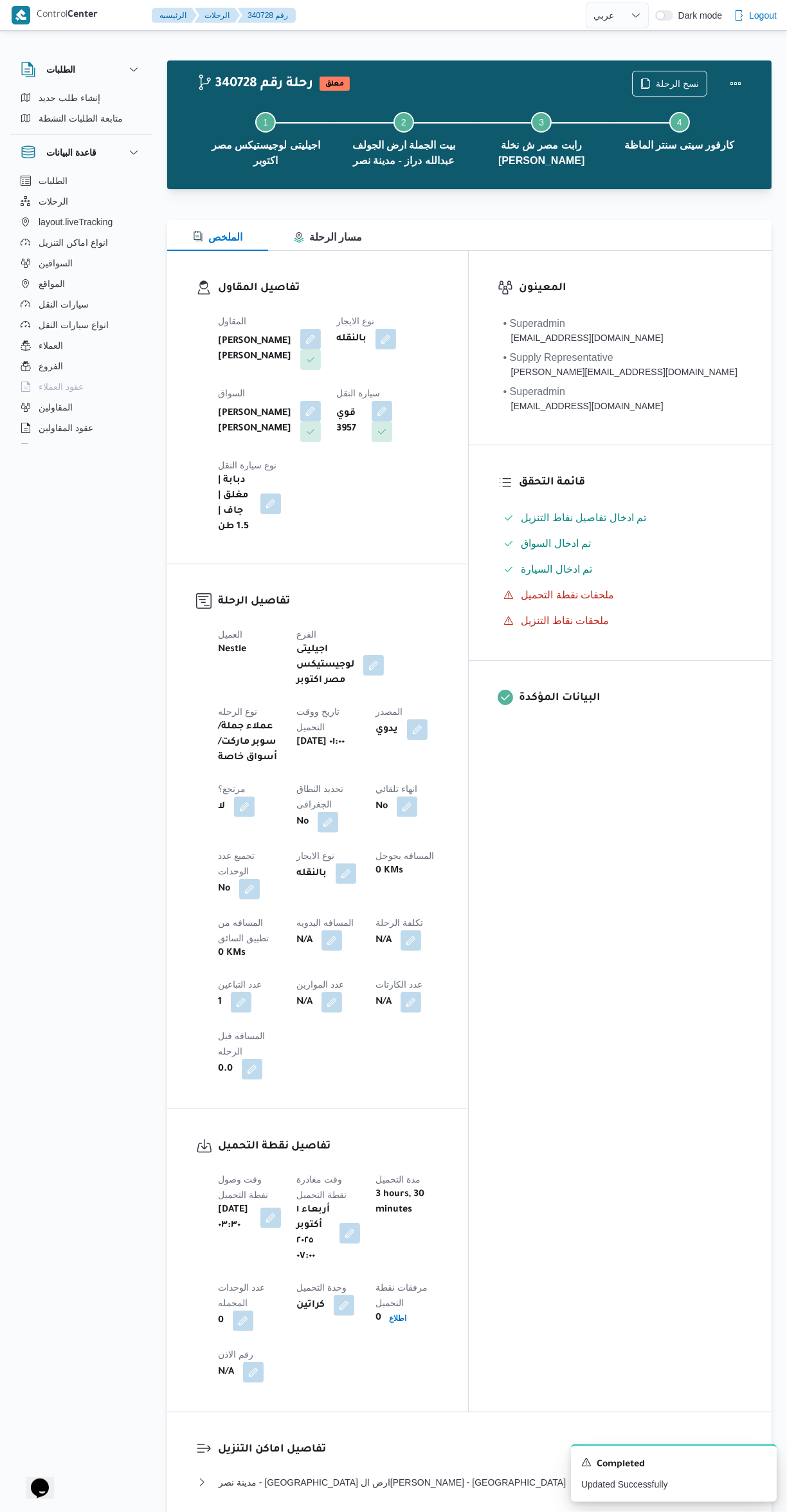
click at [401, 930] on button "button" at bounding box center [411, 940] width 21 height 21
click at [468, 1149] on div "تفاصيل نقطة التحميل وقت وصول نفطة التحميل أربعاء ١ أكتوبر ٢٠٢٥ ٠٣:٣٠ وقت مغادرة…" at bounding box center [318, 1260] width 301 height 302
click at [321, 930] on button "button" at bounding box center [332, 940] width 21 height 21
click at [191, 857] on label "المسافه اليدويه" at bounding box center [184, 853] width 55 height 11
click at [191, 861] on input "المسافه اليدويه" at bounding box center [221, 873] width 128 height 25
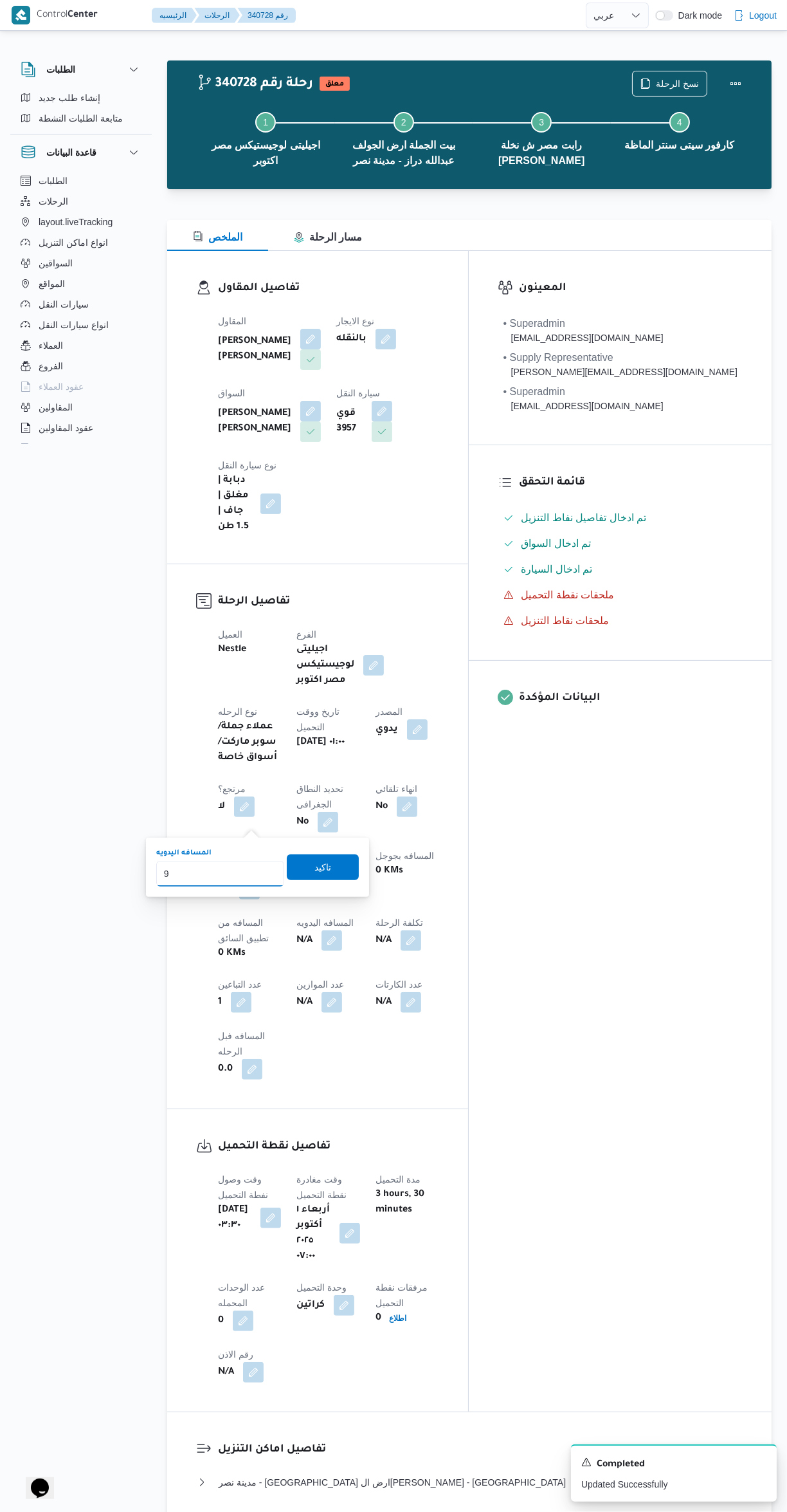
type input "92"
click at [328, 857] on span "تاكيد" at bounding box center [323, 867] width 72 height 25
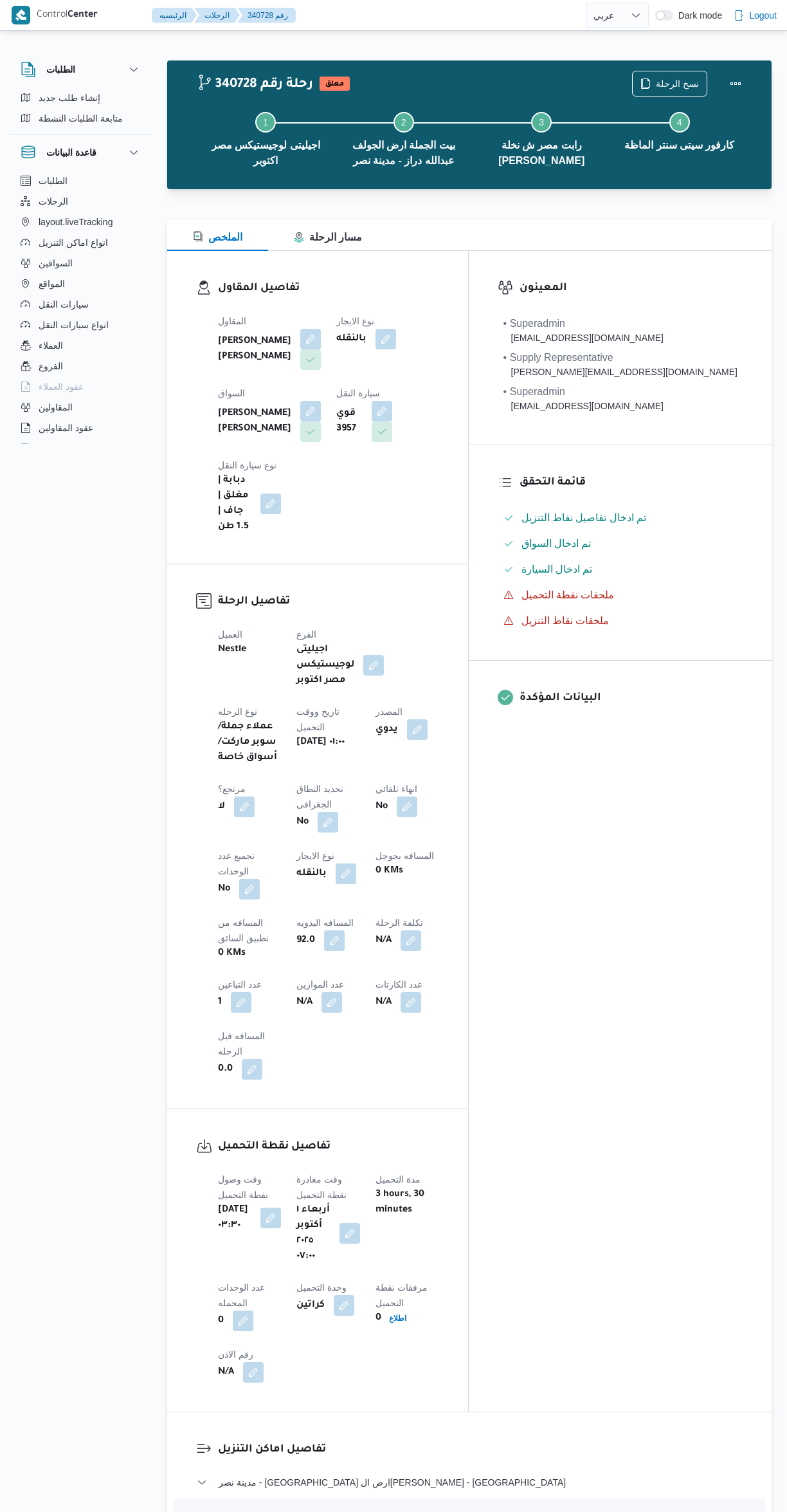
select select "ar"
click at [735, 87] on button "Actions" at bounding box center [735, 83] width 25 height 25
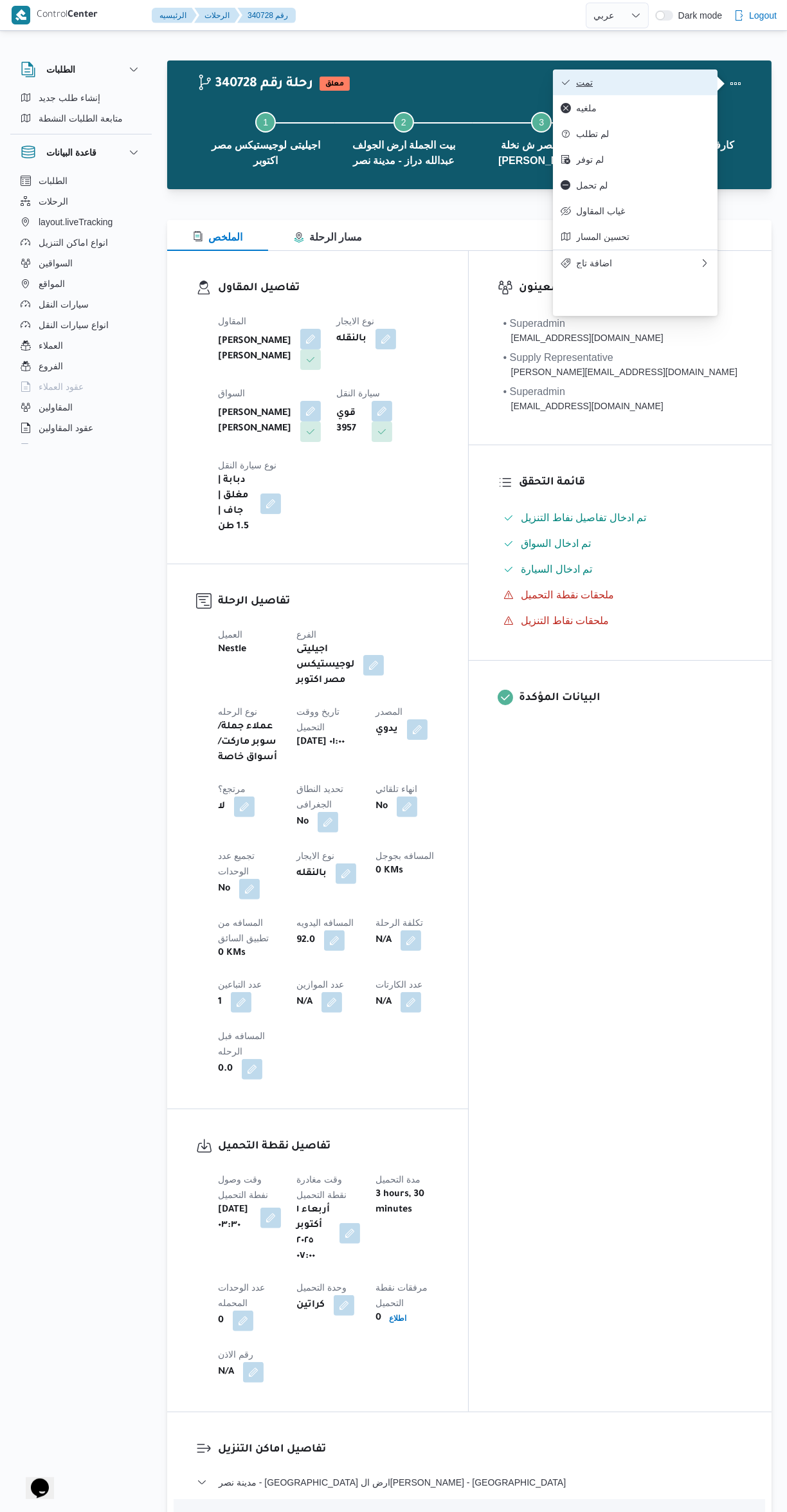
click at [678, 83] on span "تمت" at bounding box center [643, 82] width 134 height 11
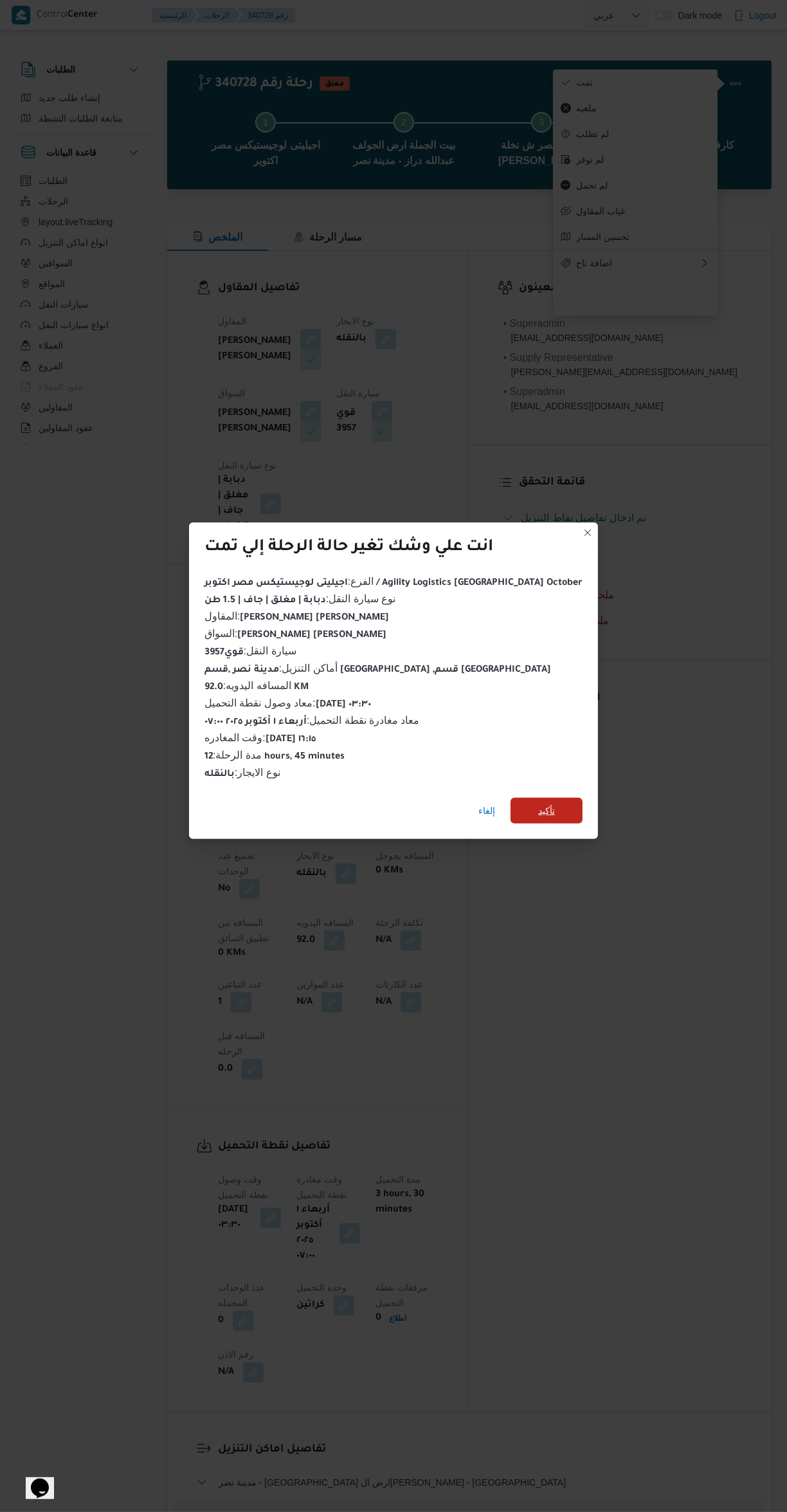
click at [542, 801] on span "تأكيد" at bounding box center [546, 810] width 72 height 25
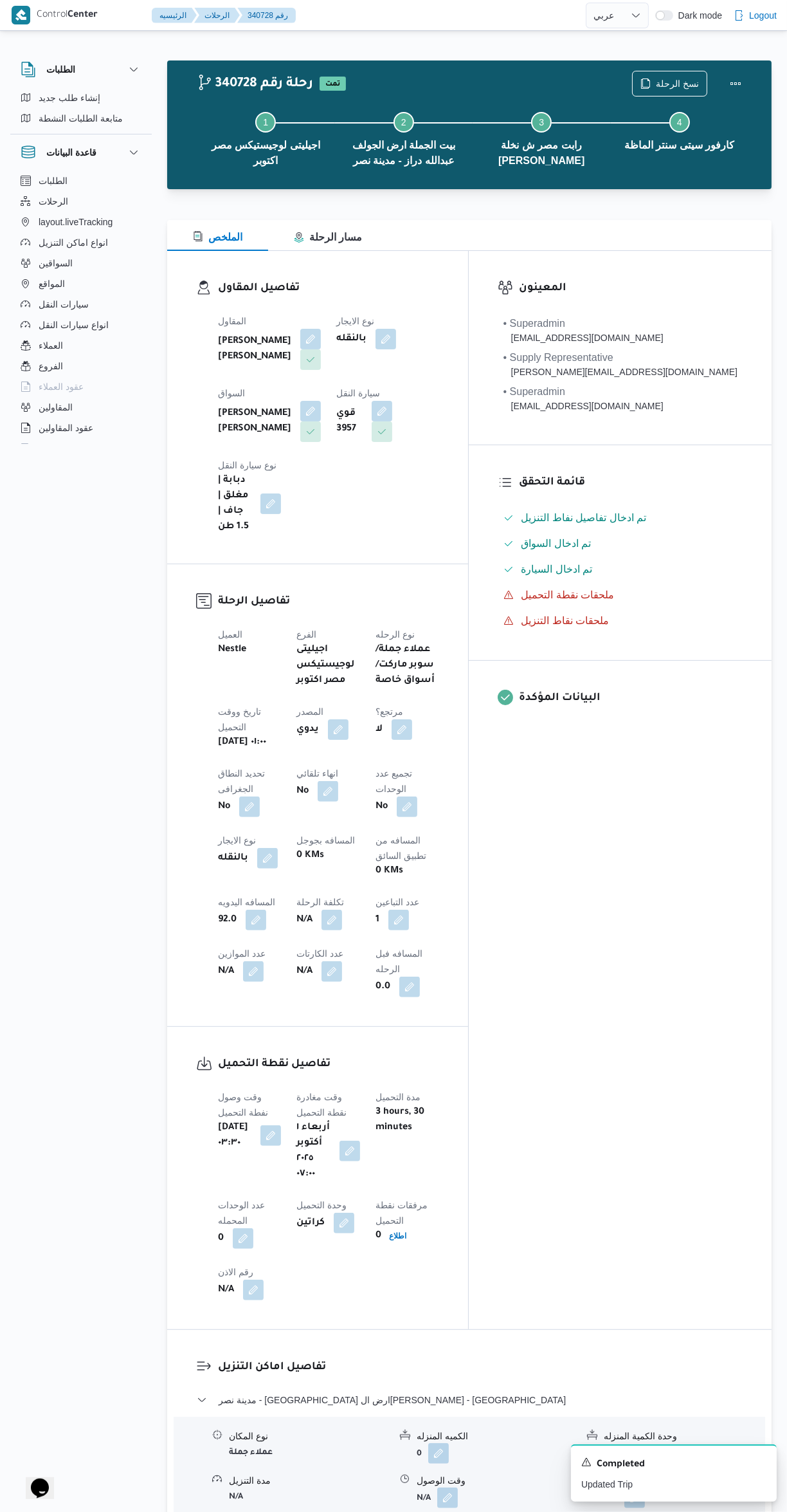
click at [649, 972] on div "المعينون • Superadmin [EMAIL_ADDRESS][DOMAIN_NAME] • Supply Representative [PER…" at bounding box center [621, 790] width 303 height 1078
select select "ar"
